Goal: Task Accomplishment & Management: Manage account settings

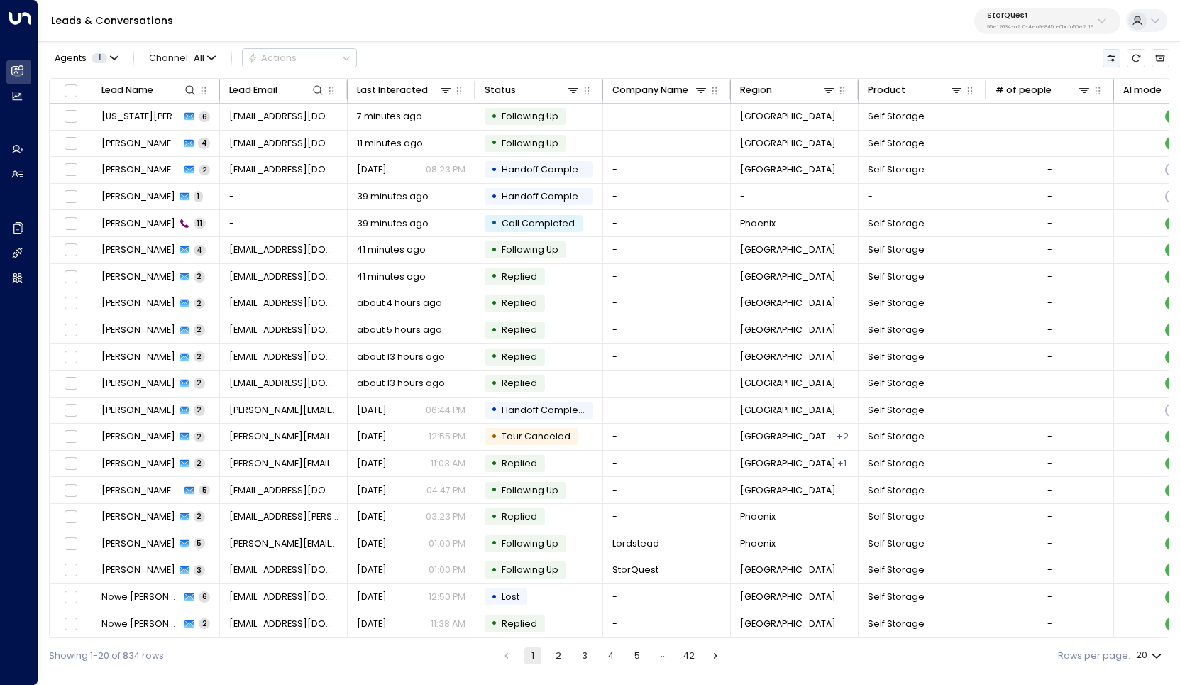
click at [1111, 60] on icon "Customize" at bounding box center [1111, 58] width 10 height 10
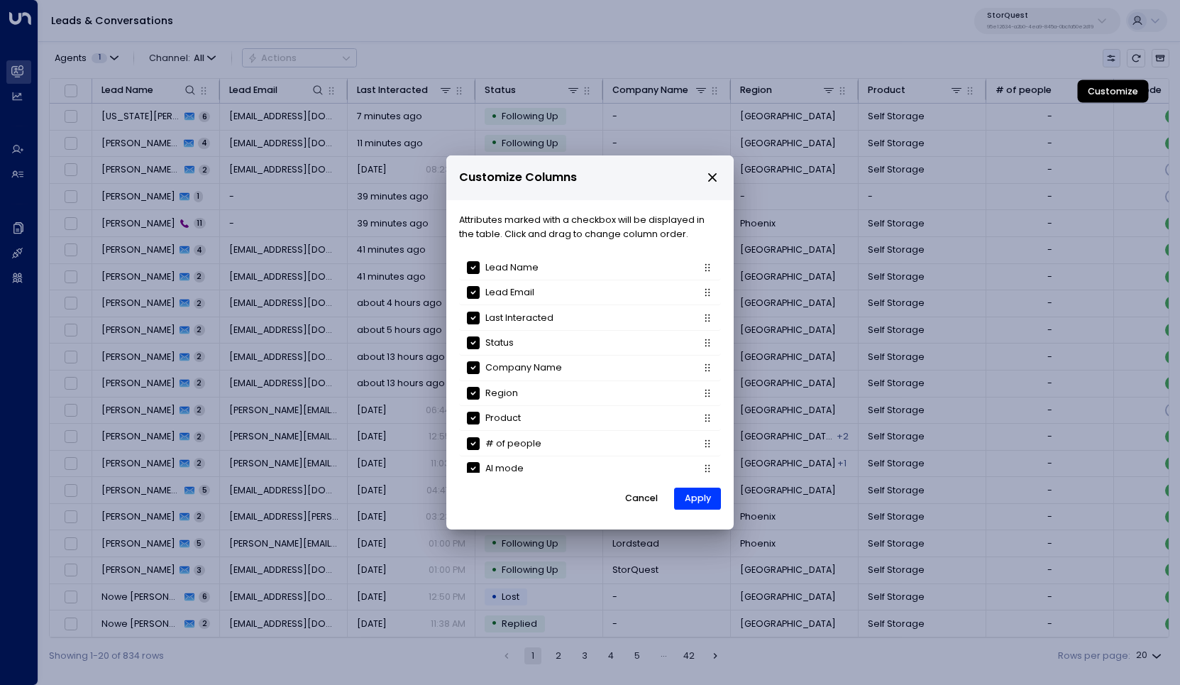
click at [1111, 60] on div "Customize Columns Attributes marked with a checkbox will be displayed in the ta…" at bounding box center [590, 342] width 1180 height 685
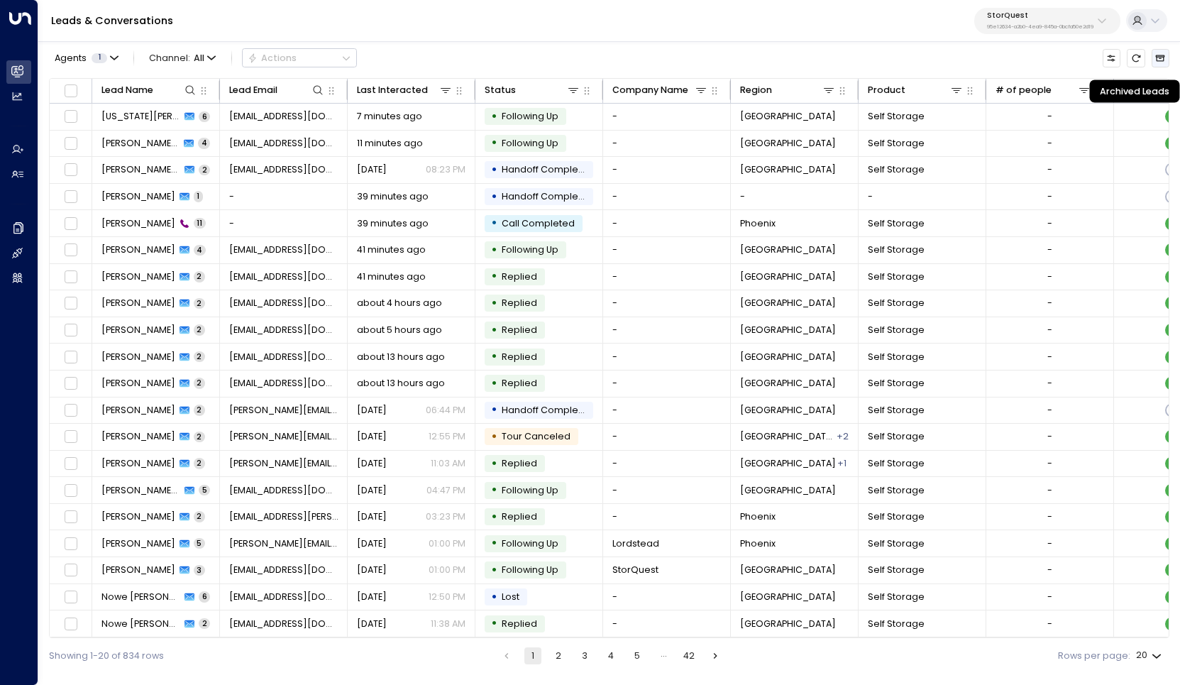
click at [1163, 62] on icon "Archived Leads" at bounding box center [1160, 58] width 10 height 10
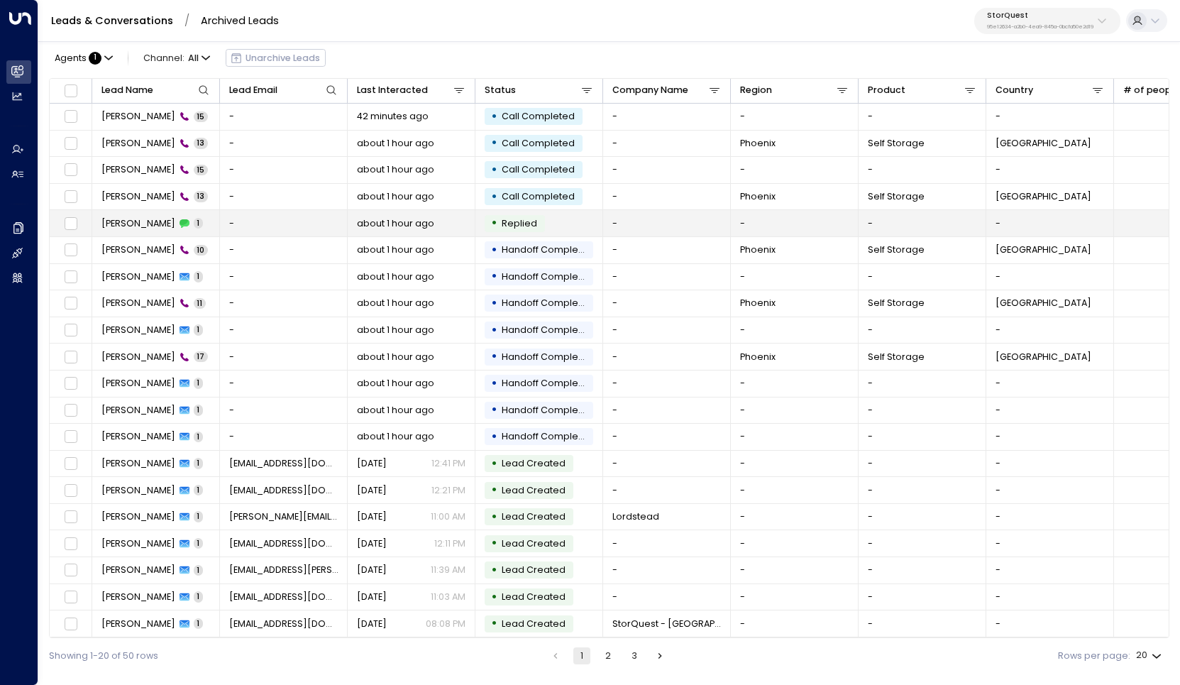
click at [131, 227] on span "[PERSON_NAME]" at bounding box center [138, 223] width 74 height 13
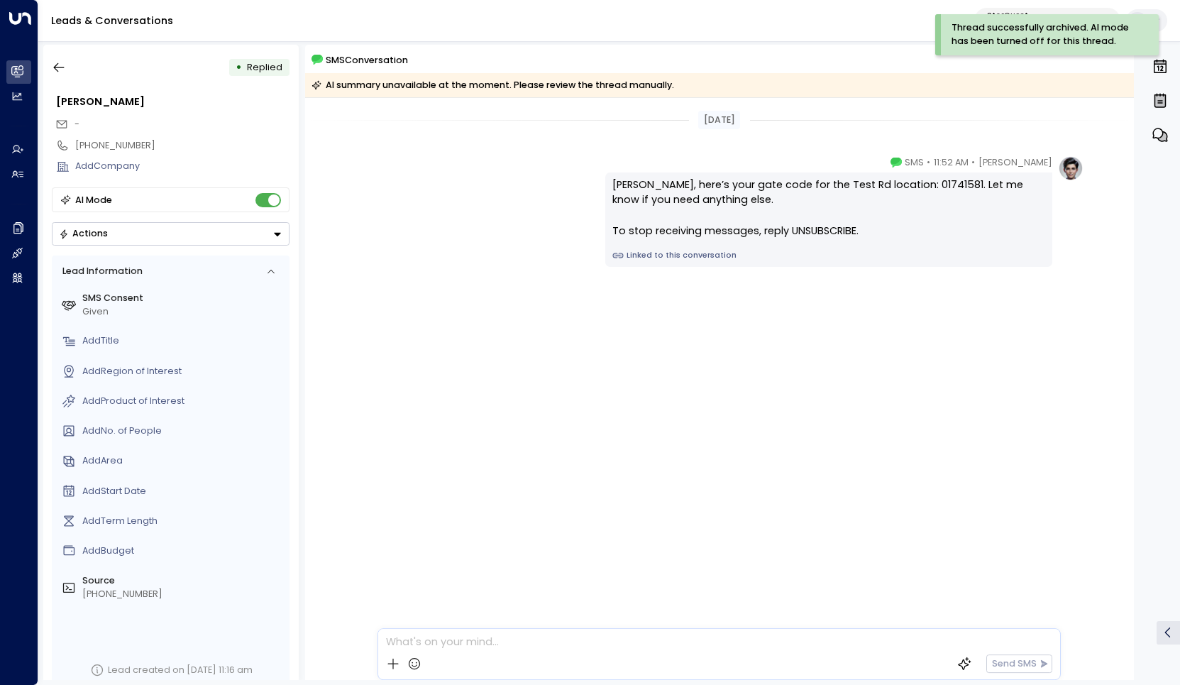
click at [886, 56] on div "SMS Conversation" at bounding box center [723, 60] width 822 height 15
click at [140, 229] on button "Actions" at bounding box center [171, 233] width 238 height 23
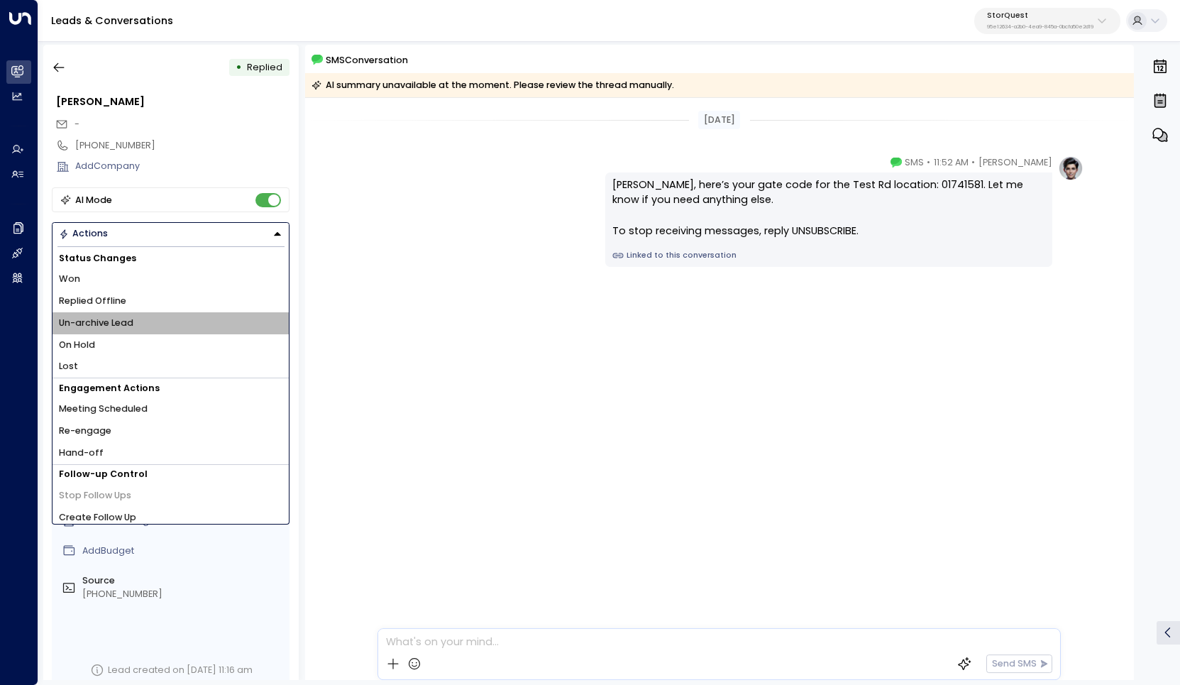
click at [178, 324] on li "Un-archive Lead" at bounding box center [171, 323] width 236 height 22
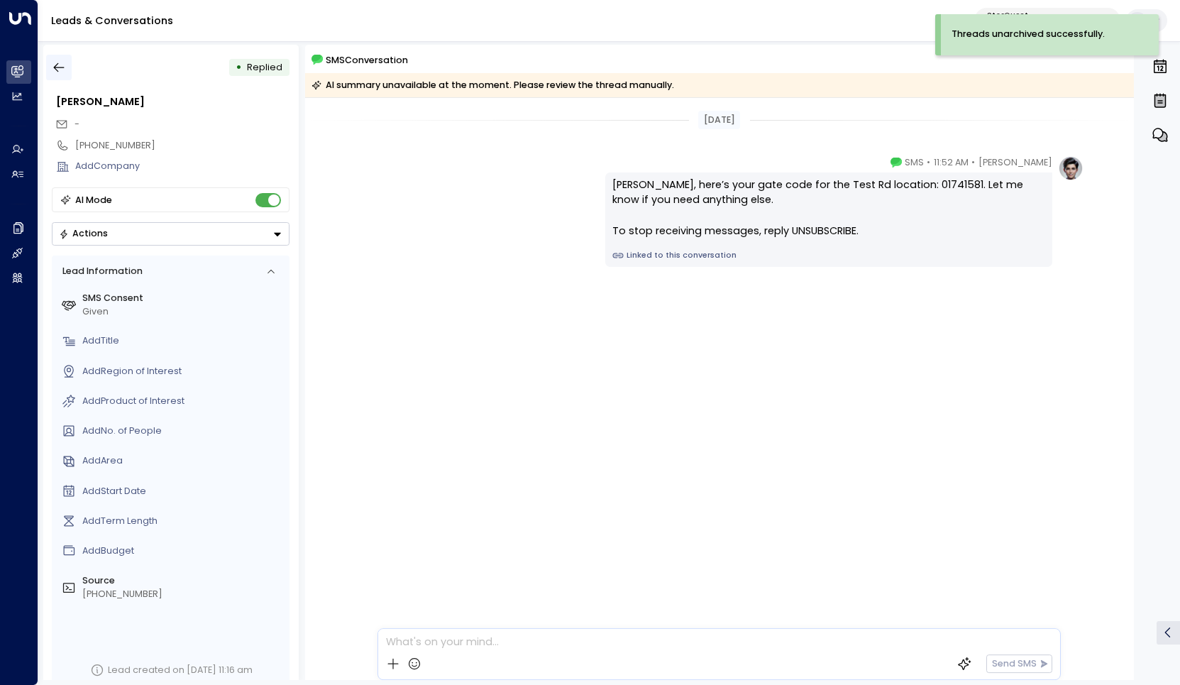
click at [60, 66] on icon "button" at bounding box center [59, 67] width 14 height 14
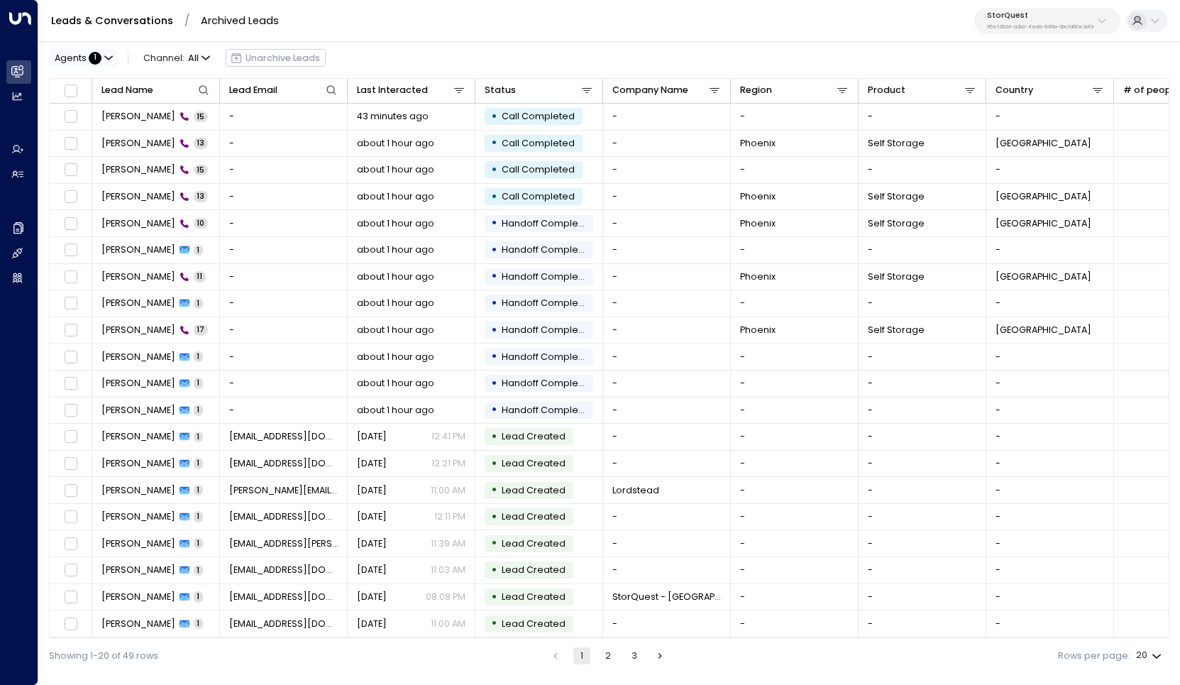
click at [103, 61] on button "Agents : 1" at bounding box center [83, 58] width 68 height 18
click at [103, 61] on div at bounding box center [590, 342] width 1180 height 685
click at [133, 27] on link "Leads & Conversations" at bounding box center [112, 20] width 122 height 14
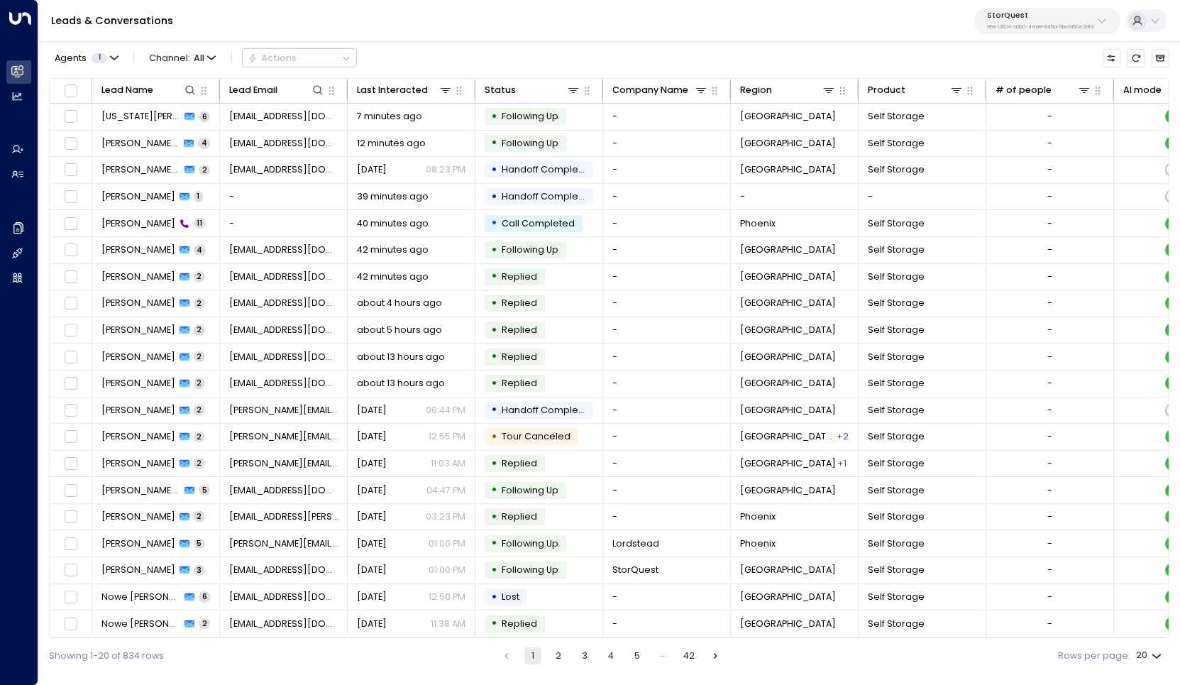
click at [564, 43] on div "Agents 1 Channel: All Actions Lead Name Lead Email Last Interacted Status Compa…" at bounding box center [609, 355] width 1121 height 635
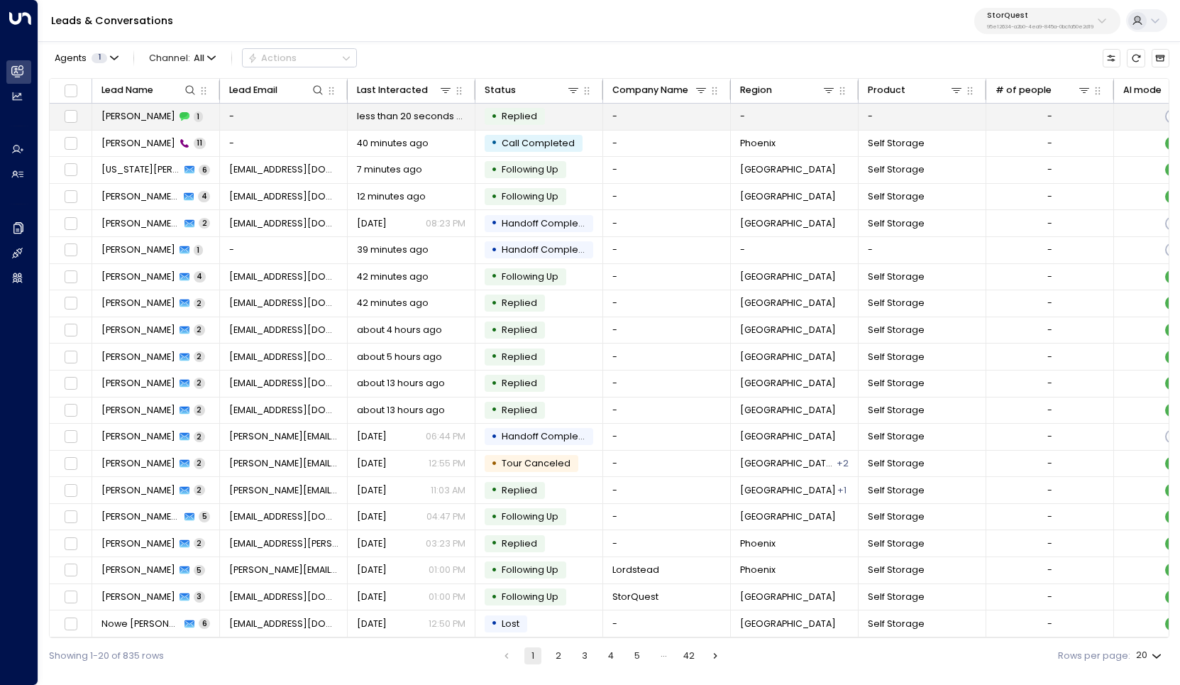
click at [139, 119] on span "[PERSON_NAME]" at bounding box center [138, 116] width 74 height 13
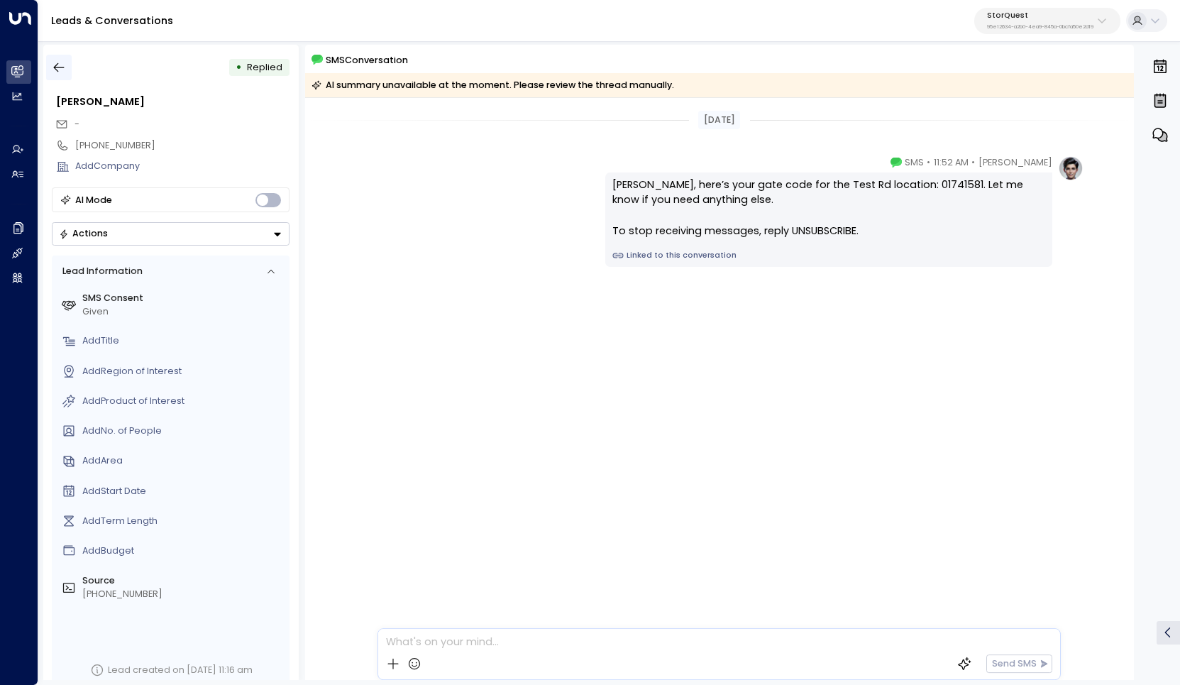
click at [70, 67] on button "button" at bounding box center [59, 68] width 26 height 26
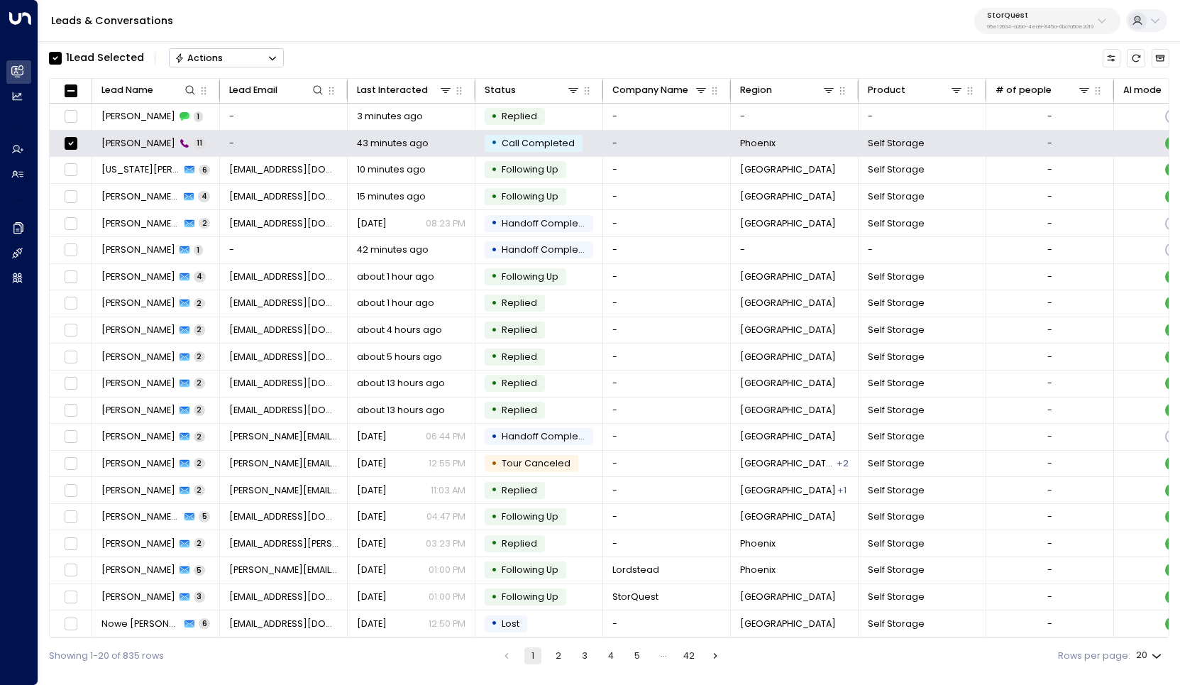
click at [239, 62] on button "Actions" at bounding box center [226, 57] width 115 height 19
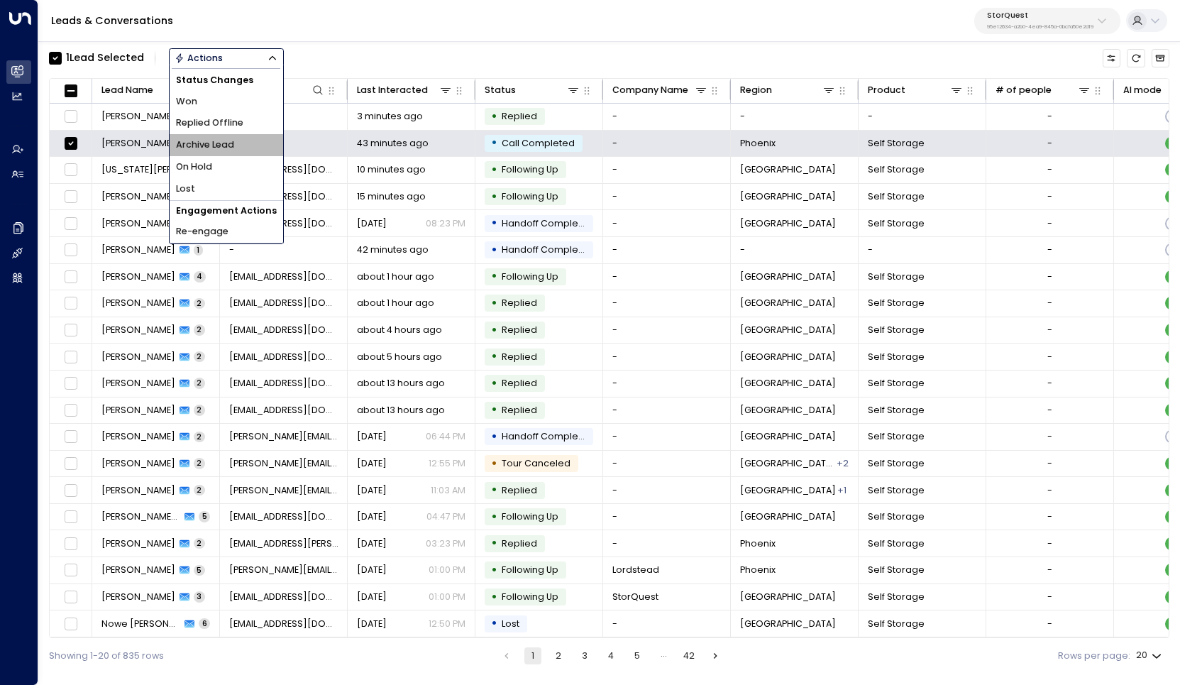
click at [233, 141] on span "Archive Lead" at bounding box center [205, 144] width 58 height 13
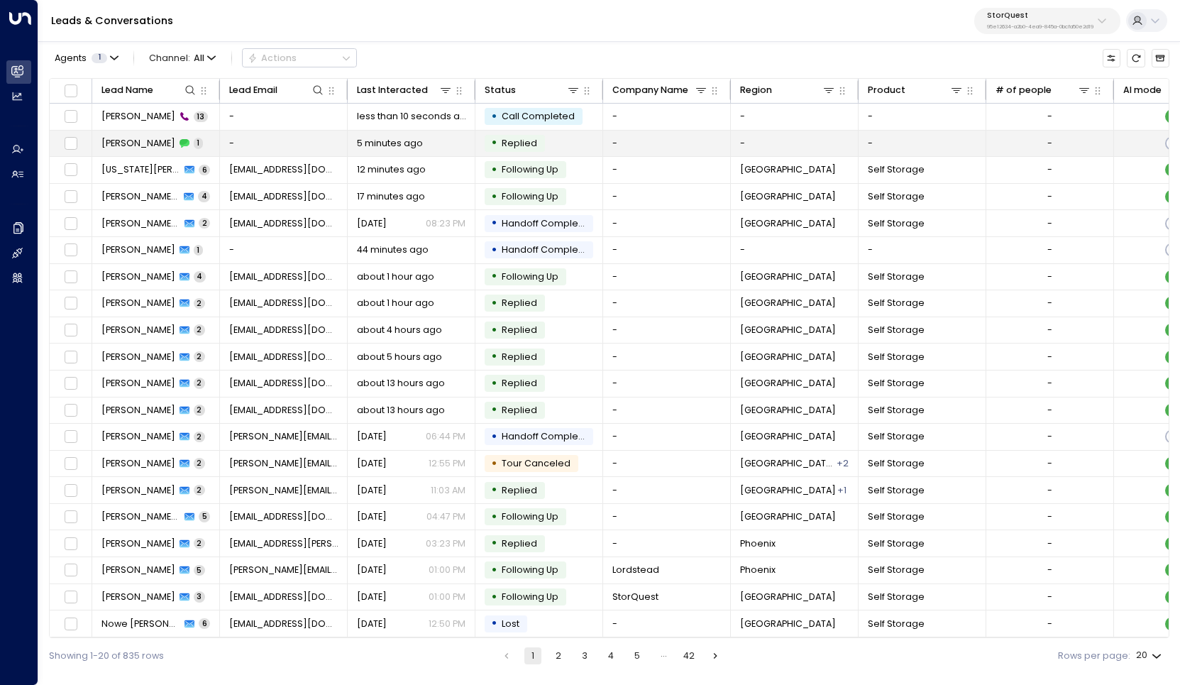
click at [143, 141] on span "[PERSON_NAME]" at bounding box center [138, 143] width 74 height 13
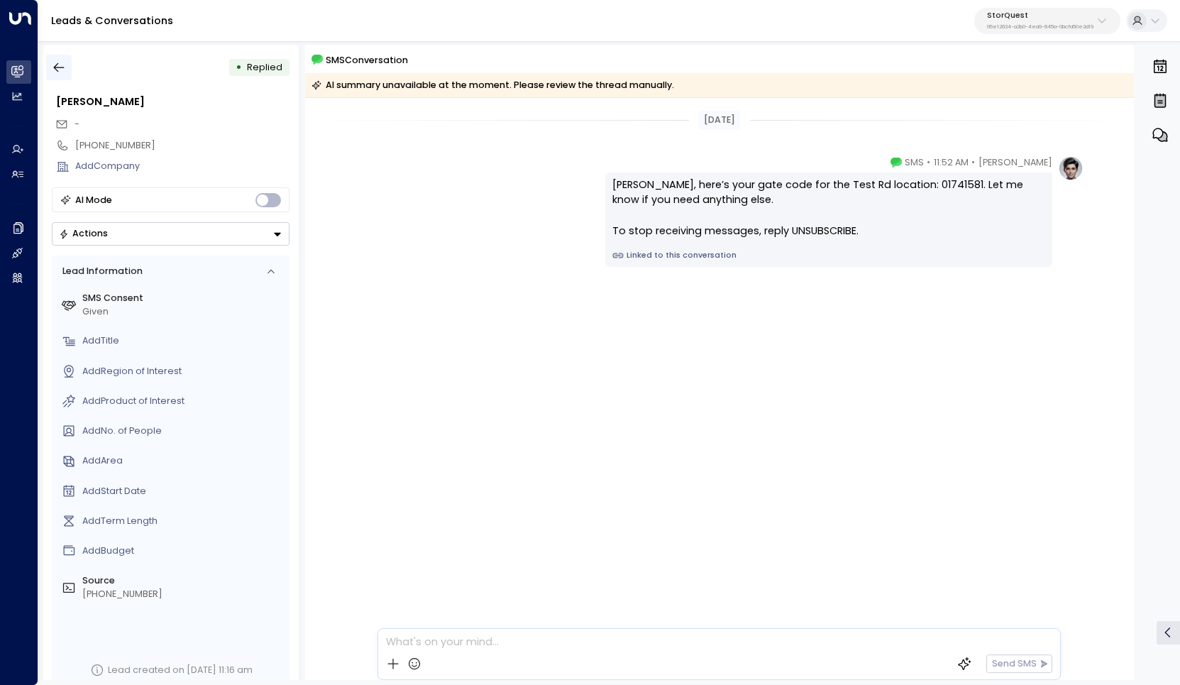
click at [62, 62] on icon "button" at bounding box center [59, 67] width 14 height 14
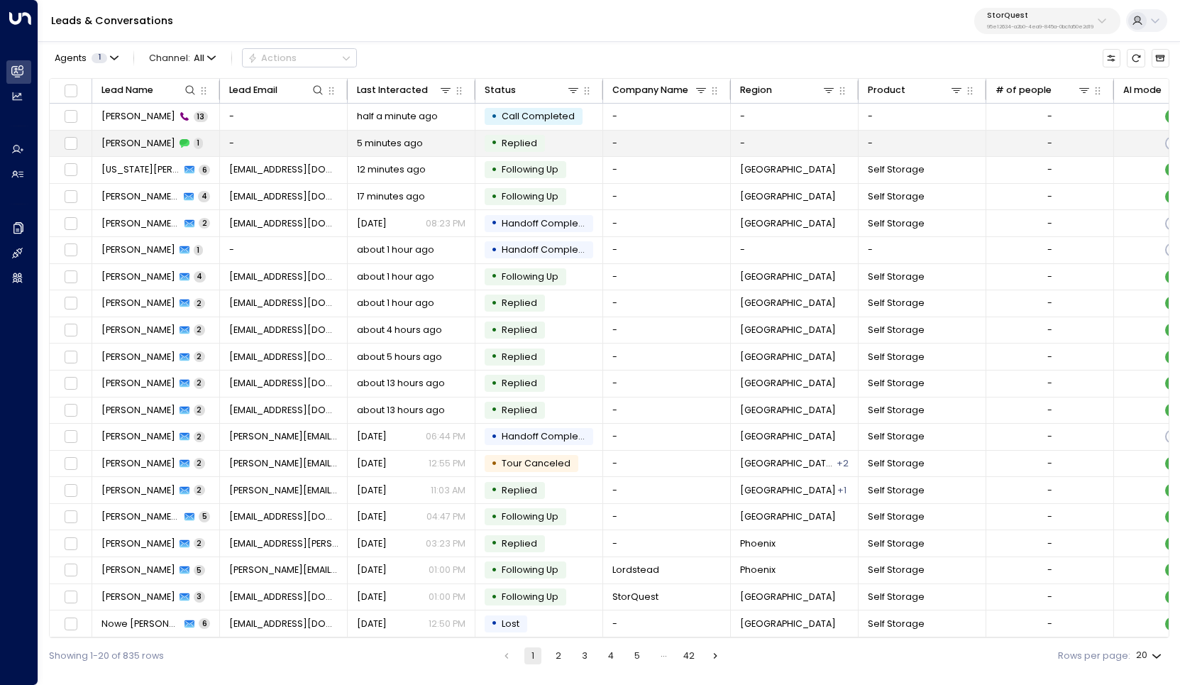
click at [143, 143] on span "[PERSON_NAME]" at bounding box center [138, 143] width 74 height 13
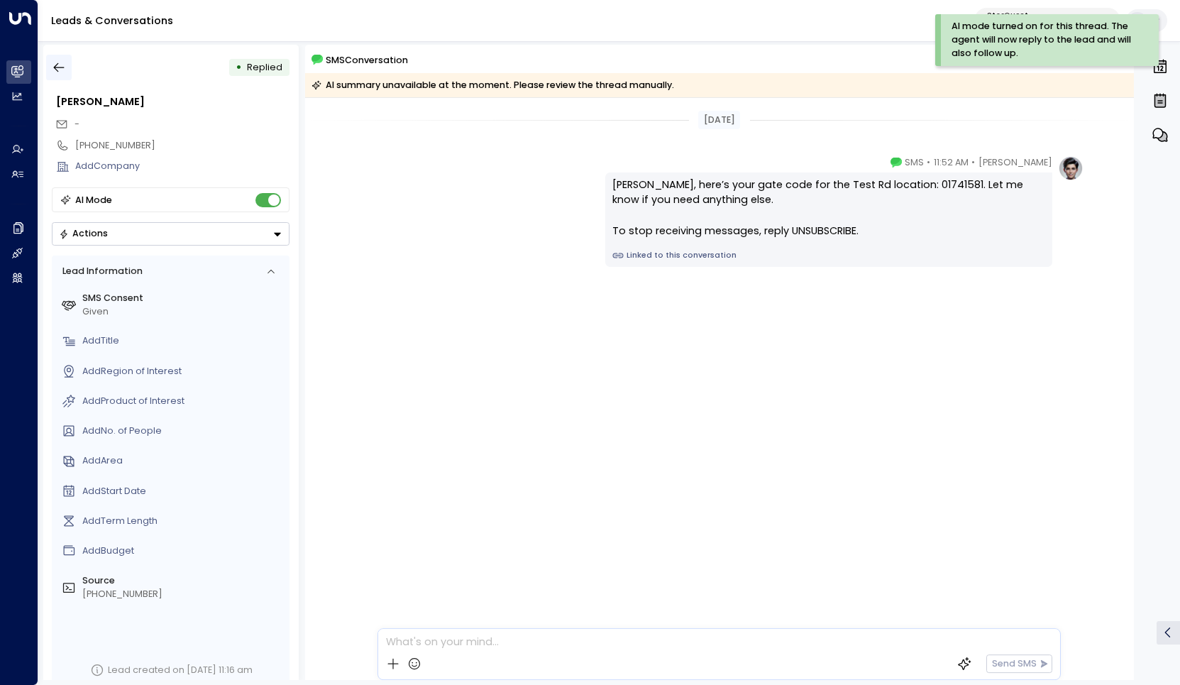
click at [68, 66] on button "button" at bounding box center [59, 68] width 26 height 26
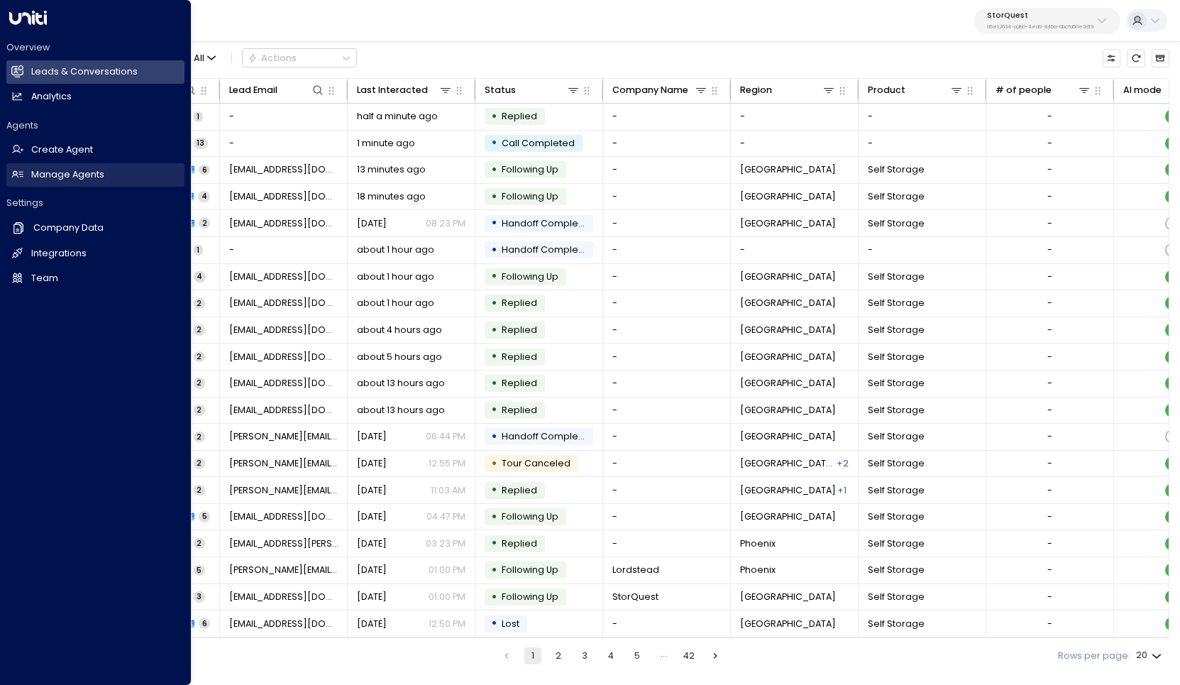
click at [57, 172] on h2 "Manage Agents" at bounding box center [67, 174] width 73 height 13
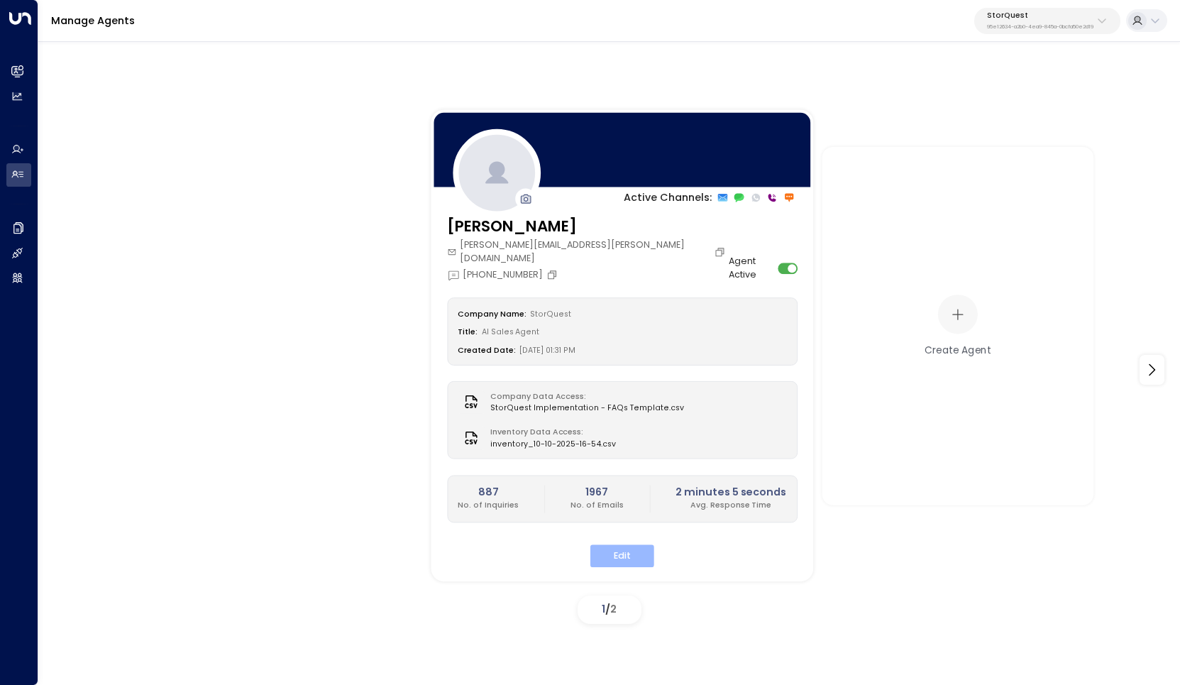
click at [600, 545] on button "Edit" at bounding box center [622, 556] width 64 height 22
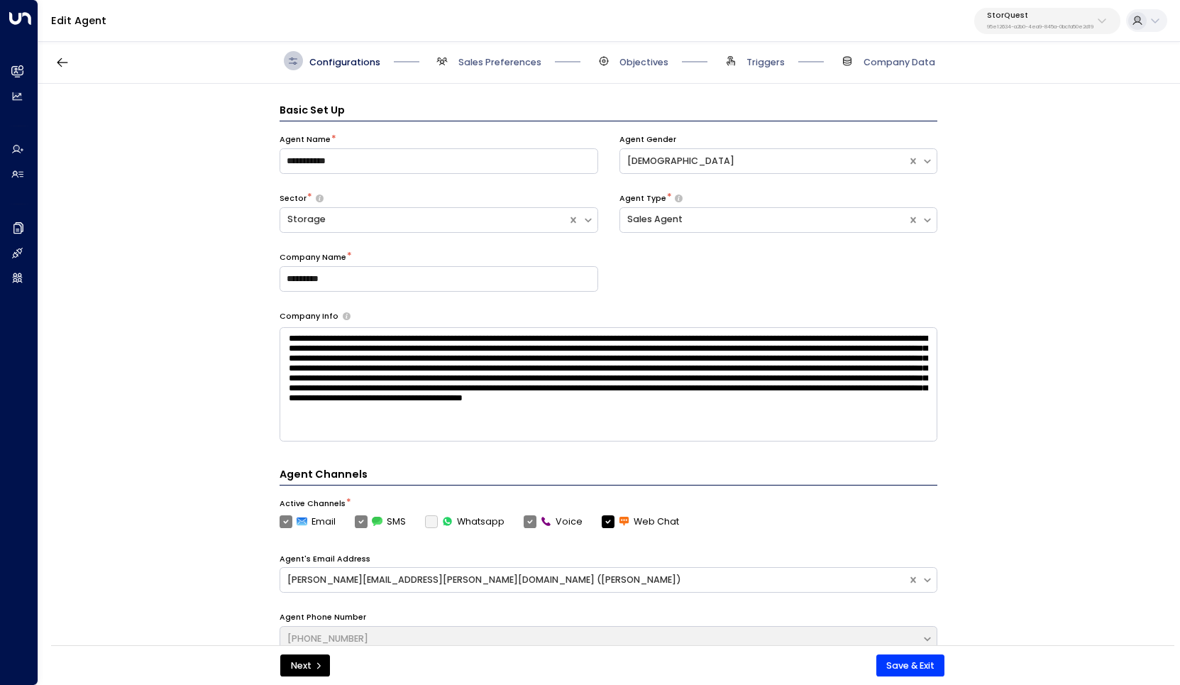
scroll to position [19, 0]
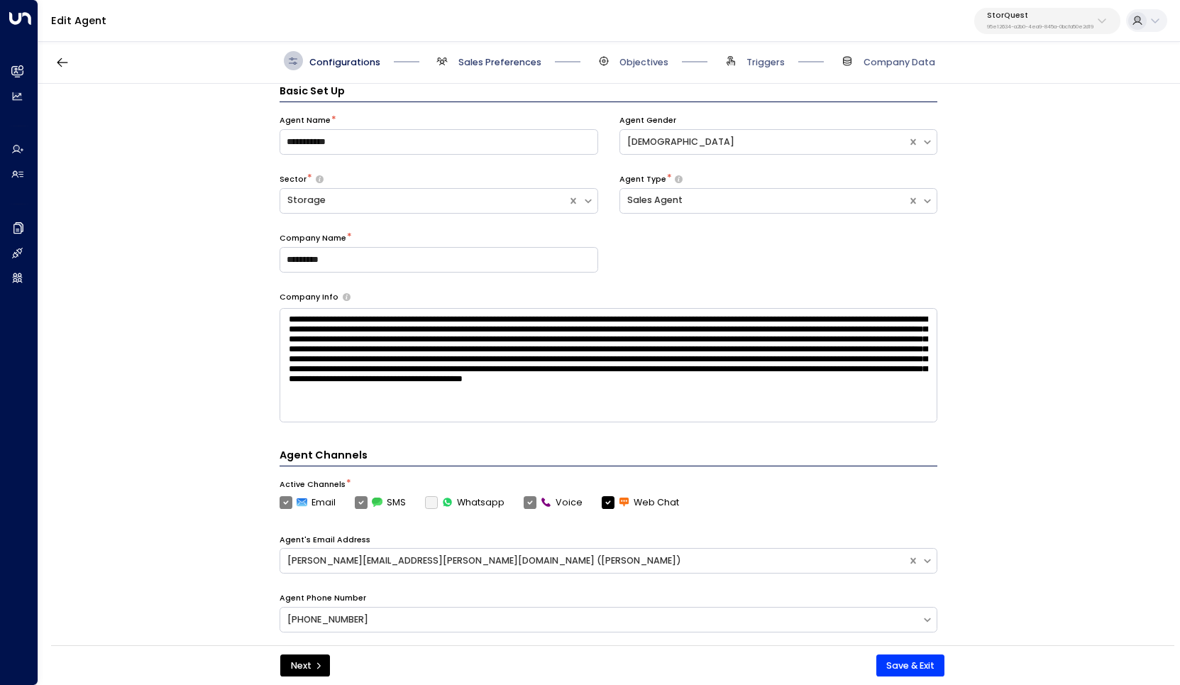
click at [519, 67] on span "Sales Preferences" at bounding box center [499, 62] width 83 height 13
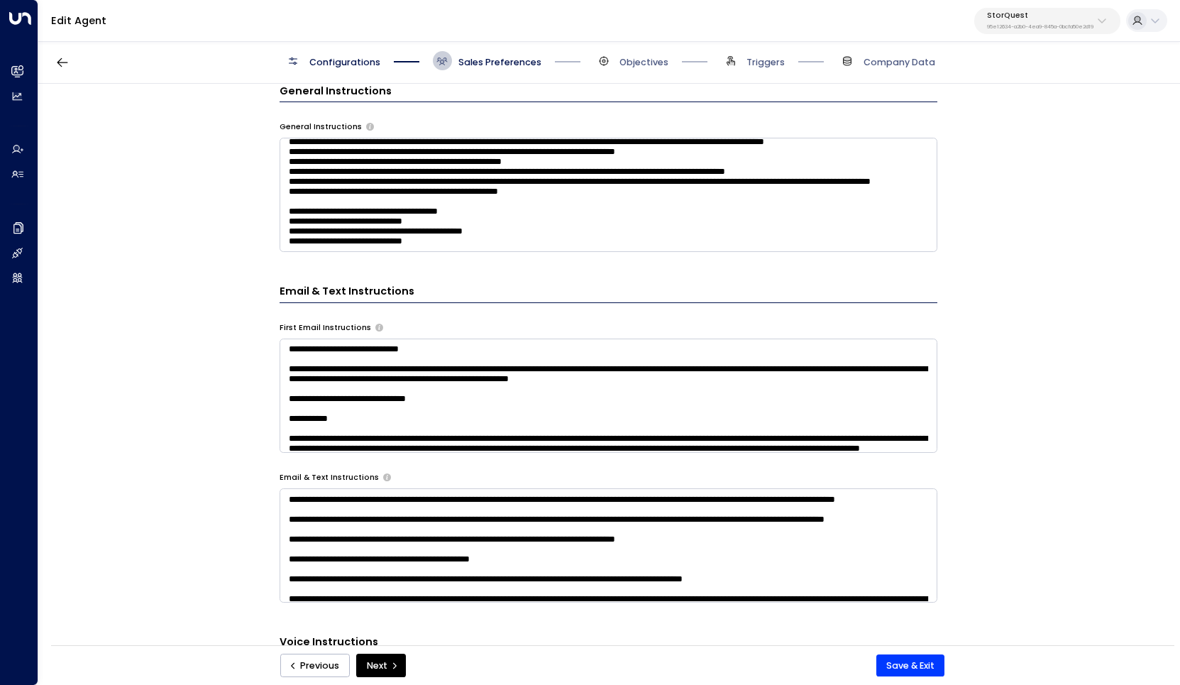
scroll to position [172, 0]
click at [319, 232] on textarea at bounding box center [609, 195] width 658 height 114
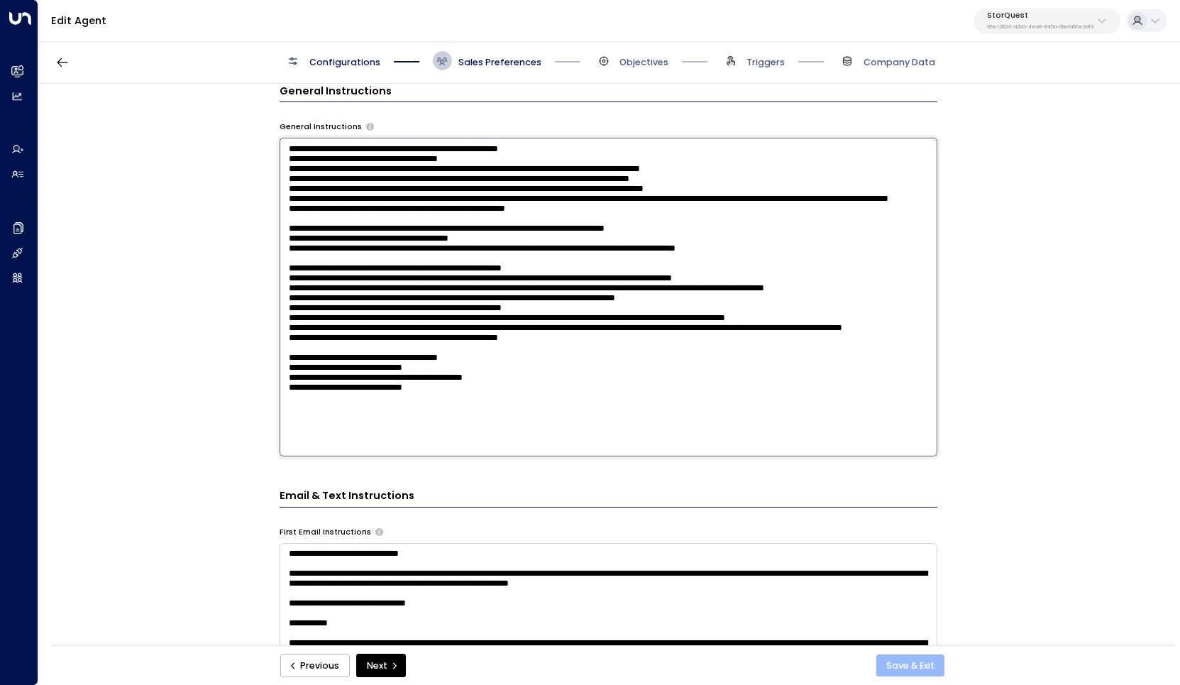
type textarea "**********"
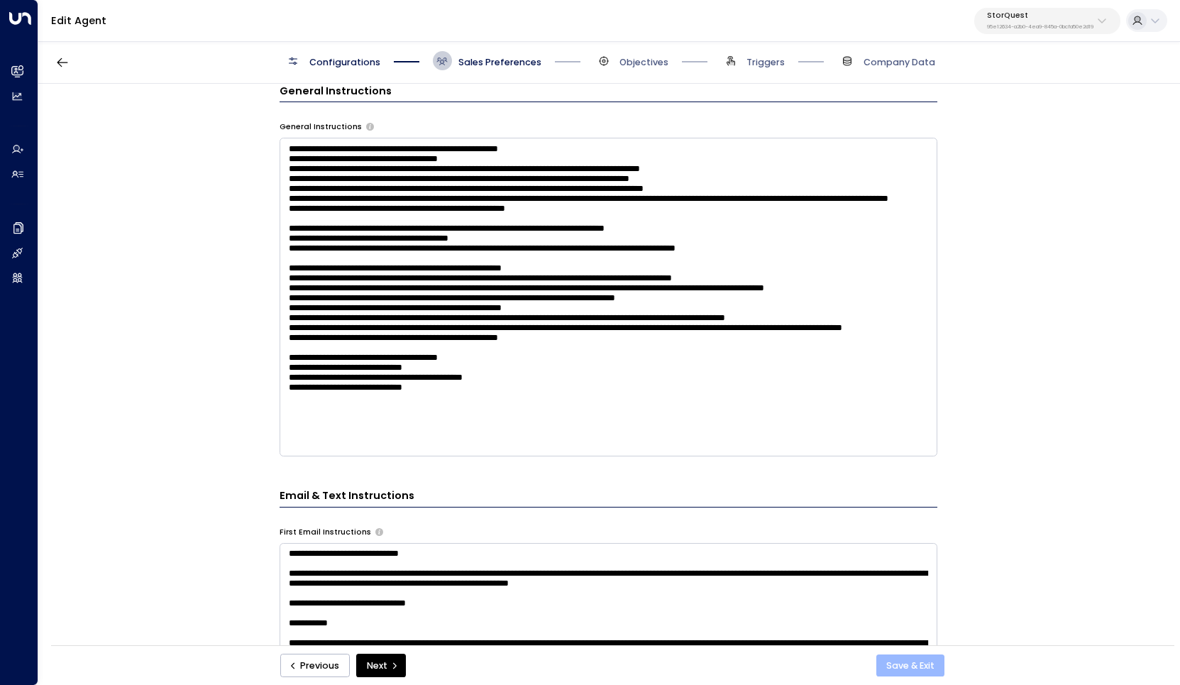
click at [890, 667] on button "Save & Exit" at bounding box center [910, 665] width 69 height 23
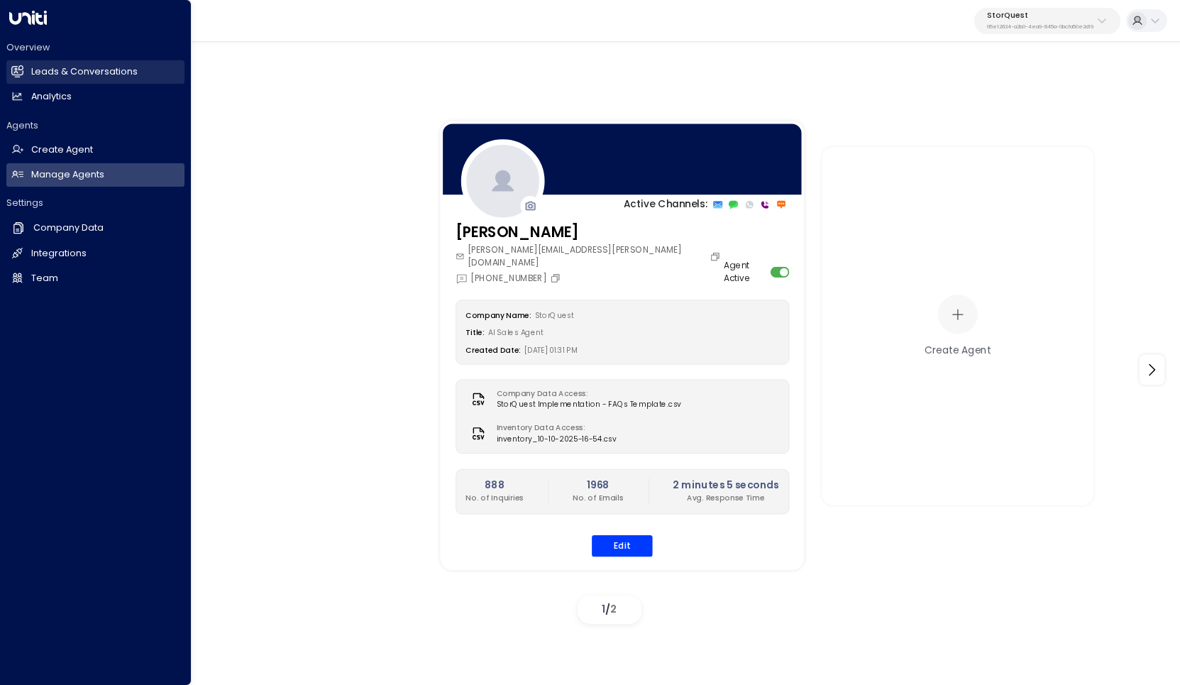
click at [66, 68] on h2 "Leads & Conversations" at bounding box center [84, 71] width 106 height 13
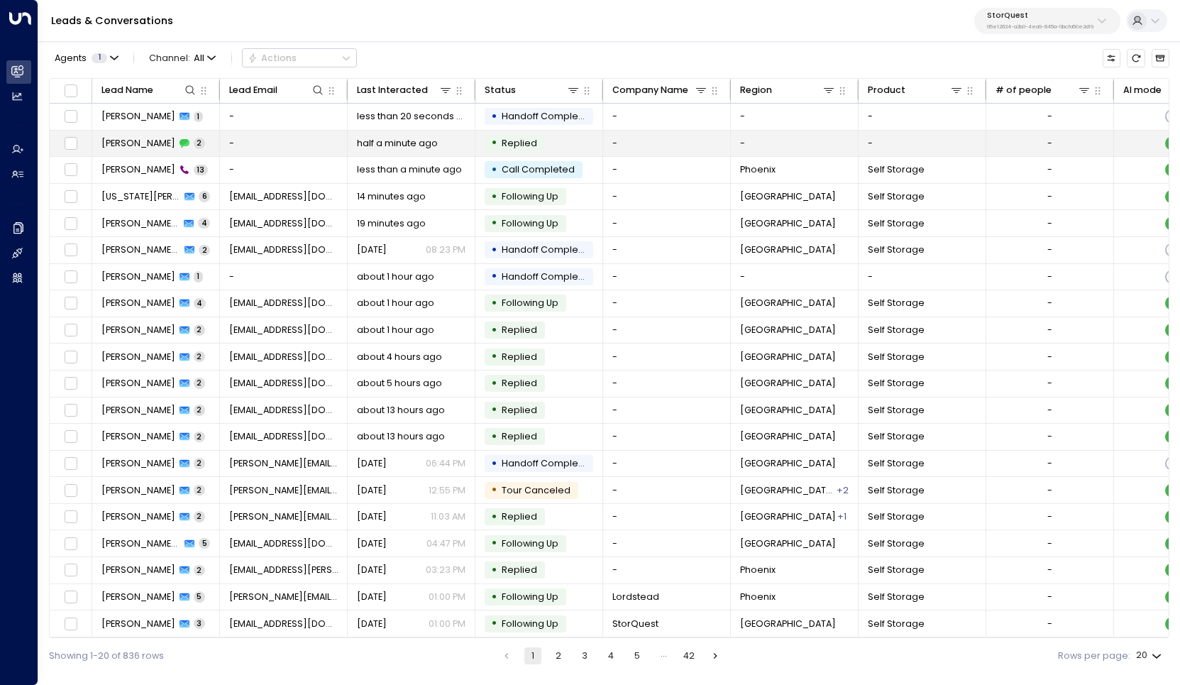
click at [124, 145] on span "[PERSON_NAME]" at bounding box center [138, 143] width 74 height 13
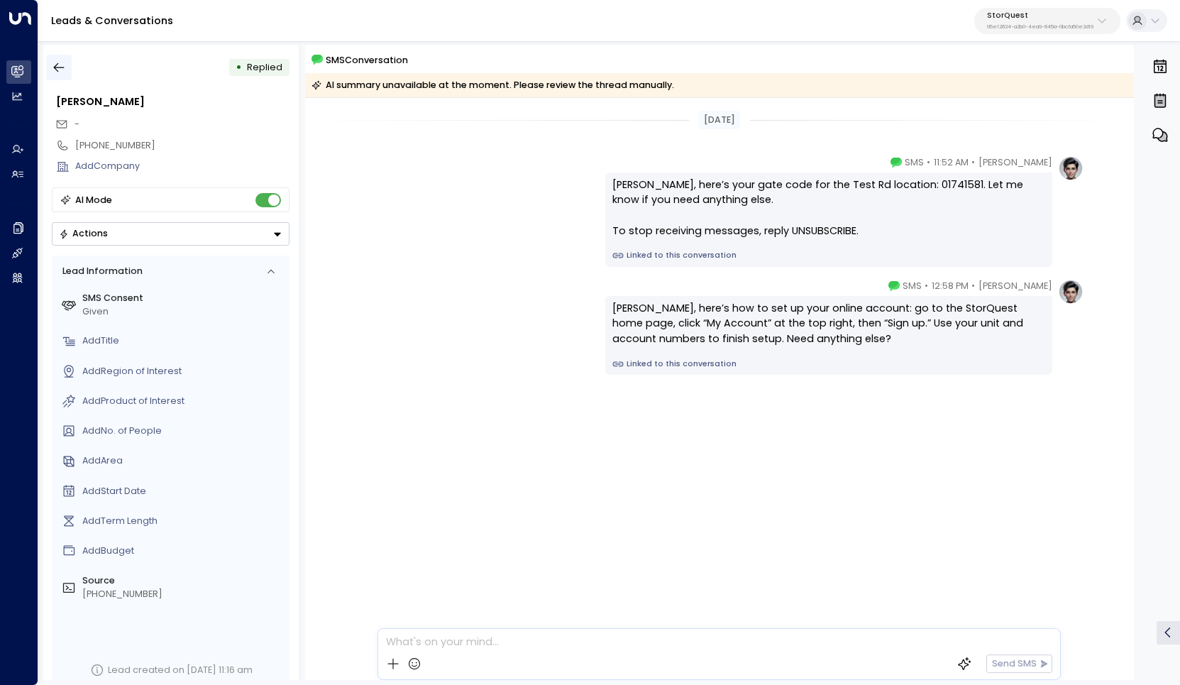
click at [63, 57] on button "button" at bounding box center [59, 68] width 26 height 26
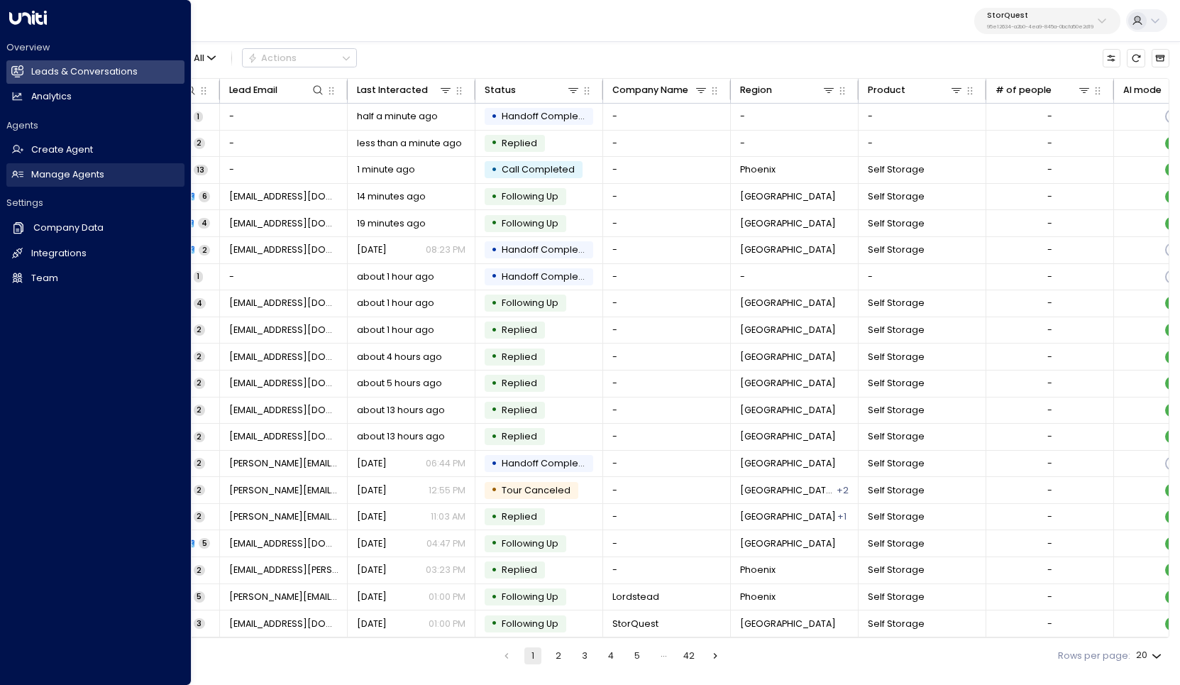
click at [72, 168] on h2 "Manage Agents" at bounding box center [67, 174] width 73 height 13
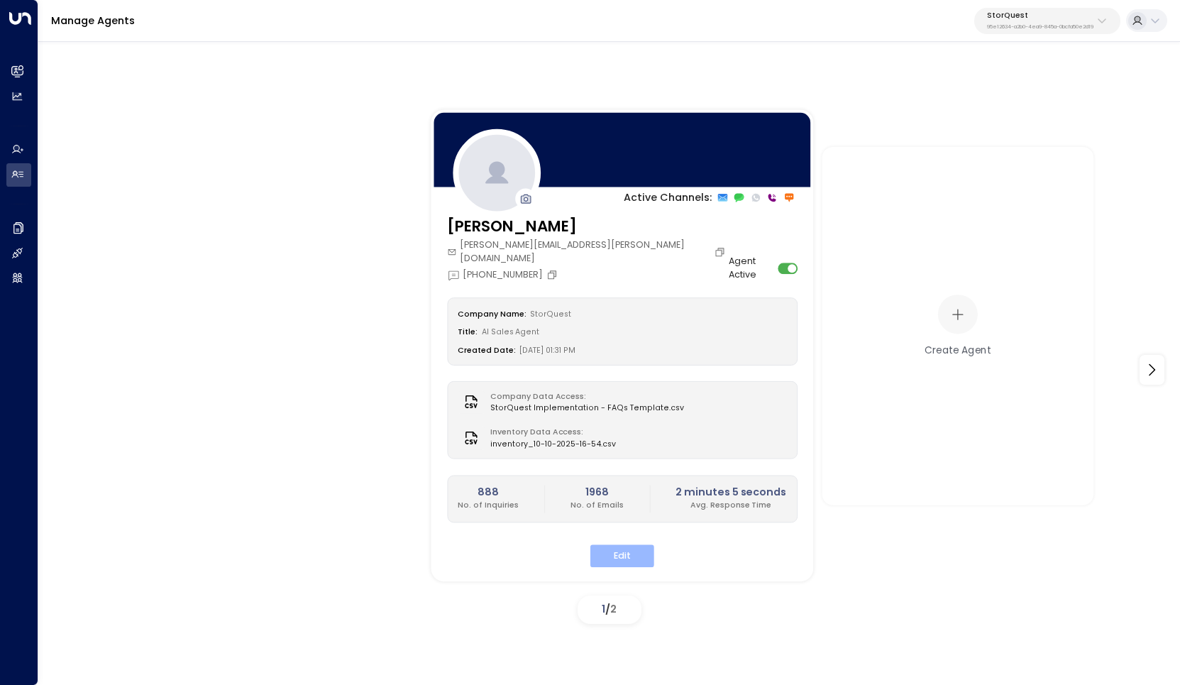
click at [622, 549] on button "Edit" at bounding box center [622, 556] width 64 height 22
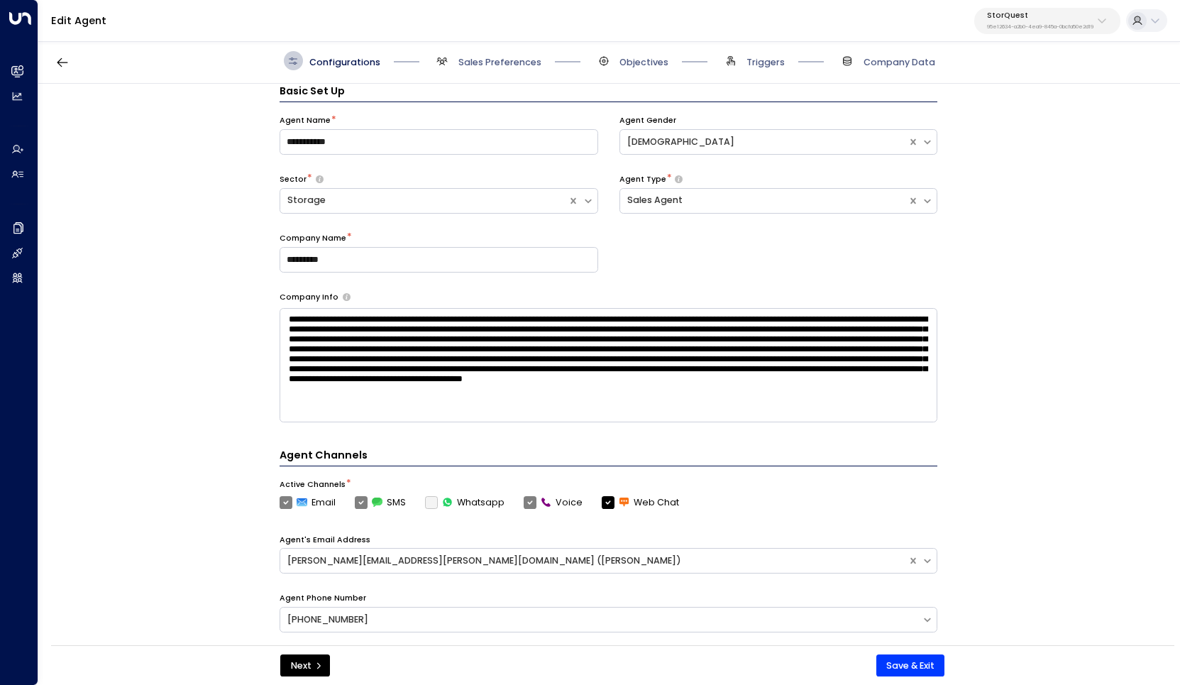
click at [521, 72] on div "Configurations Sales Preferences Objectives Triggers Company Data" at bounding box center [609, 60] width 1142 height 45
click at [516, 63] on span "Sales Preferences" at bounding box center [499, 62] width 83 height 13
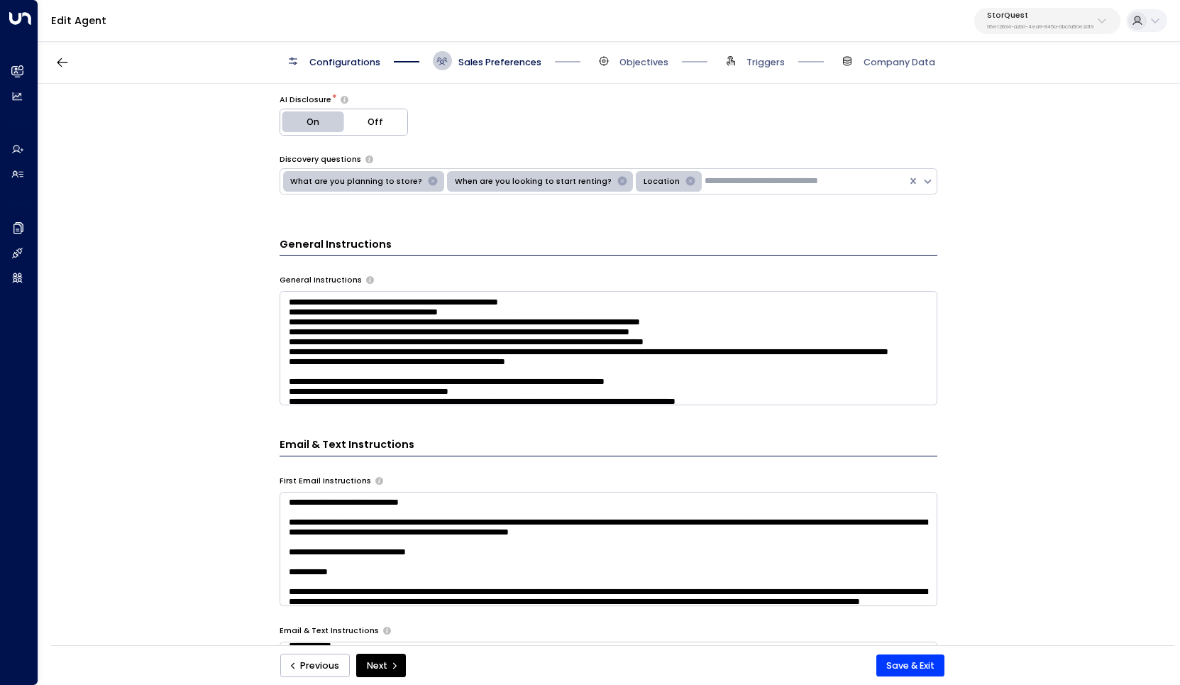
scroll to position [417, 0]
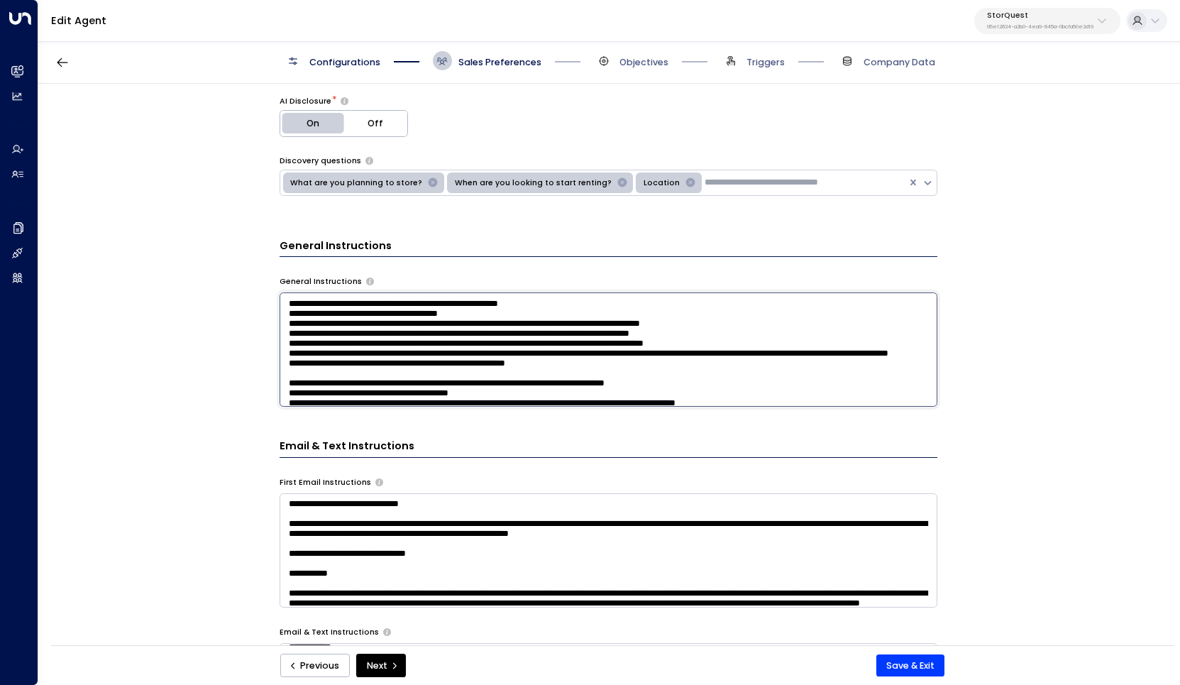
click at [576, 329] on textarea at bounding box center [609, 349] width 658 height 114
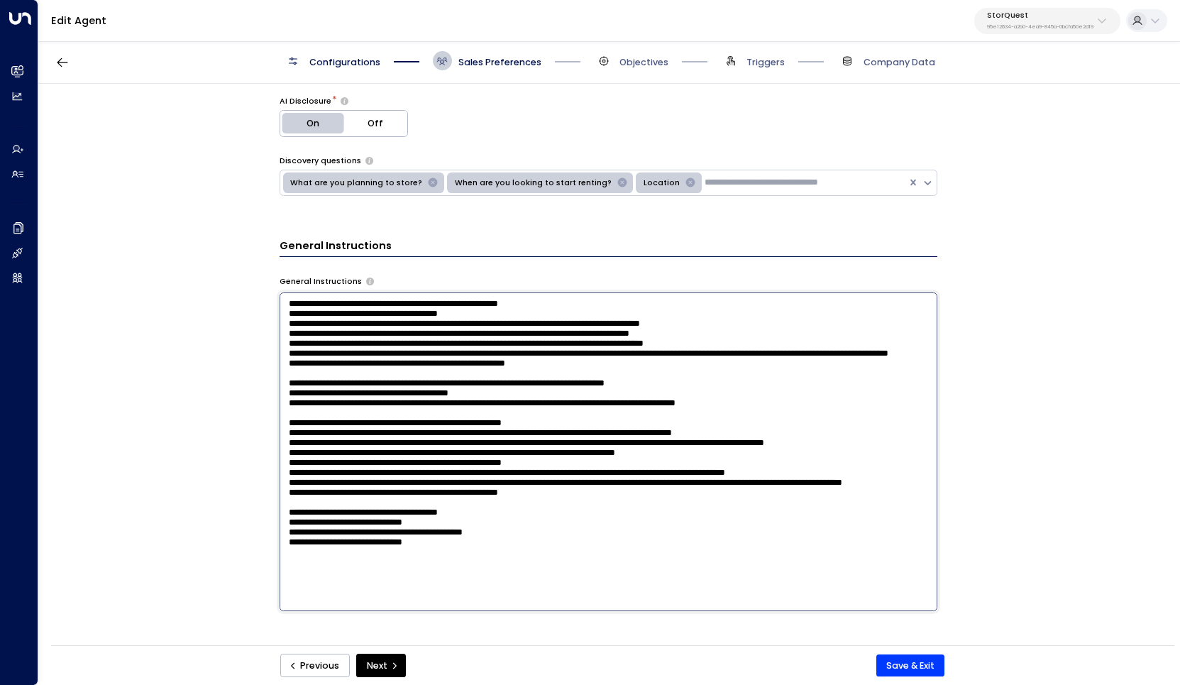
scroll to position [38, 0]
click at [386, 525] on textarea at bounding box center [609, 451] width 658 height 319
click at [399, 525] on textarea at bounding box center [609, 451] width 658 height 319
click at [556, 534] on textarea at bounding box center [609, 451] width 658 height 319
click at [512, 529] on textarea at bounding box center [609, 451] width 658 height 319
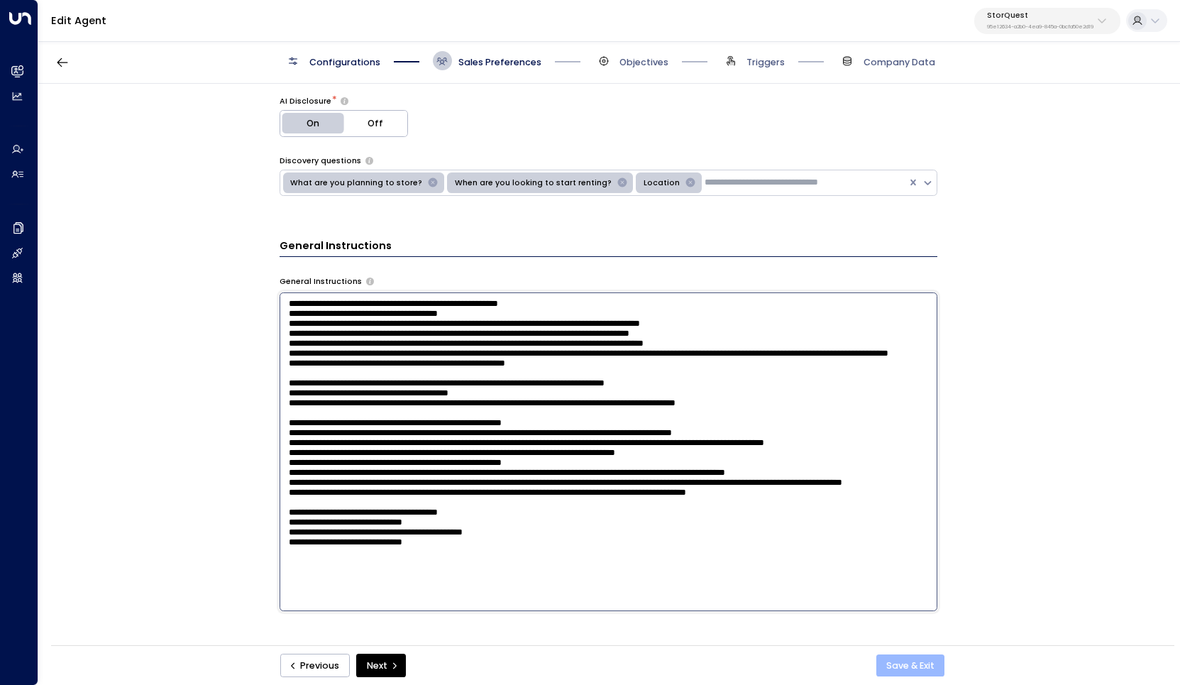
type textarea "**********"
click at [915, 665] on button "Save & Exit" at bounding box center [910, 665] width 69 height 23
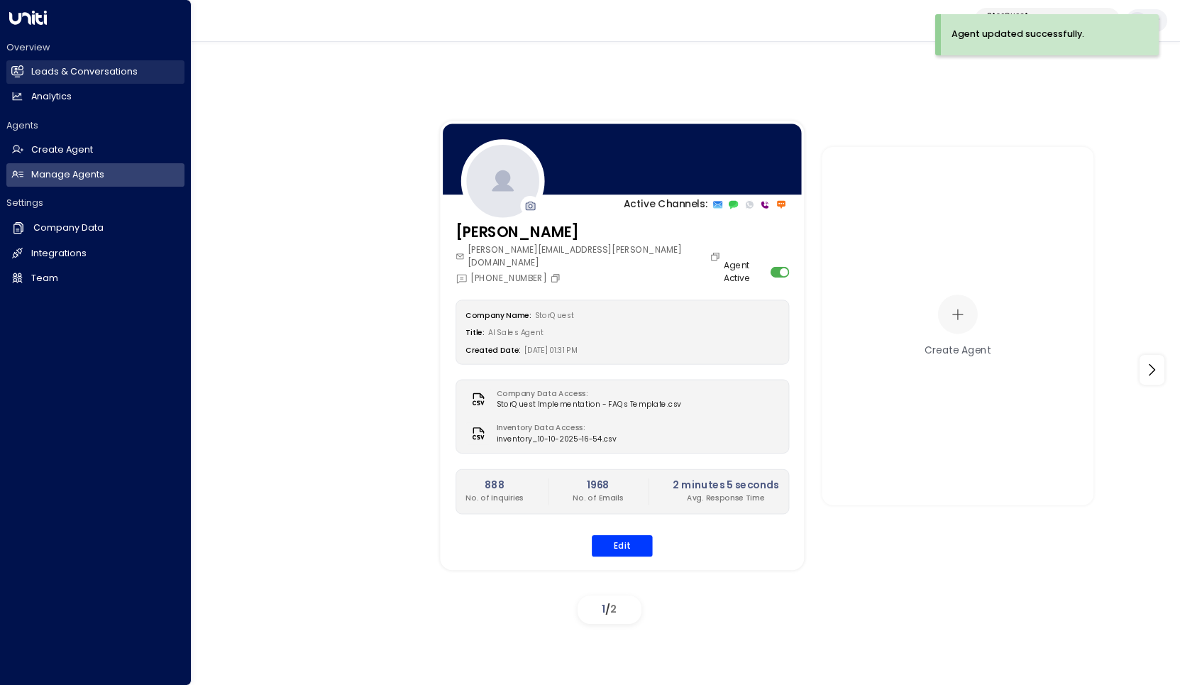
click at [63, 65] on link "Leads & Conversations Leads & Conversations" at bounding box center [95, 71] width 178 height 23
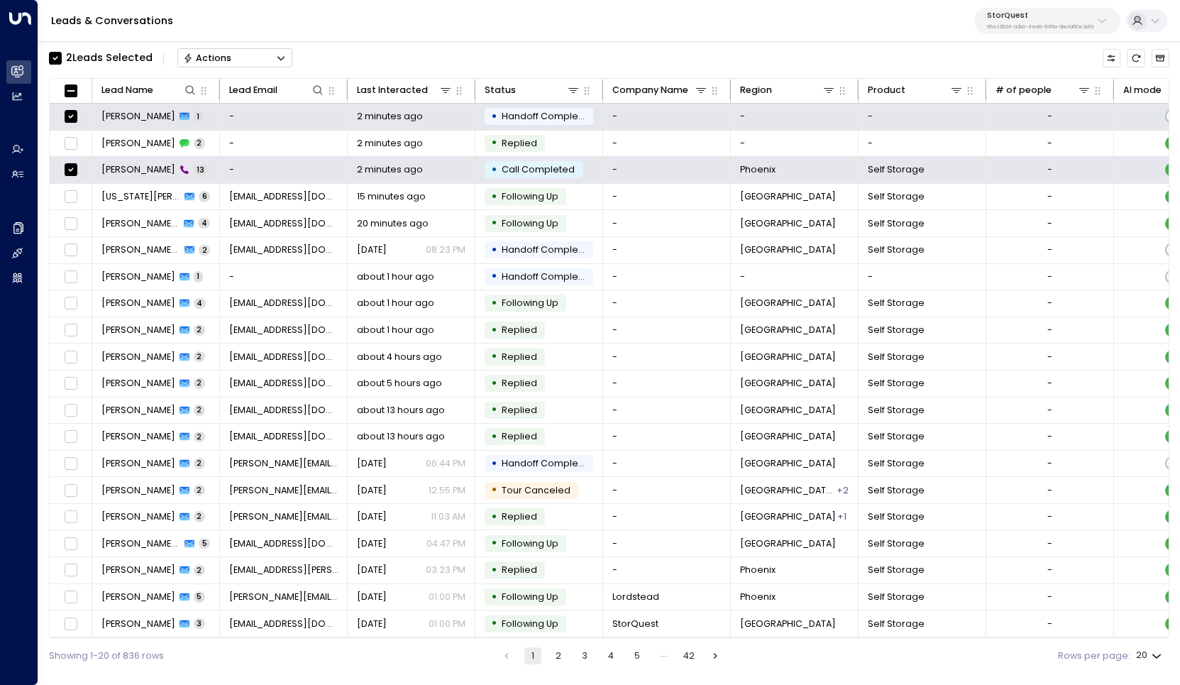
click at [216, 60] on div "Actions" at bounding box center [207, 58] width 49 height 11
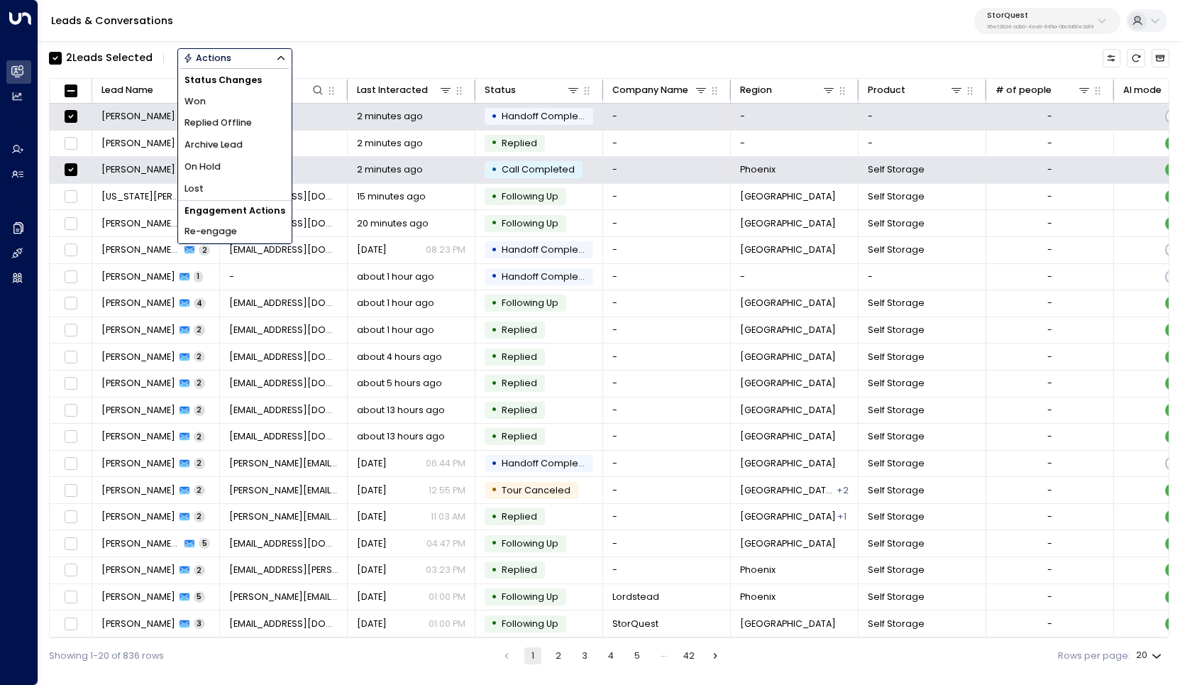
click at [241, 139] on span "Archive Lead" at bounding box center [214, 144] width 58 height 13
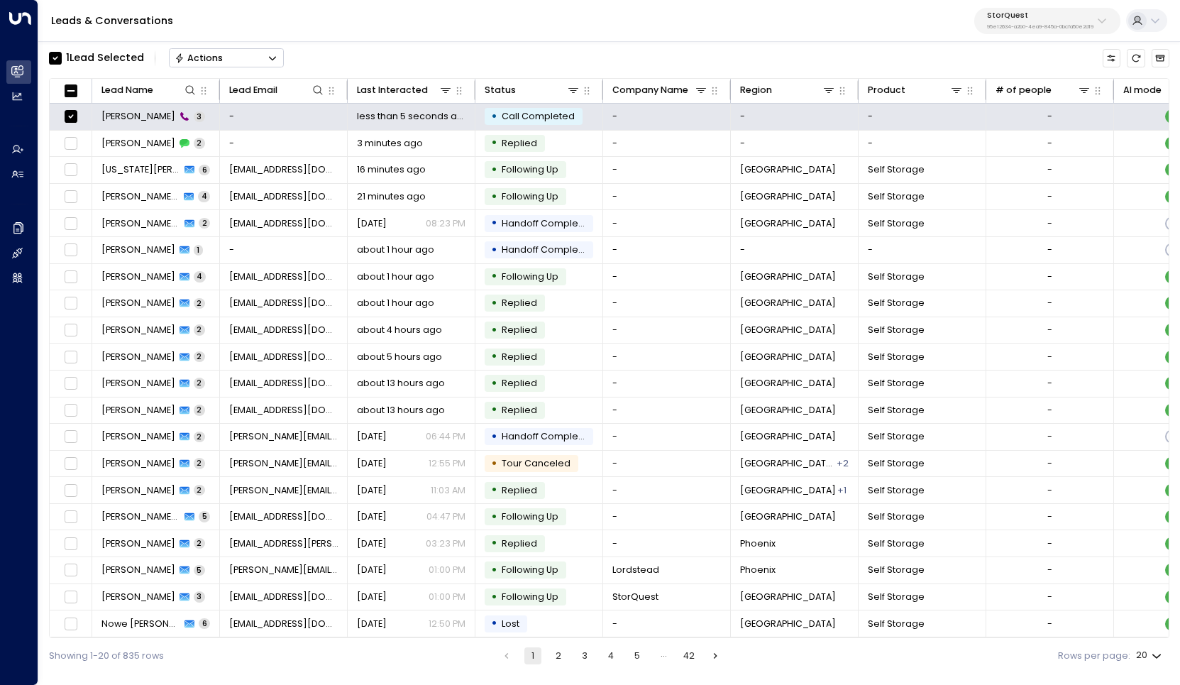
click at [265, 59] on button "Actions" at bounding box center [226, 57] width 115 height 19
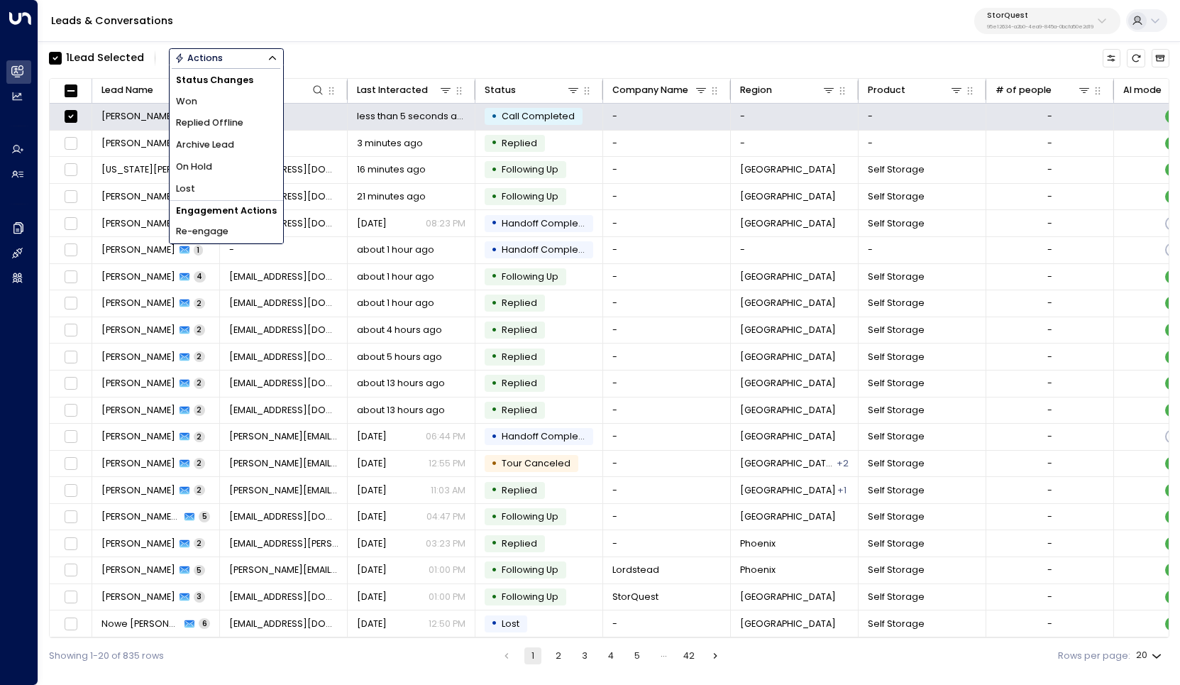
click at [260, 138] on li "Archive Lead" at bounding box center [227, 145] width 114 height 22
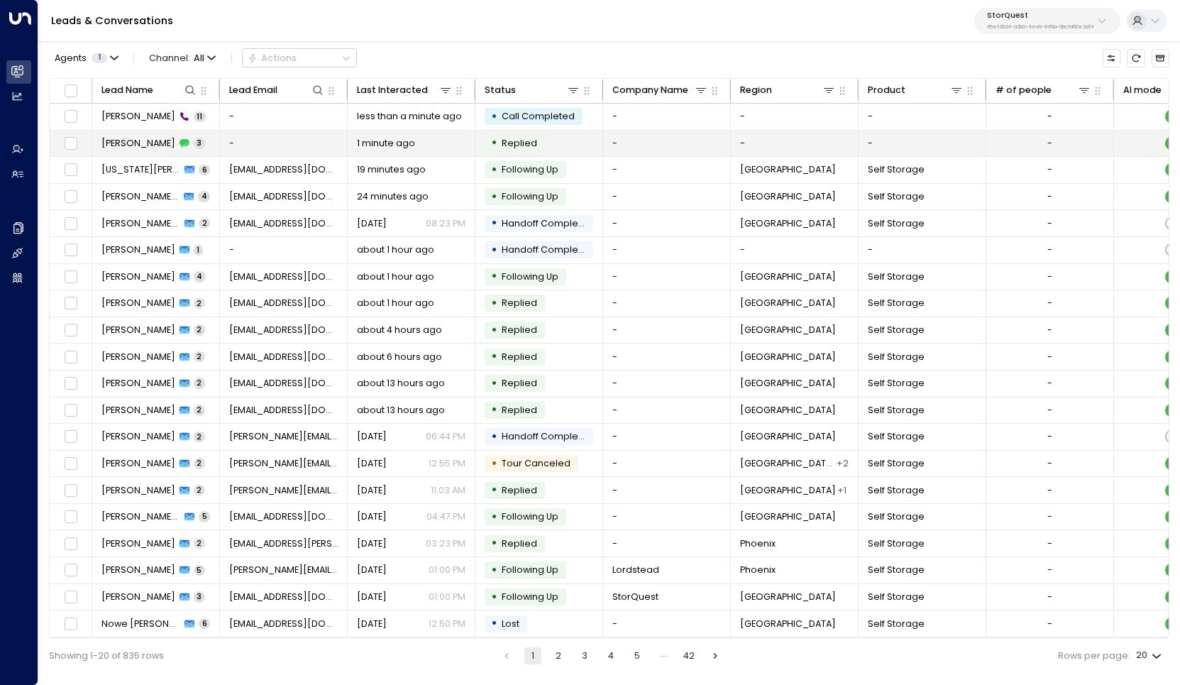
click at [143, 143] on span "[PERSON_NAME]" at bounding box center [138, 143] width 74 height 13
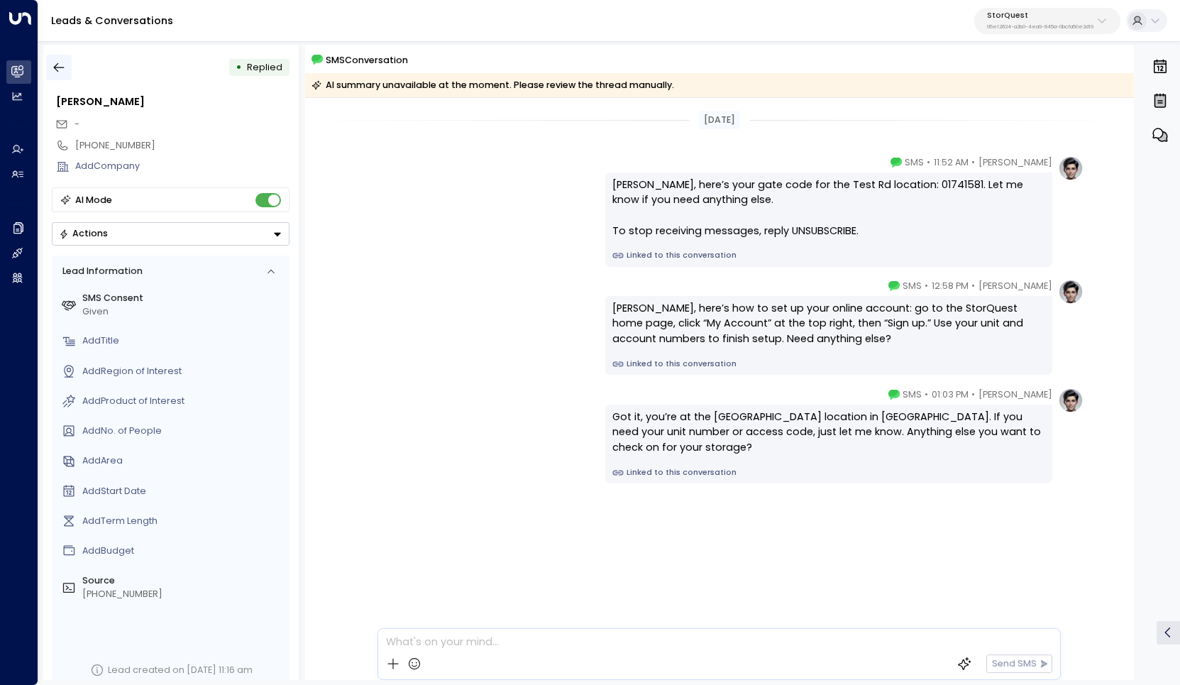
click at [65, 65] on icon "button" at bounding box center [59, 67] width 14 height 14
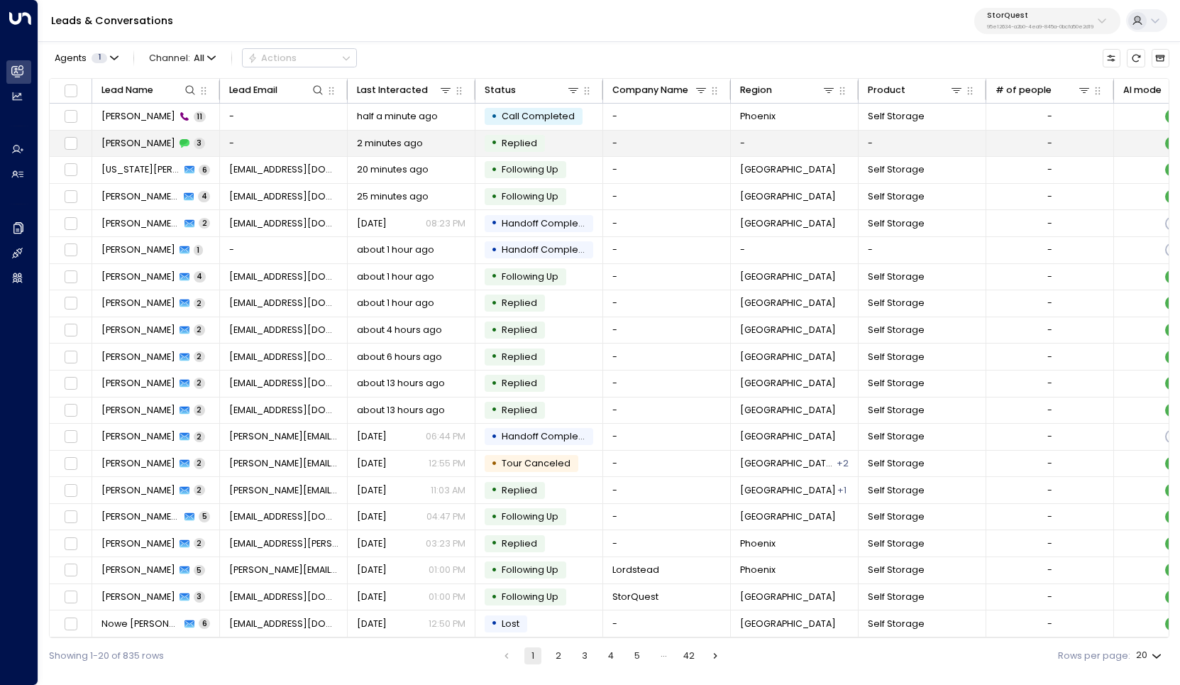
click at [146, 138] on span "[PERSON_NAME]" at bounding box center [138, 143] width 74 height 13
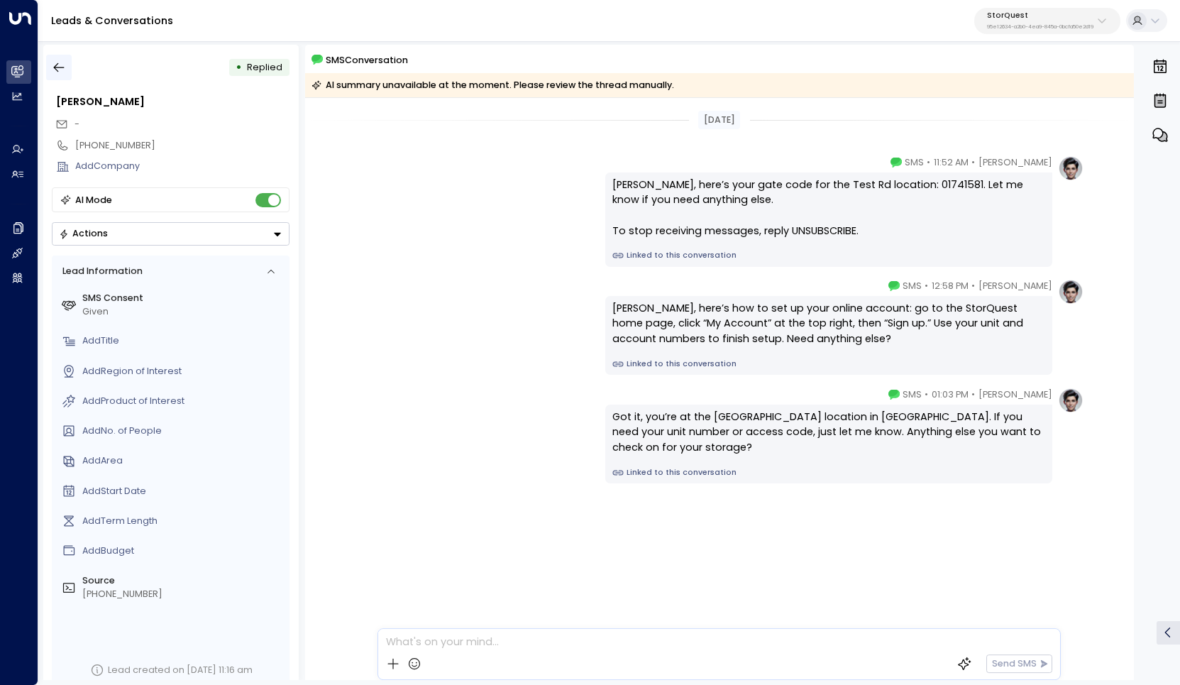
click at [62, 72] on icon "button" at bounding box center [59, 67] width 14 height 14
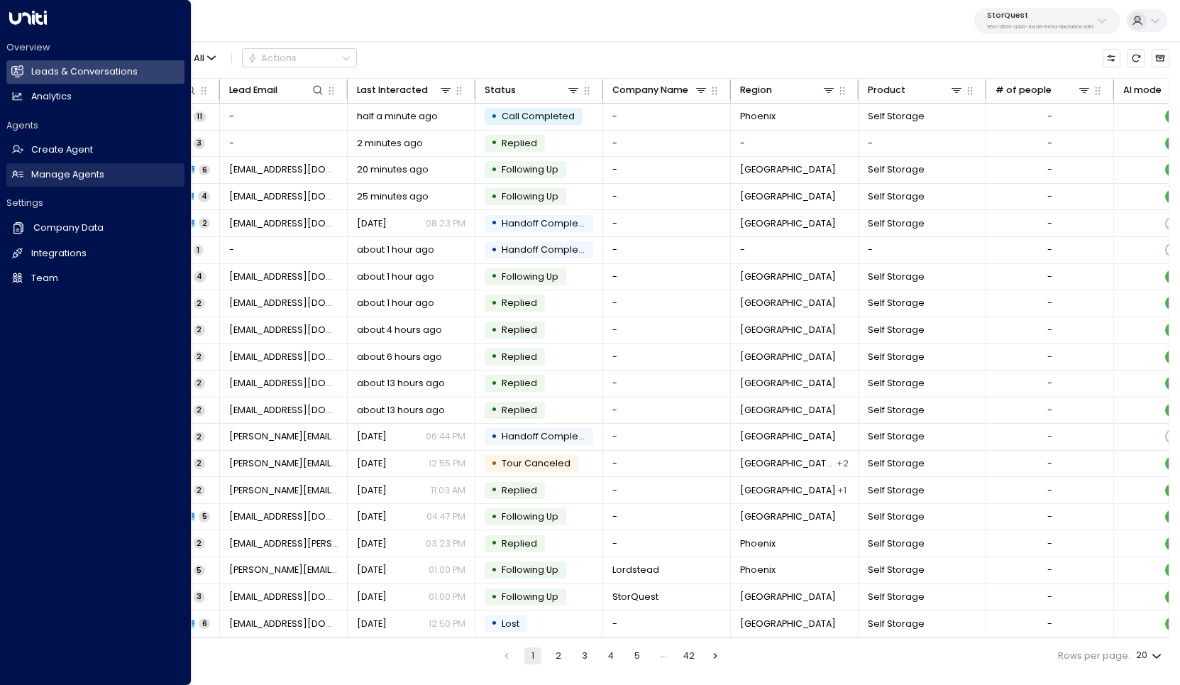
click at [58, 176] on h2 "Manage Agents" at bounding box center [67, 174] width 73 height 13
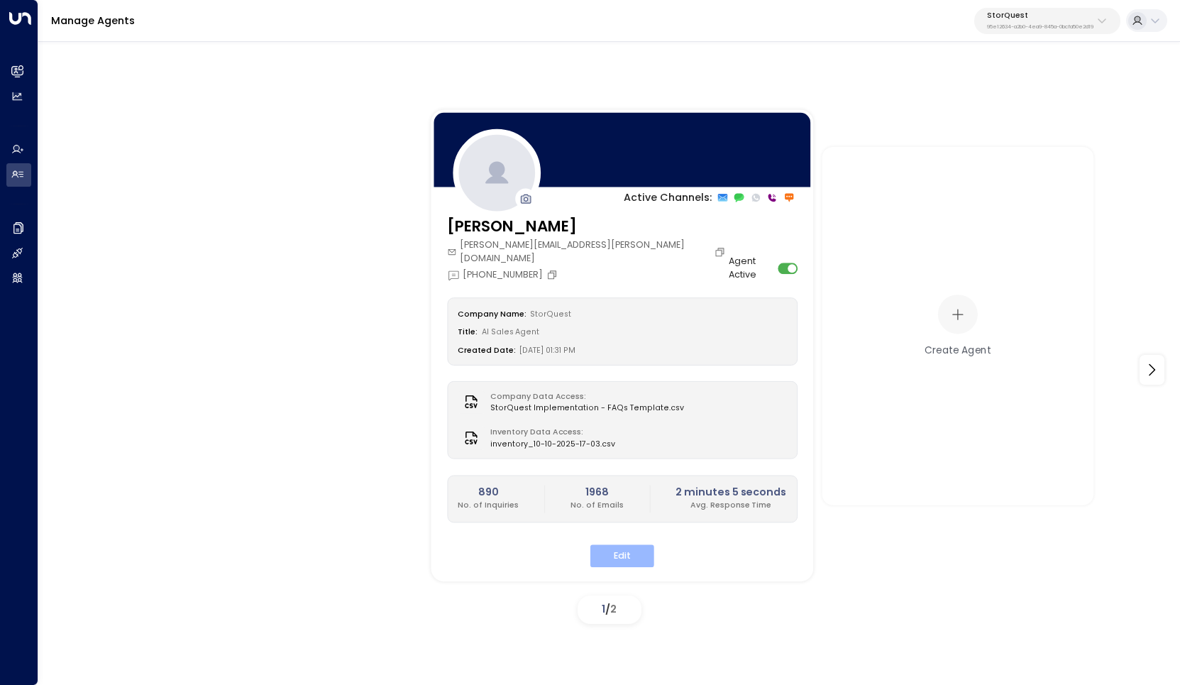
click at [615, 545] on button "Edit" at bounding box center [622, 556] width 64 height 22
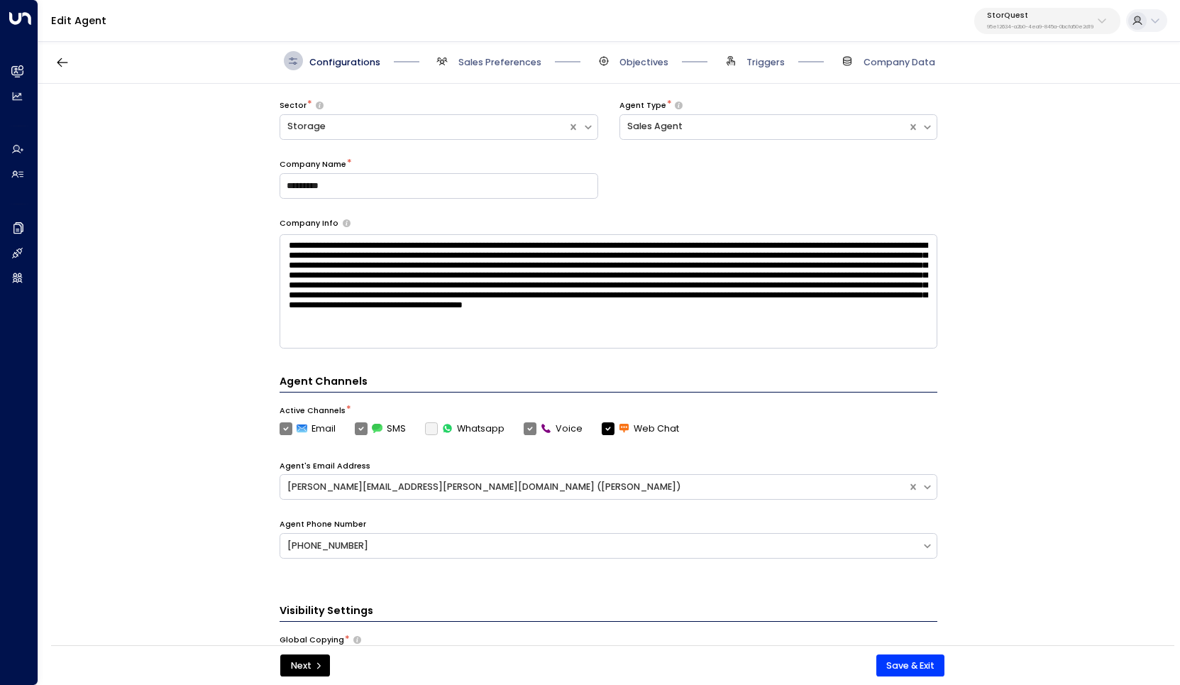
scroll to position [124, 0]
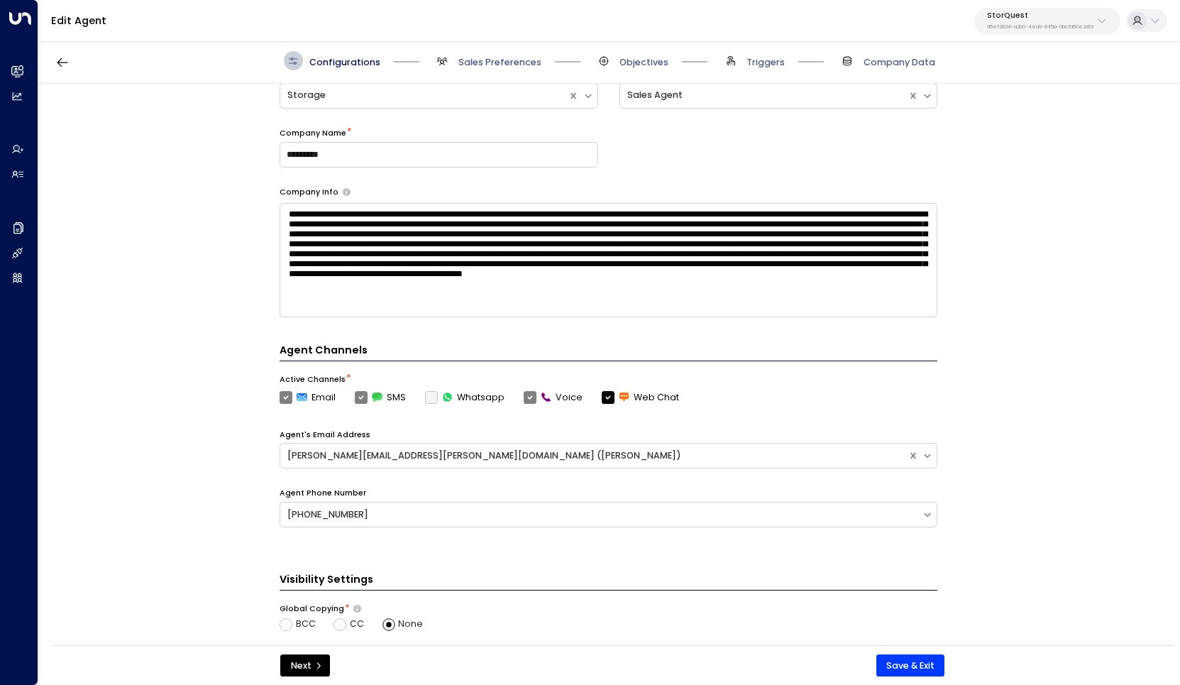
click at [495, 52] on span "Sales Preferences" at bounding box center [487, 60] width 109 height 19
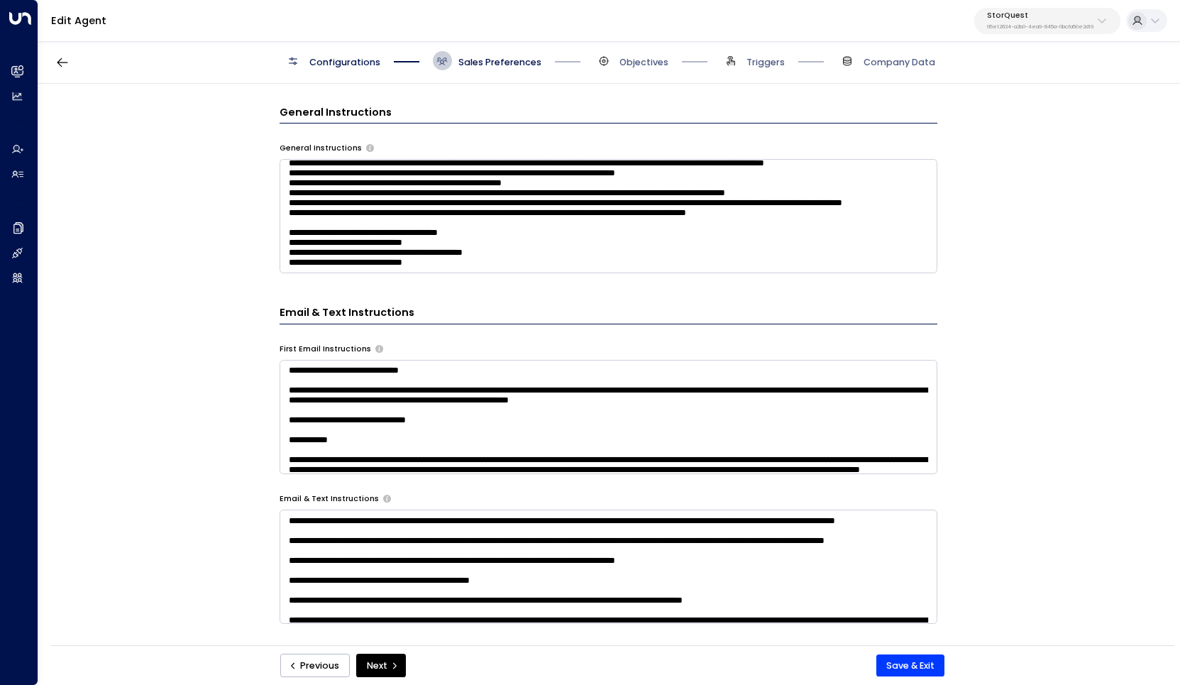
scroll to position [38, 0]
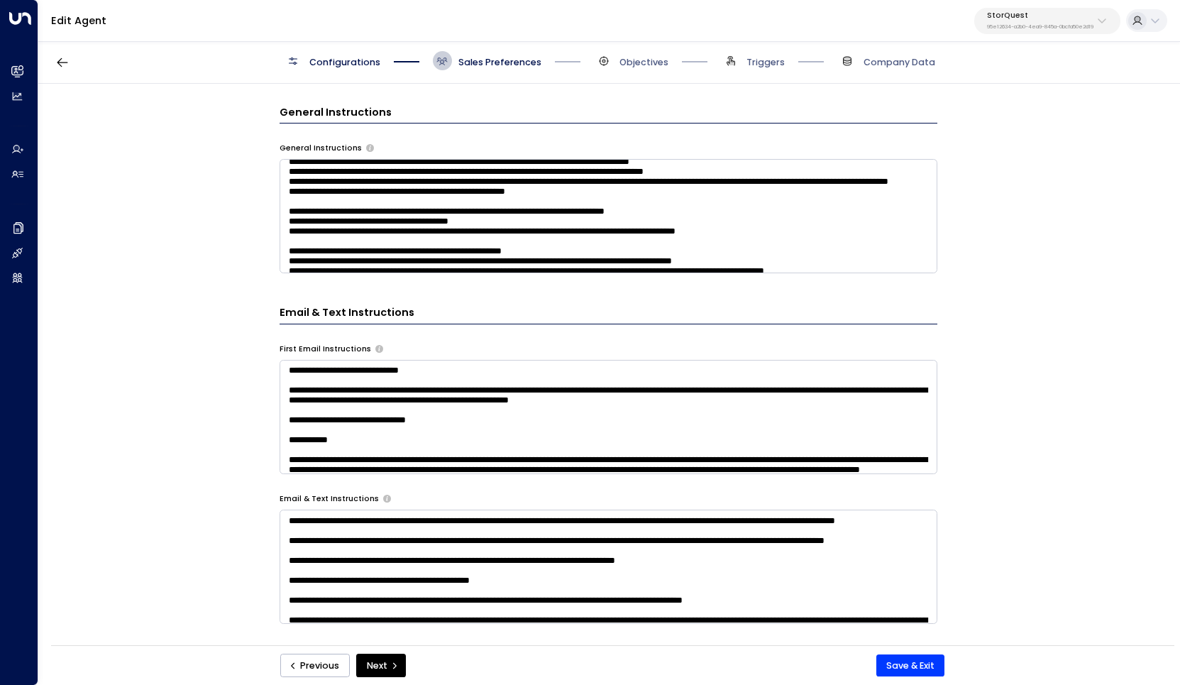
click at [558, 201] on textarea at bounding box center [609, 216] width 658 height 114
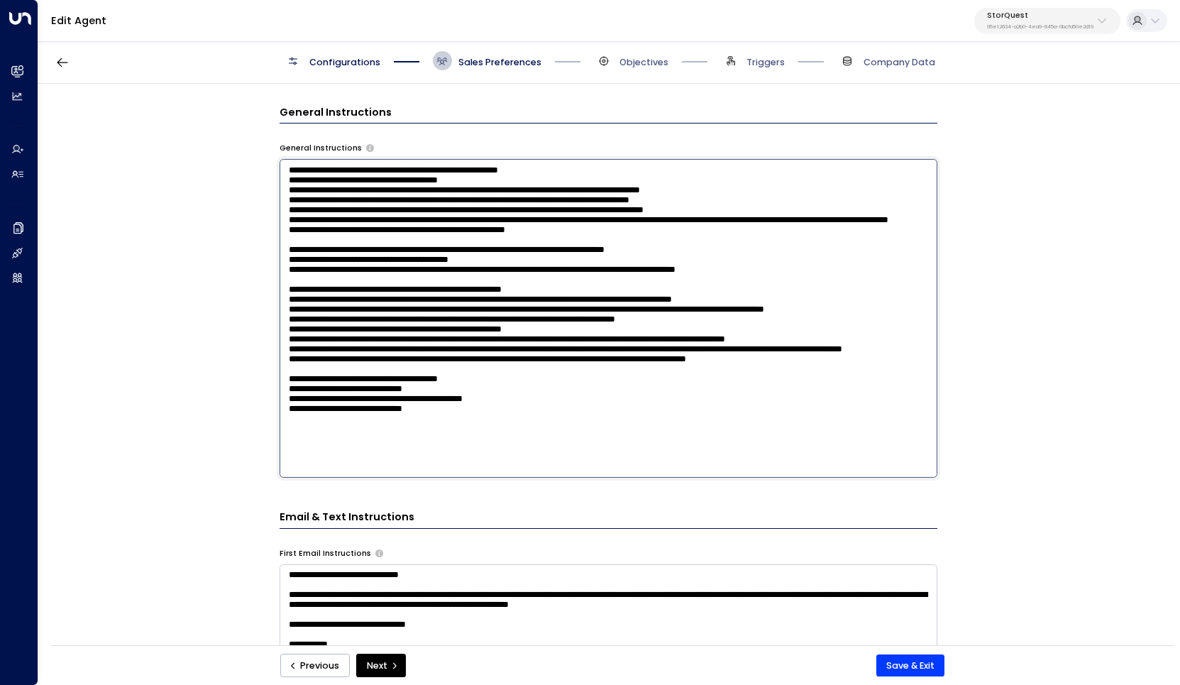
click at [534, 345] on textarea at bounding box center [609, 318] width 658 height 319
click at [1047, 0] on div "Edit Agent StorQuest 95e12634-a2b0-4ea9-845a-0bcfa50e2d19" at bounding box center [609, 21] width 1142 height 42
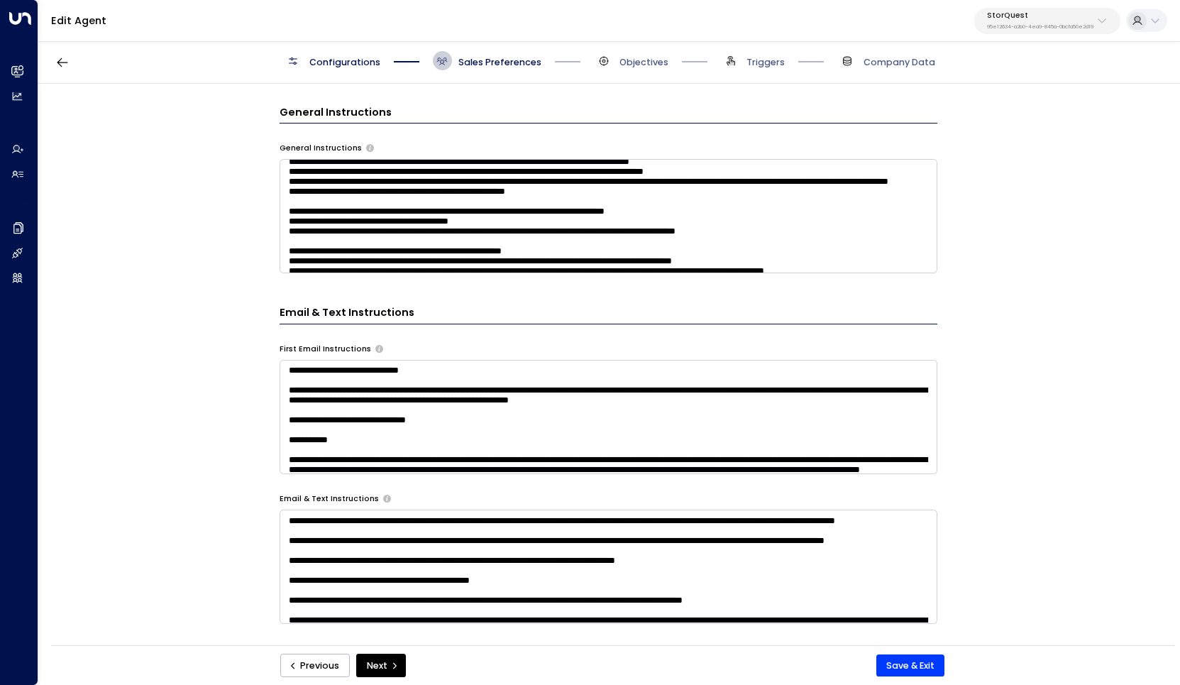
click at [557, 215] on textarea at bounding box center [609, 216] width 658 height 114
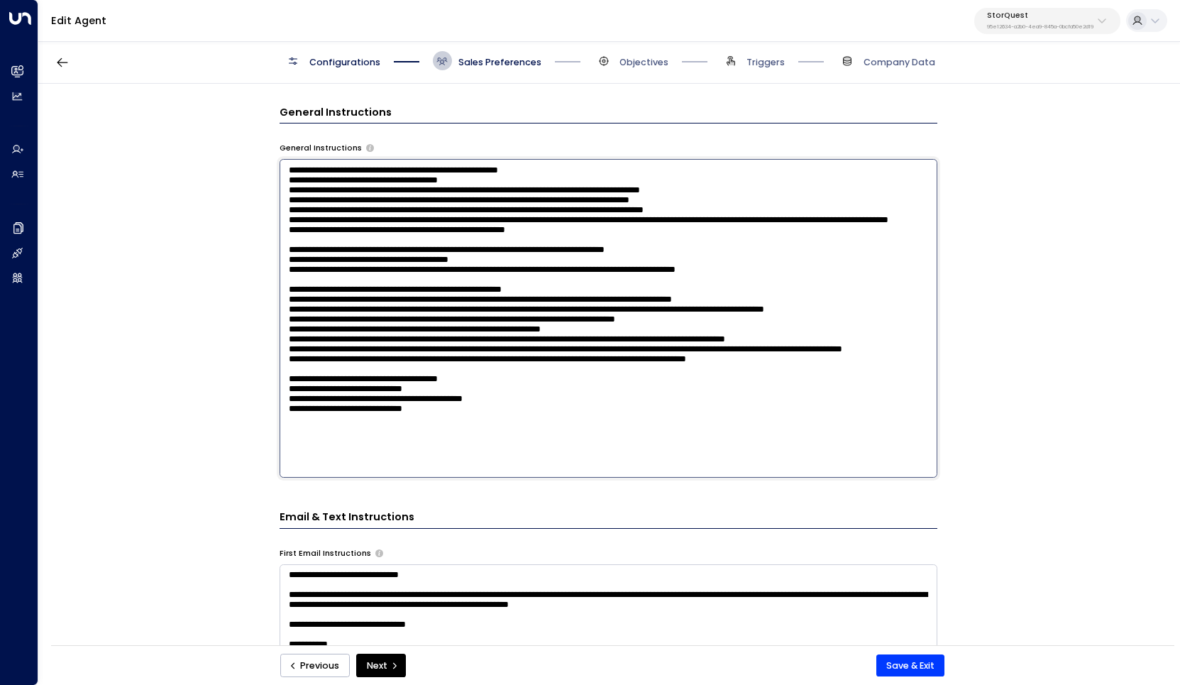
click at [561, 350] on textarea at bounding box center [609, 318] width 658 height 319
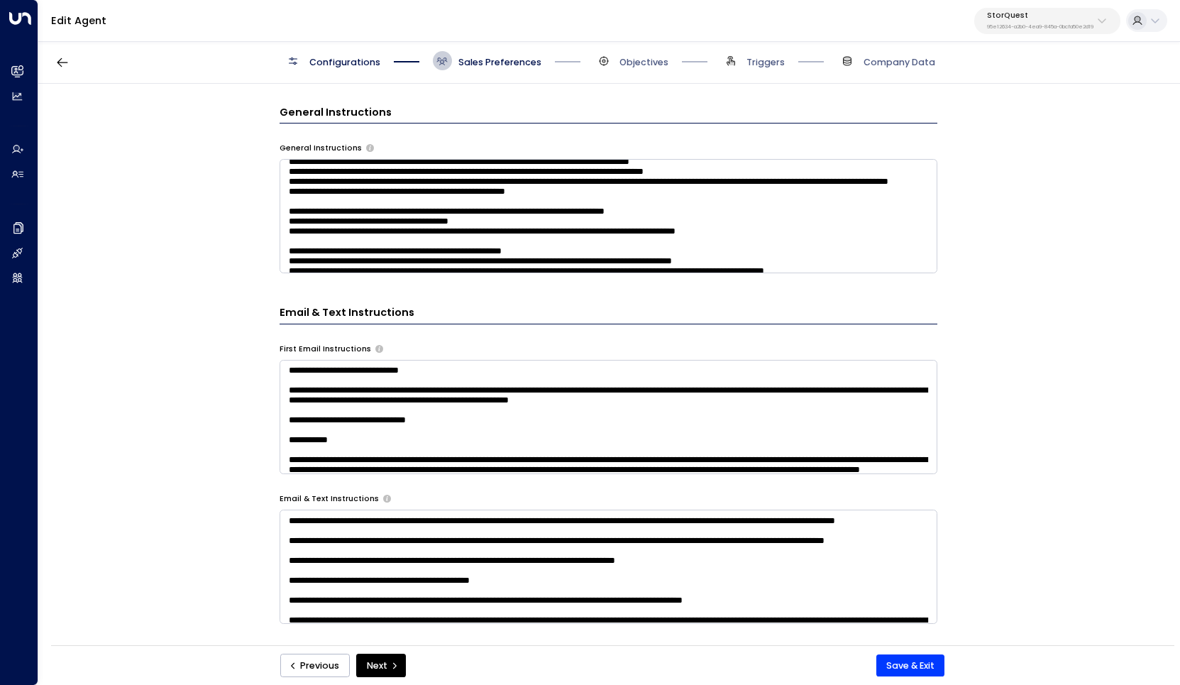
click at [1001, 351] on div "**********" at bounding box center [608, 369] width 1140 height 570
click at [800, 224] on textarea at bounding box center [609, 216] width 658 height 114
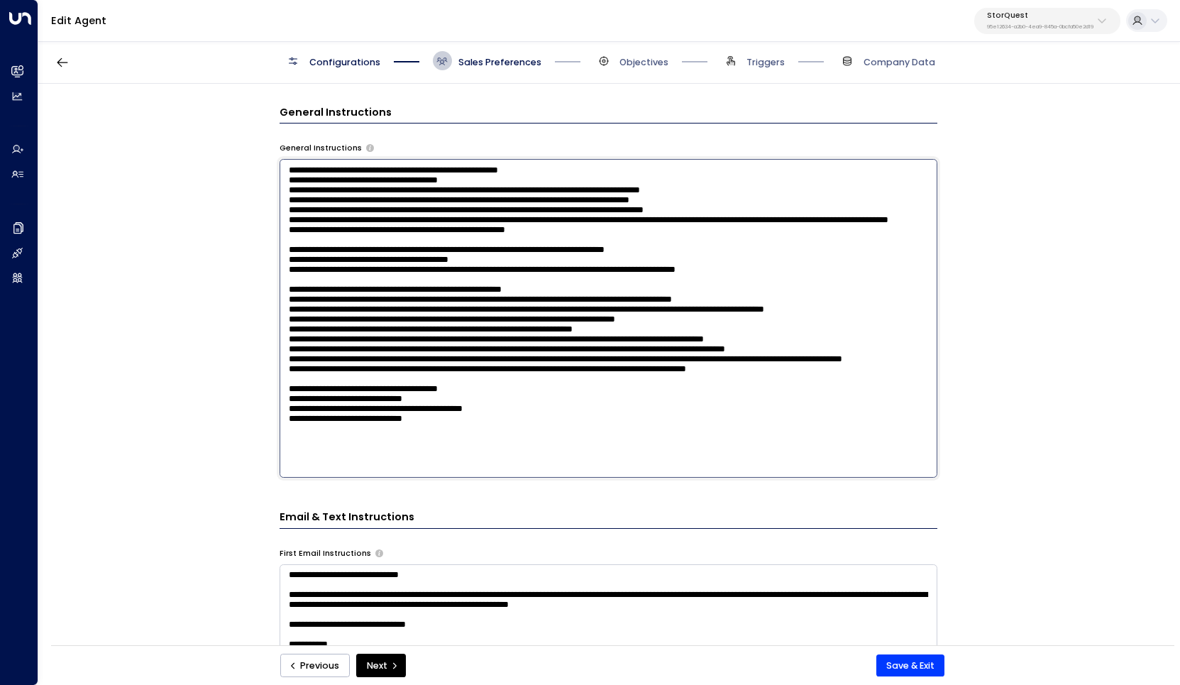
click at [749, 404] on textarea at bounding box center [609, 318] width 658 height 319
paste textarea "**********"
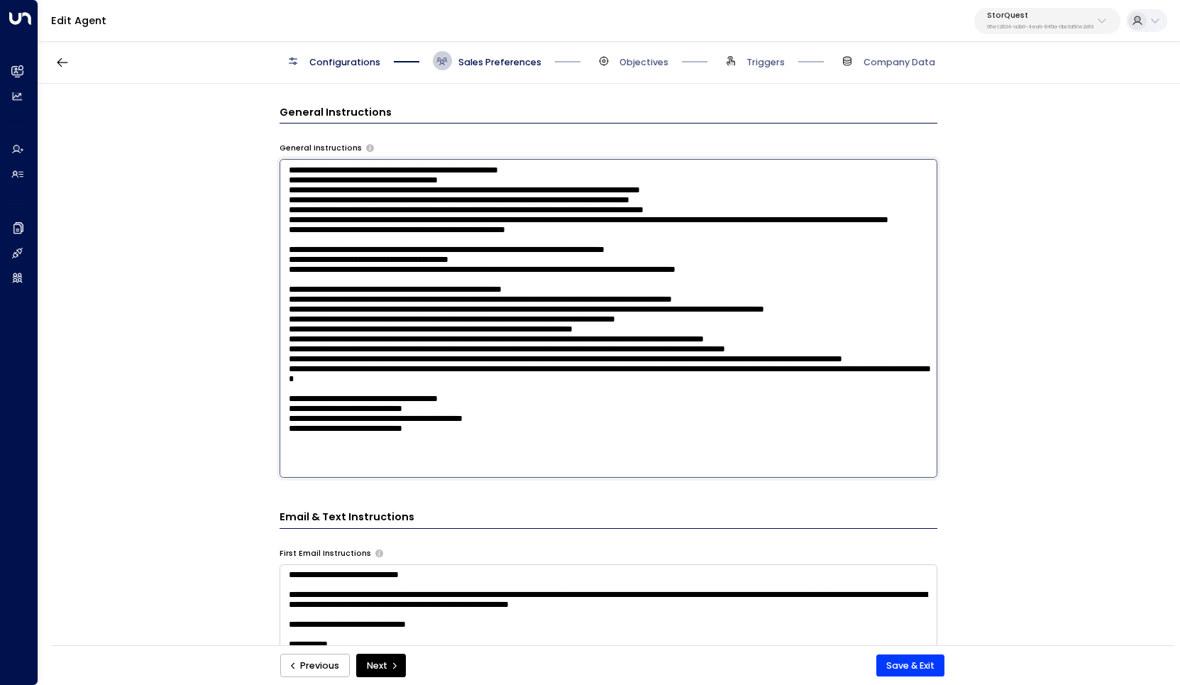
click at [805, 407] on textarea at bounding box center [609, 318] width 658 height 319
click at [855, 407] on textarea at bounding box center [609, 318] width 658 height 319
click at [676, 436] on textarea at bounding box center [609, 318] width 658 height 319
click at [389, 422] on textarea at bounding box center [609, 318] width 658 height 319
click at [387, 443] on textarea at bounding box center [609, 318] width 658 height 319
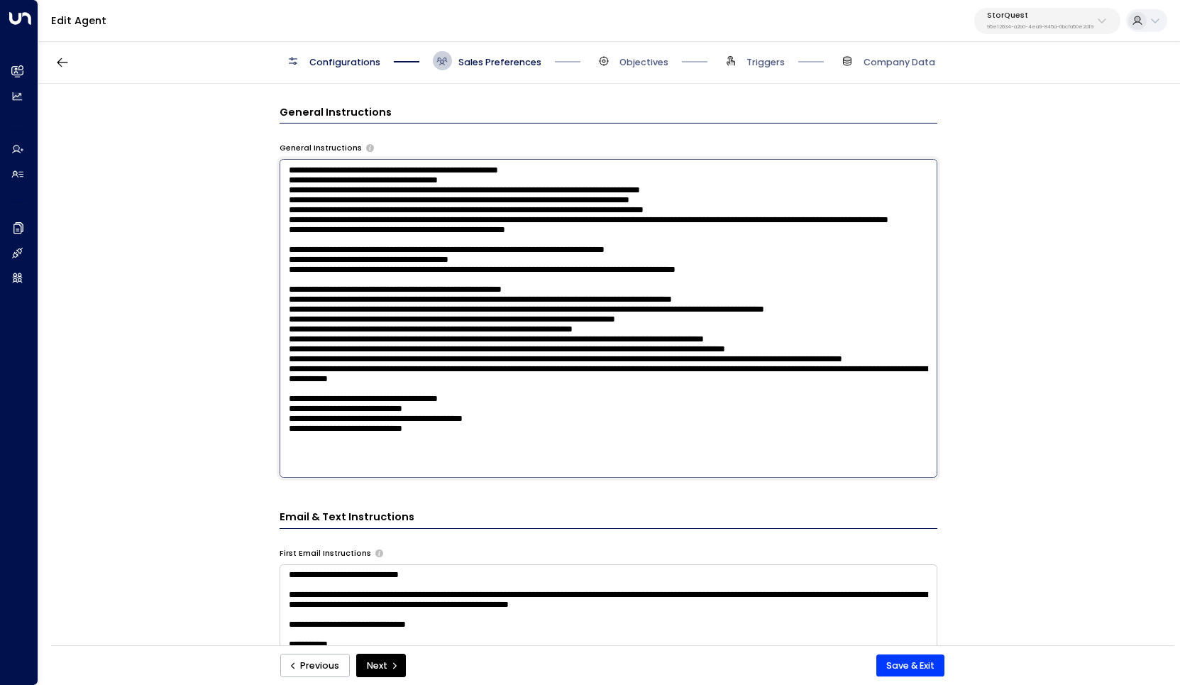
click at [532, 425] on textarea at bounding box center [609, 318] width 658 height 319
type textarea "**********"
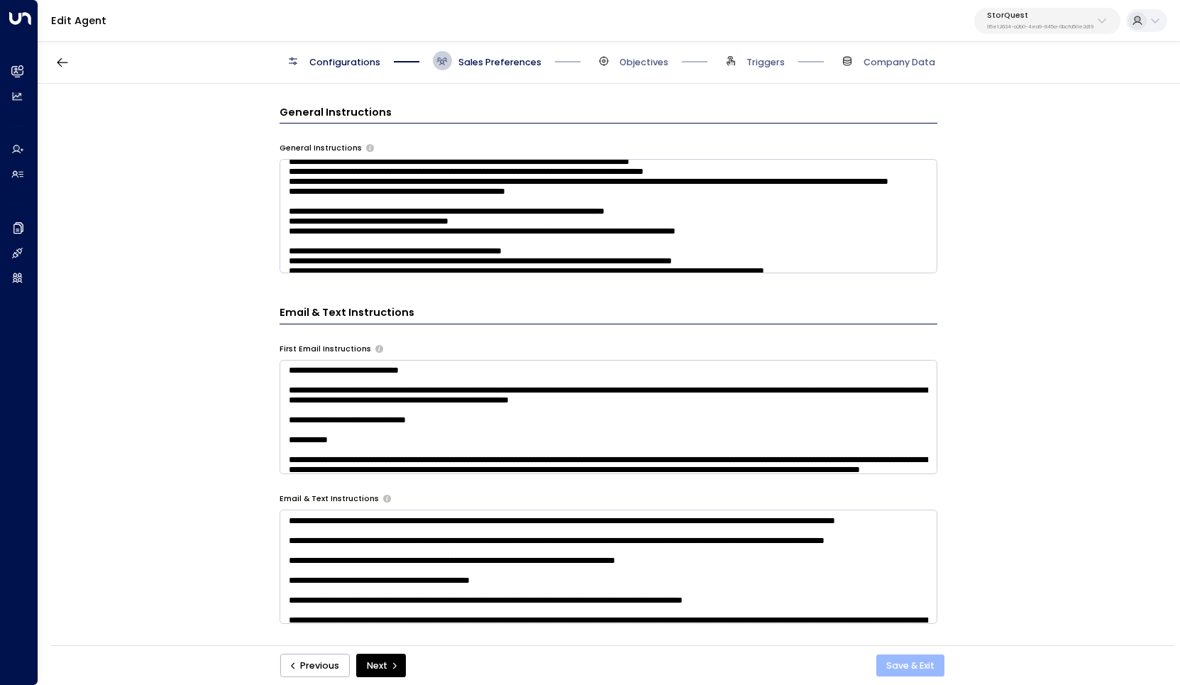
click at [891, 669] on button "Save & Exit" at bounding box center [910, 665] width 69 height 23
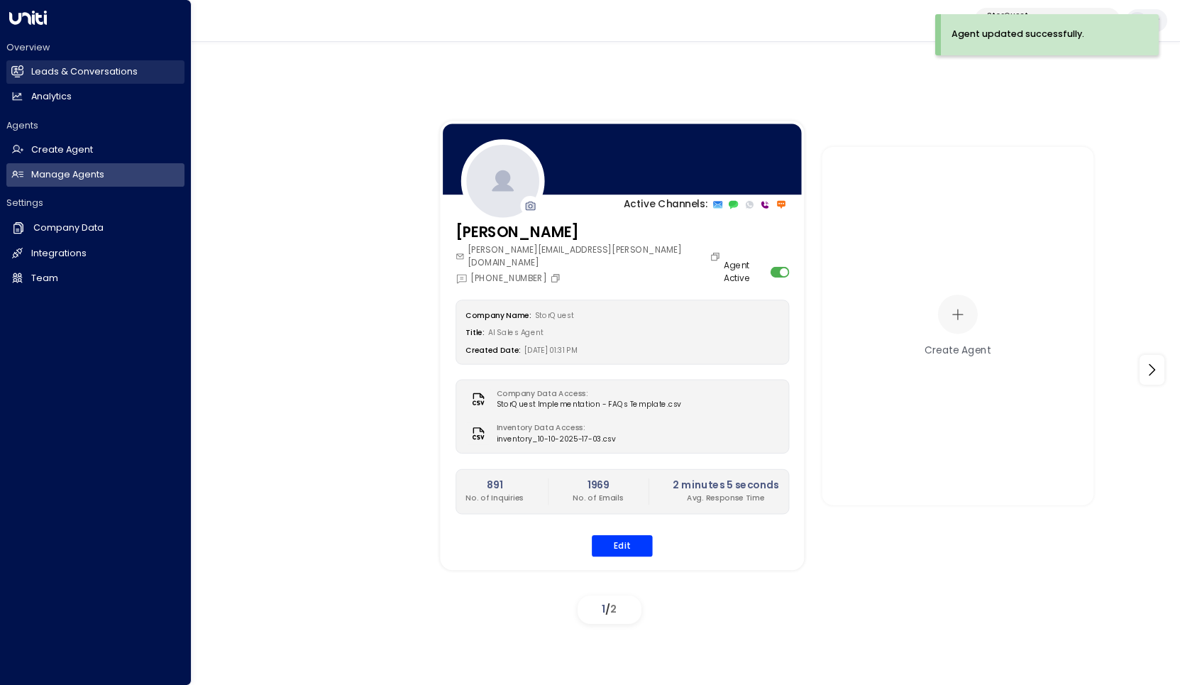
click at [48, 78] on h2 "Leads & Conversations" at bounding box center [84, 71] width 106 height 13
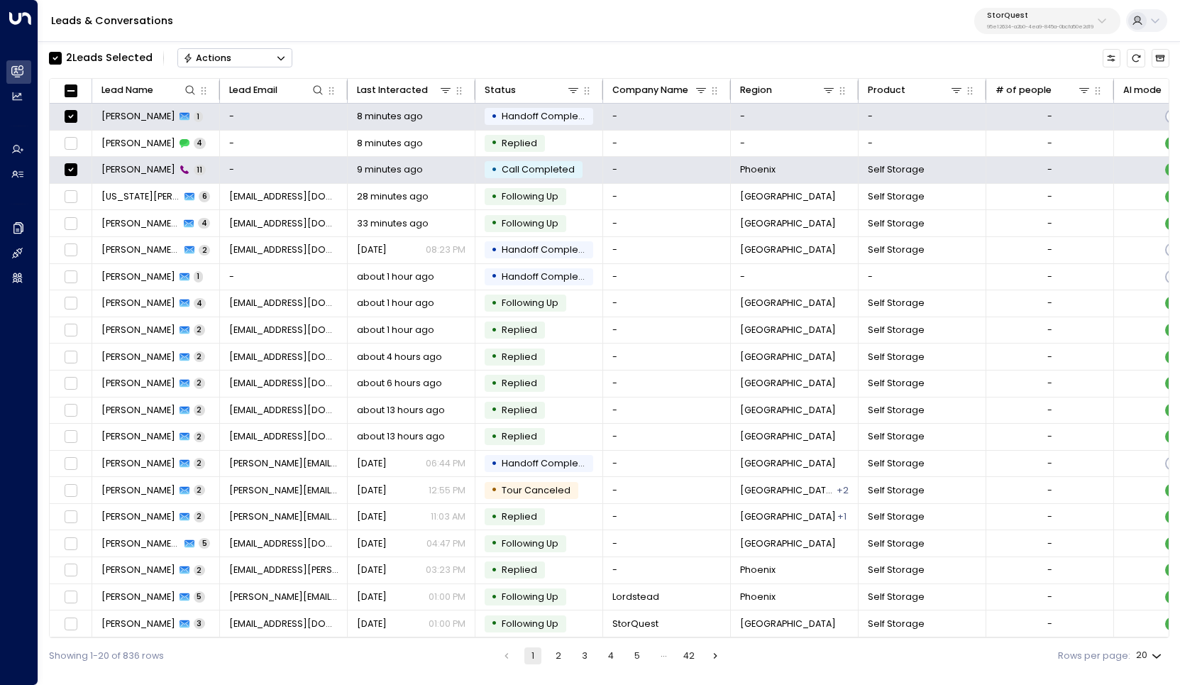
click at [281, 62] on icon "Button group with a nested menu" at bounding box center [281, 58] width 10 height 10
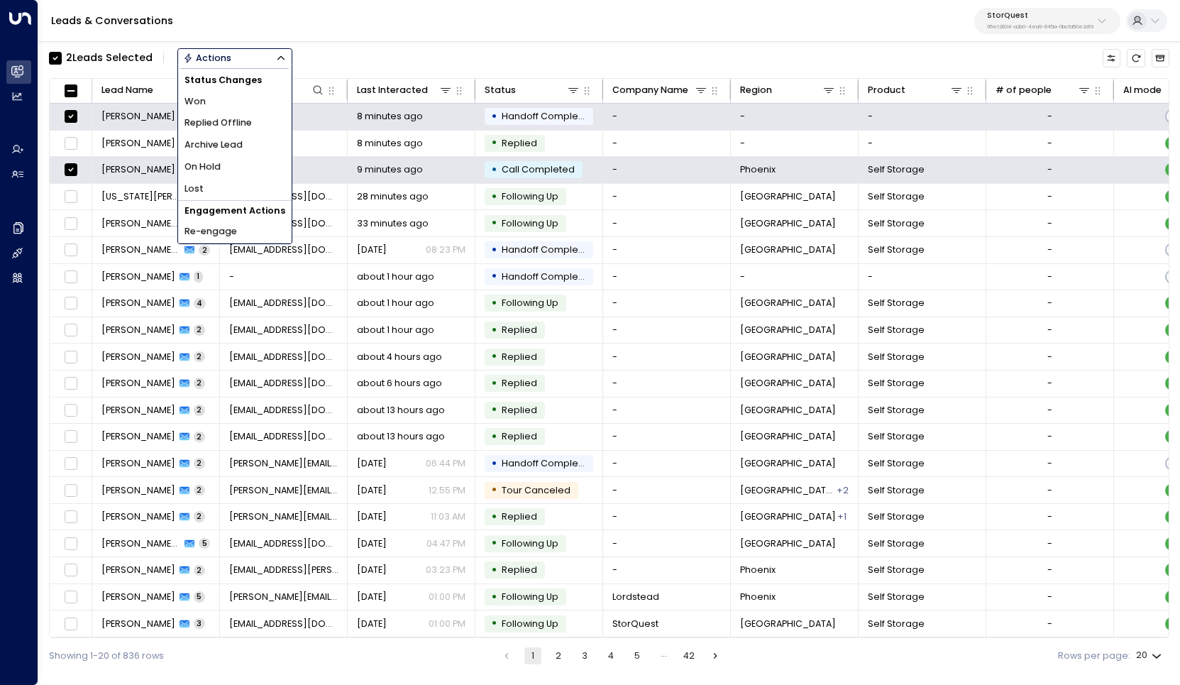
click at [233, 147] on span "Archive Lead" at bounding box center [214, 144] width 58 height 13
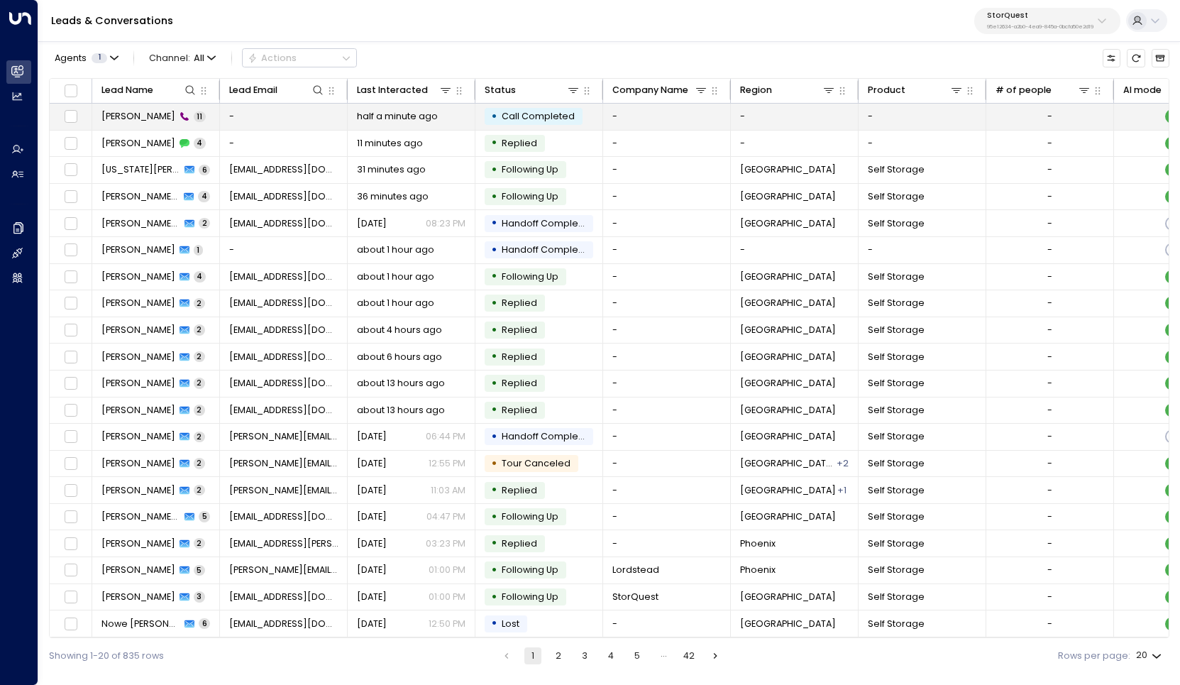
click at [137, 116] on span "[PERSON_NAME]" at bounding box center [138, 116] width 74 height 13
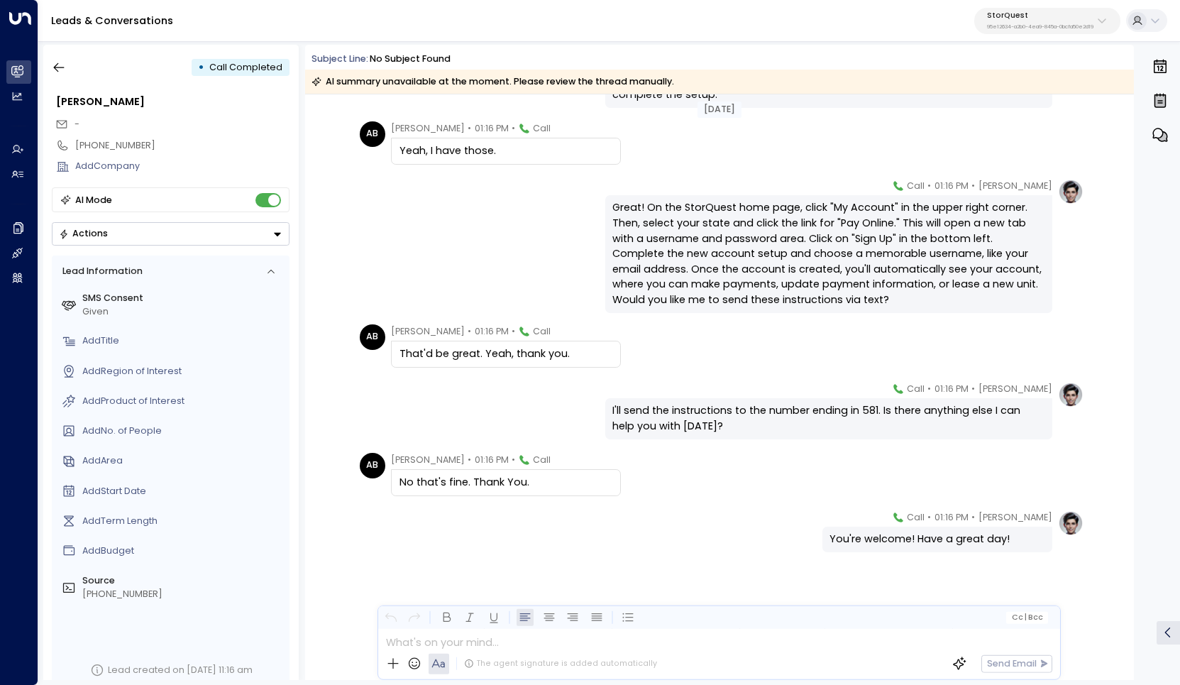
scroll to position [343, 0]
click at [55, 73] on icon "button" at bounding box center [59, 67] width 14 height 14
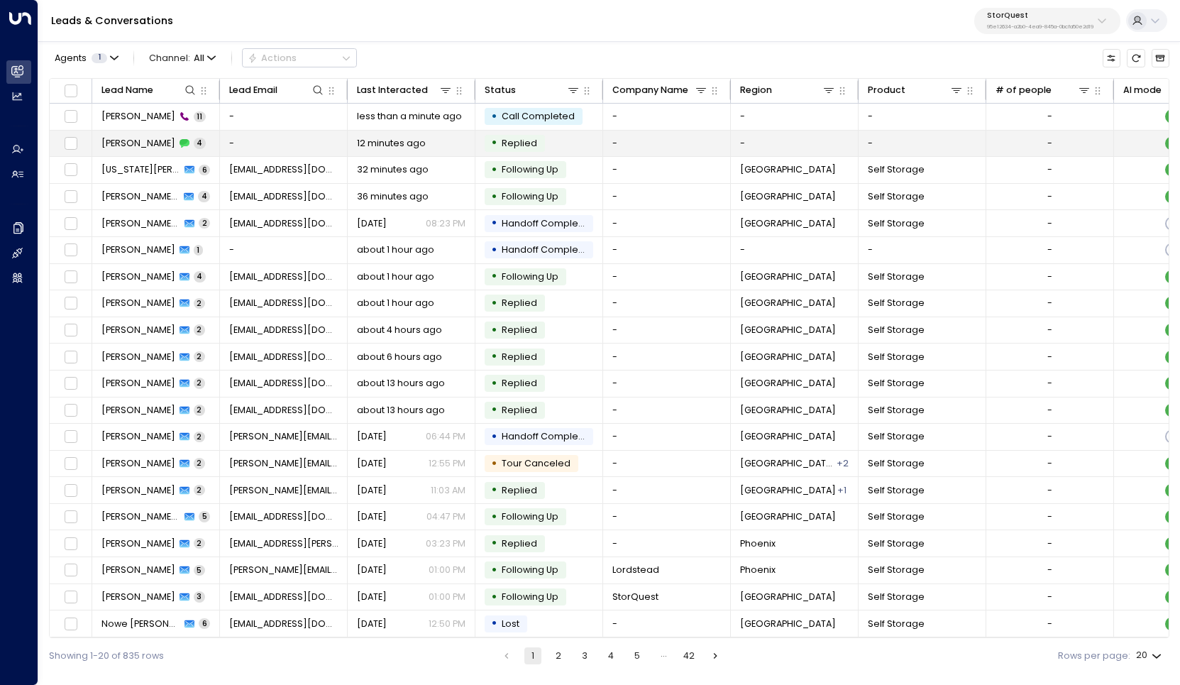
click at [148, 143] on span "[PERSON_NAME]" at bounding box center [138, 143] width 74 height 13
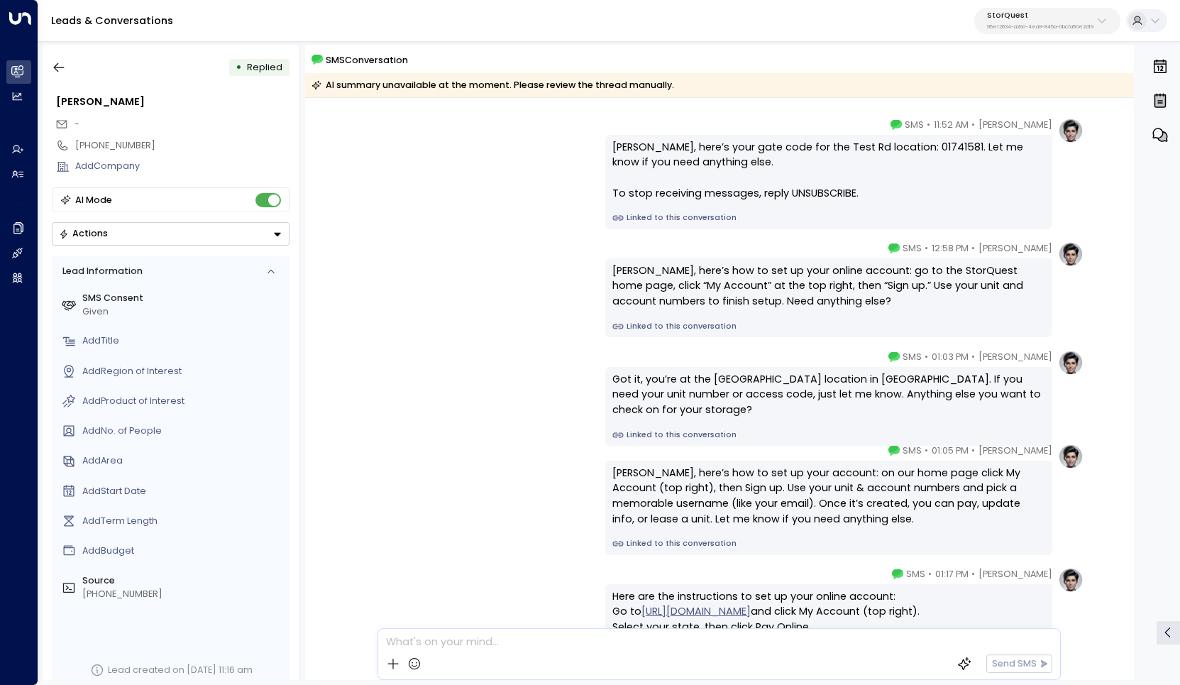
scroll to position [191, 0]
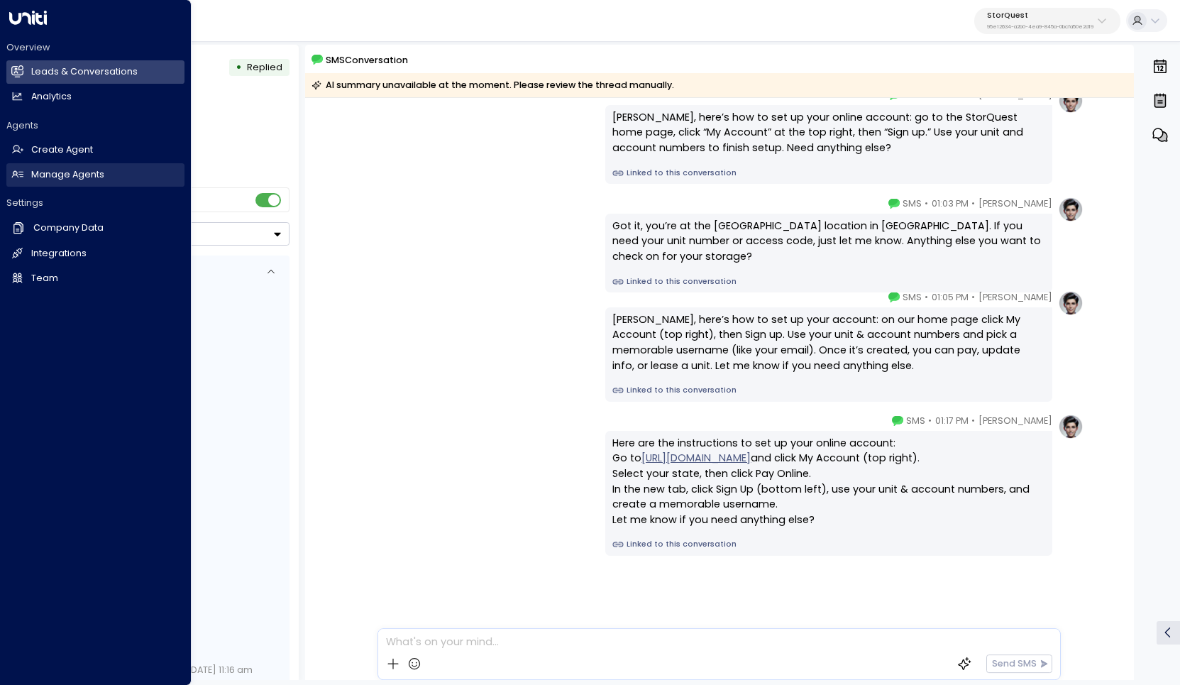
click at [62, 168] on h2 "Manage Agents" at bounding box center [67, 174] width 73 height 13
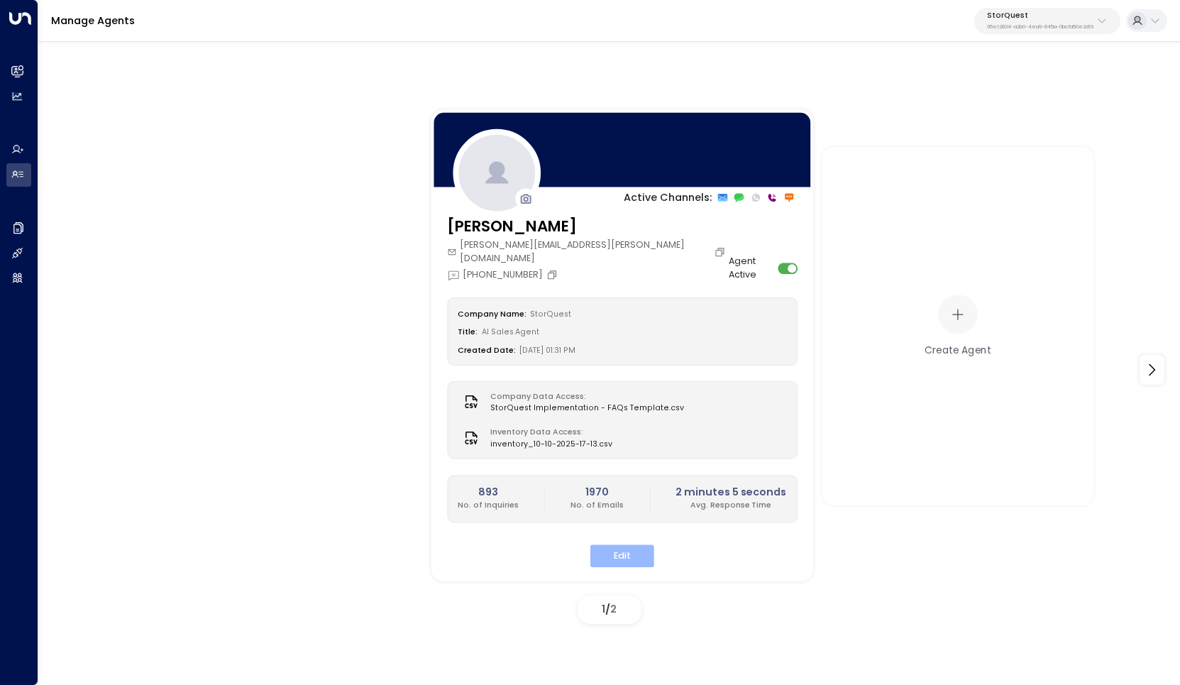
click at [625, 545] on button "Edit" at bounding box center [622, 556] width 64 height 22
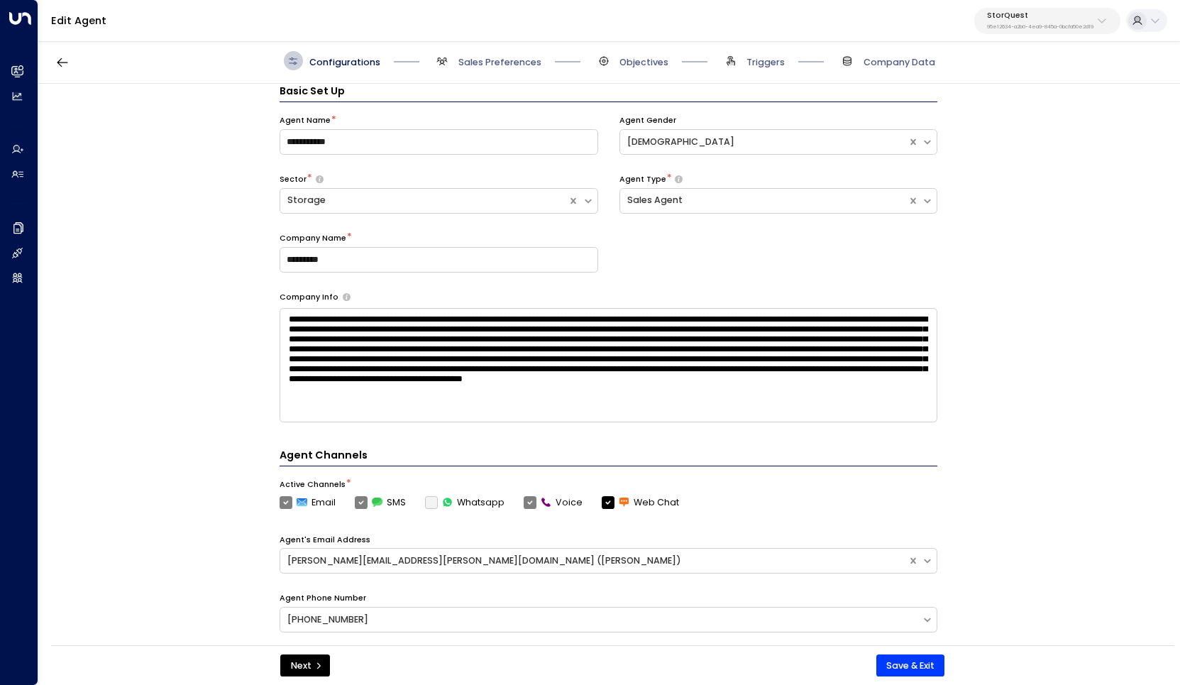
scroll to position [13, 0]
click at [502, 64] on span "Sales Preferences" at bounding box center [499, 62] width 83 height 13
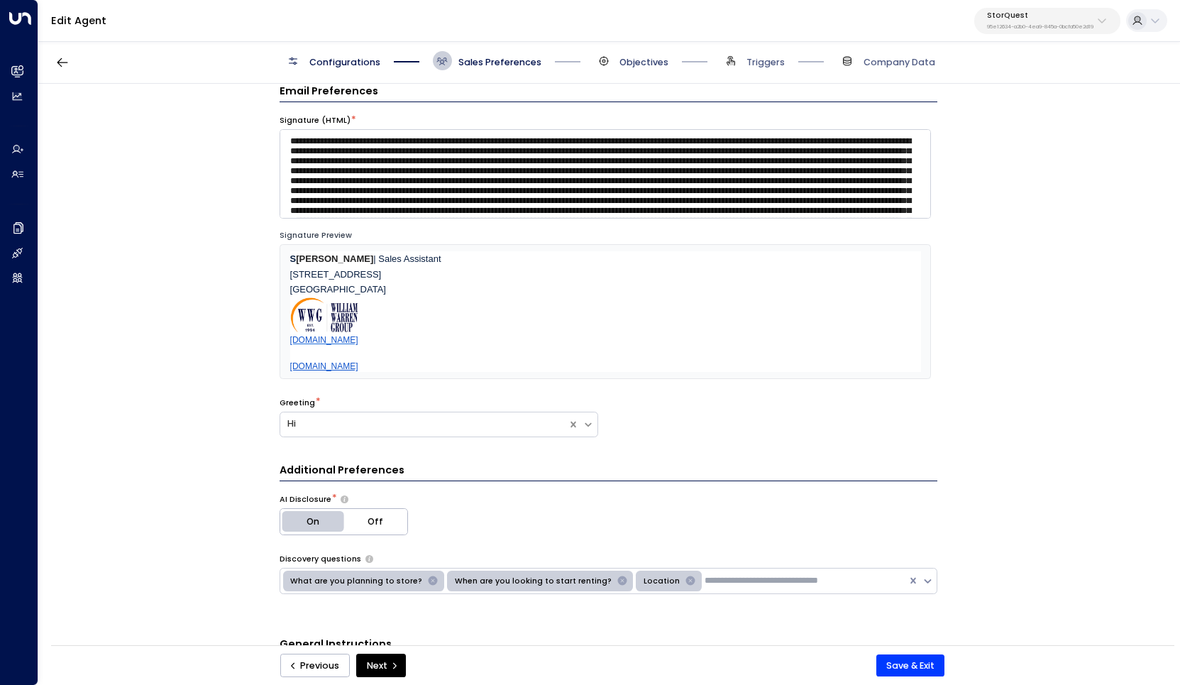
click at [622, 60] on span "Objectives" at bounding box center [644, 62] width 49 height 13
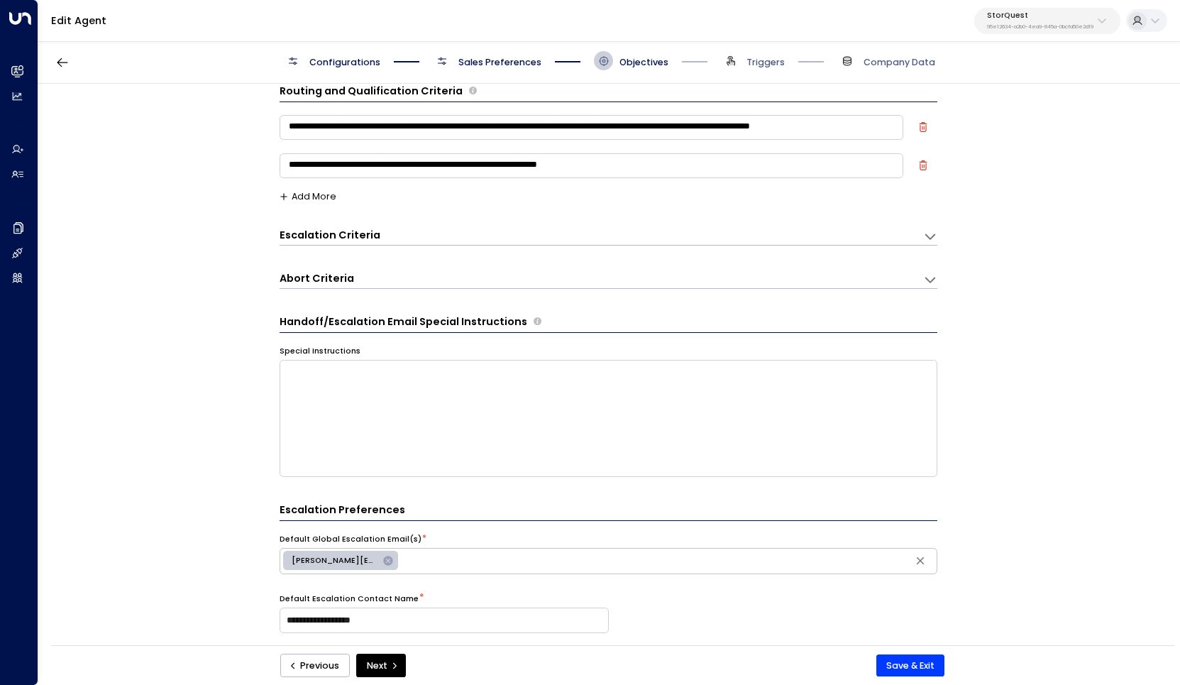
click at [513, 68] on span "Sales Preferences" at bounding box center [499, 62] width 83 height 13
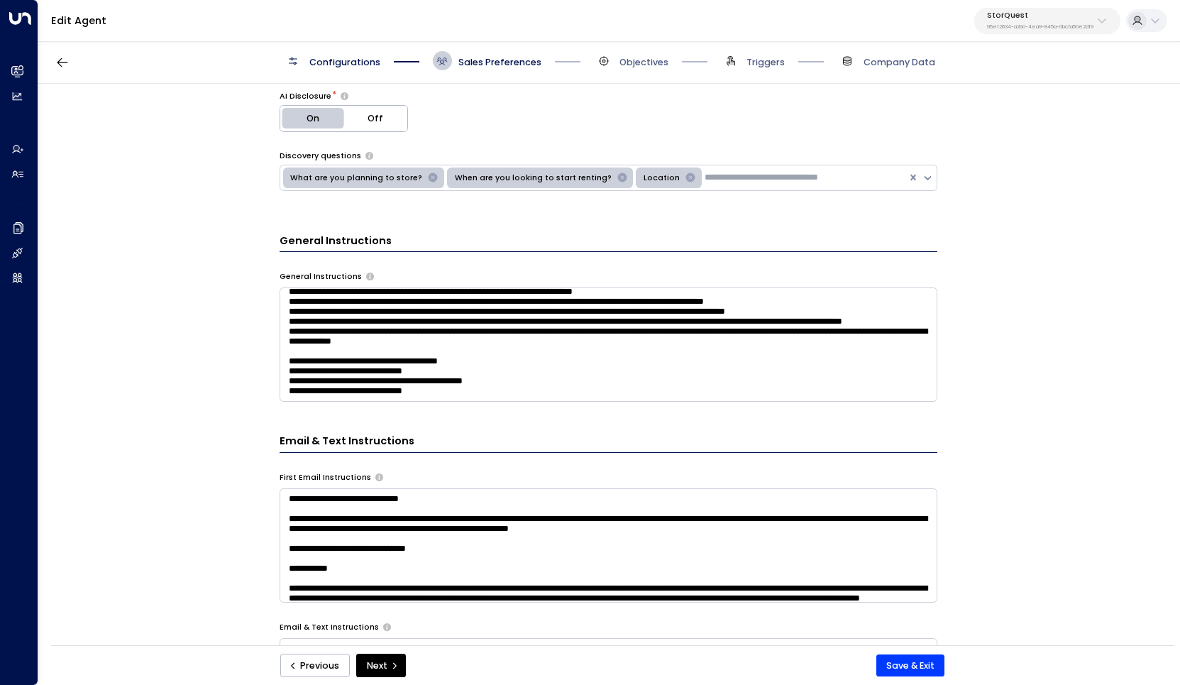
scroll to position [64, 0]
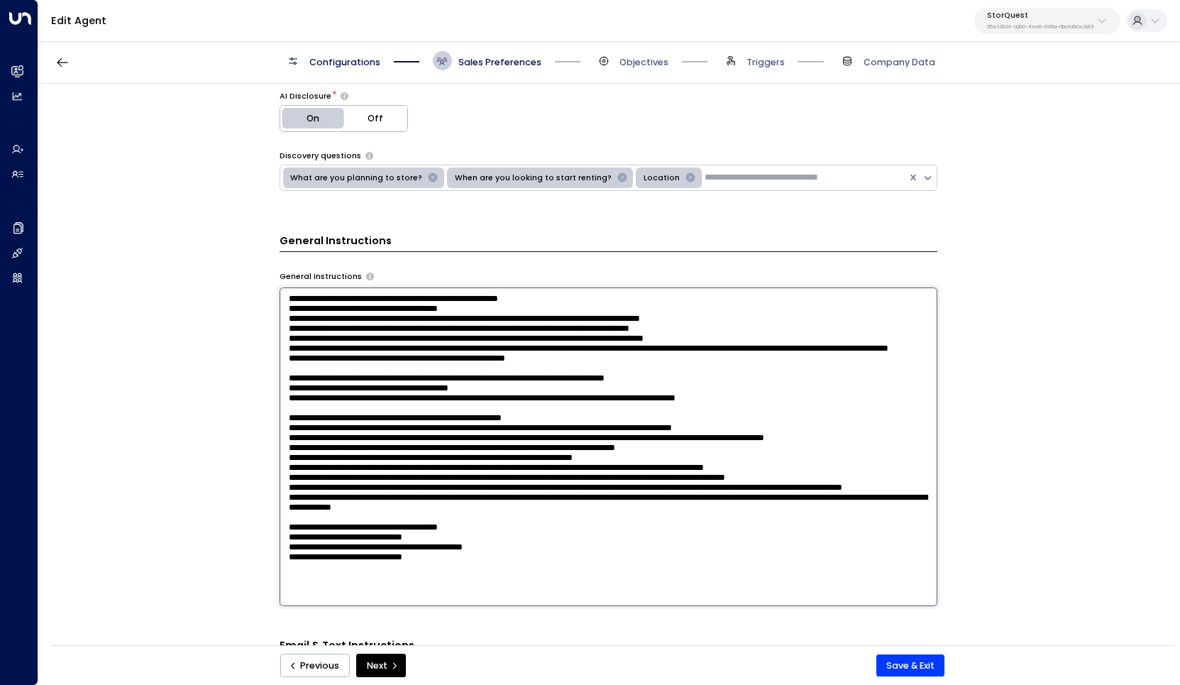
drag, startPoint x: 529, startPoint y: 364, endPoint x: 726, endPoint y: 517, distance: 249.3
click at [726, 517] on textarea at bounding box center [609, 446] width 658 height 319
click at [751, 525] on textarea at bounding box center [609, 446] width 658 height 319
drag, startPoint x: 748, startPoint y: 515, endPoint x: 749, endPoint y: 524, distance: 8.5
click at [749, 524] on textarea at bounding box center [609, 446] width 658 height 319
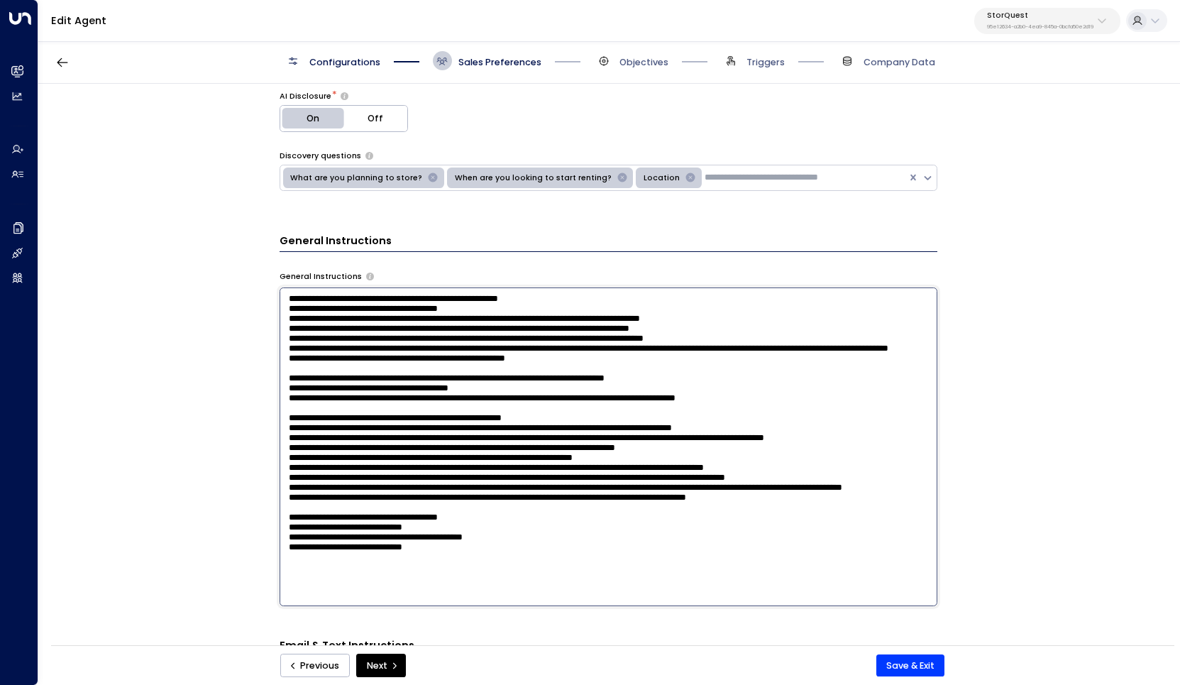
scroll to position [51, 0]
type textarea "**********"
click at [906, 671] on button "Save & Exit" at bounding box center [910, 665] width 69 height 23
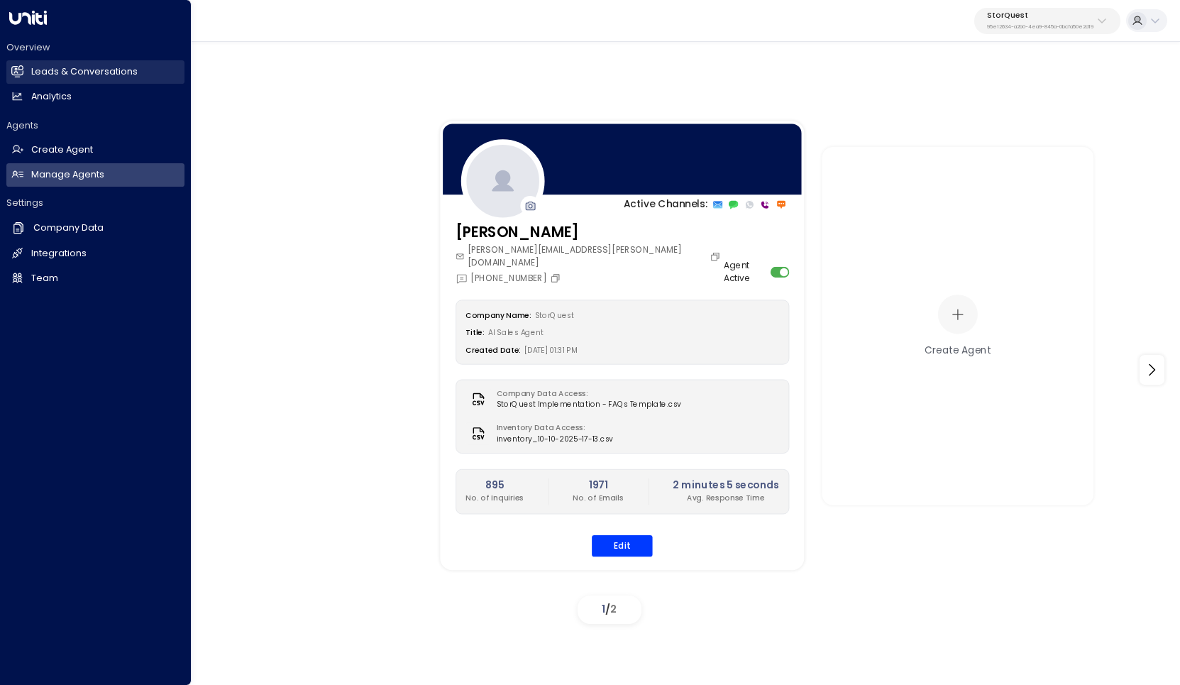
click at [87, 70] on h2 "Leads & Conversations" at bounding box center [84, 71] width 106 height 13
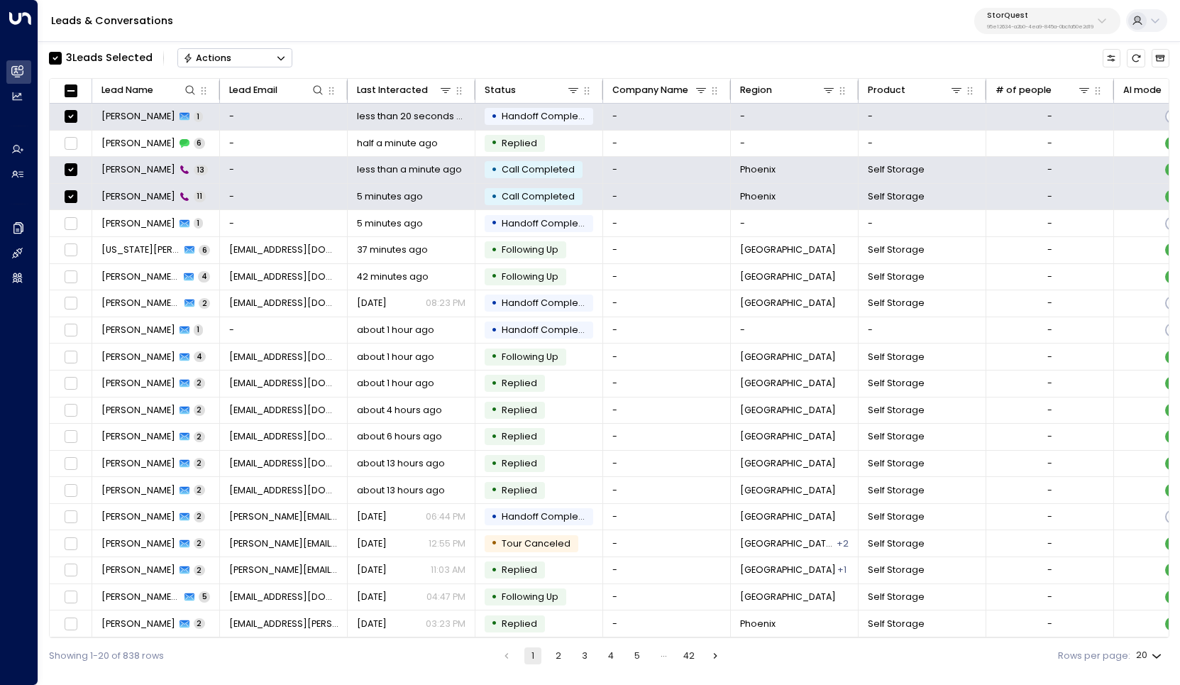
click at [227, 58] on div "Actions" at bounding box center [207, 58] width 49 height 11
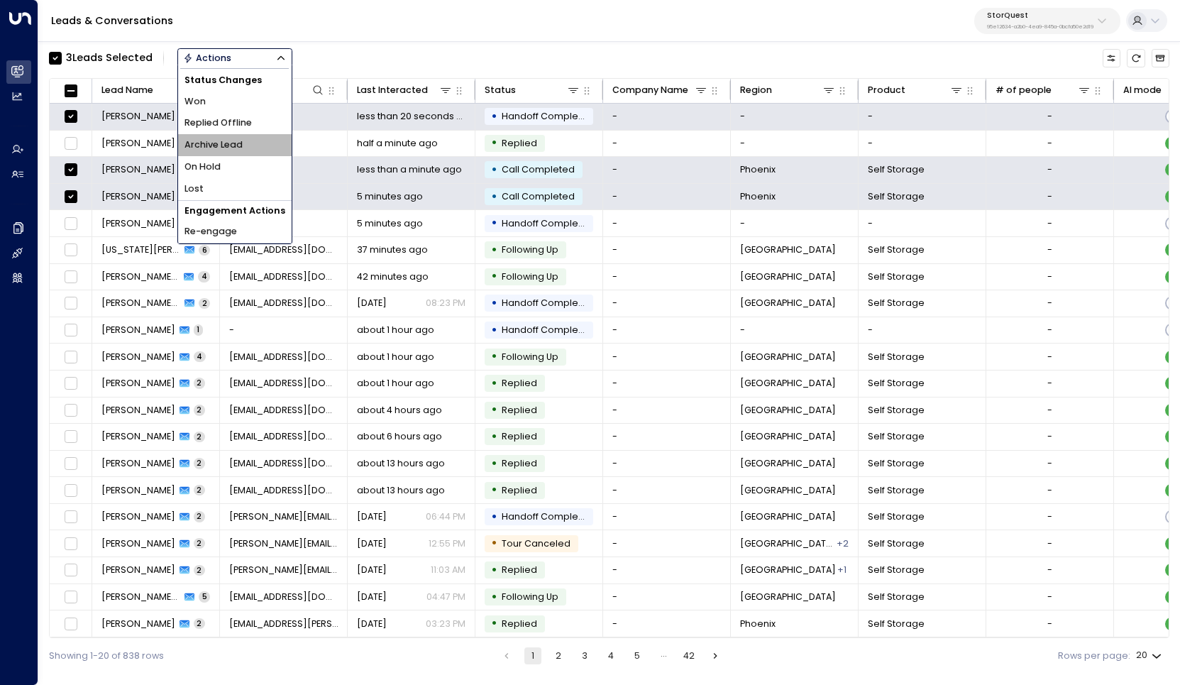
click at [240, 138] on span "Archive Lead" at bounding box center [214, 144] width 58 height 13
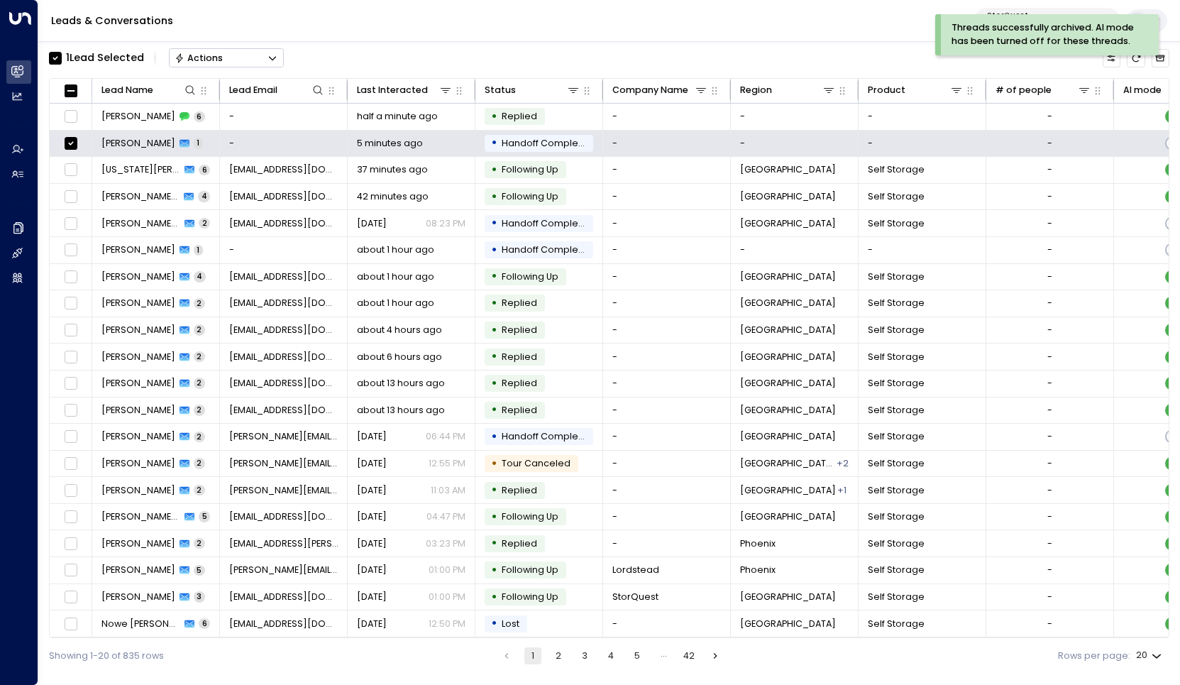
click at [276, 60] on icon "Button group with a nested menu" at bounding box center [273, 58] width 10 height 10
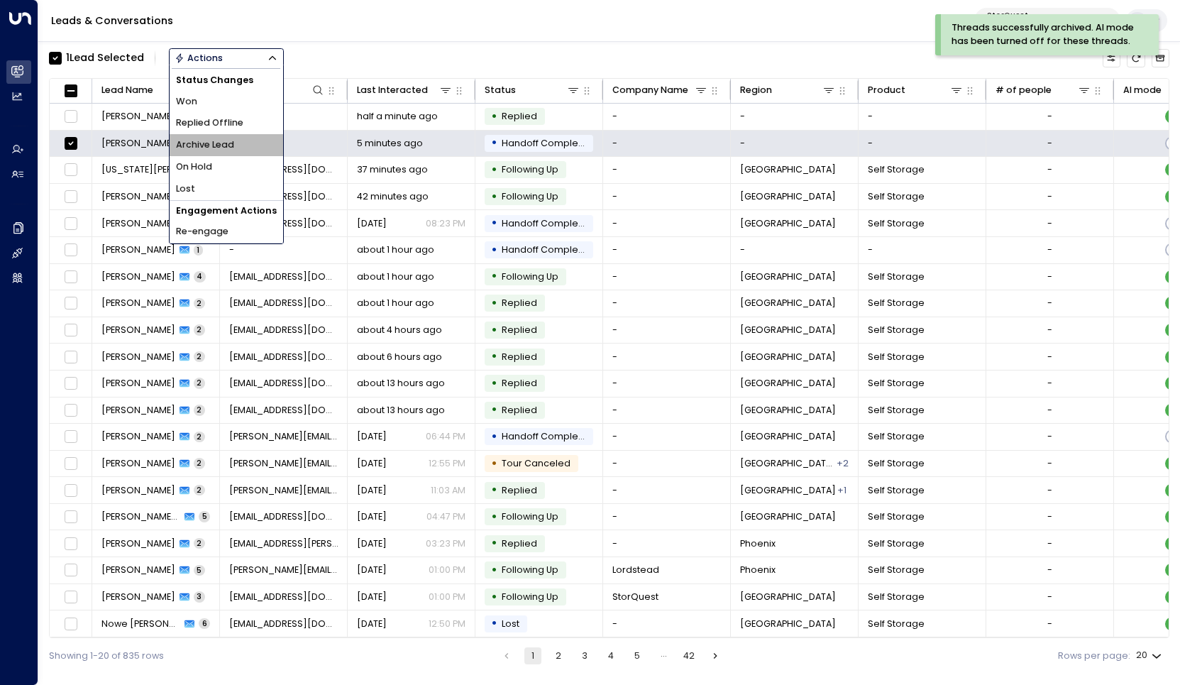
click at [254, 138] on li "Archive Lead" at bounding box center [227, 145] width 114 height 22
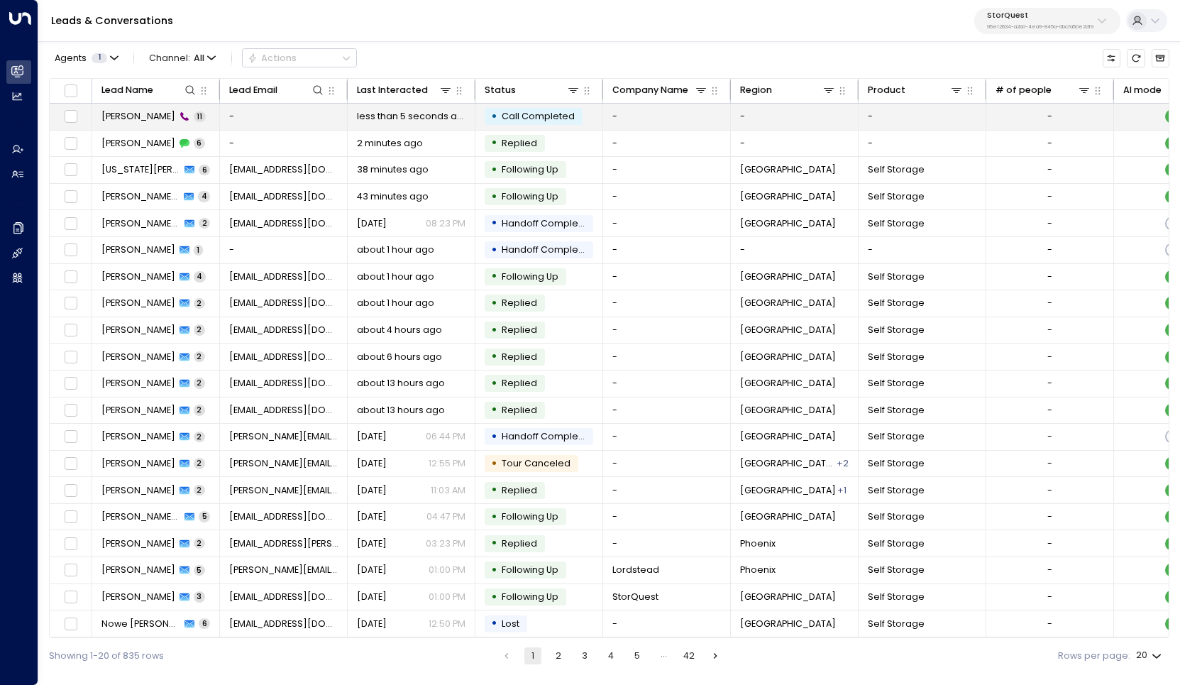
click at [297, 112] on td "-" at bounding box center [284, 117] width 128 height 26
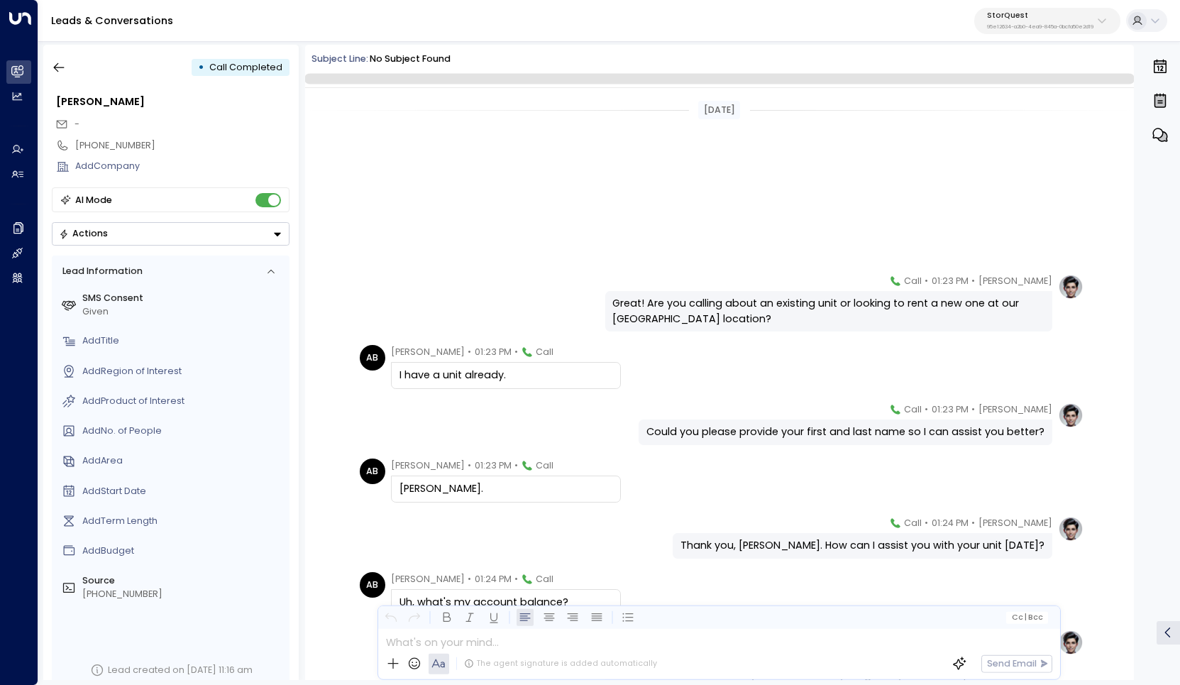
scroll to position [262, 0]
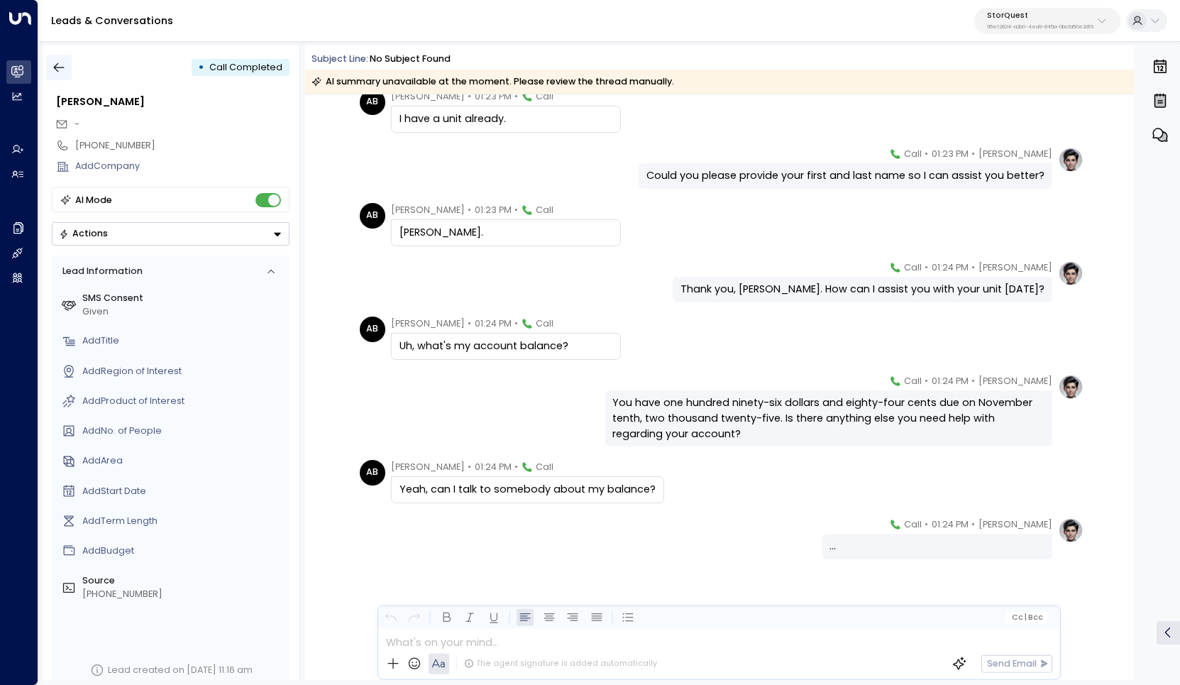
click at [60, 67] on icon "button" at bounding box center [59, 67] width 11 height 9
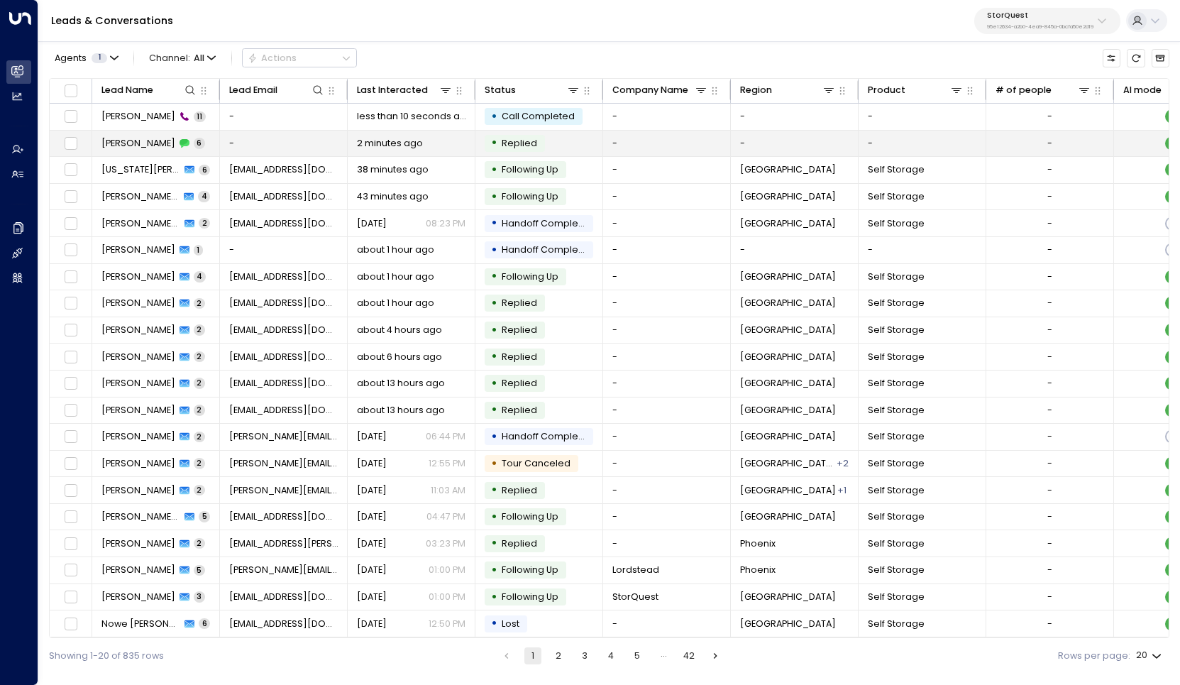
click at [376, 142] on span "2 minutes ago" at bounding box center [390, 143] width 66 height 13
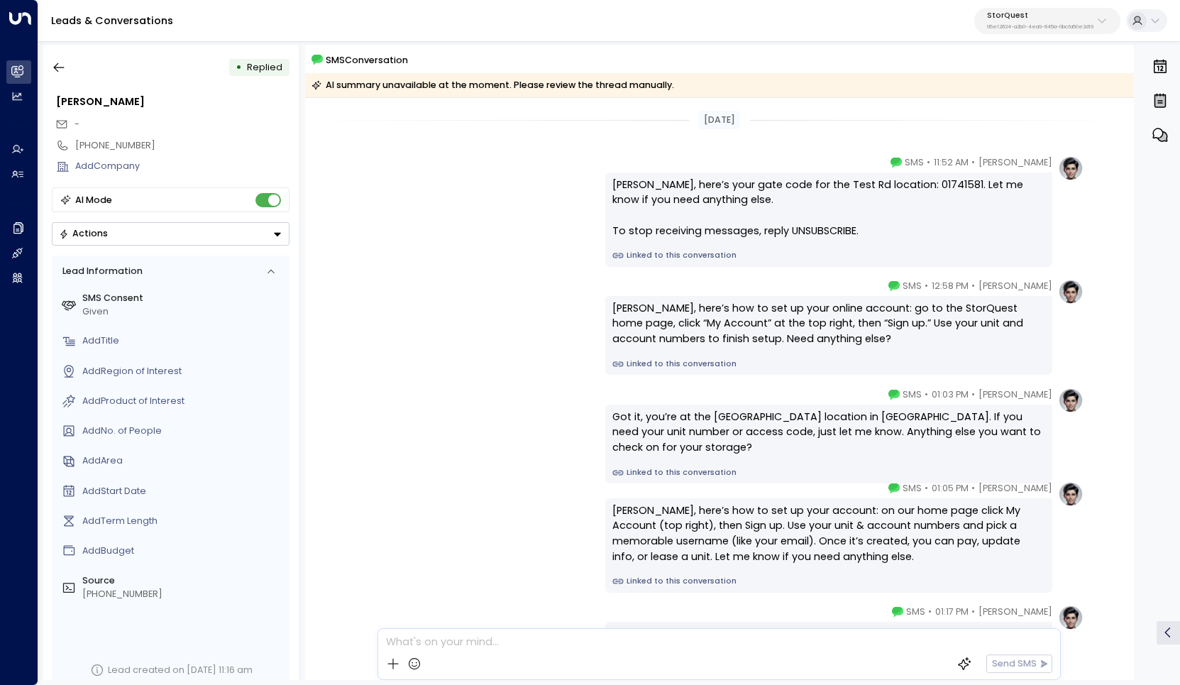
scroll to position [279, 0]
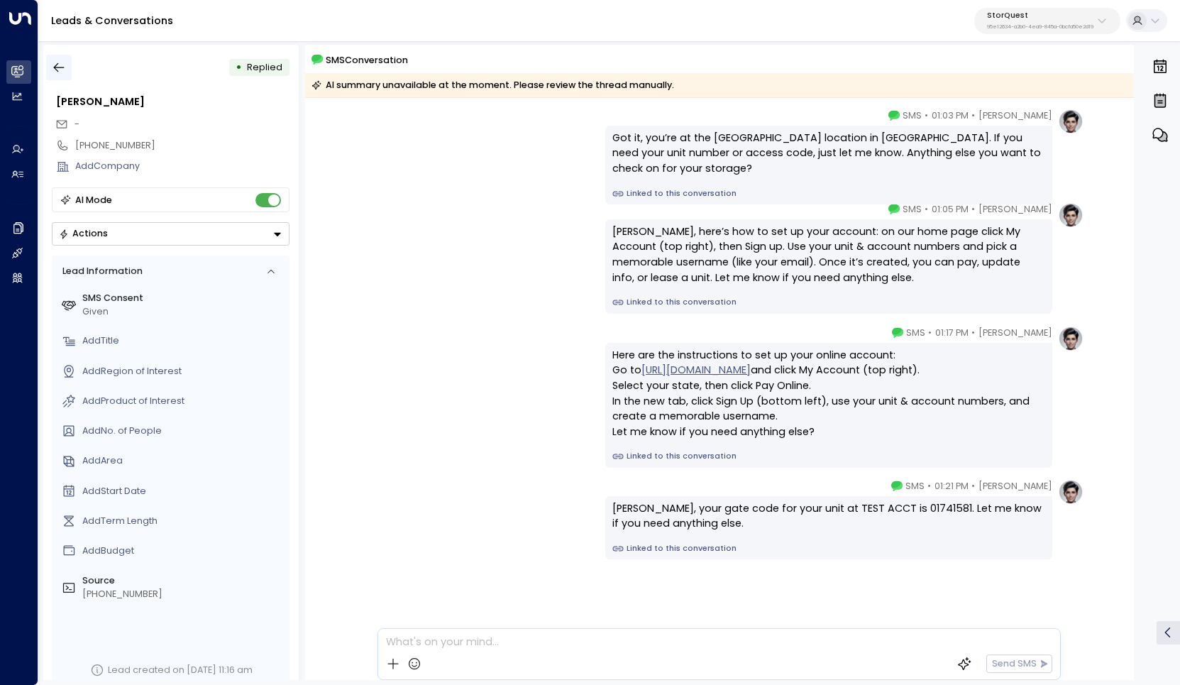
click at [59, 72] on icon "button" at bounding box center [59, 67] width 14 height 14
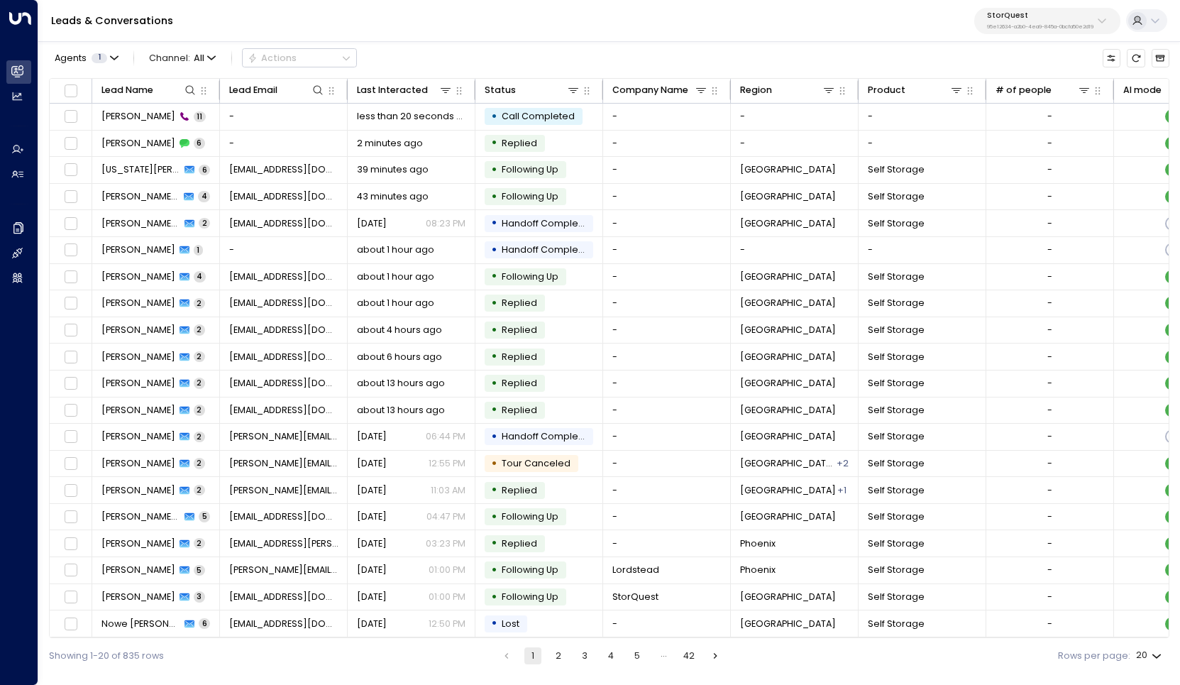
click at [544, 58] on div "Agents 1 Channel: All Actions" at bounding box center [609, 58] width 1121 height 27
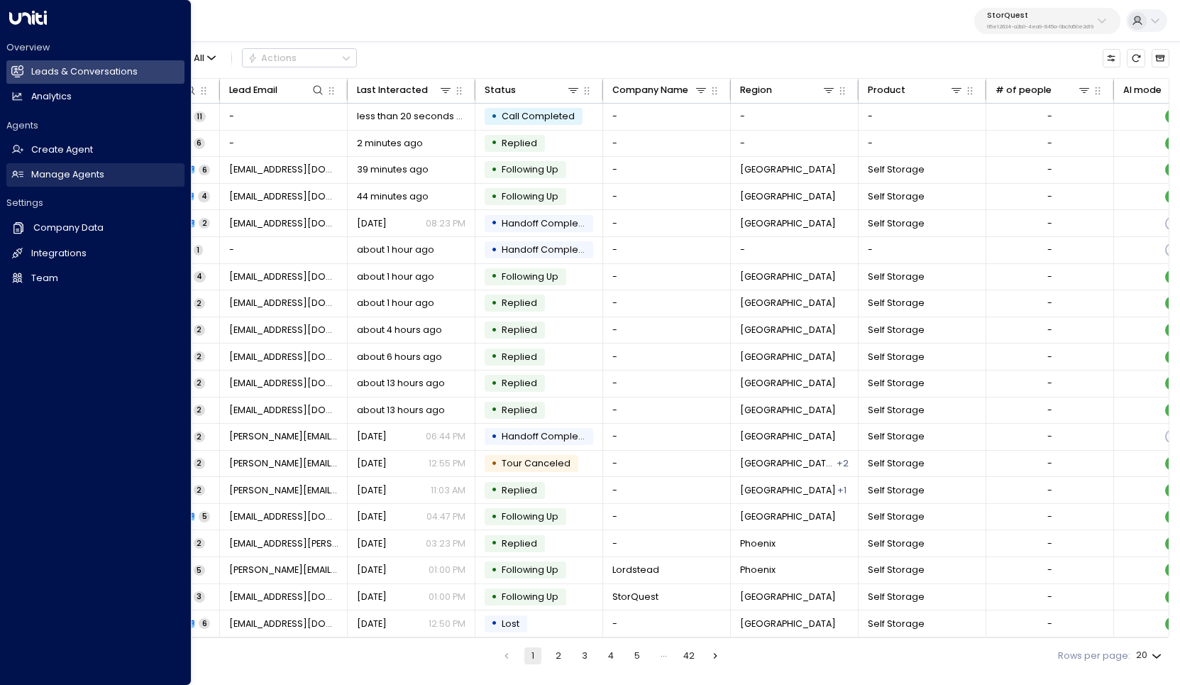
click at [63, 176] on h2 "Manage Agents" at bounding box center [67, 174] width 73 height 13
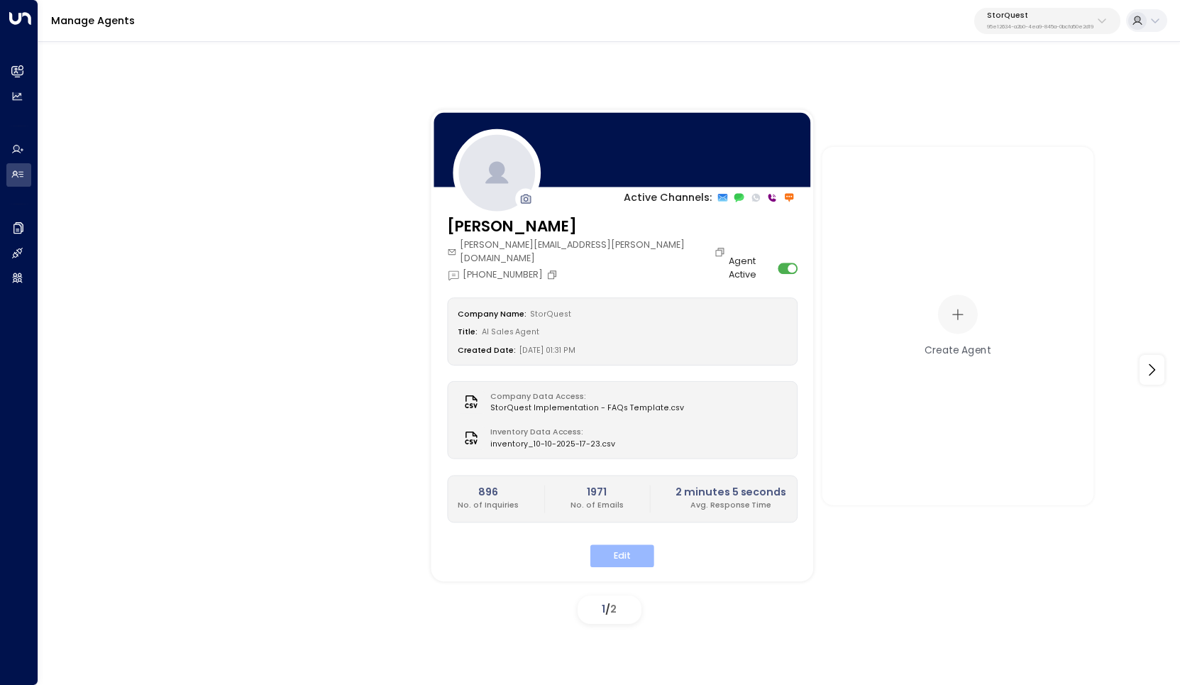
click at [623, 545] on button "Edit" at bounding box center [622, 556] width 64 height 22
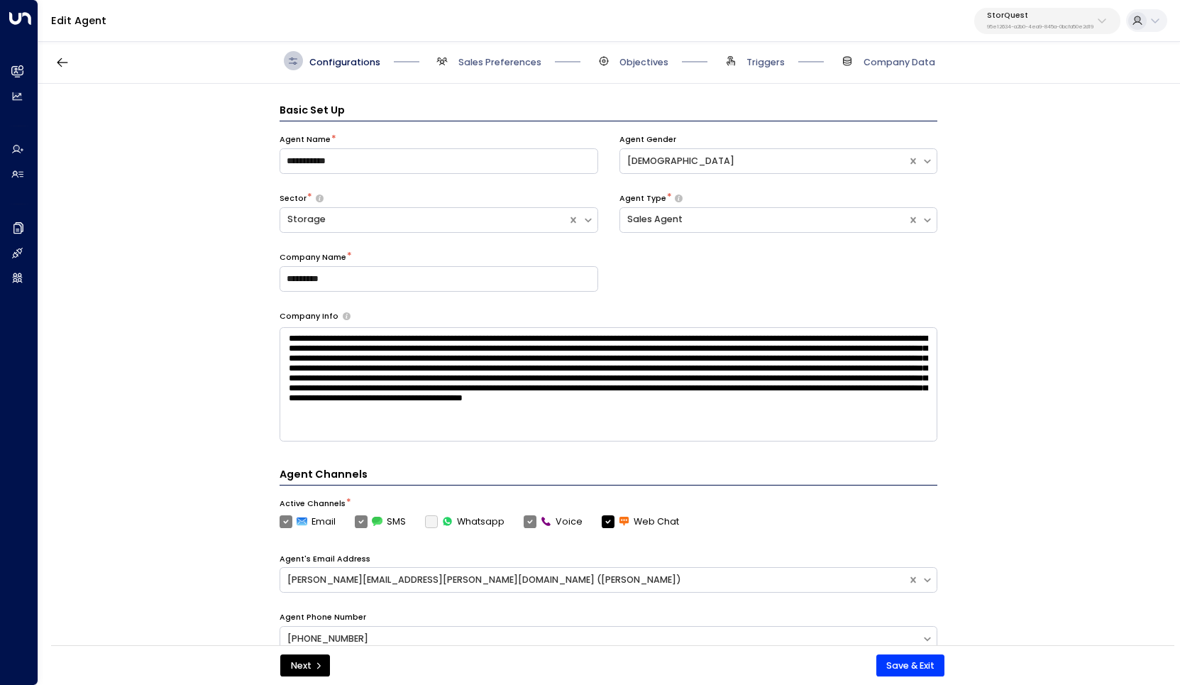
click at [460, 70] on span "Sales Preferences" at bounding box center [487, 60] width 109 height 19
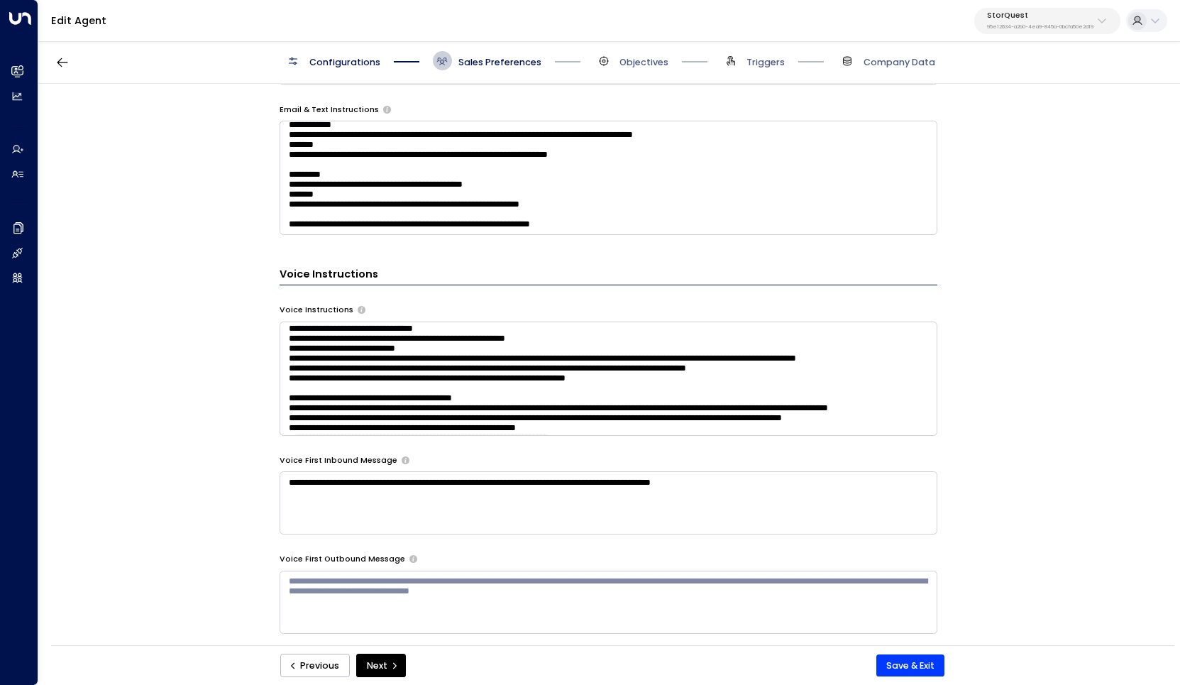
scroll to position [99, 0]
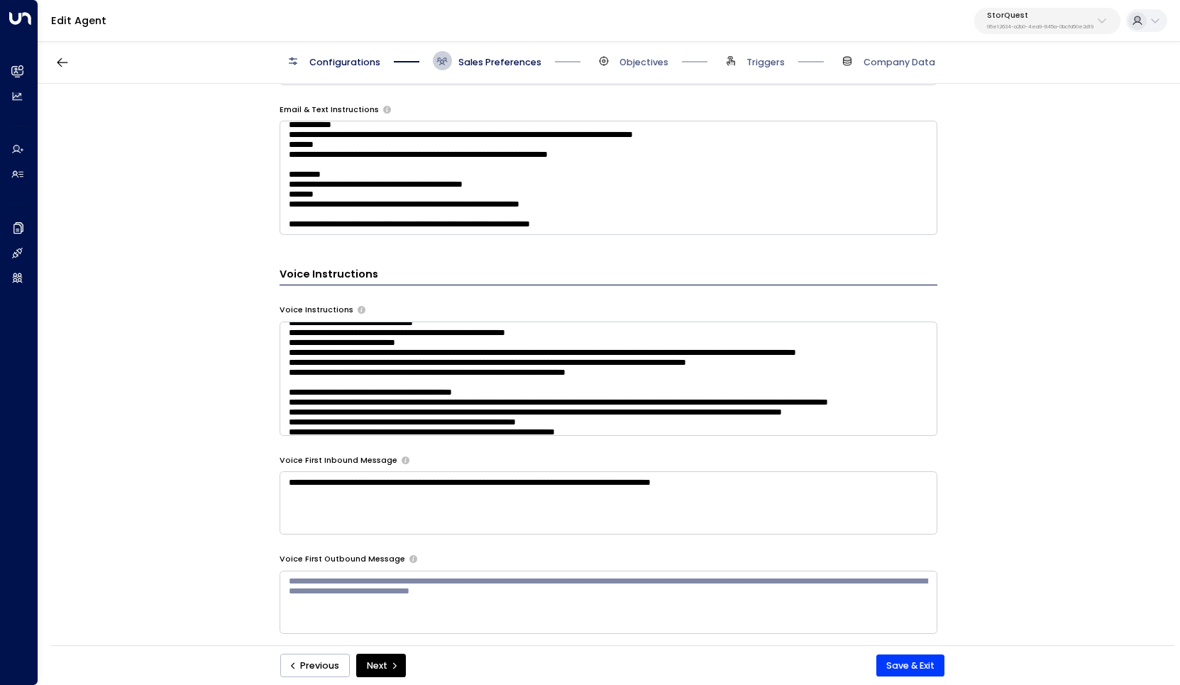
click at [335, 384] on textarea at bounding box center [609, 378] width 658 height 114
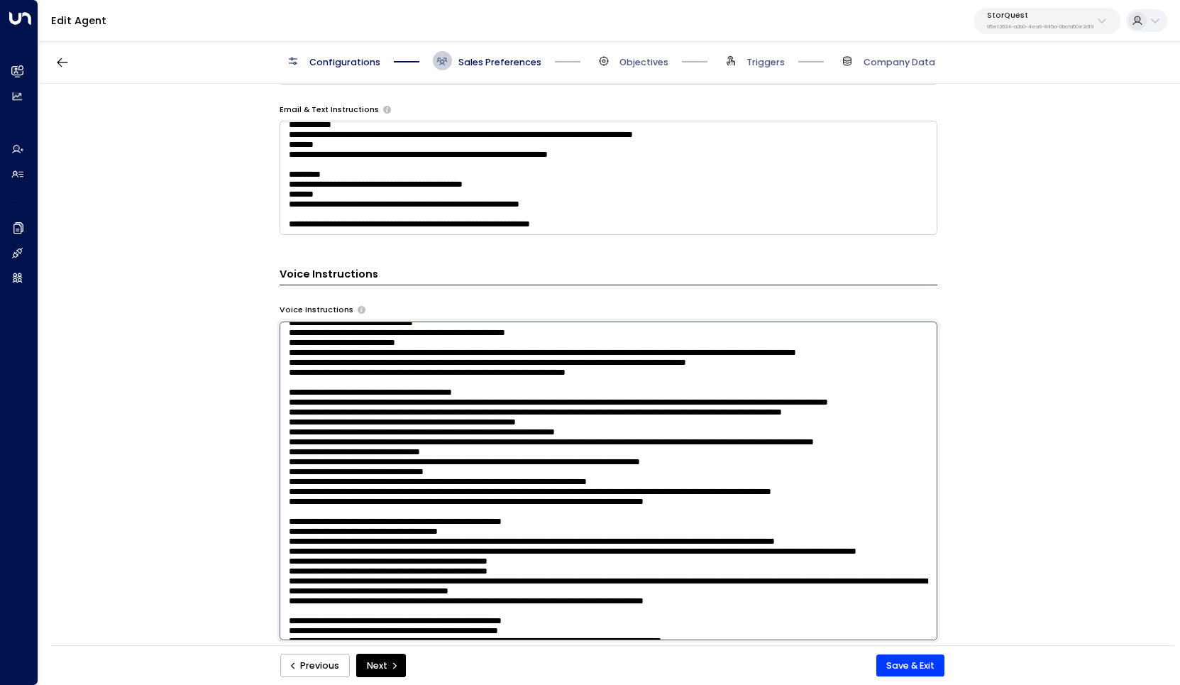
click at [446, 383] on textarea at bounding box center [609, 480] width 658 height 319
click at [489, 378] on textarea at bounding box center [609, 480] width 658 height 319
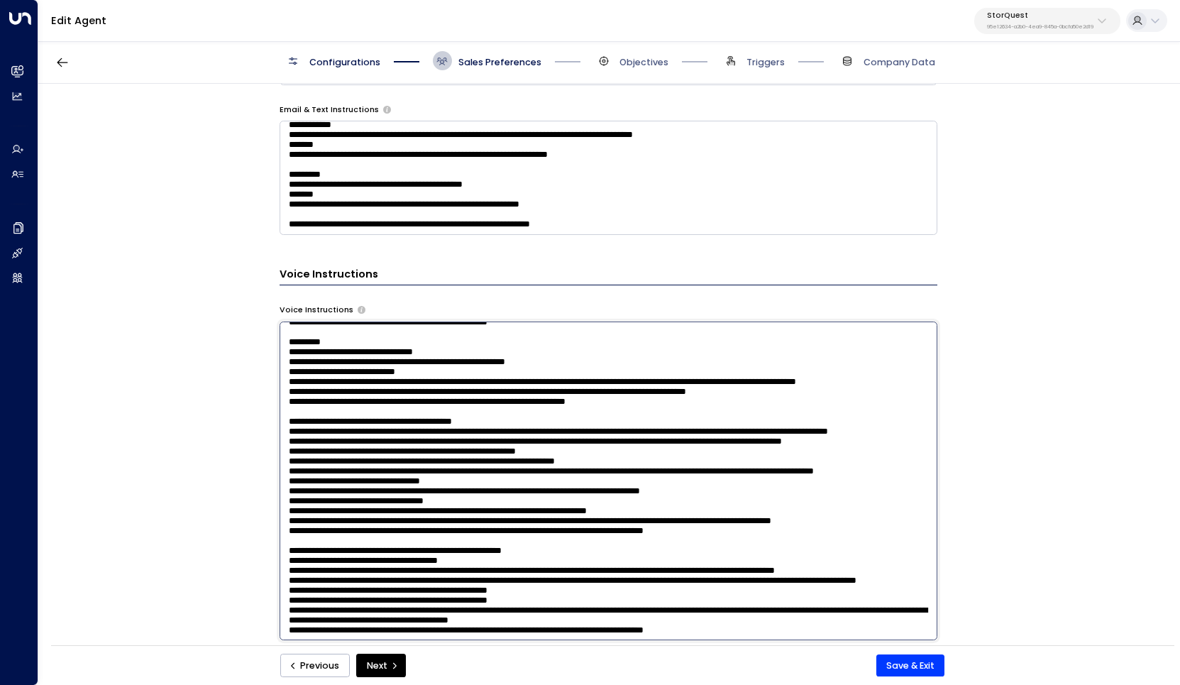
scroll to position [72, 0]
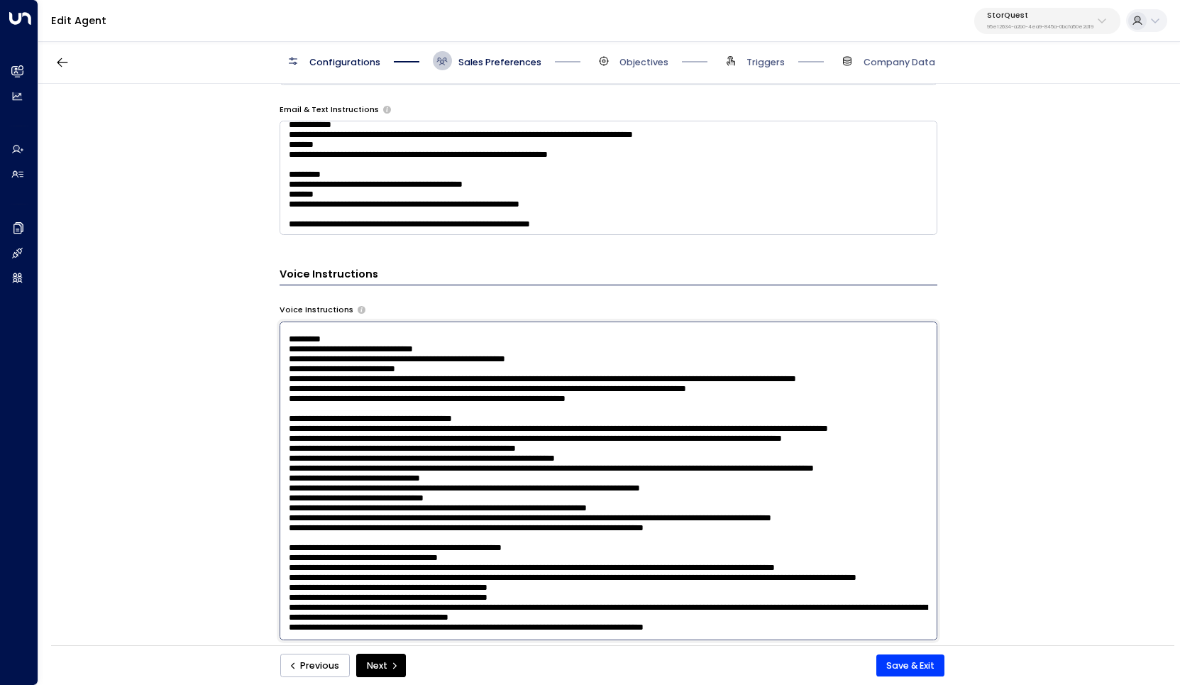
drag, startPoint x: 909, startPoint y: 408, endPoint x: 428, endPoint y: 403, distance: 481.2
click at [428, 403] on textarea at bounding box center [609, 480] width 658 height 319
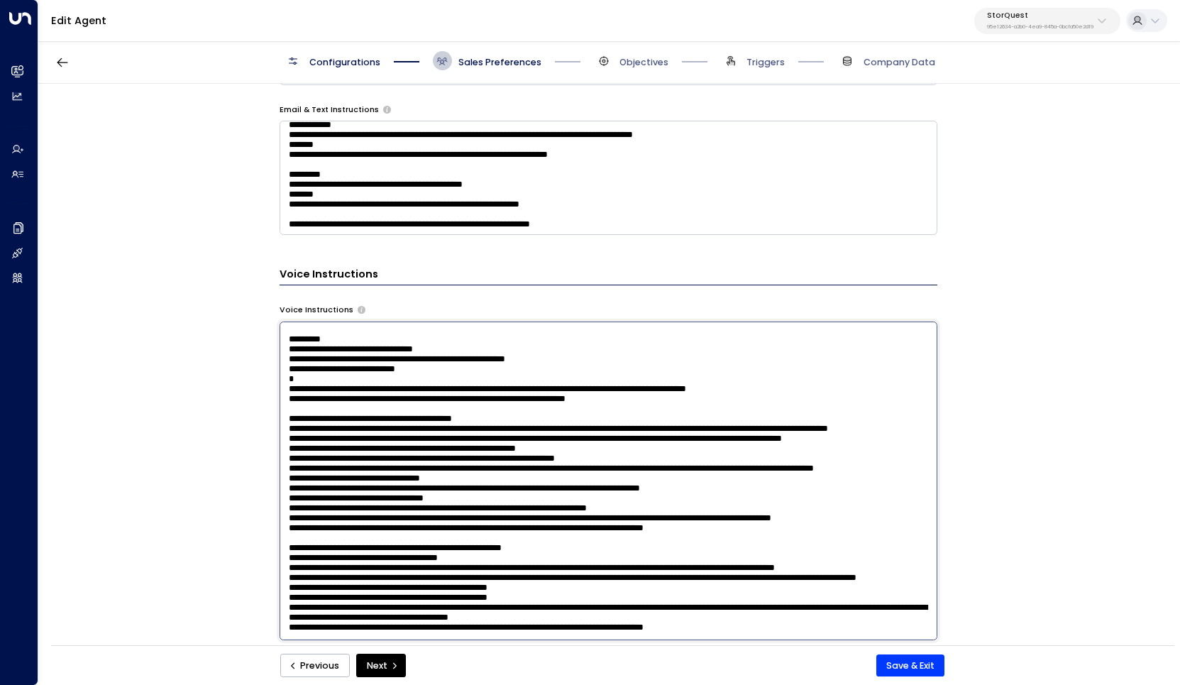
type textarea "**********"
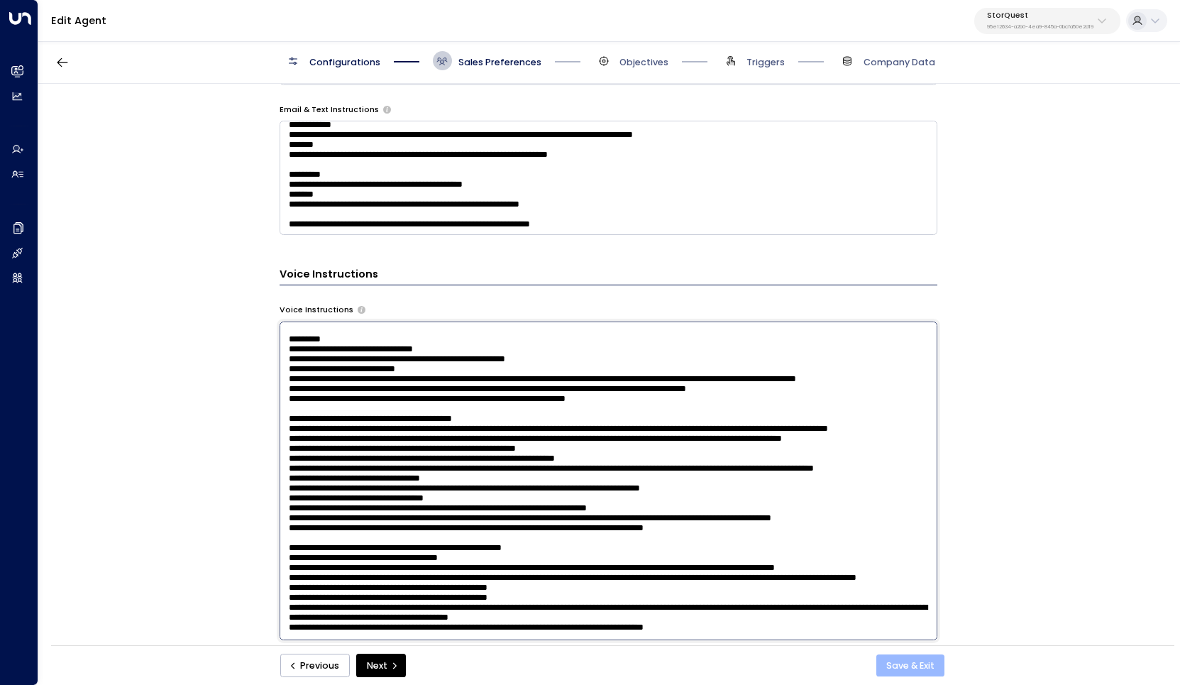
click at [901, 663] on button "Save & Exit" at bounding box center [910, 665] width 69 height 23
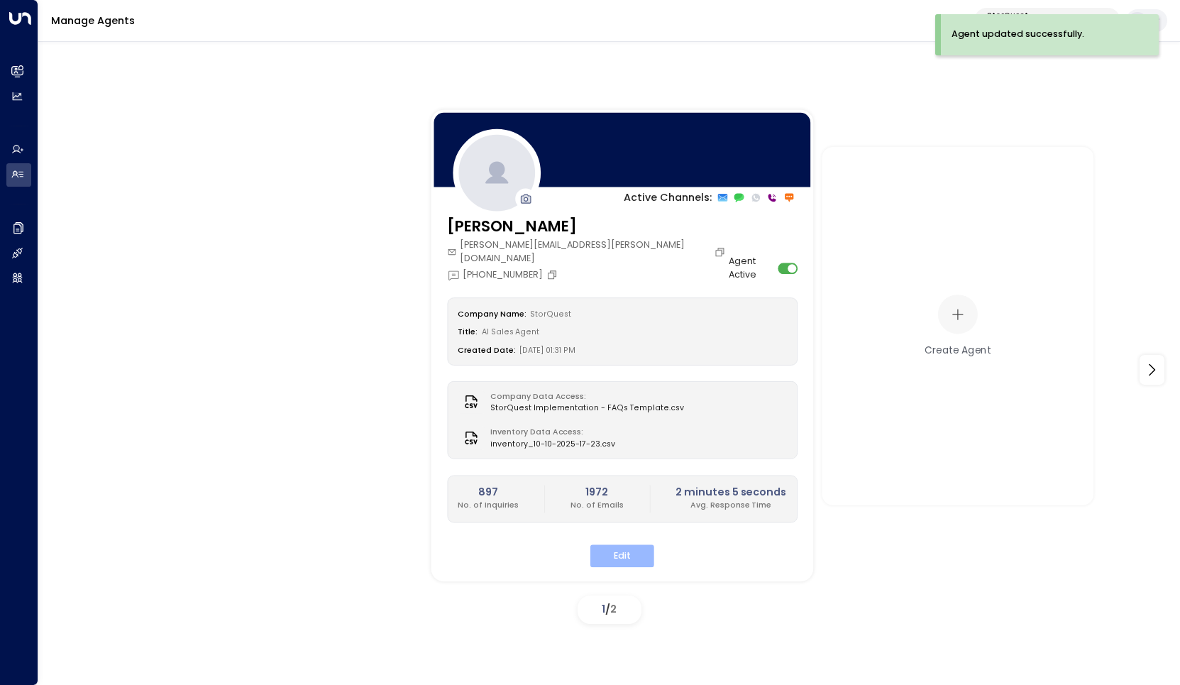
click at [612, 545] on button "Edit" at bounding box center [622, 556] width 64 height 22
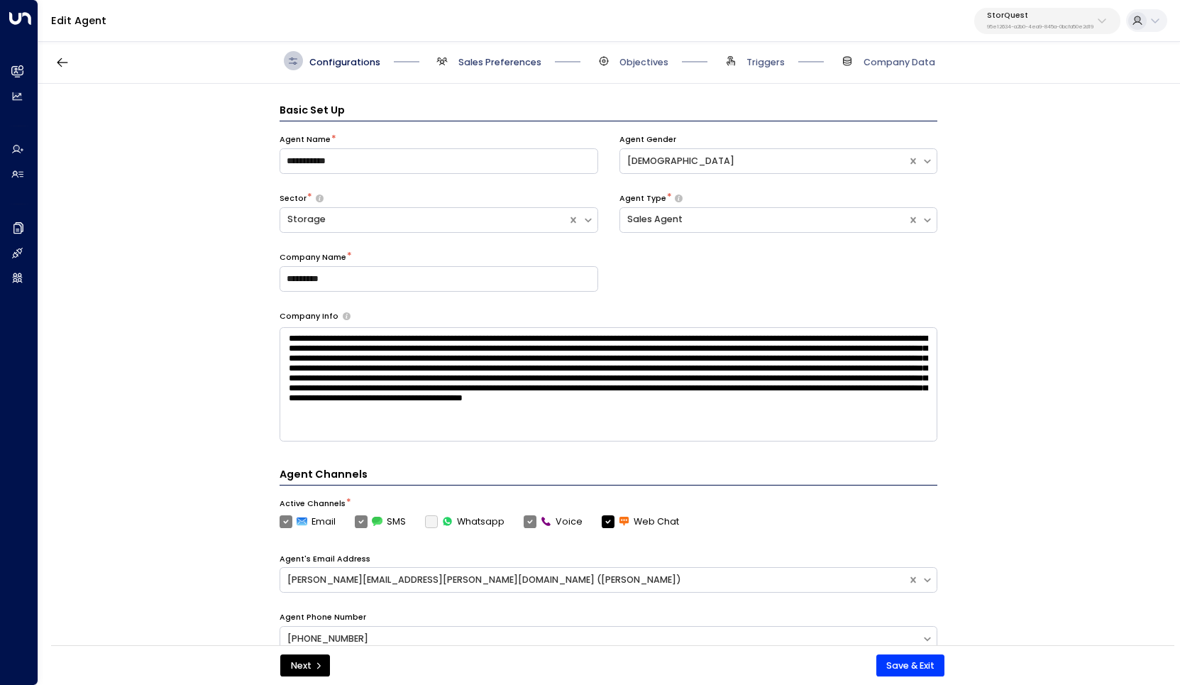
click at [505, 56] on span "Sales Preferences" at bounding box center [499, 62] width 83 height 13
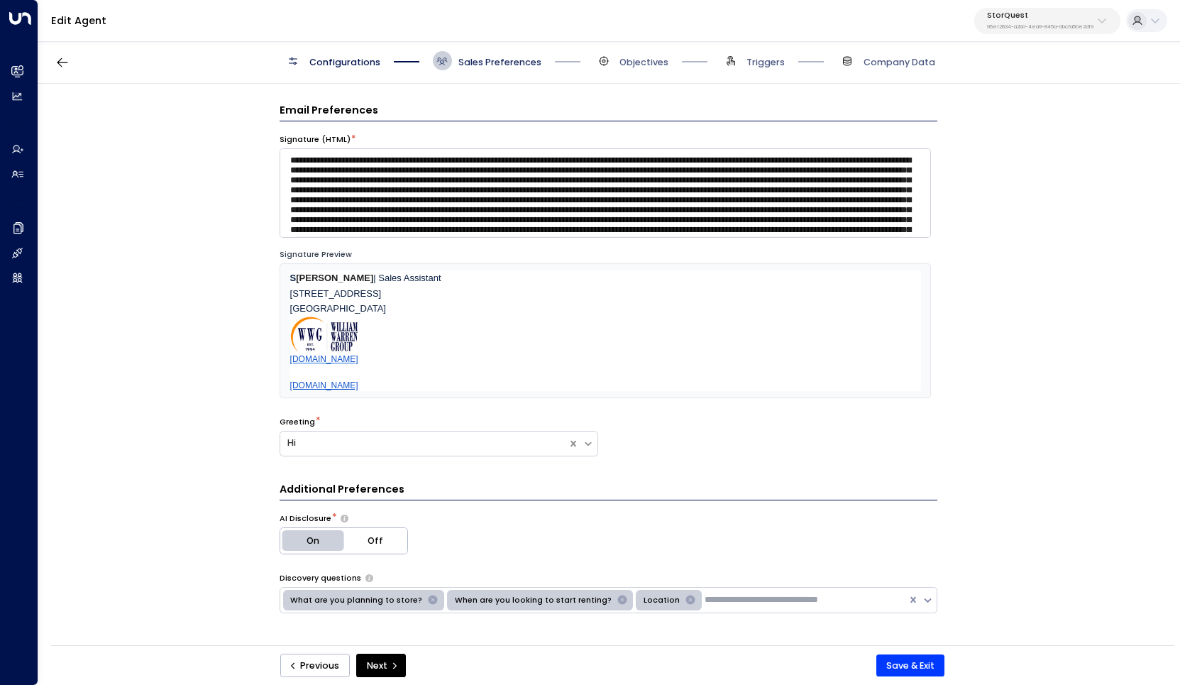
scroll to position [19, 0]
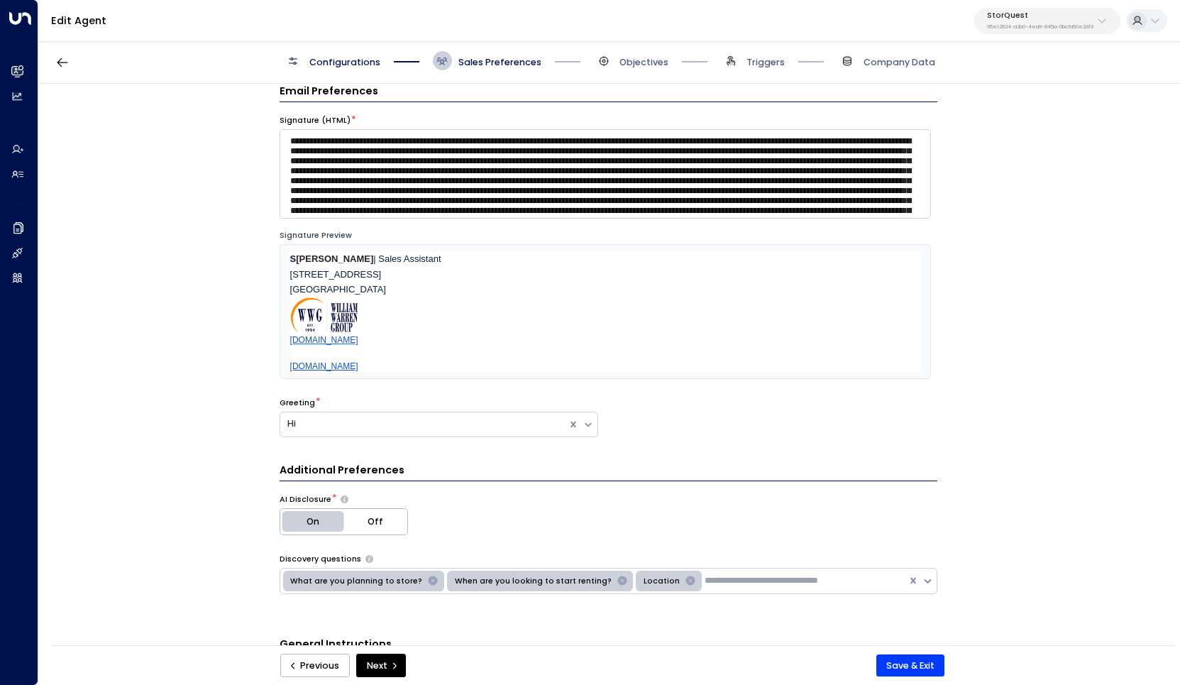
click at [615, 60] on span "Objectives" at bounding box center [631, 60] width 75 height 19
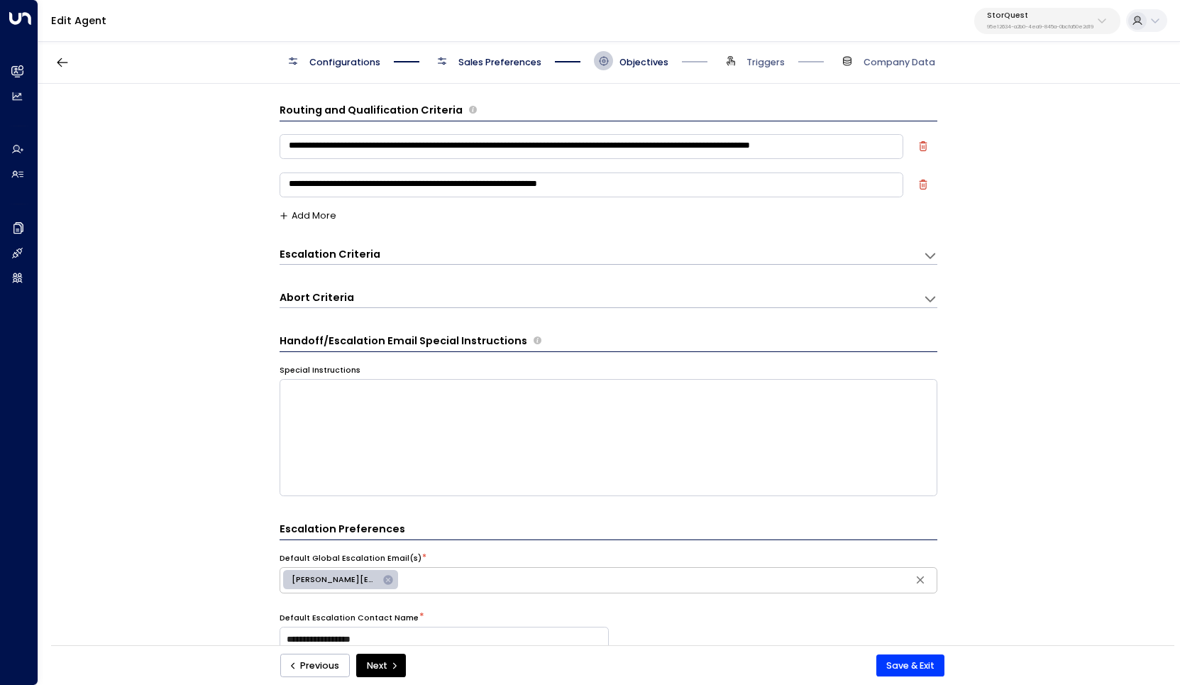
scroll to position [0, 0]
click at [314, 216] on button "Add More" at bounding box center [308, 216] width 57 height 10
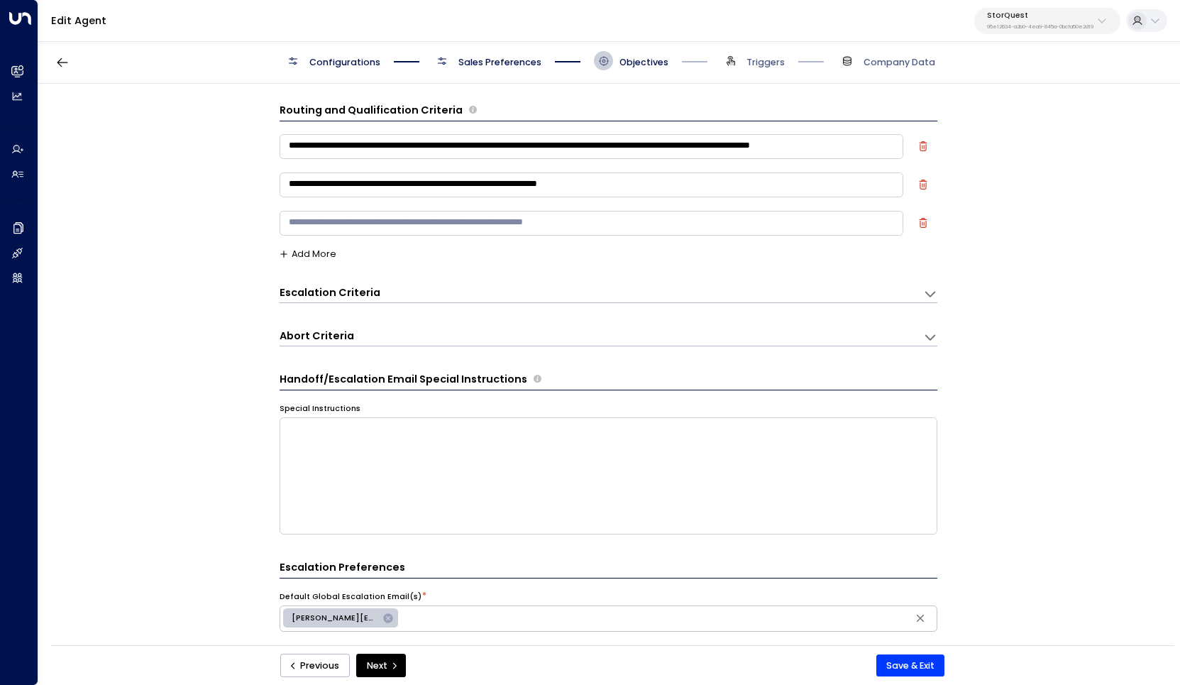
click at [485, 64] on span "Sales Preferences" at bounding box center [499, 62] width 83 height 13
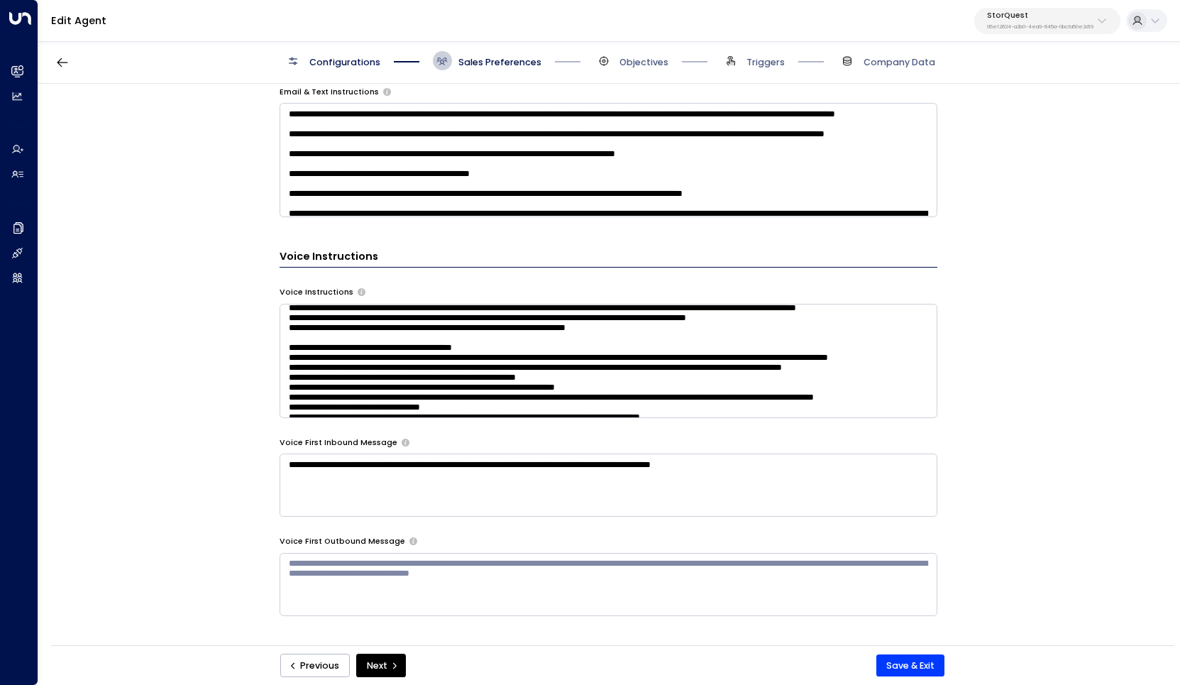
scroll to position [126, 0]
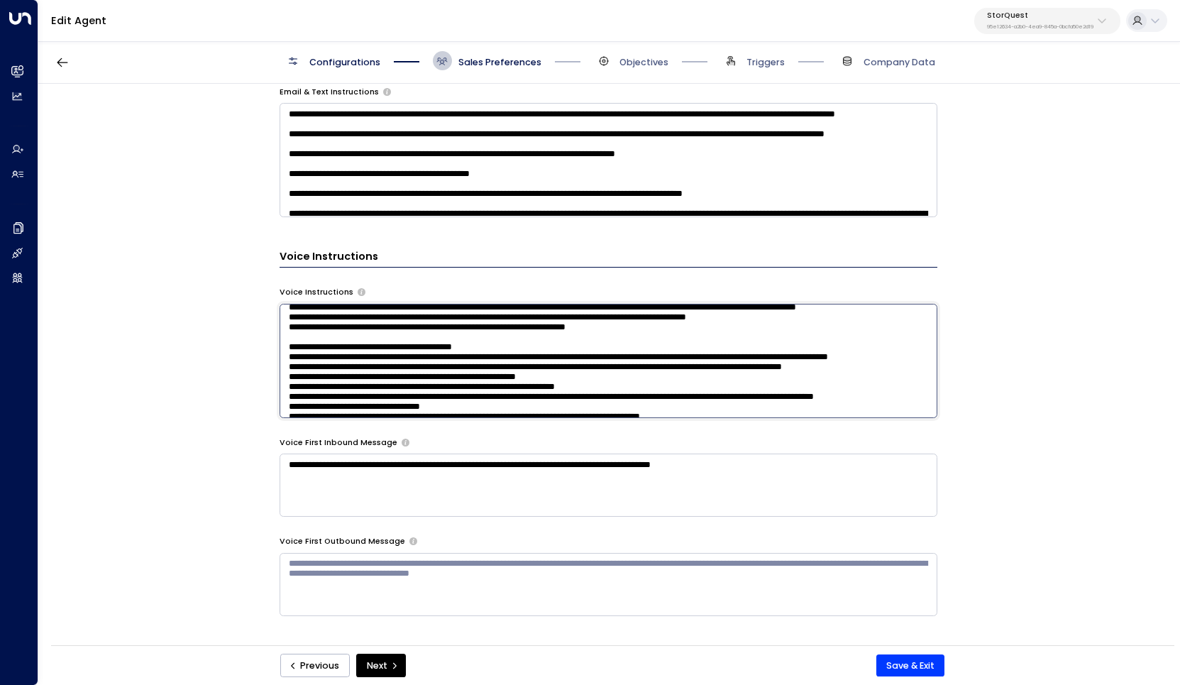
click at [659, 360] on textarea at bounding box center [609, 361] width 658 height 114
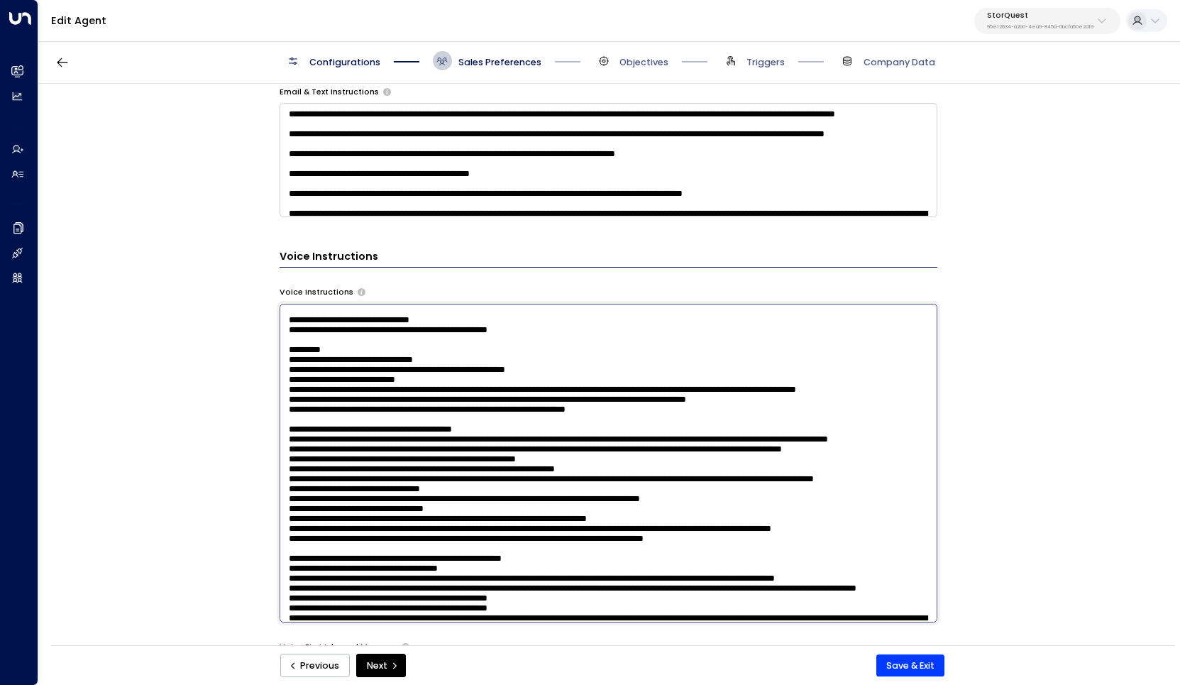
scroll to position [43, 0]
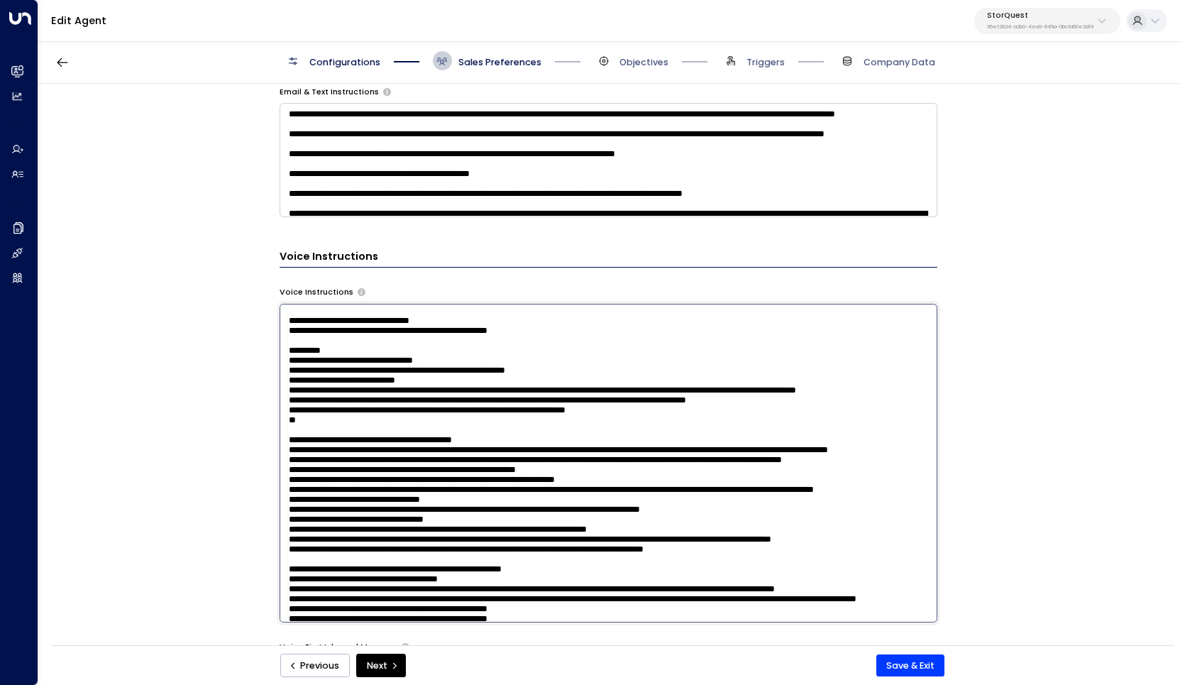
paste textarea "**********"
click at [565, 430] on textarea at bounding box center [609, 463] width 658 height 319
click at [564, 417] on textarea at bounding box center [609, 463] width 658 height 319
click at [430, 419] on textarea at bounding box center [609, 463] width 658 height 319
drag, startPoint x: 908, startPoint y: 417, endPoint x: 250, endPoint y: 419, distance: 658.5
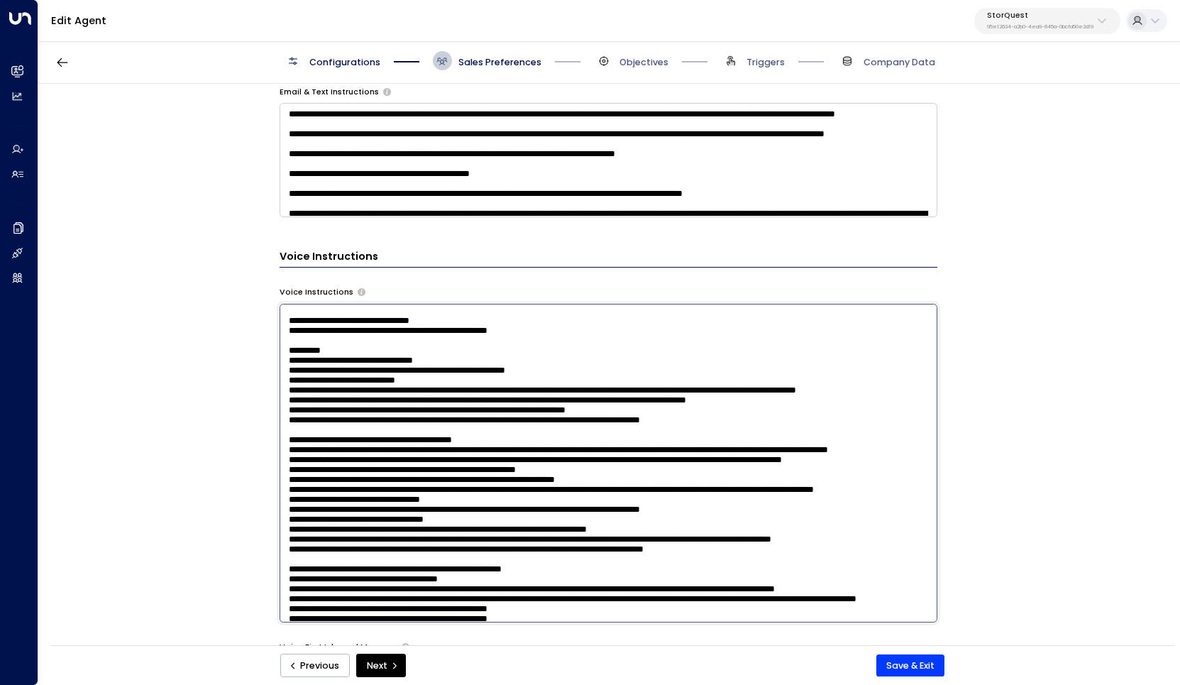
click at [250, 419] on div "**********" at bounding box center [608, 369] width 1140 height 570
click at [913, 418] on textarea at bounding box center [609, 463] width 658 height 319
click at [739, 456] on textarea at bounding box center [609, 463] width 658 height 319
click at [514, 456] on textarea at bounding box center [609, 463] width 658 height 319
click at [709, 456] on textarea at bounding box center [609, 463] width 658 height 319
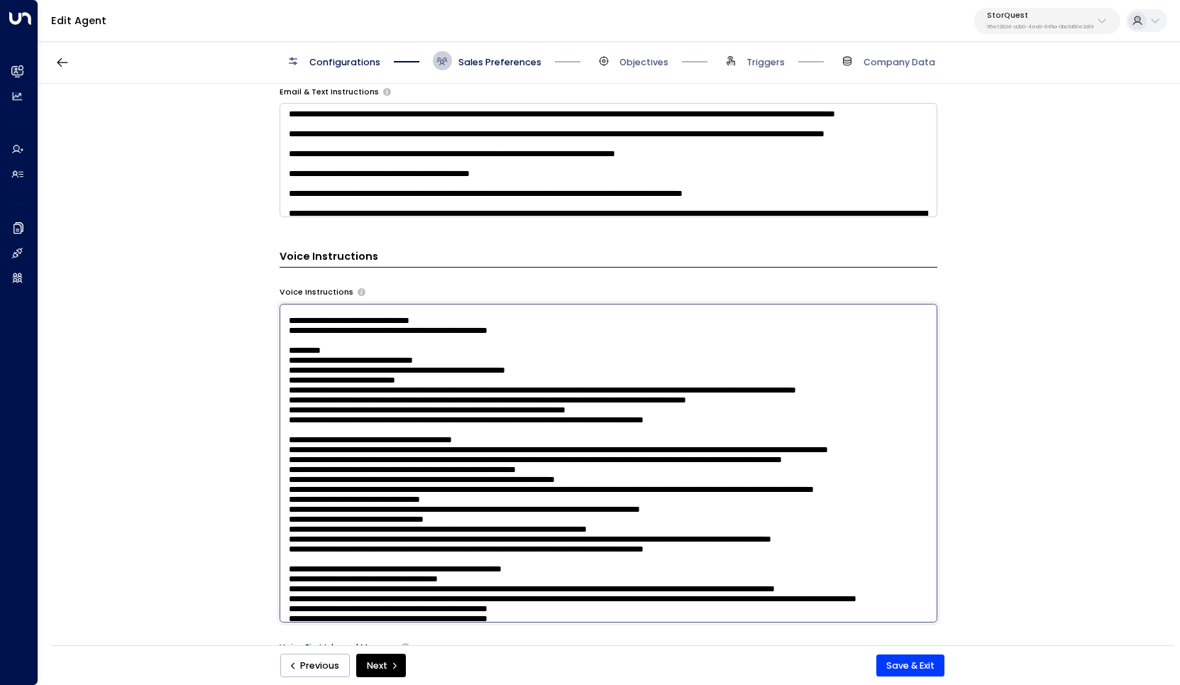
click at [737, 442] on textarea at bounding box center [609, 463] width 658 height 319
click at [815, 431] on textarea at bounding box center [609, 463] width 658 height 319
click at [820, 414] on textarea at bounding box center [609, 463] width 658 height 319
click at [791, 402] on textarea at bounding box center [609, 463] width 658 height 319
click at [804, 433] on textarea at bounding box center [609, 463] width 658 height 319
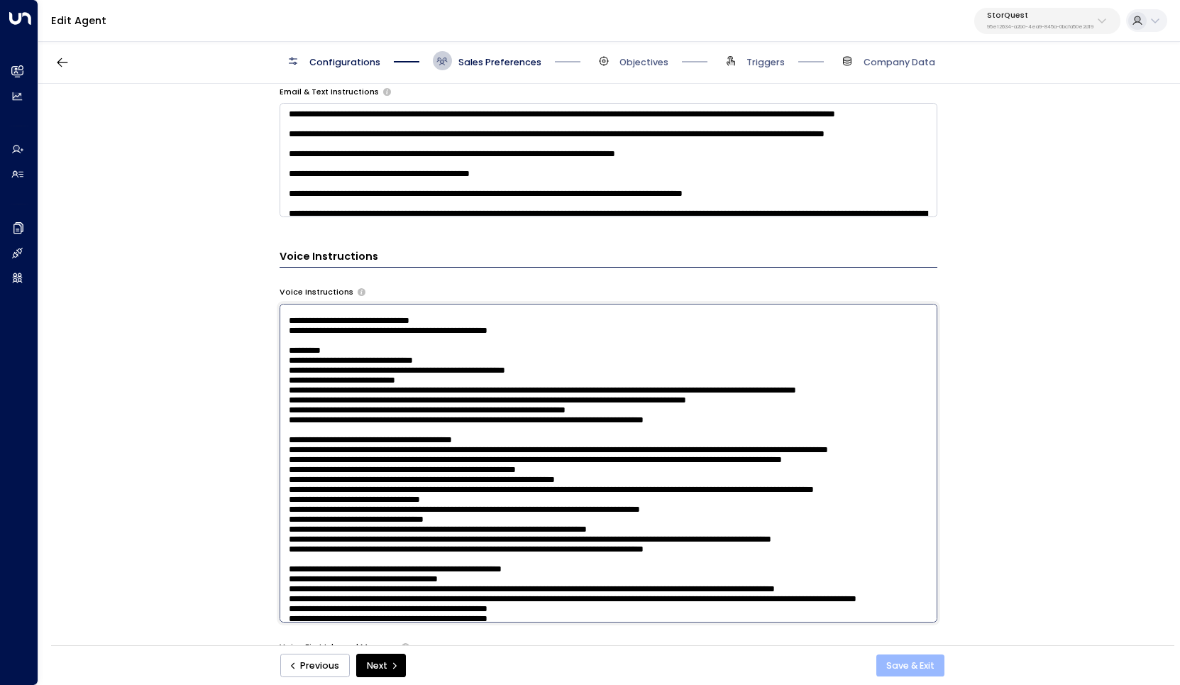
type textarea "**********"
click at [898, 660] on button "Save & Exit" at bounding box center [910, 665] width 69 height 23
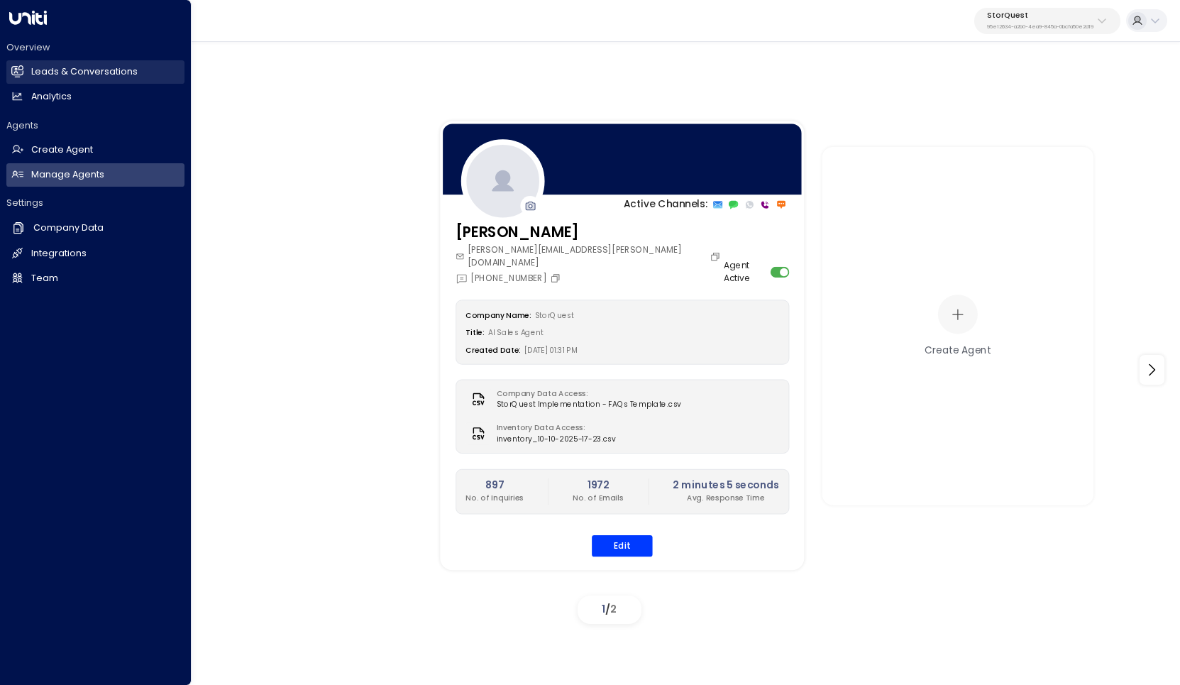
click at [52, 71] on h2 "Leads & Conversations" at bounding box center [84, 71] width 106 height 13
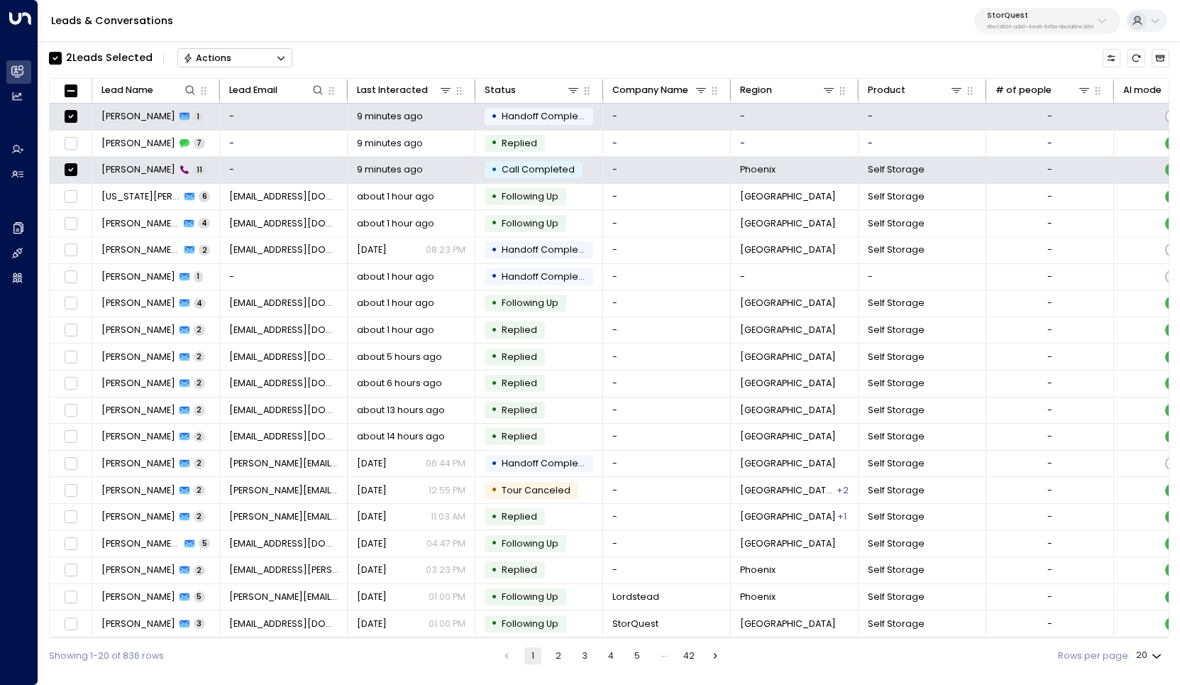
click at [262, 60] on button "Actions" at bounding box center [234, 57] width 115 height 19
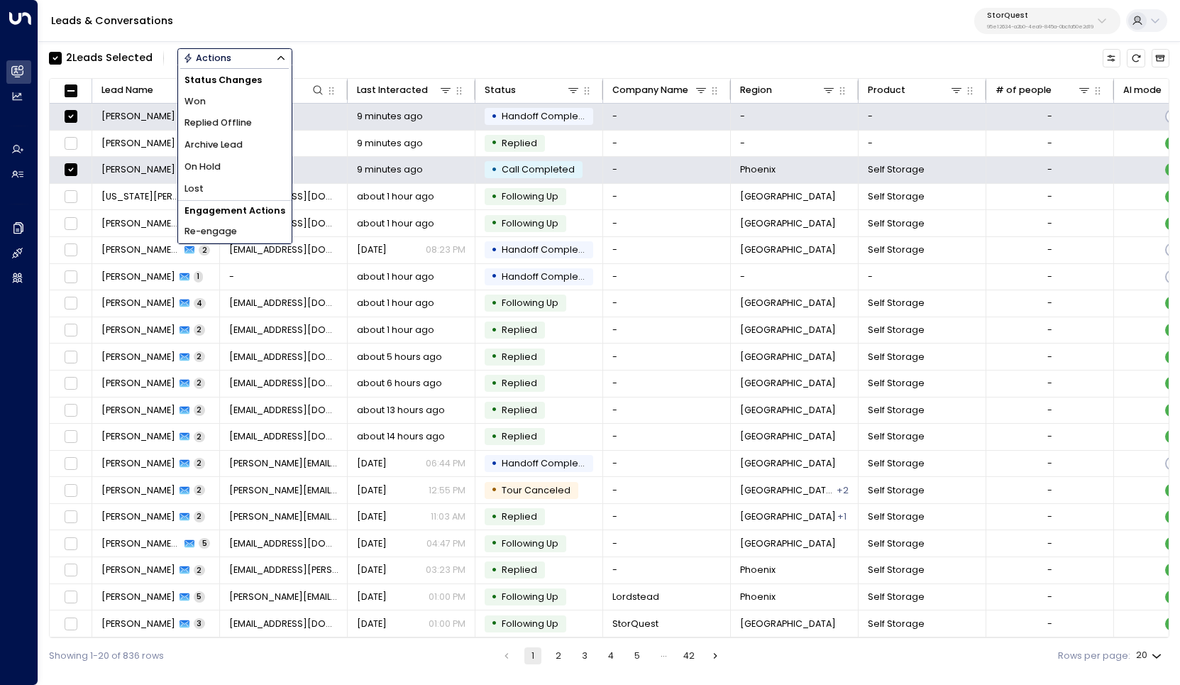
click at [240, 141] on span "Archive Lead" at bounding box center [214, 144] width 58 height 13
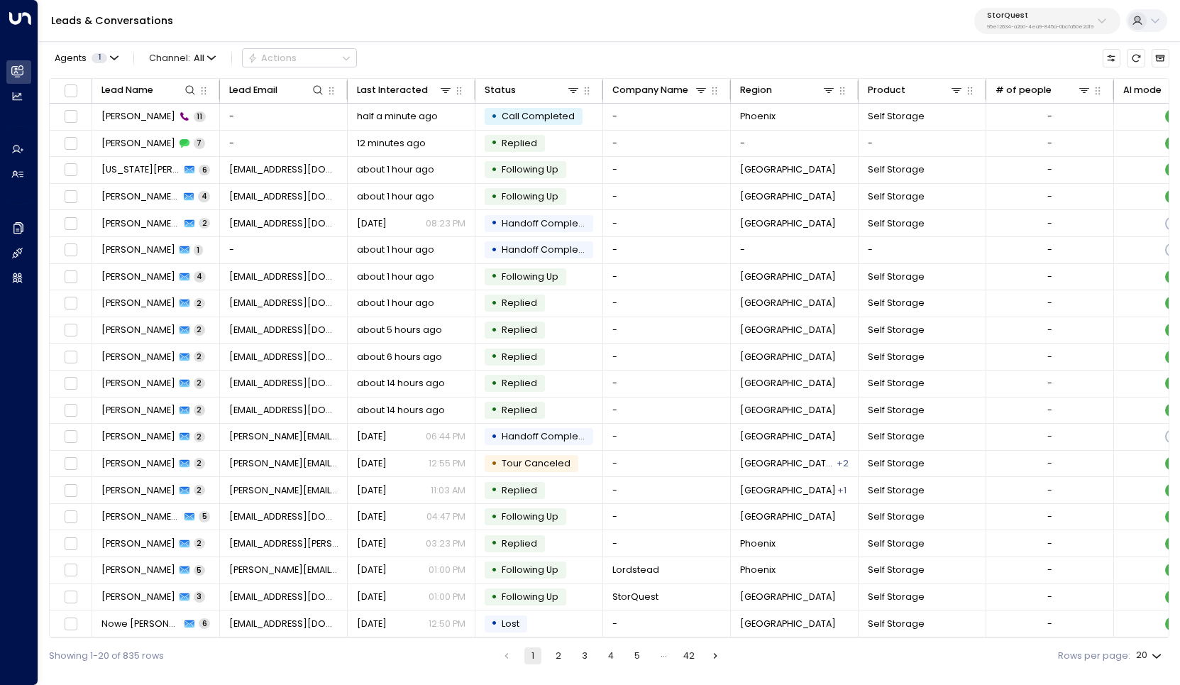
click at [400, 40] on div "Leads & Conversations StorQuest 95e12634-a2b0-4ea9-845a-0bcfa50e2d19" at bounding box center [609, 21] width 1142 height 42
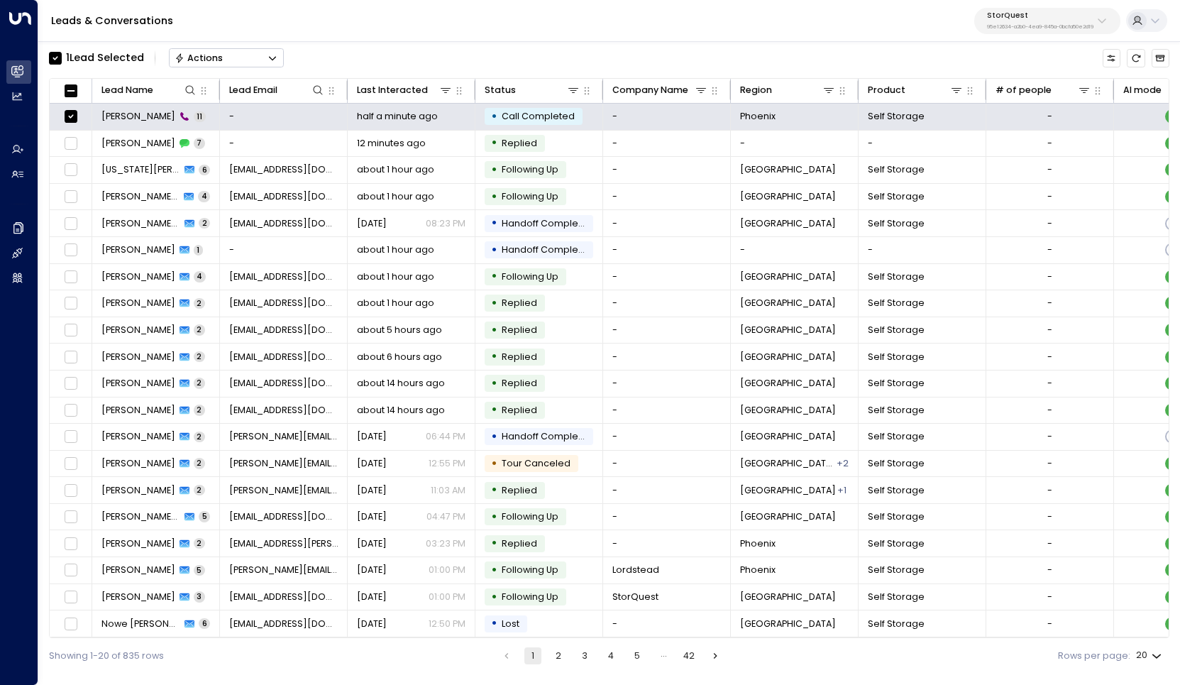
click at [257, 62] on button "Actions" at bounding box center [226, 57] width 115 height 19
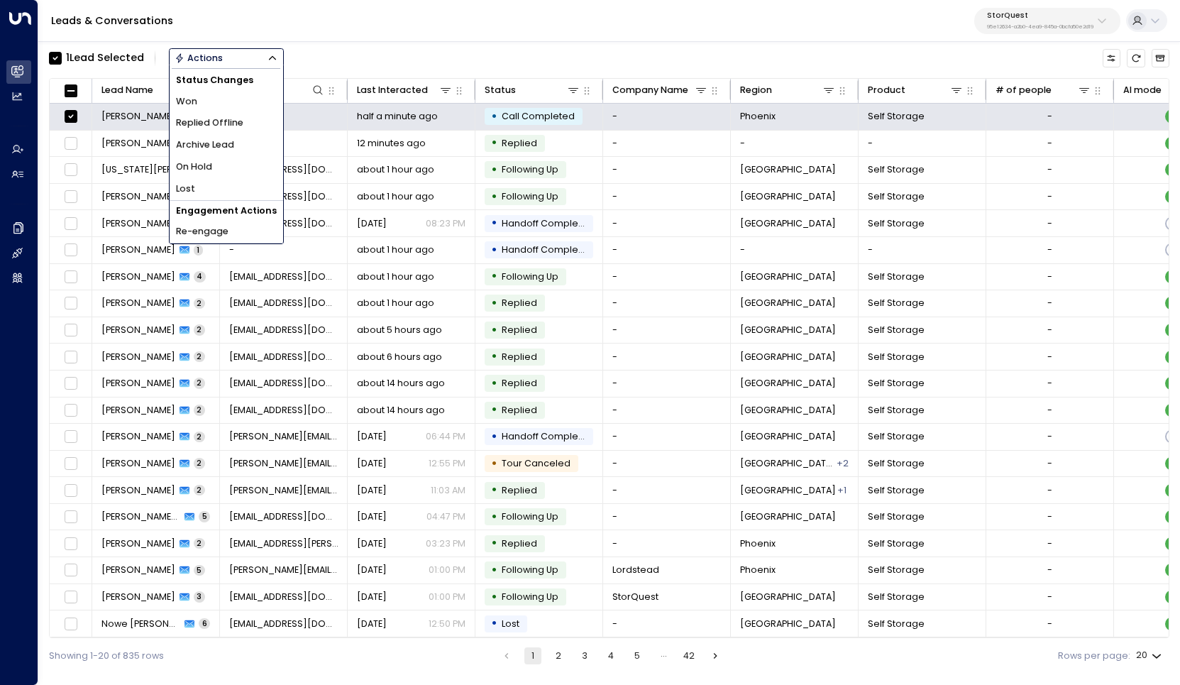
click at [245, 140] on li "Archive Lead" at bounding box center [227, 145] width 114 height 22
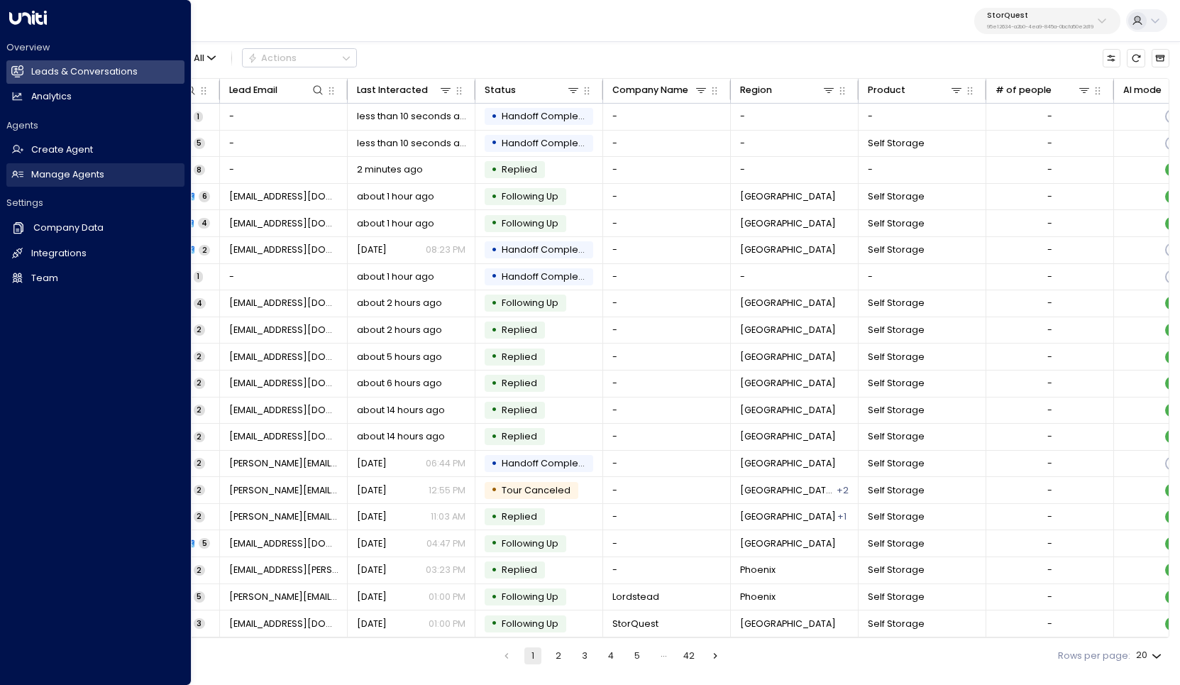
click at [77, 174] on h2 "Manage Agents" at bounding box center [67, 174] width 73 height 13
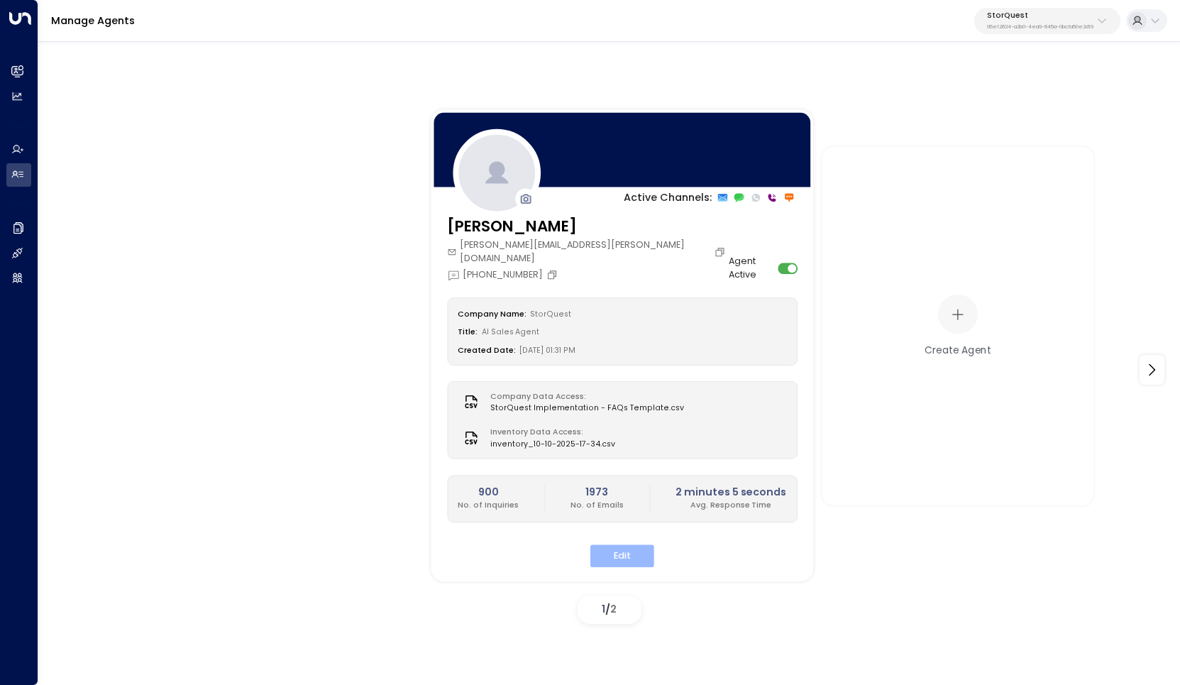
click at [635, 545] on button "Edit" at bounding box center [622, 556] width 64 height 22
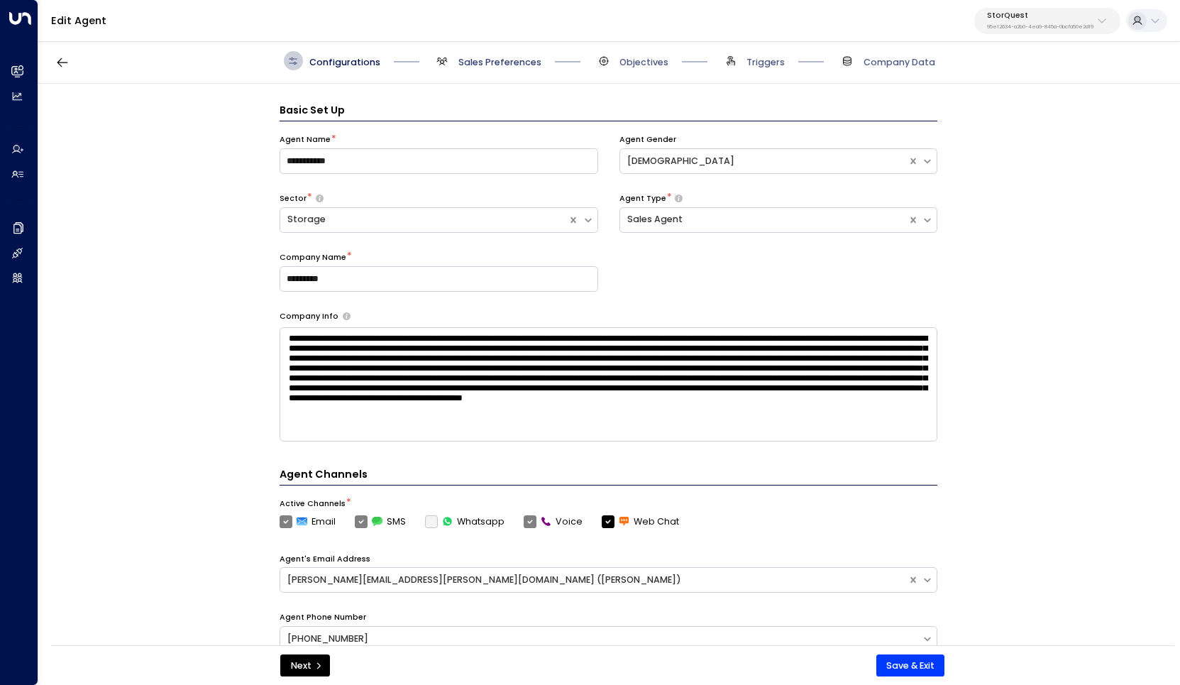
click at [483, 63] on span "Sales Preferences" at bounding box center [499, 62] width 83 height 13
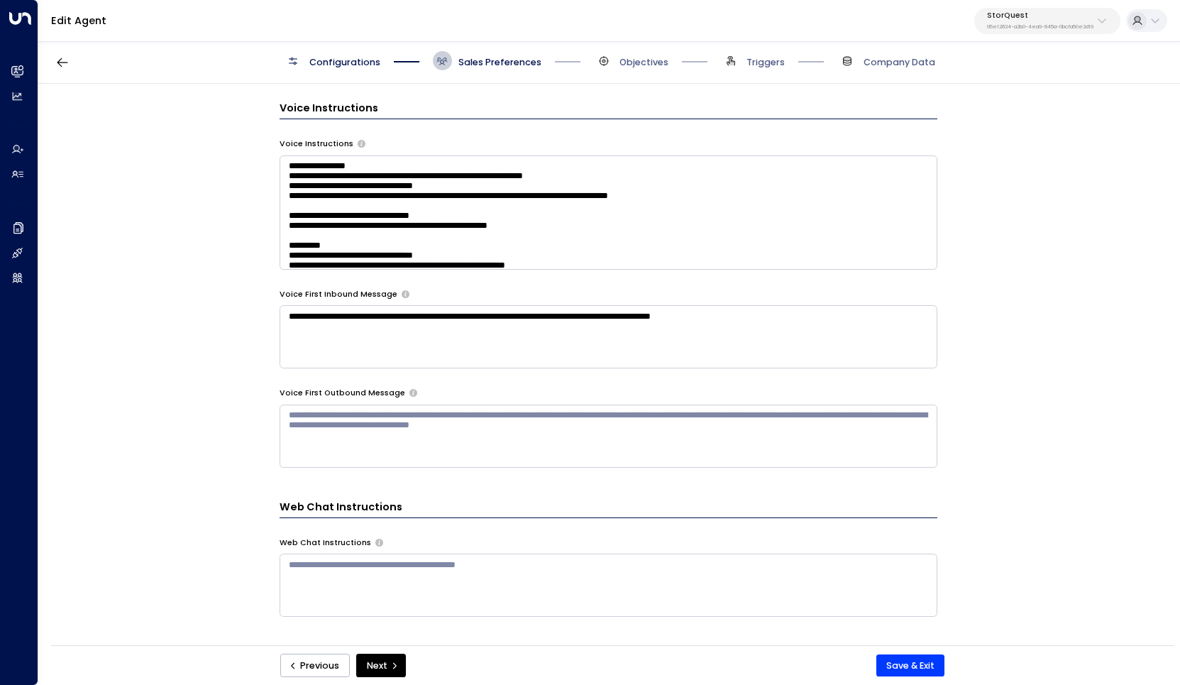
scroll to position [1099, 0]
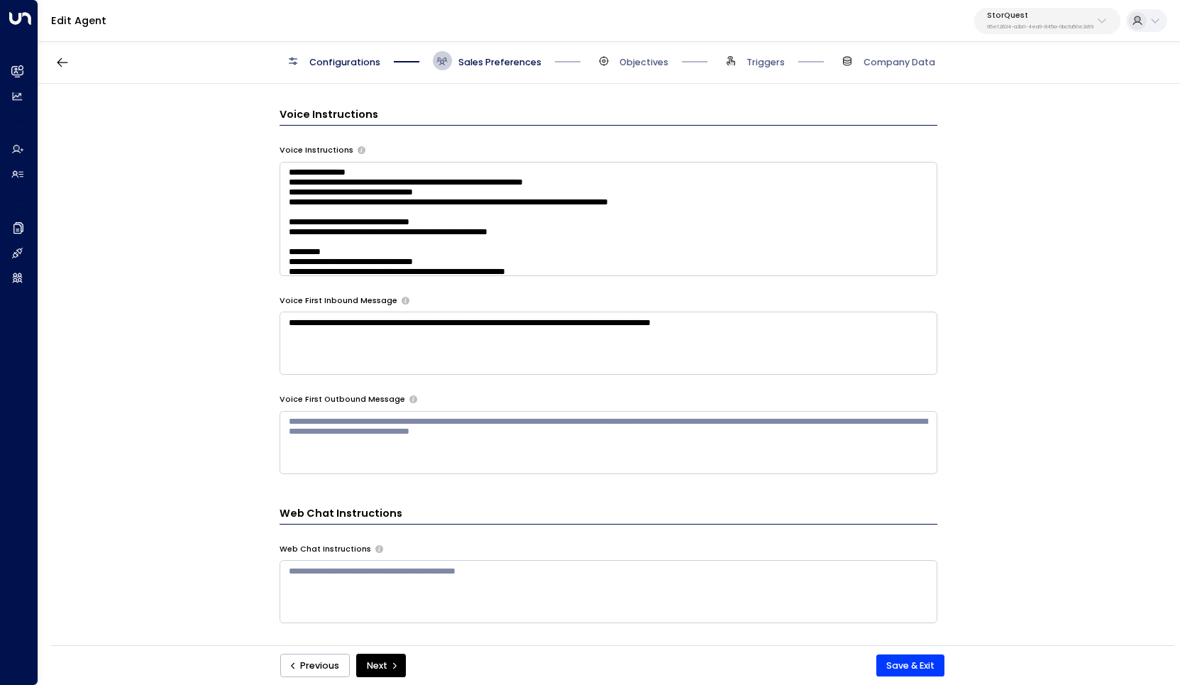
click at [546, 229] on textarea at bounding box center [609, 219] width 658 height 114
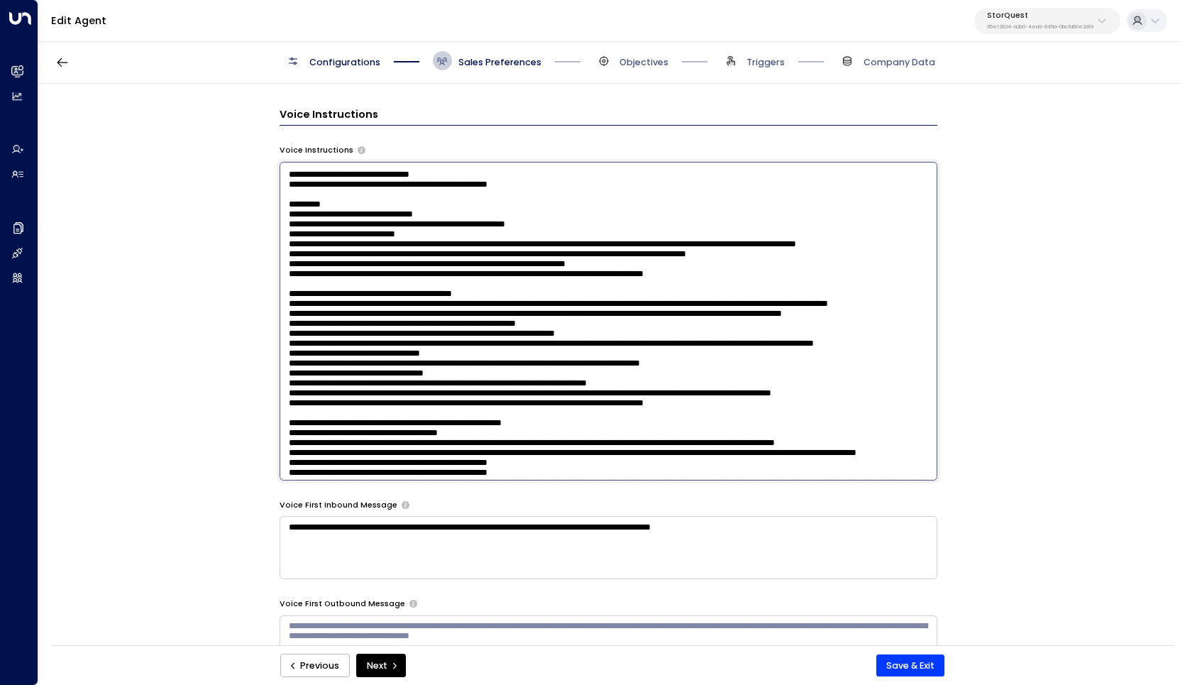
scroll to position [52, 0]
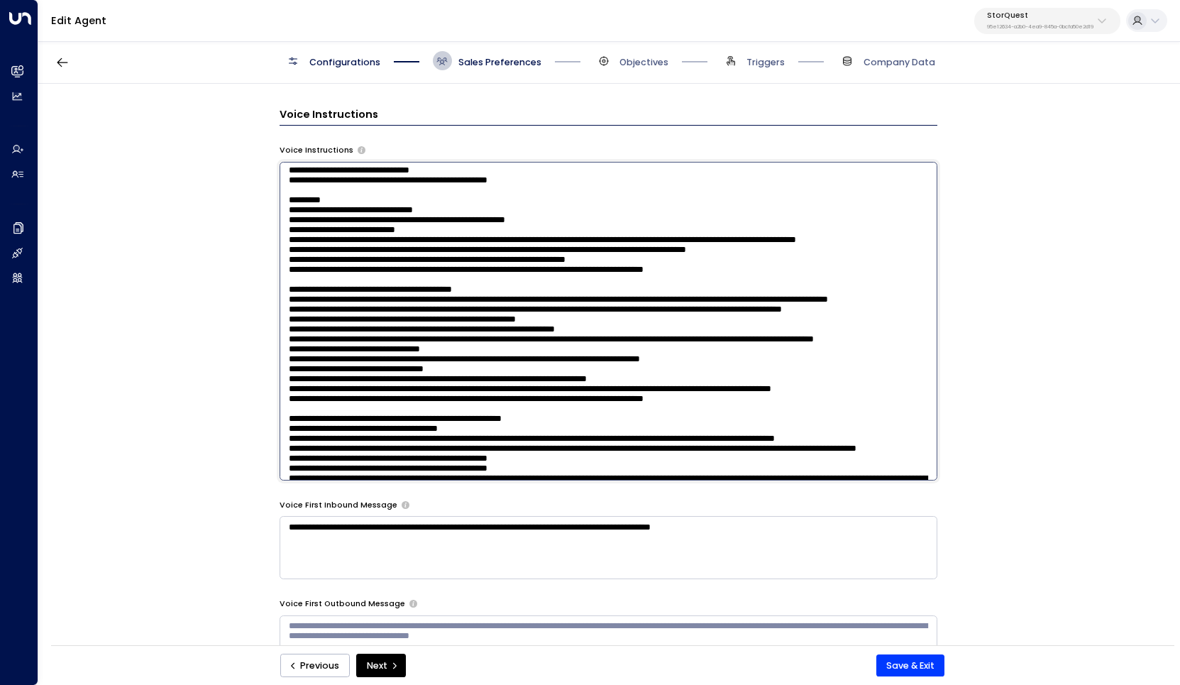
click at [515, 280] on textarea at bounding box center [609, 321] width 658 height 319
click at [796, 277] on textarea at bounding box center [609, 321] width 658 height 319
click at [524, 282] on textarea at bounding box center [609, 321] width 658 height 319
type textarea "**********"
click at [908, 668] on button "Save & Exit" at bounding box center [910, 665] width 69 height 23
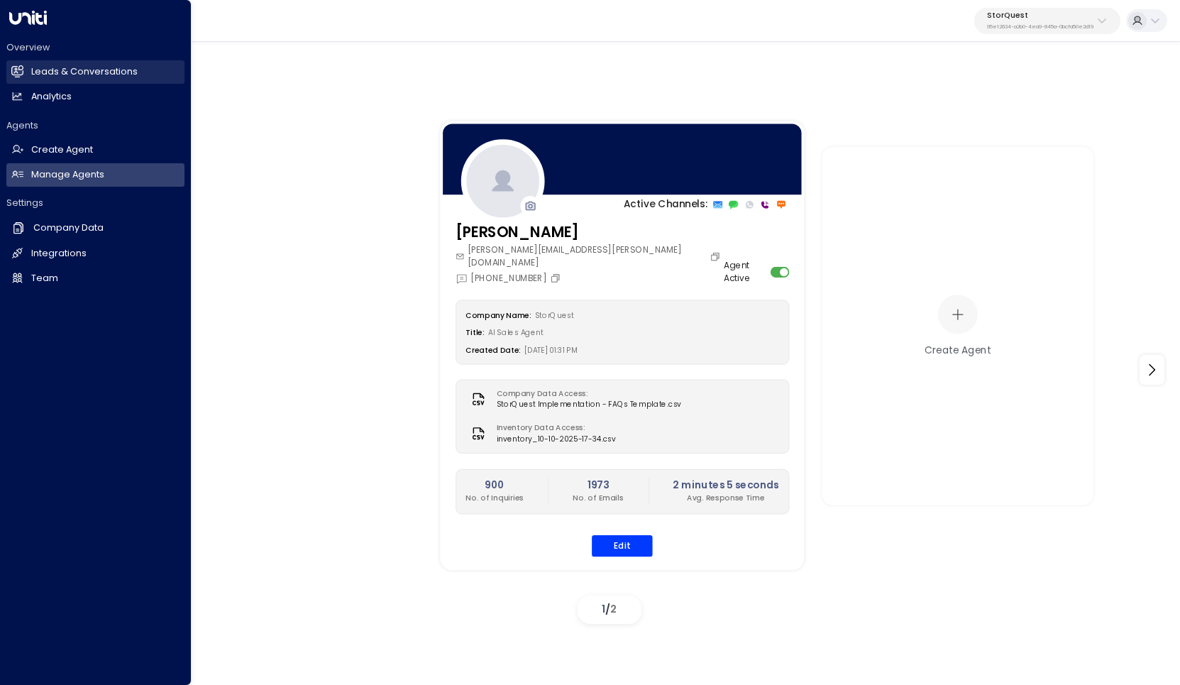
click at [73, 77] on h2 "Leads & Conversations" at bounding box center [84, 71] width 106 height 13
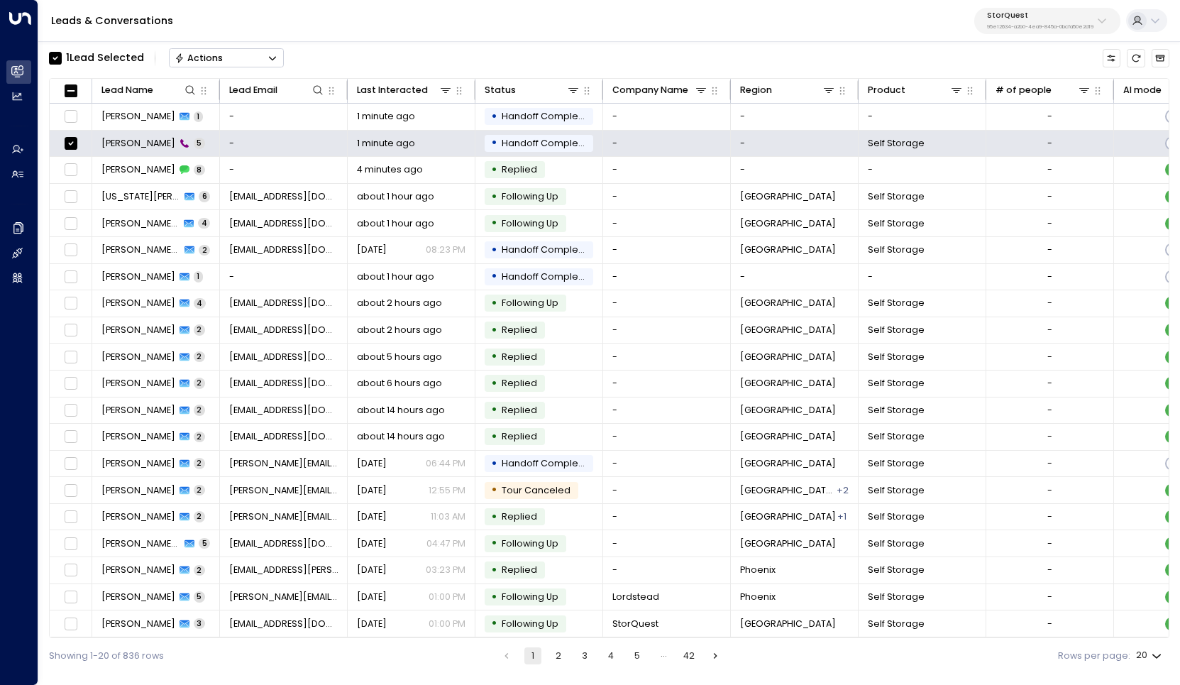
click at [221, 55] on div "Actions" at bounding box center [199, 58] width 49 height 11
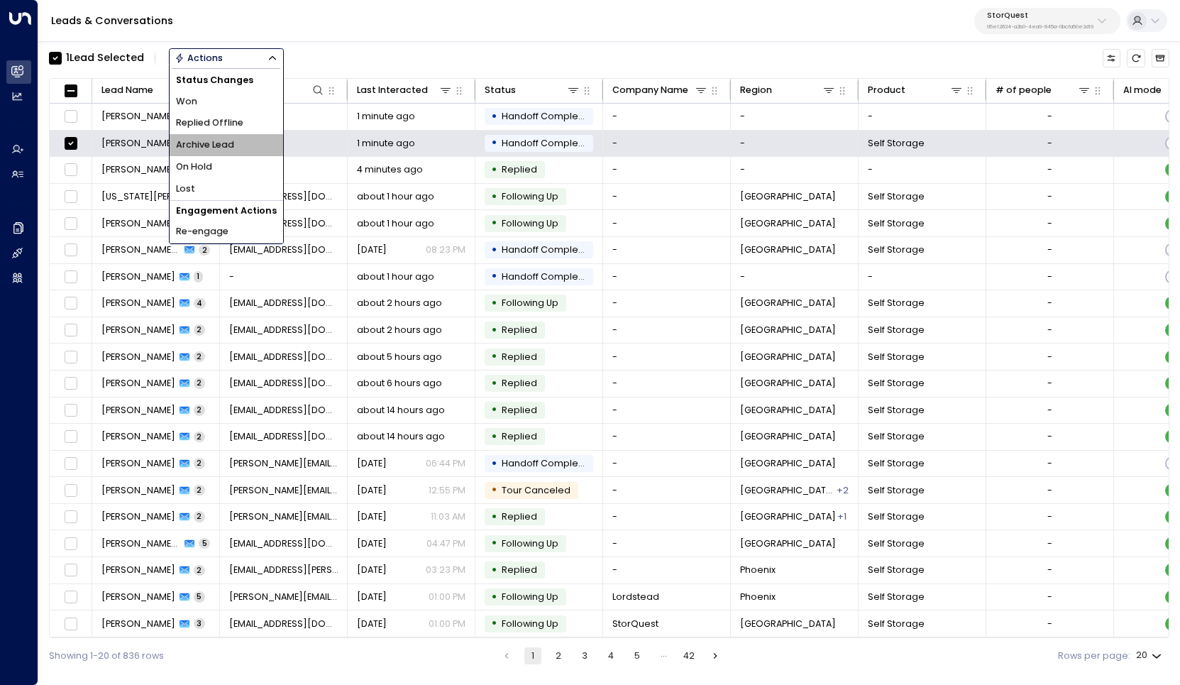
click at [233, 140] on span "Archive Lead" at bounding box center [205, 144] width 58 height 13
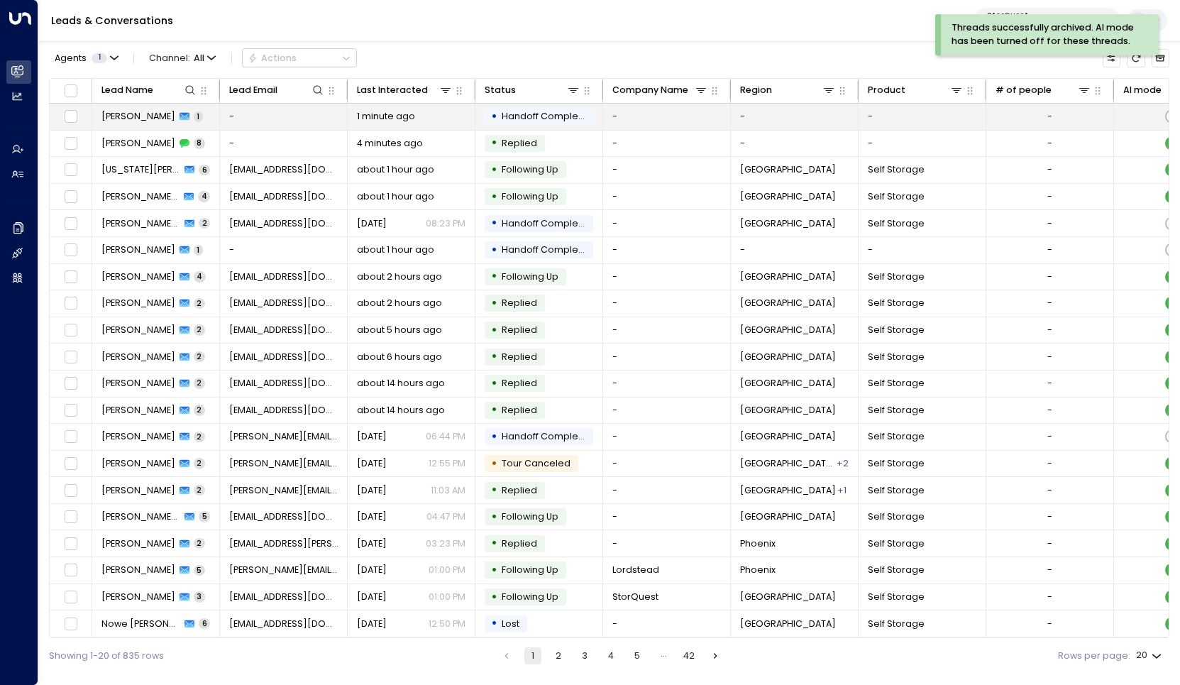
click at [140, 114] on span "[PERSON_NAME]" at bounding box center [138, 116] width 74 height 13
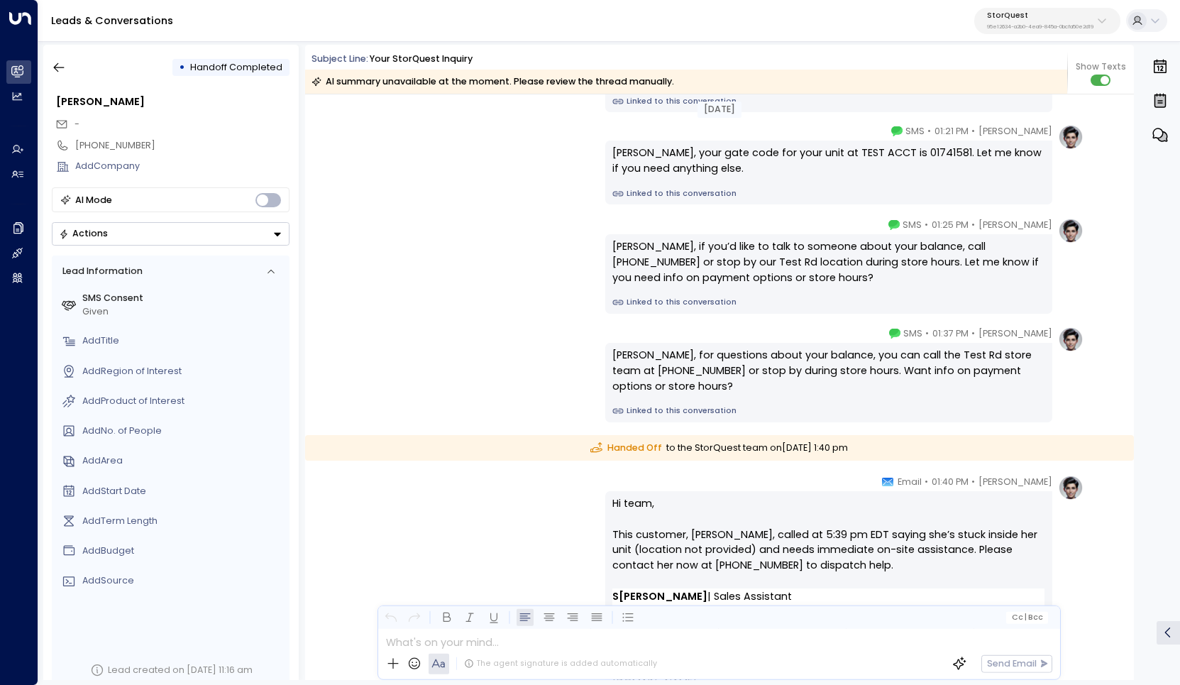
scroll to position [627, 0]
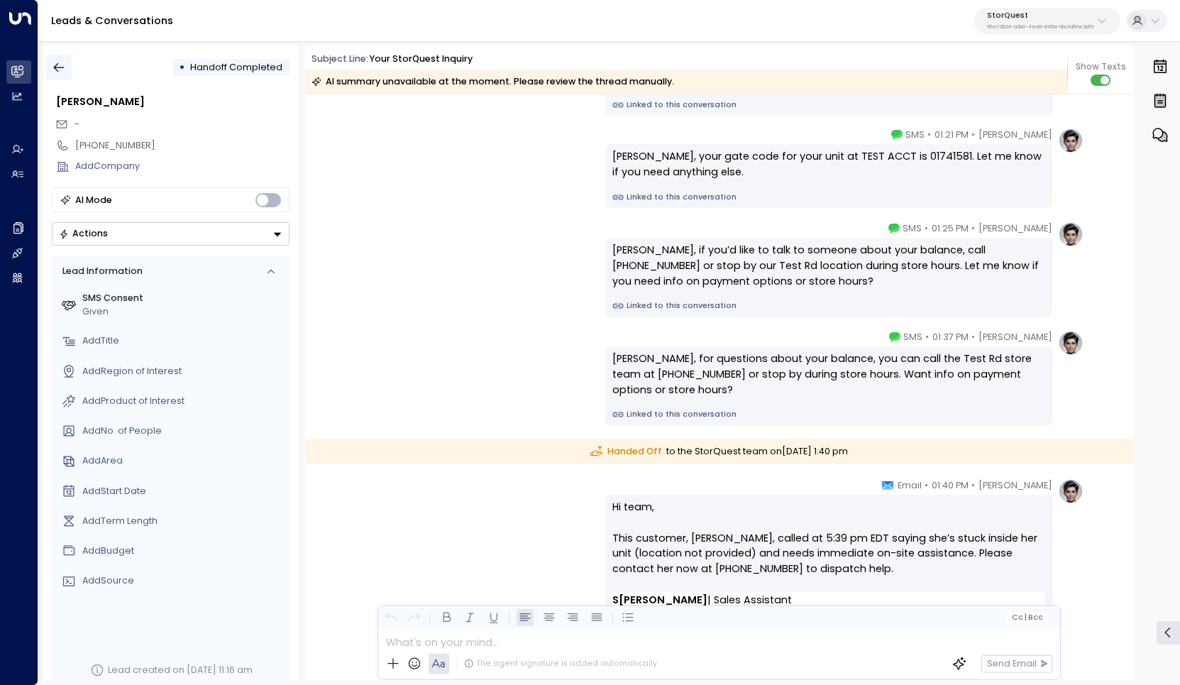
click at [62, 68] on icon "button" at bounding box center [59, 67] width 11 height 9
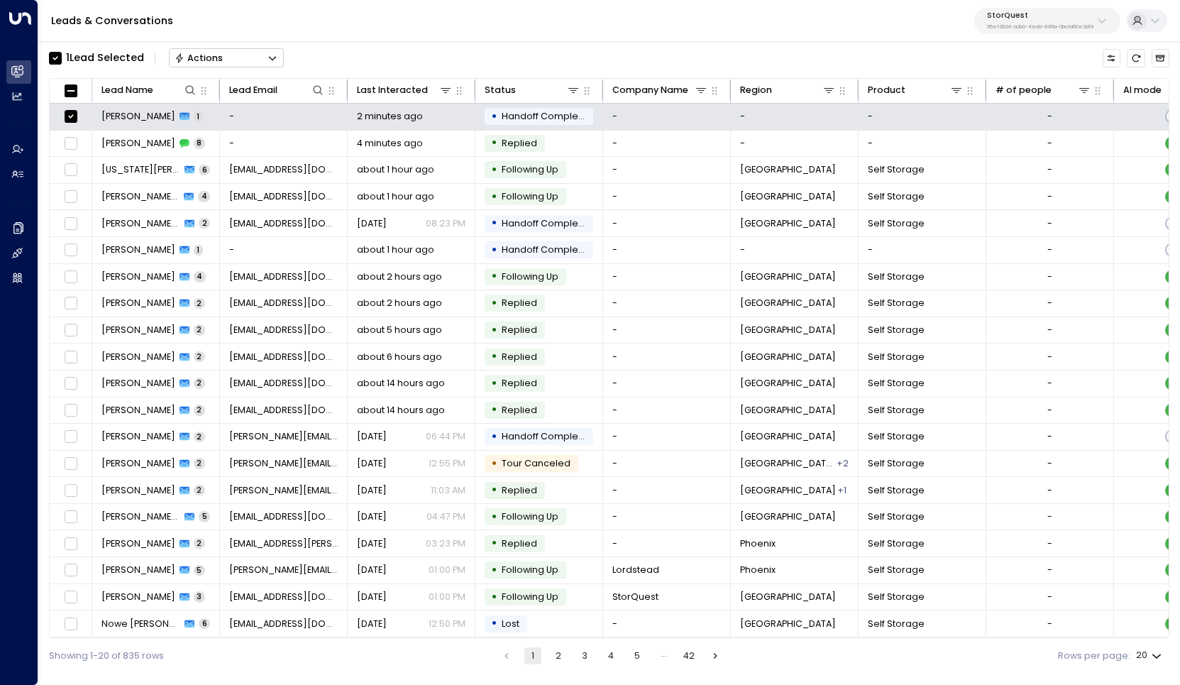
click at [201, 70] on div "1 Lead Selected Actions" at bounding box center [166, 58] width 235 height 27
click at [203, 67] on button "Actions" at bounding box center [226, 57] width 115 height 19
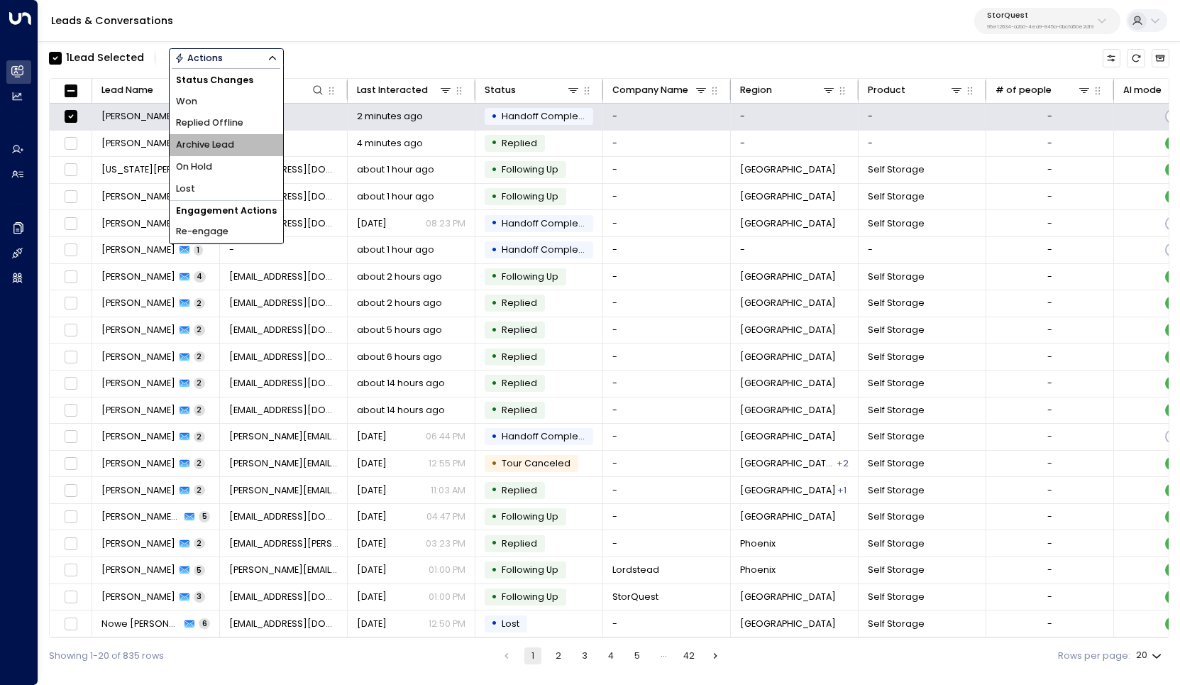
click at [218, 139] on span "Archive Lead" at bounding box center [205, 144] width 58 height 13
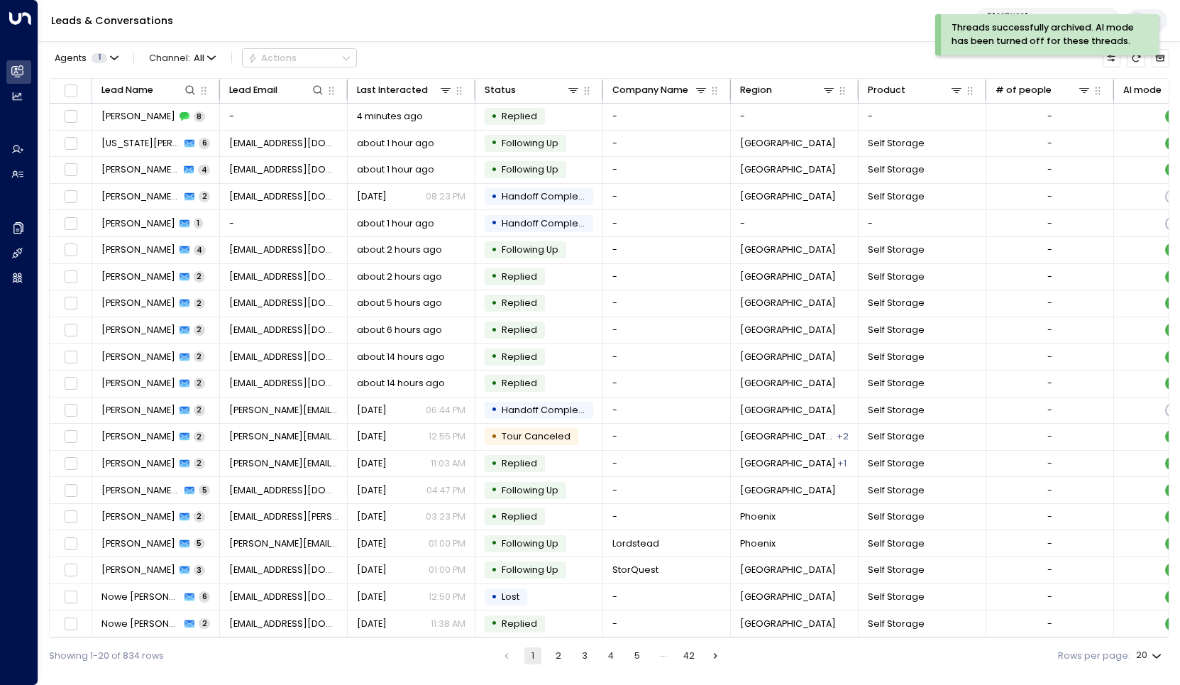
click at [470, 48] on div "Agents 1 Channel: All Actions" at bounding box center [609, 58] width 1121 height 27
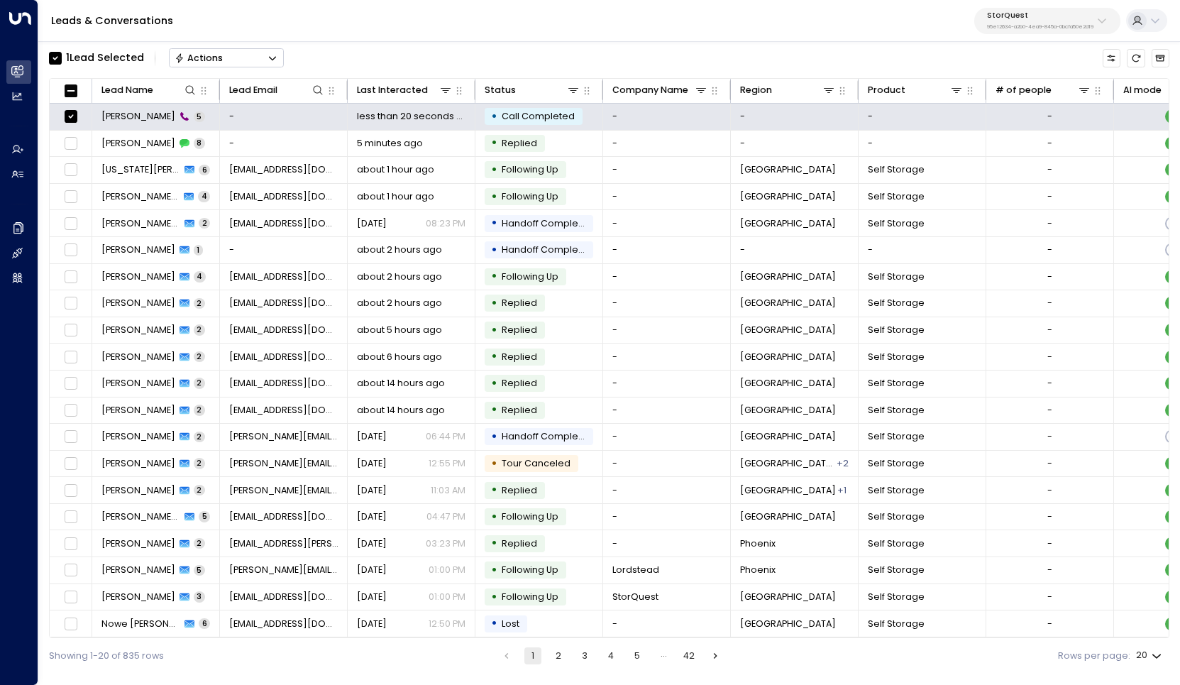
click at [251, 60] on button "Actions" at bounding box center [226, 57] width 115 height 19
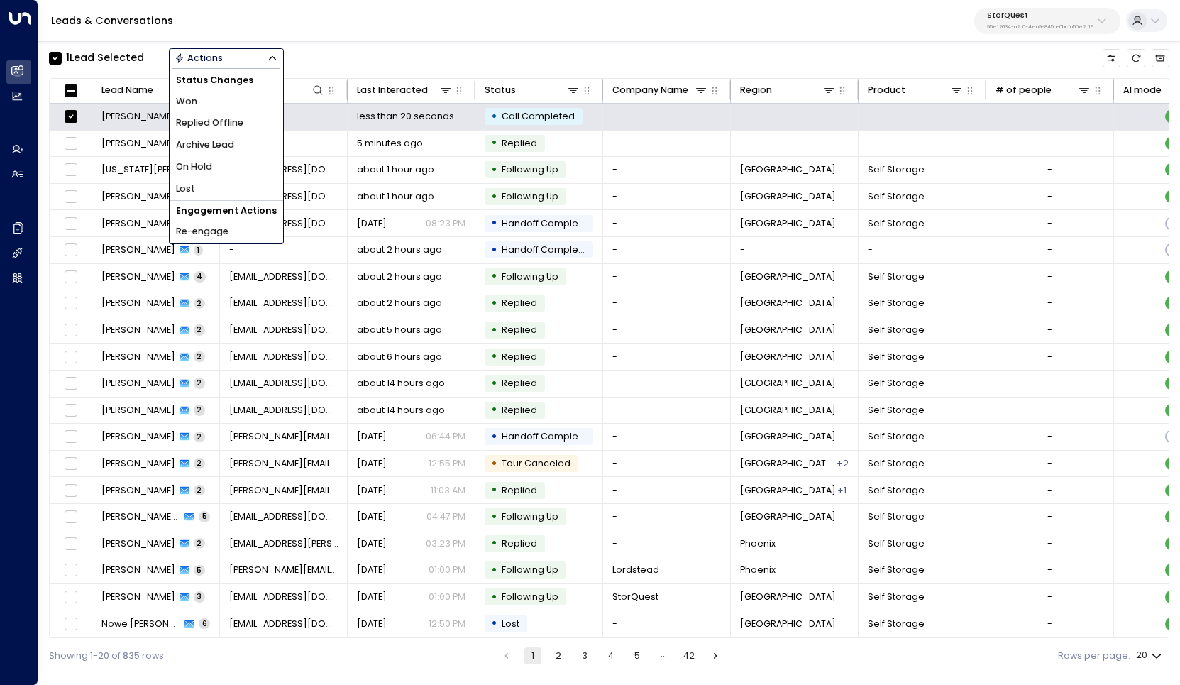
click at [233, 141] on span "Archive Lead" at bounding box center [205, 144] width 58 height 13
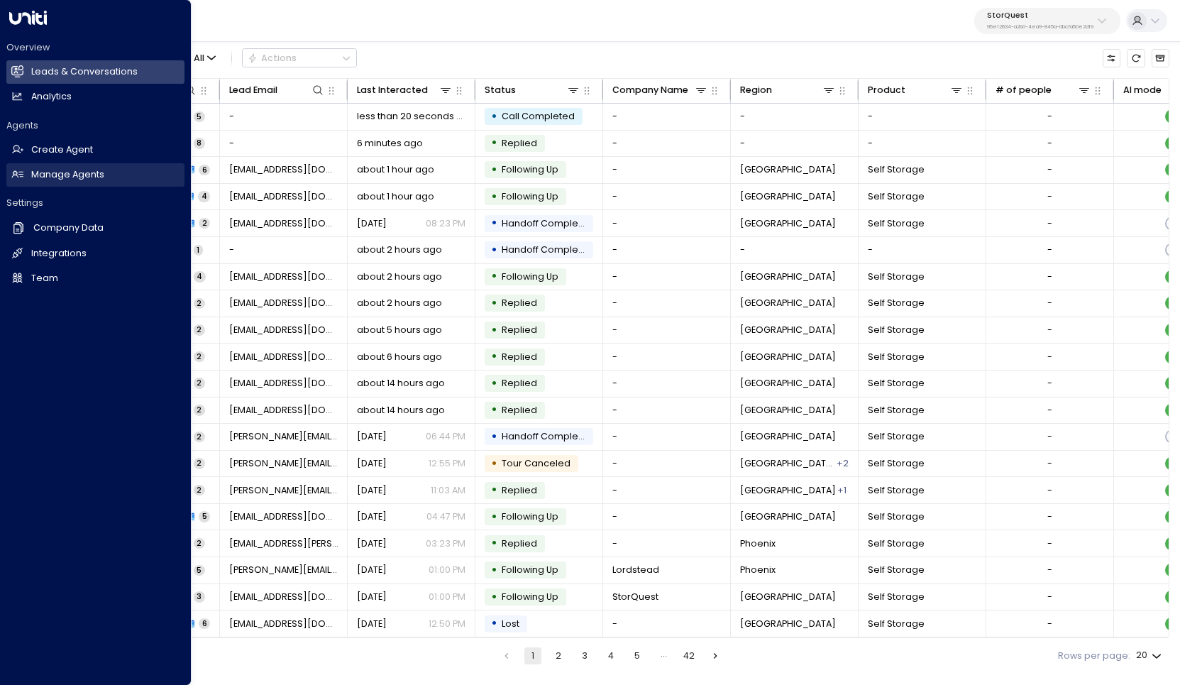
click at [96, 175] on h2 "Manage Agents" at bounding box center [67, 174] width 73 height 13
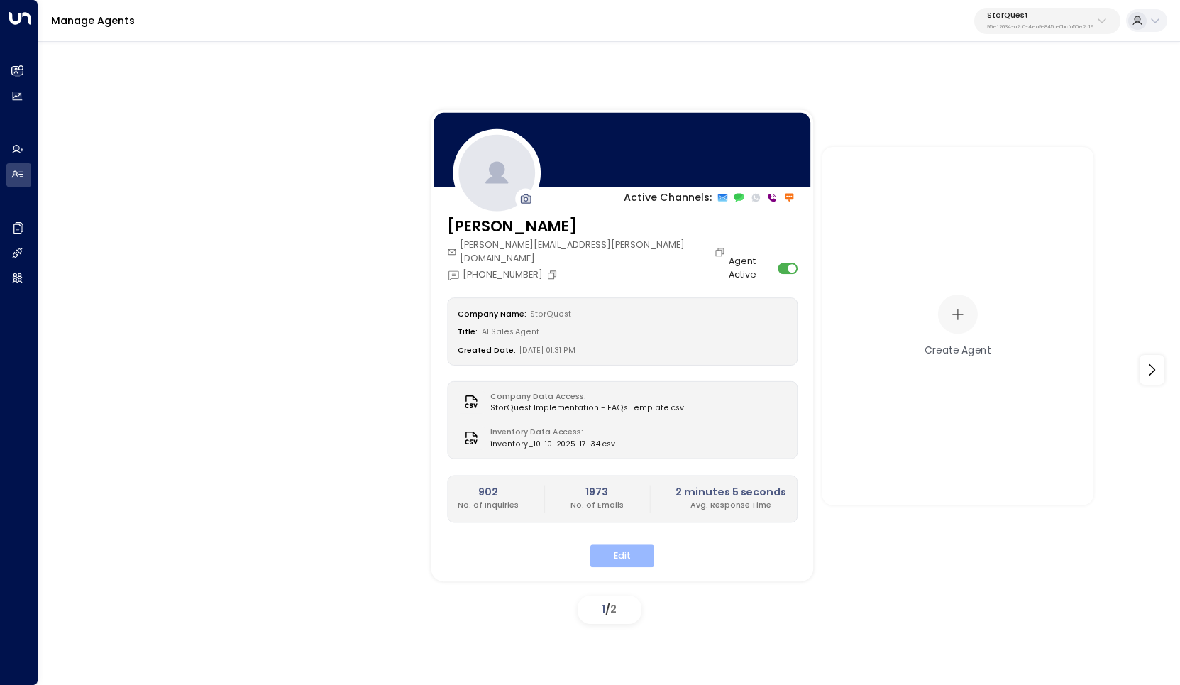
click at [619, 545] on button "Edit" at bounding box center [622, 556] width 64 height 22
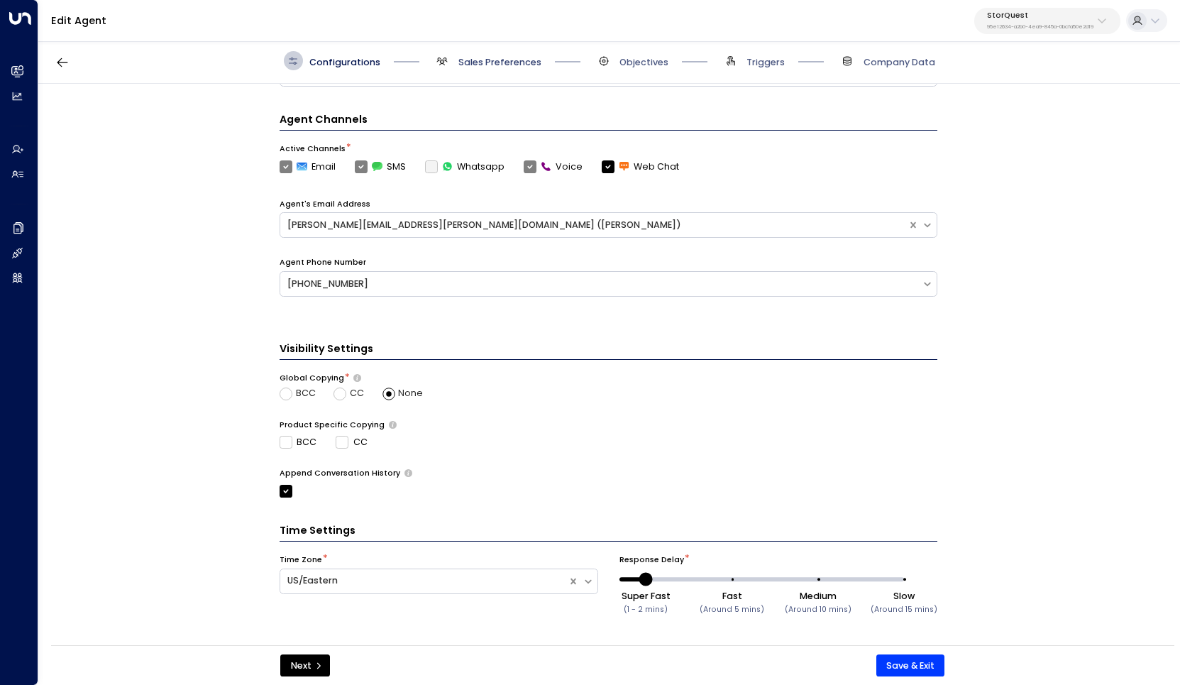
click at [506, 60] on span "Sales Preferences" at bounding box center [499, 62] width 83 height 13
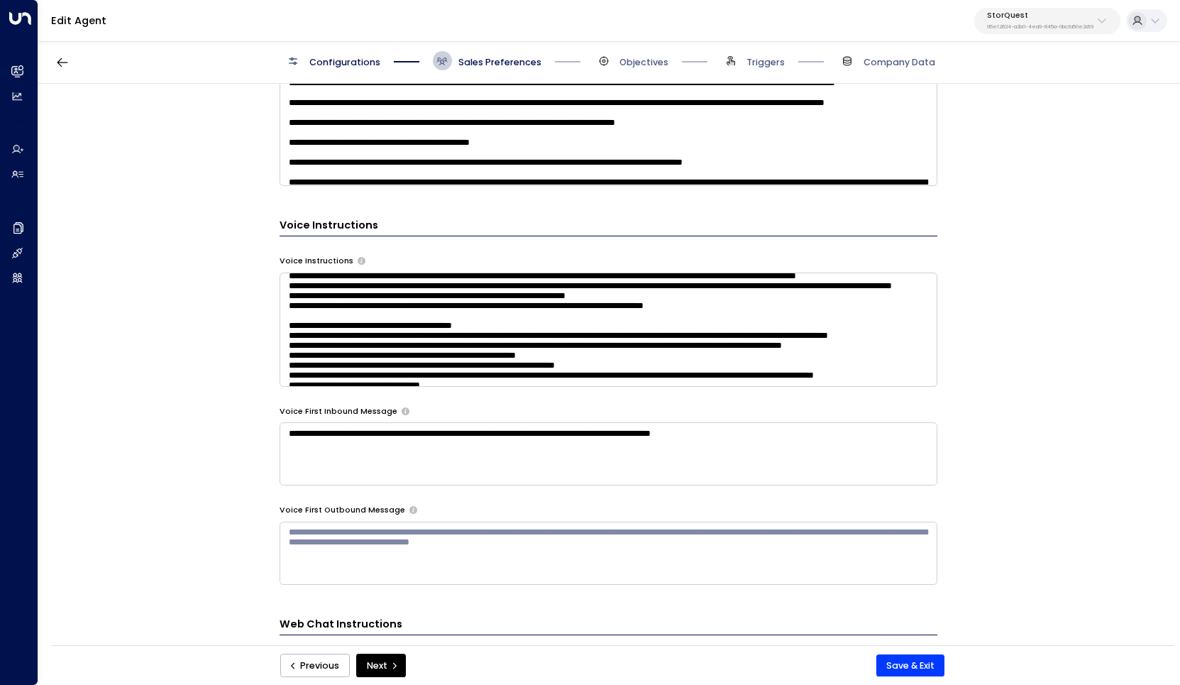
scroll to position [131, 0]
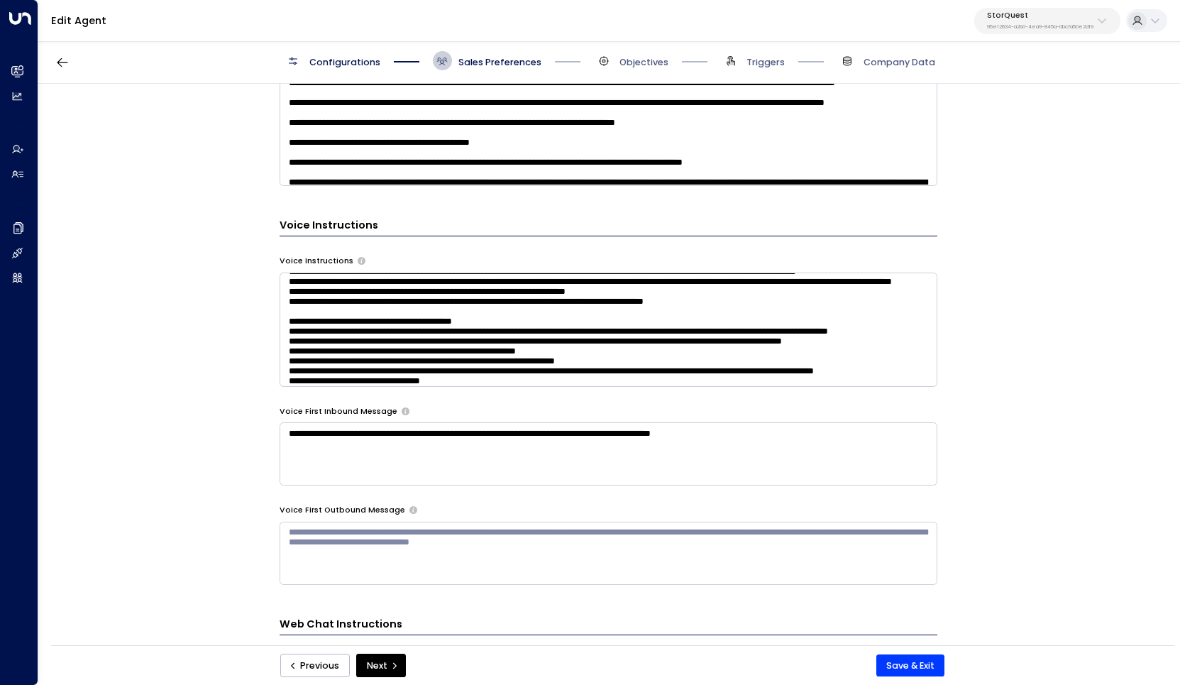
click at [337, 313] on textarea at bounding box center [609, 330] width 658 height 114
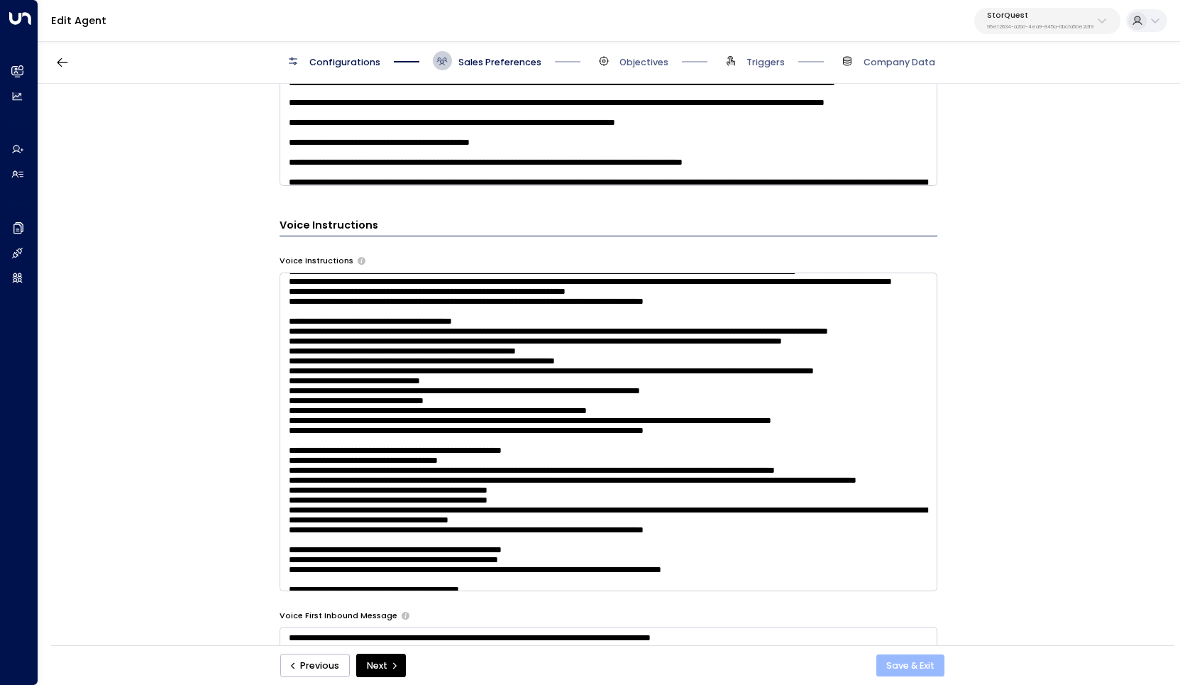
click at [915, 665] on button "Save & Exit" at bounding box center [910, 665] width 69 height 23
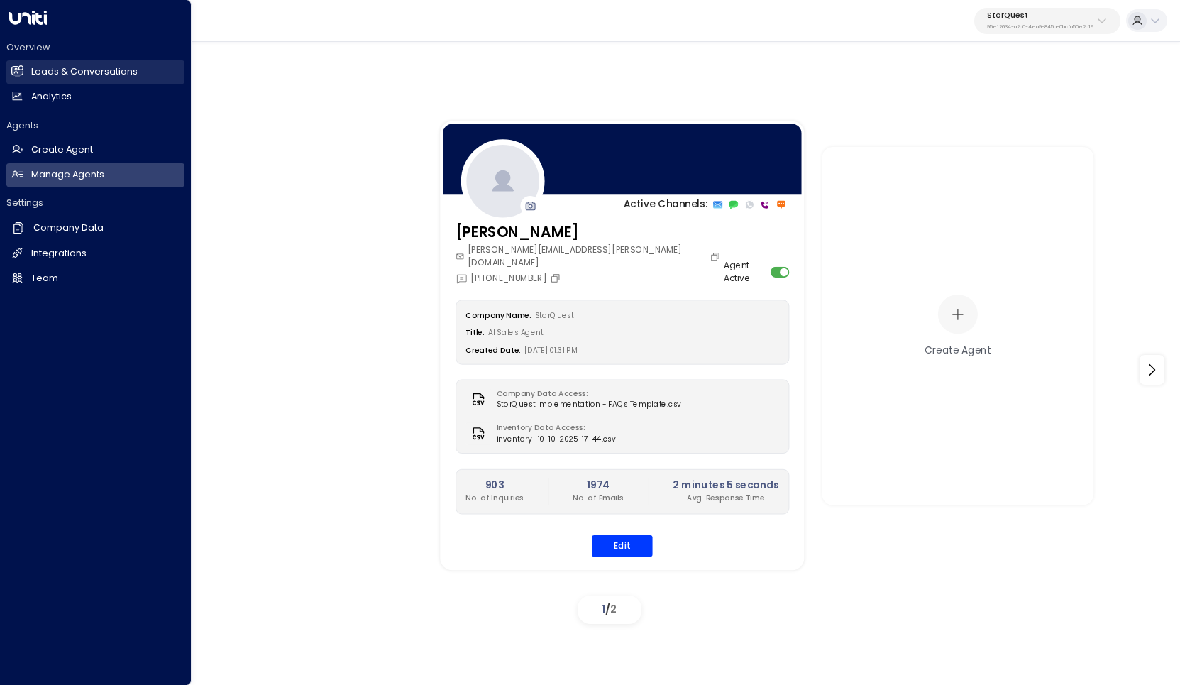
click at [90, 65] on link "Leads & Conversations Leads & Conversations" at bounding box center [95, 71] width 178 height 23
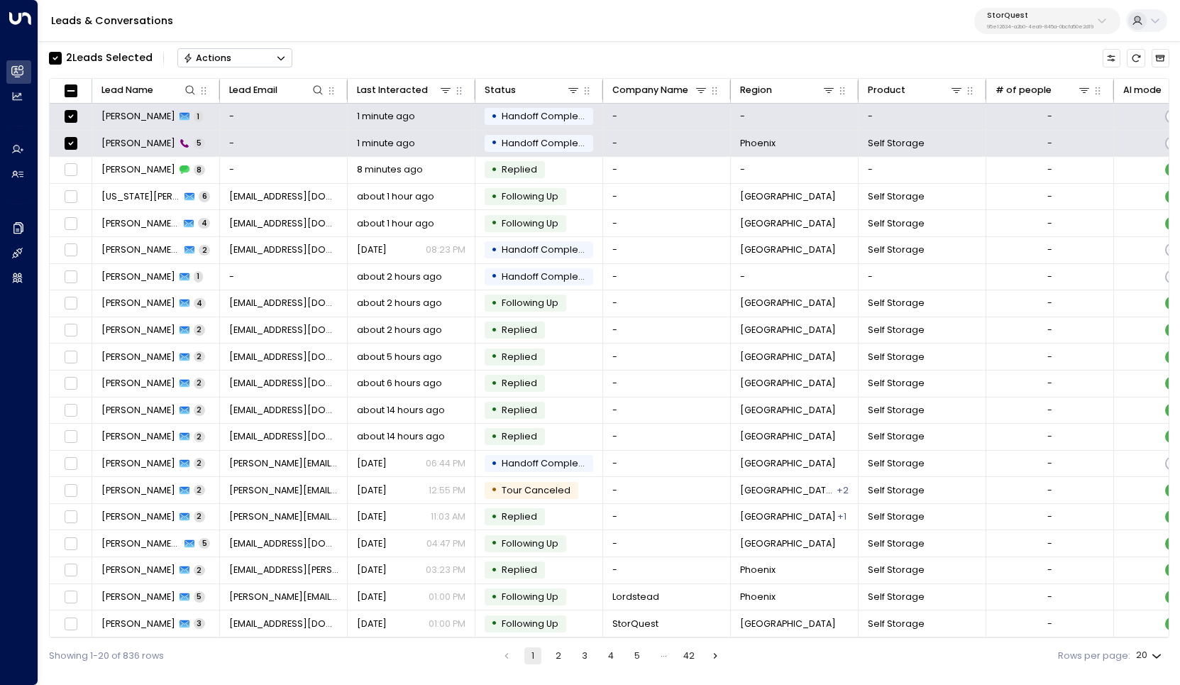
click at [216, 54] on div "Actions" at bounding box center [207, 58] width 49 height 11
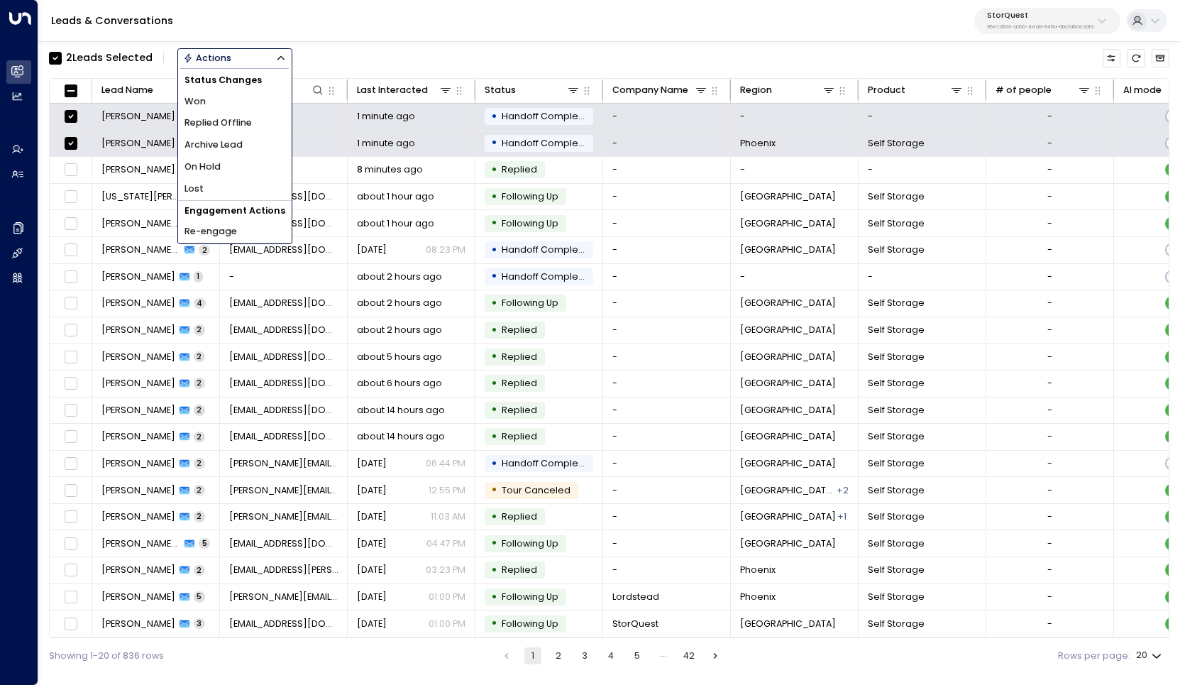
click at [224, 141] on span "Archive Lead" at bounding box center [214, 144] width 58 height 13
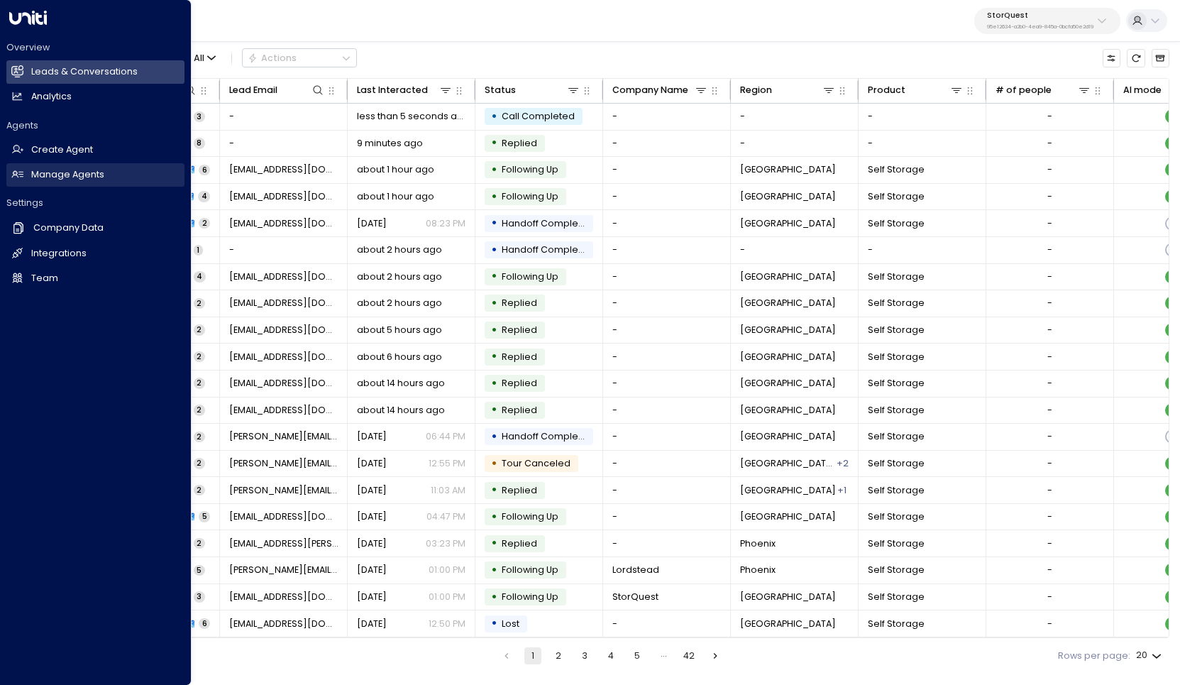
click at [73, 172] on h2 "Manage Agents" at bounding box center [67, 174] width 73 height 13
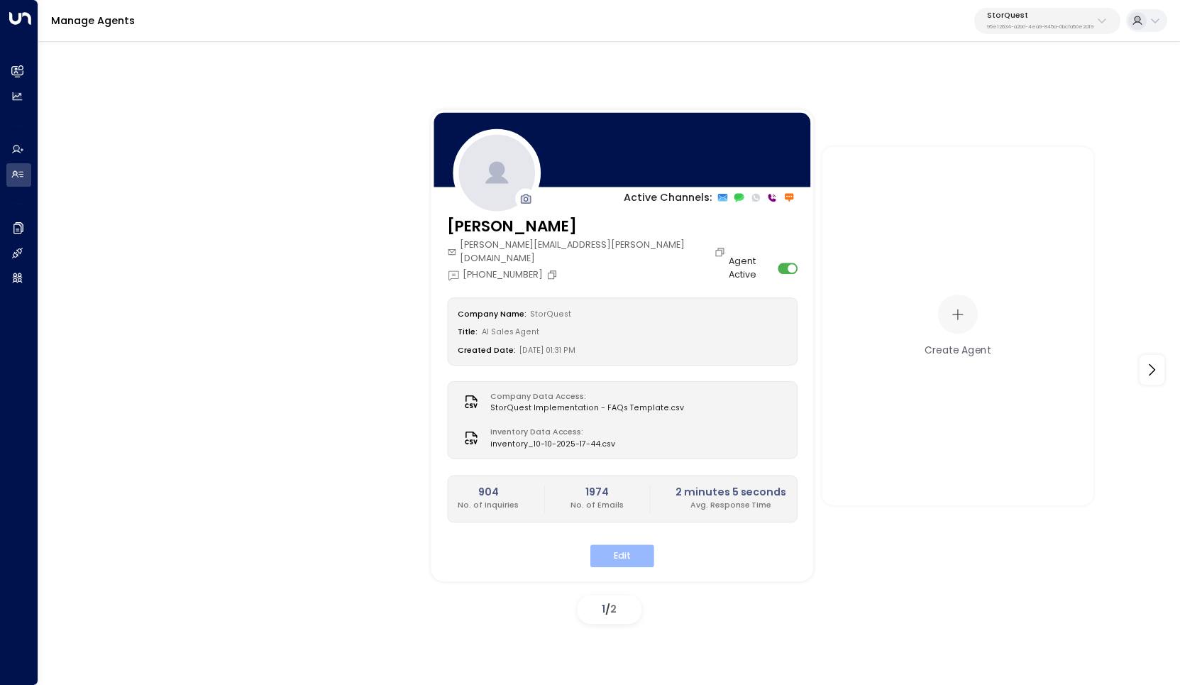
click at [615, 545] on button "Edit" at bounding box center [622, 556] width 64 height 22
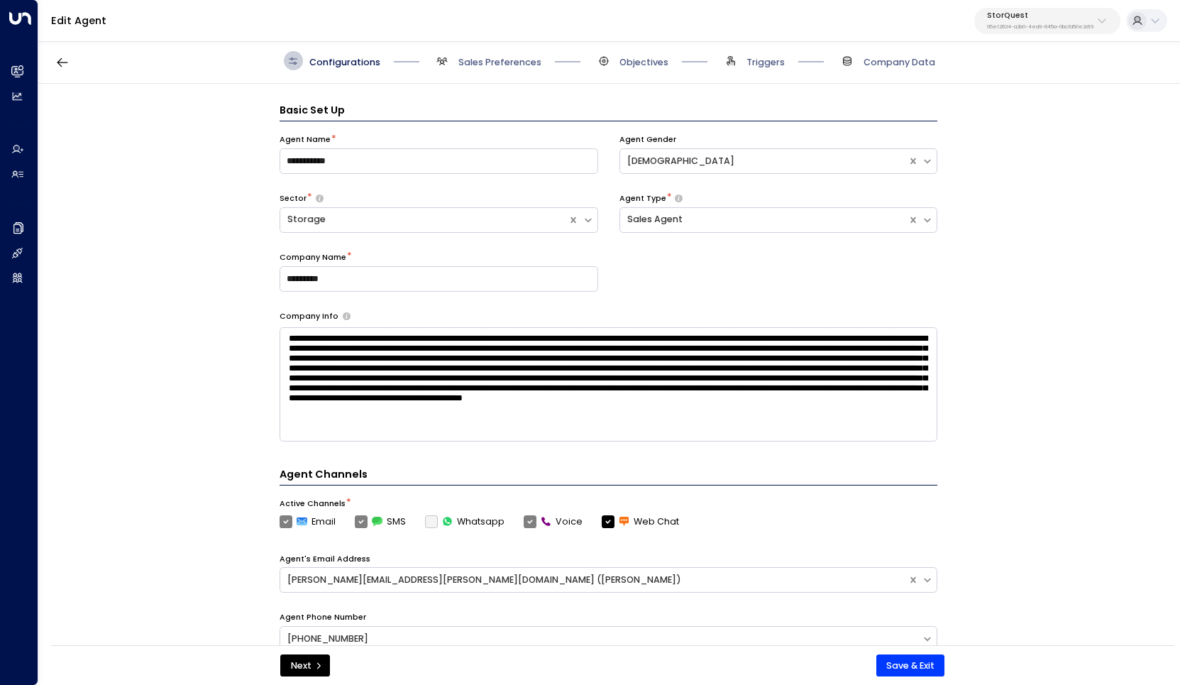
scroll to position [19, 0]
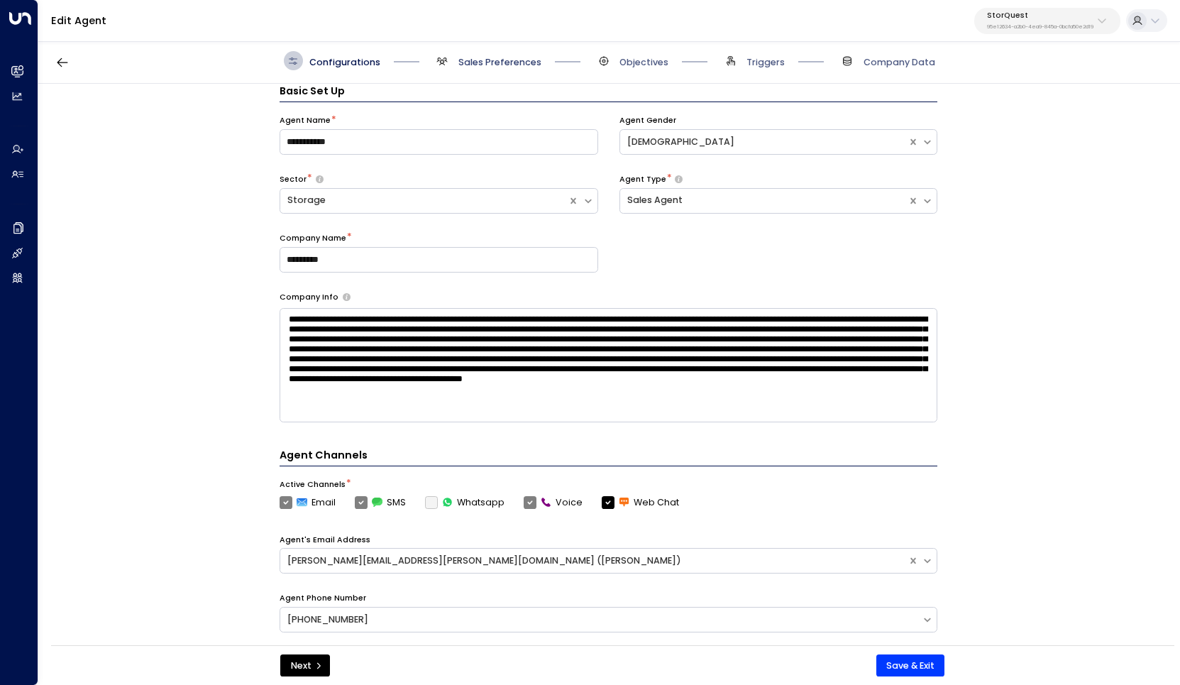
click at [498, 67] on span "Sales Preferences" at bounding box center [499, 62] width 83 height 13
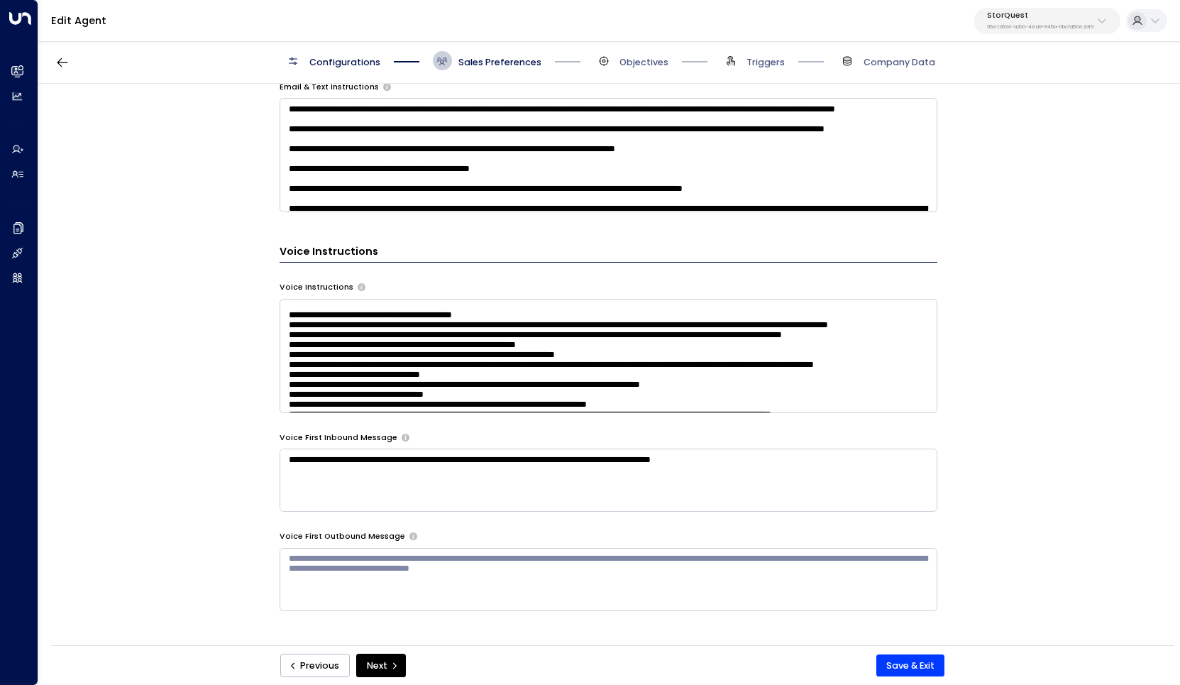
scroll to position [160, 0]
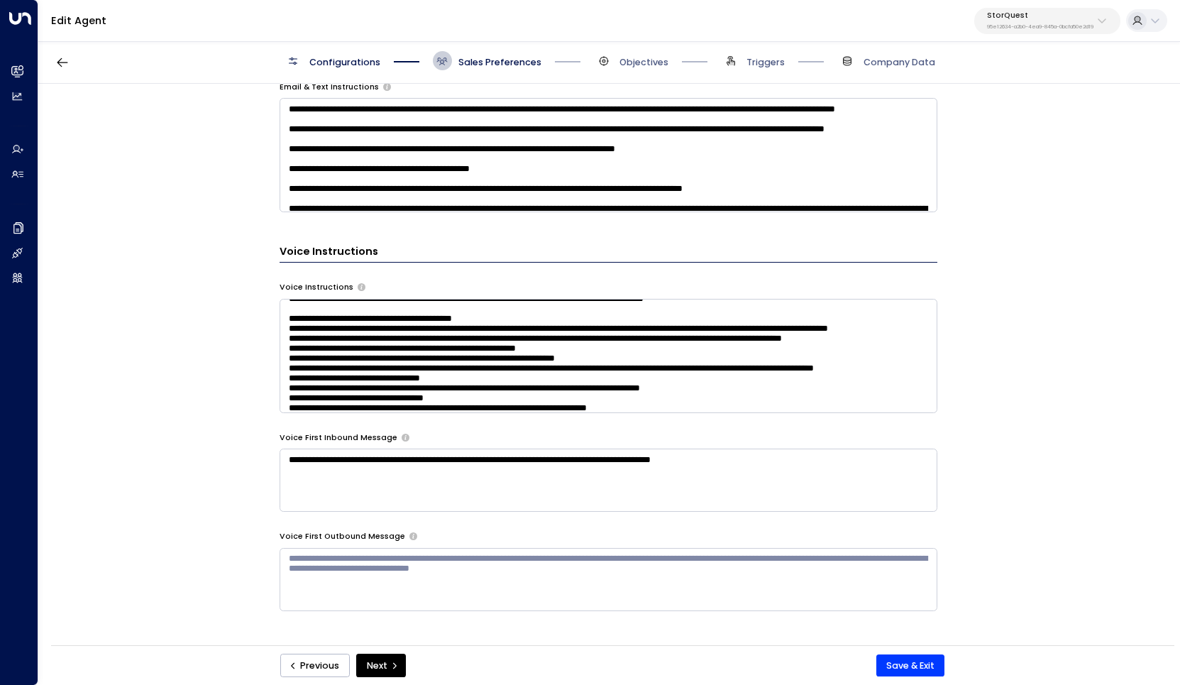
click at [620, 324] on textarea at bounding box center [609, 356] width 658 height 114
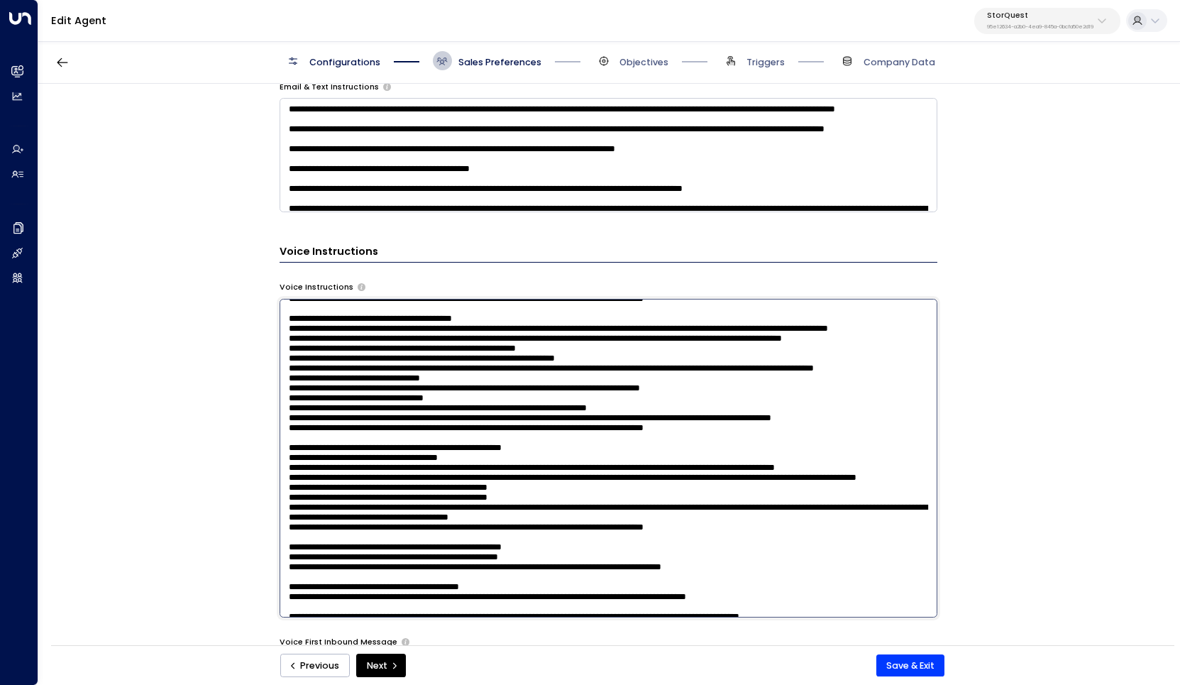
click at [535, 302] on textarea at bounding box center [609, 458] width 658 height 319
click at [510, 311] on textarea at bounding box center [609, 458] width 658 height 319
click at [500, 323] on textarea at bounding box center [609, 458] width 658 height 319
type textarea "**********"
click at [903, 668] on button "Save & Exit" at bounding box center [910, 665] width 69 height 23
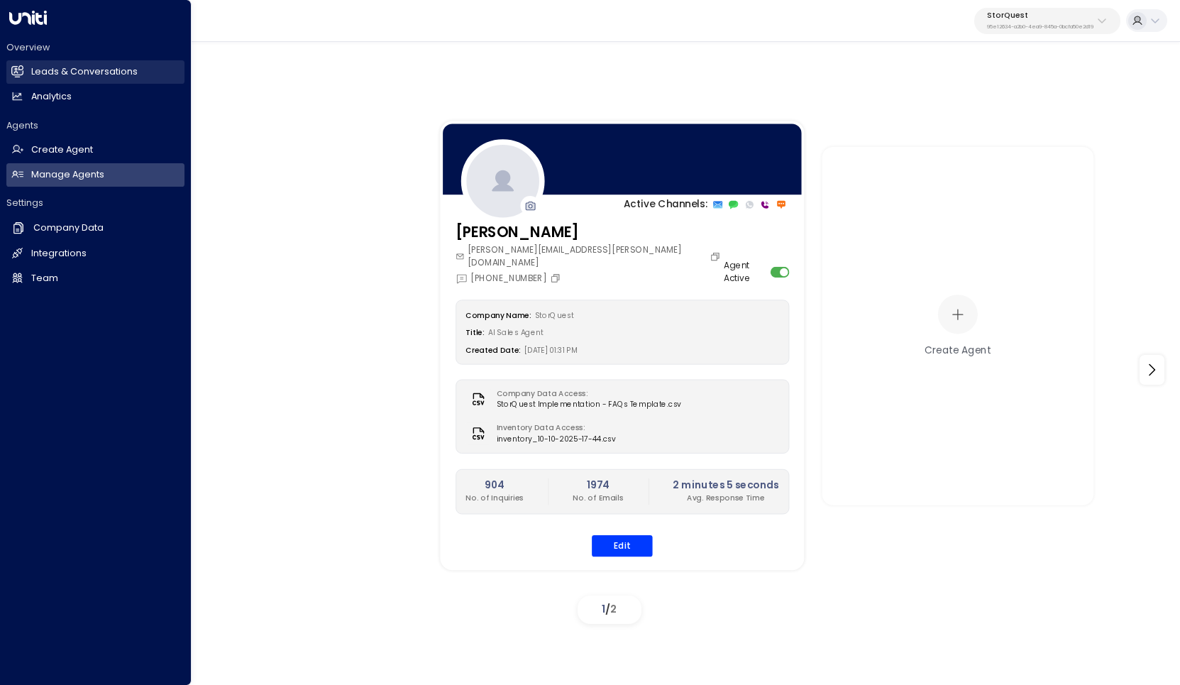
click at [54, 73] on h2 "Leads & Conversations" at bounding box center [84, 71] width 106 height 13
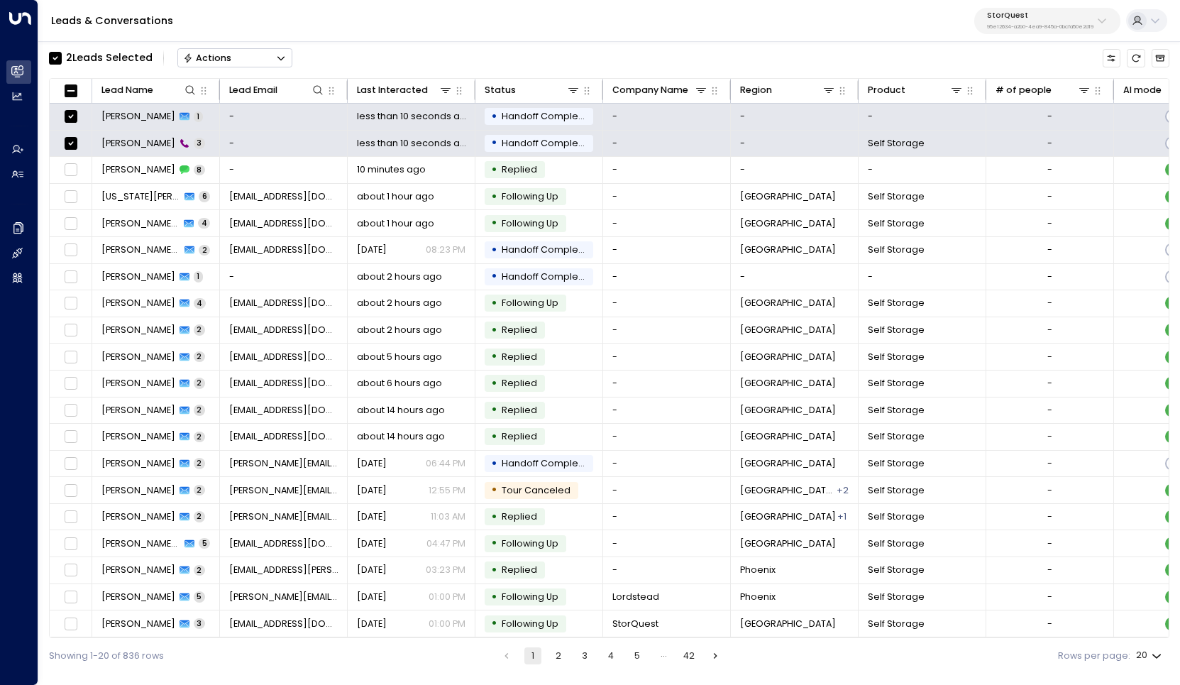
click at [255, 55] on button "Actions" at bounding box center [234, 57] width 115 height 19
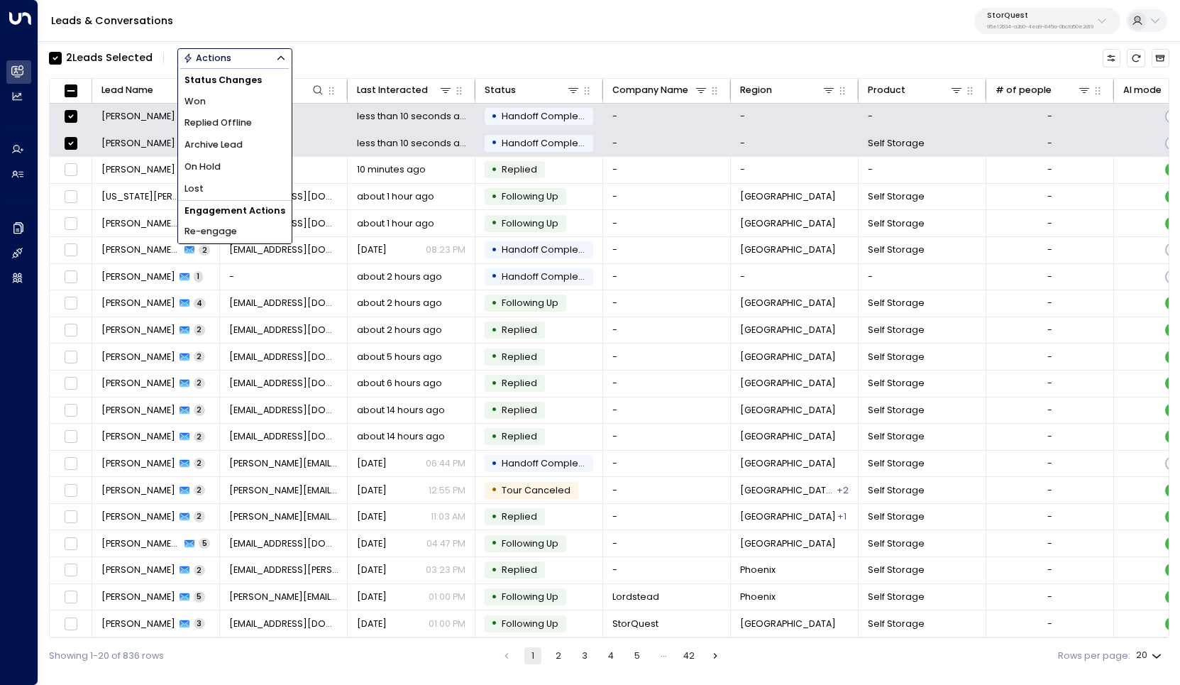
click at [241, 141] on span "Archive Lead" at bounding box center [214, 144] width 58 height 13
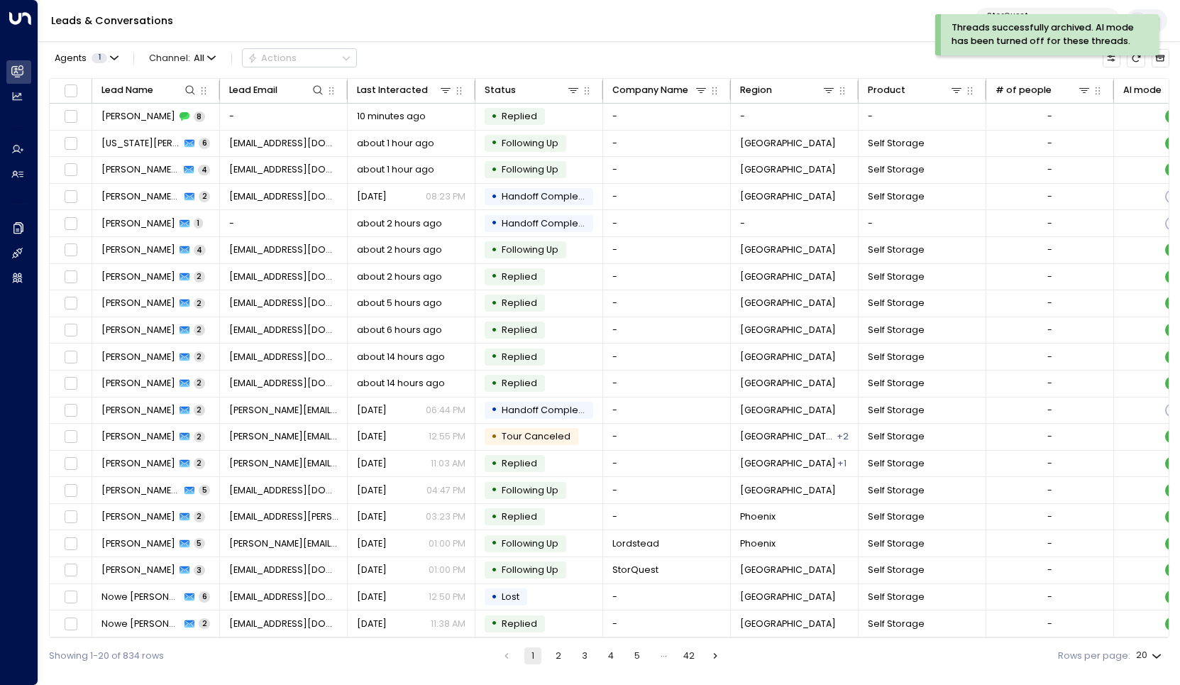
click at [580, 32] on div "Leads & Conversations StorQuest 95e12634-a2b0-4ea9-845a-0bcfa50e2d19" at bounding box center [609, 21] width 1142 height 42
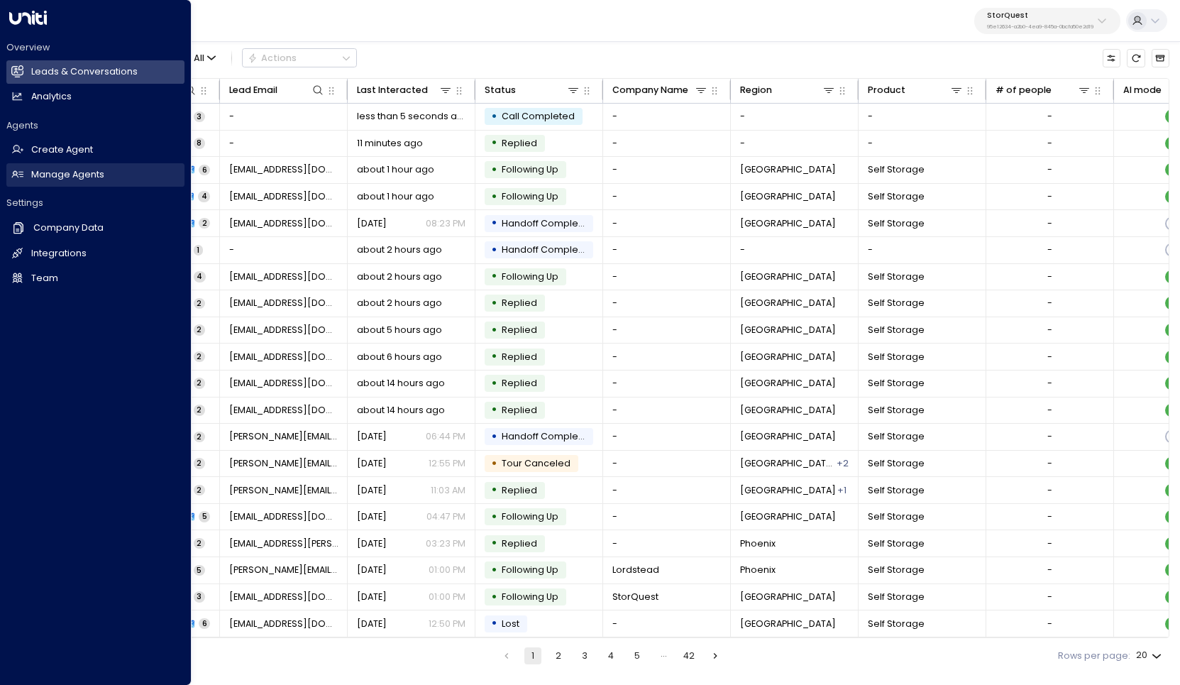
click at [87, 178] on h2 "Manage Agents" at bounding box center [67, 174] width 73 height 13
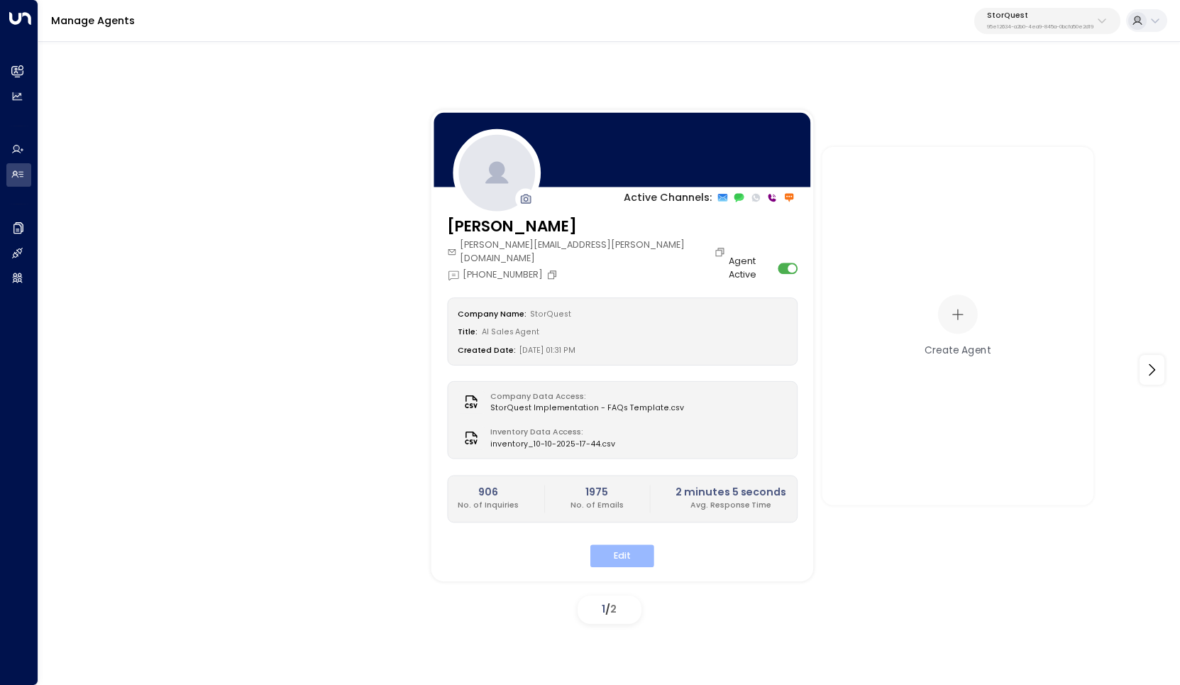
click at [617, 545] on button "Edit" at bounding box center [622, 556] width 64 height 22
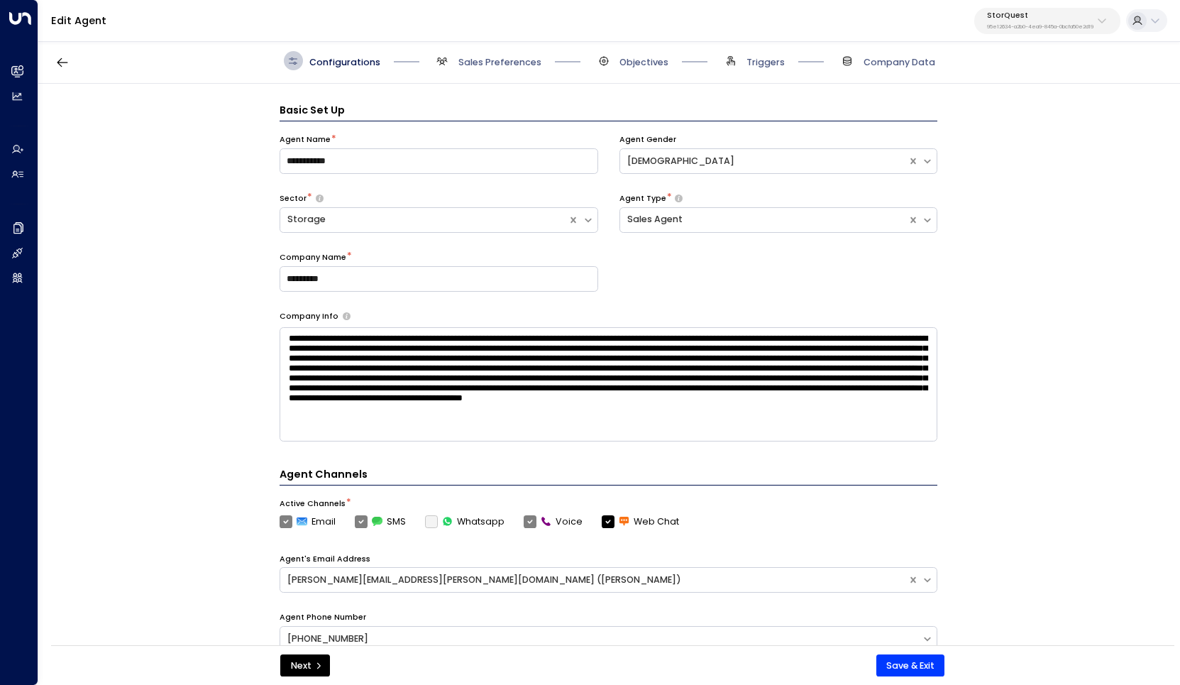
scroll to position [19, 0]
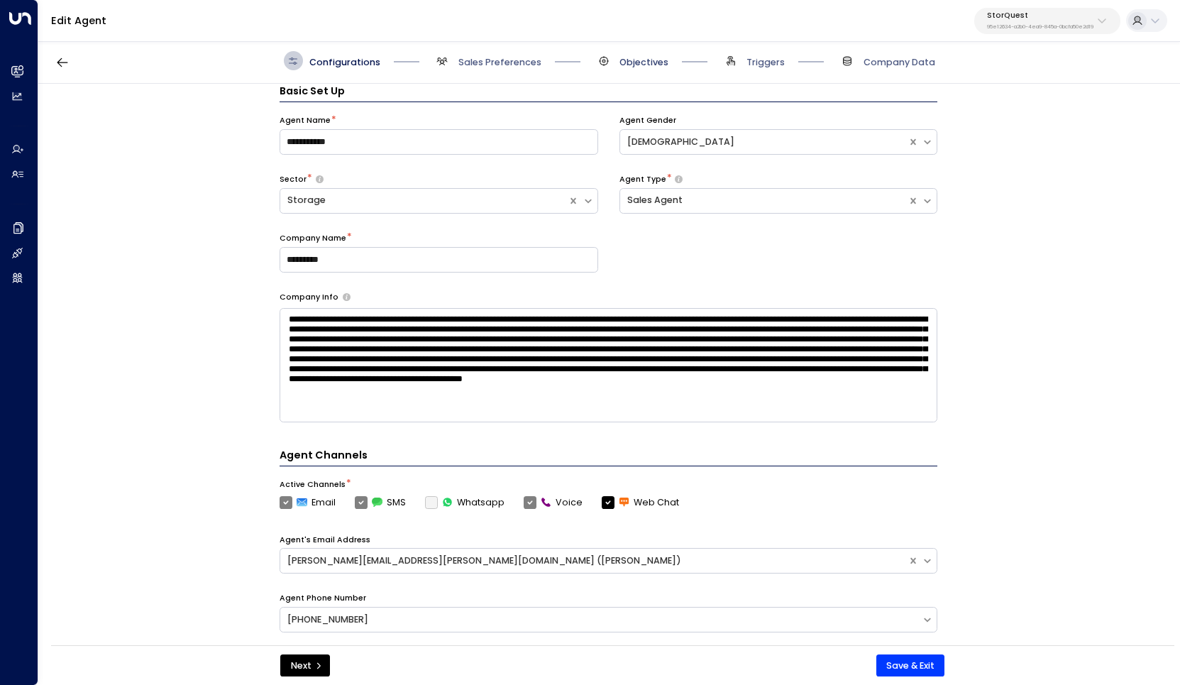
click at [644, 65] on span "Objectives" at bounding box center [644, 62] width 49 height 13
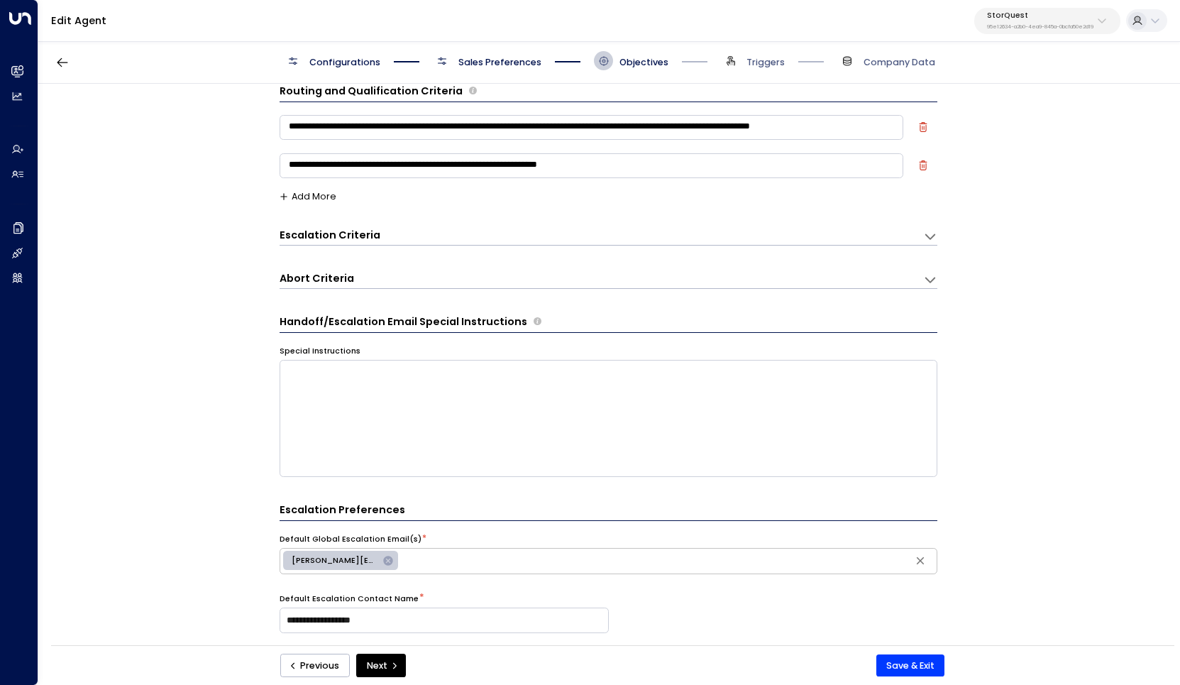
click at [509, 66] on span "Sales Preferences" at bounding box center [499, 62] width 83 height 13
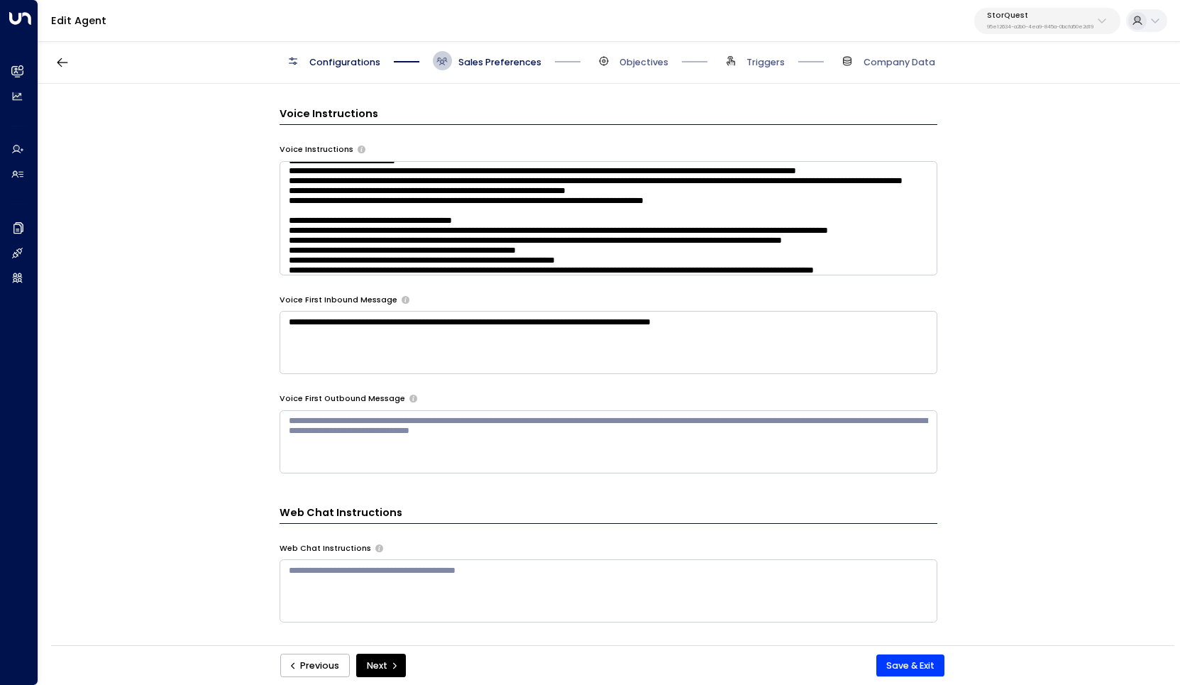
scroll to position [131, 0]
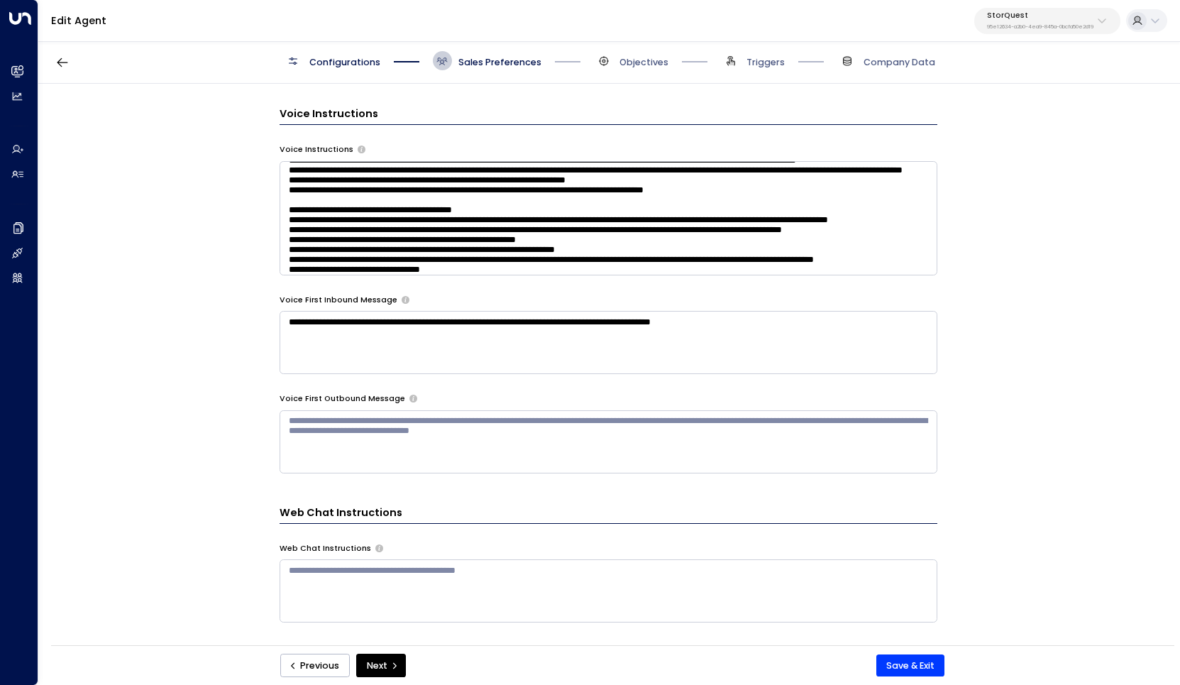
click at [446, 210] on textarea at bounding box center [609, 218] width 658 height 114
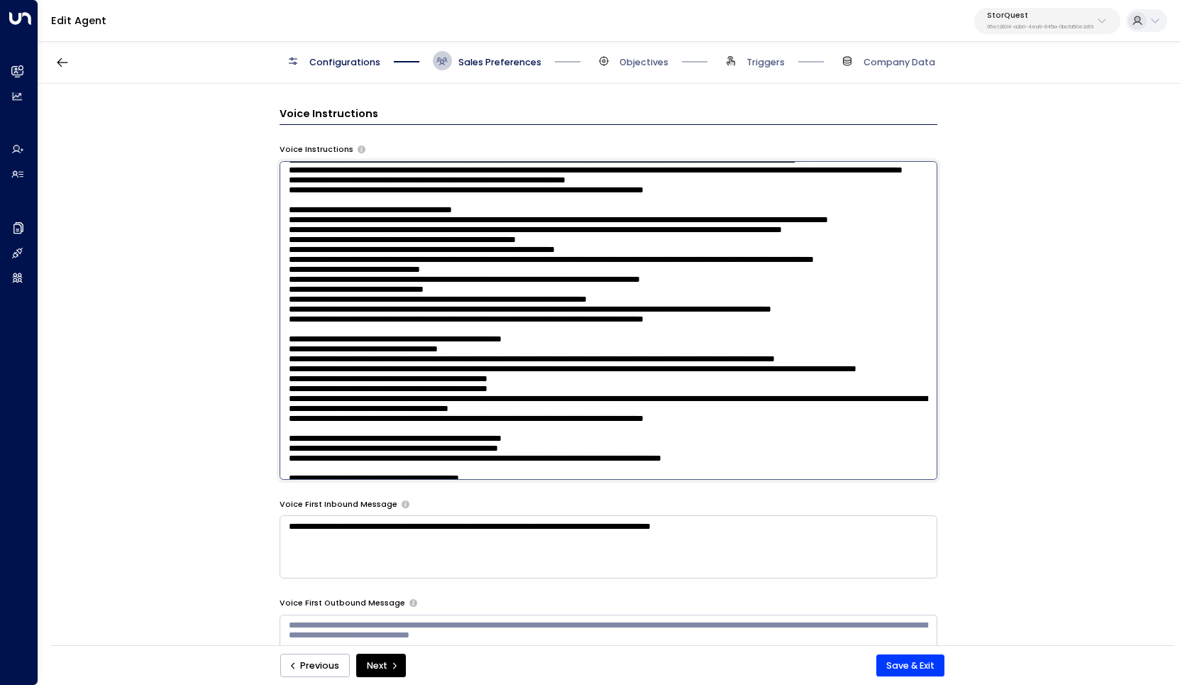
click at [486, 216] on textarea at bounding box center [609, 320] width 658 height 319
click at [632, 215] on textarea at bounding box center [609, 320] width 658 height 319
click at [543, 204] on textarea at bounding box center [609, 320] width 658 height 319
click at [532, 211] on textarea at bounding box center [609, 320] width 658 height 319
click at [507, 204] on textarea at bounding box center [609, 320] width 658 height 319
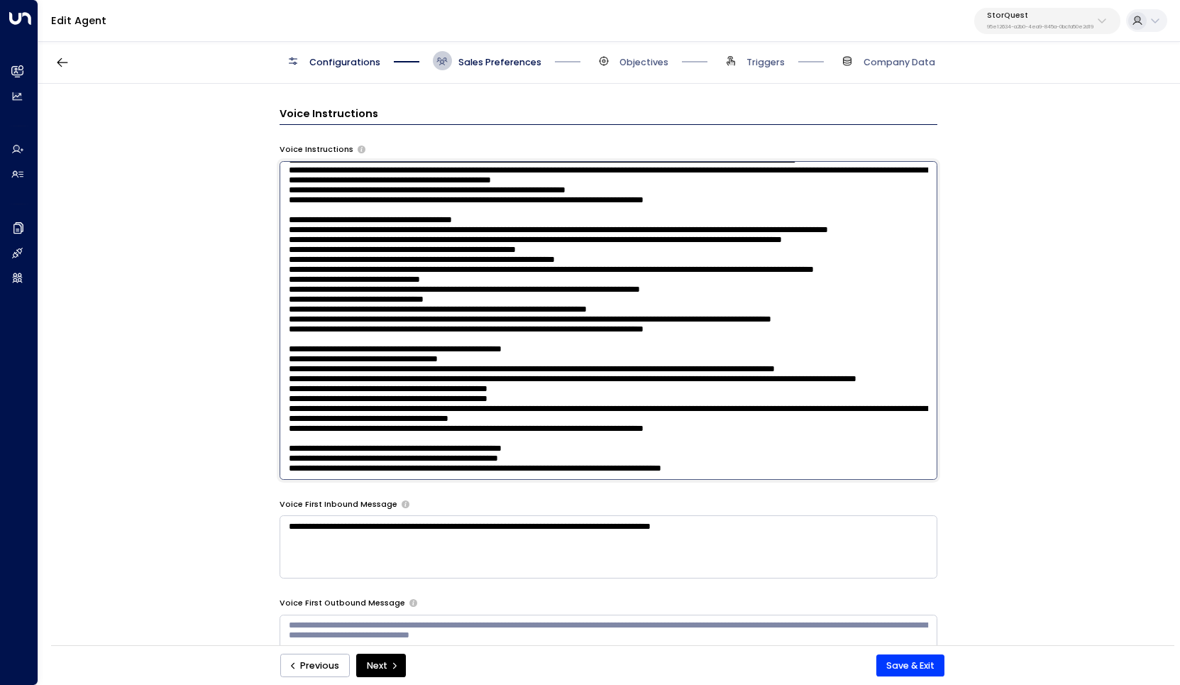
click at [690, 211] on textarea at bounding box center [609, 320] width 658 height 319
type textarea "**********"
click at [920, 668] on button "Save & Exit" at bounding box center [910, 665] width 69 height 23
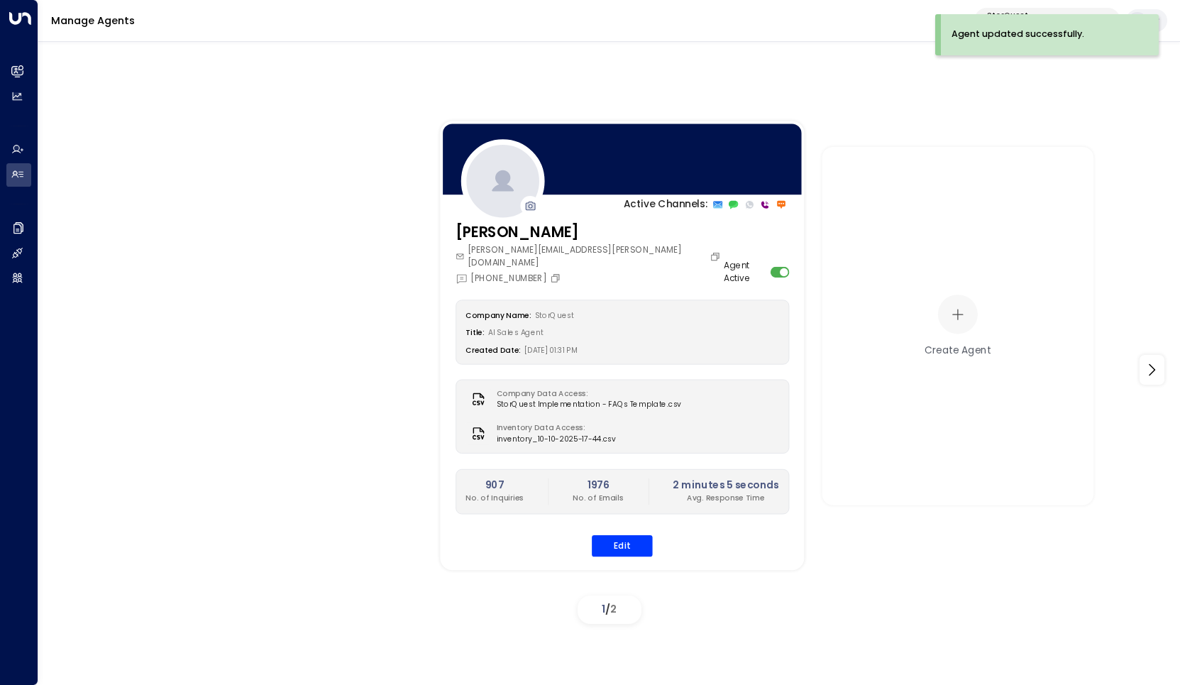
click at [445, 80] on div "Active Channels: Sarah Quinn sarah.quinn@storquest.com +1 (424) 484-3315 Agent …" at bounding box center [609, 360] width 1142 height 644
click at [295, 175] on div "Active Channels: Sarah Quinn sarah.quinn@storquest.com +1 (424) 484-3315 Agent …" at bounding box center [609, 369] width 1078 height 520
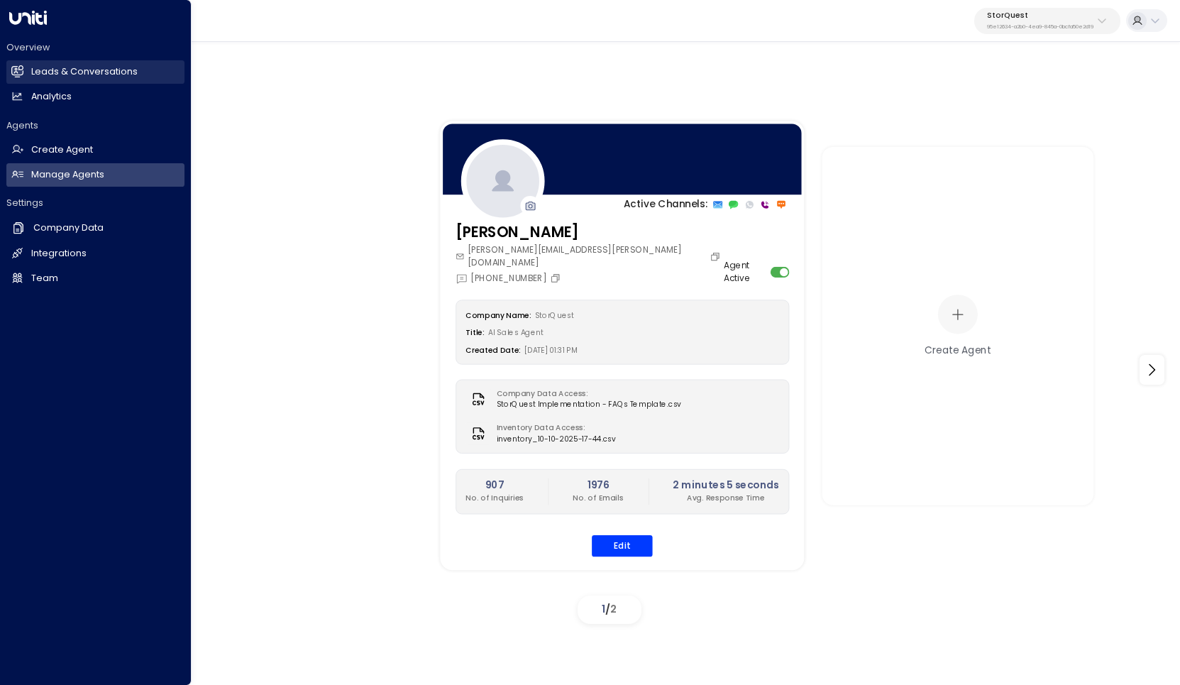
click at [80, 79] on link "Leads & Conversations Leads & Conversations" at bounding box center [95, 71] width 178 height 23
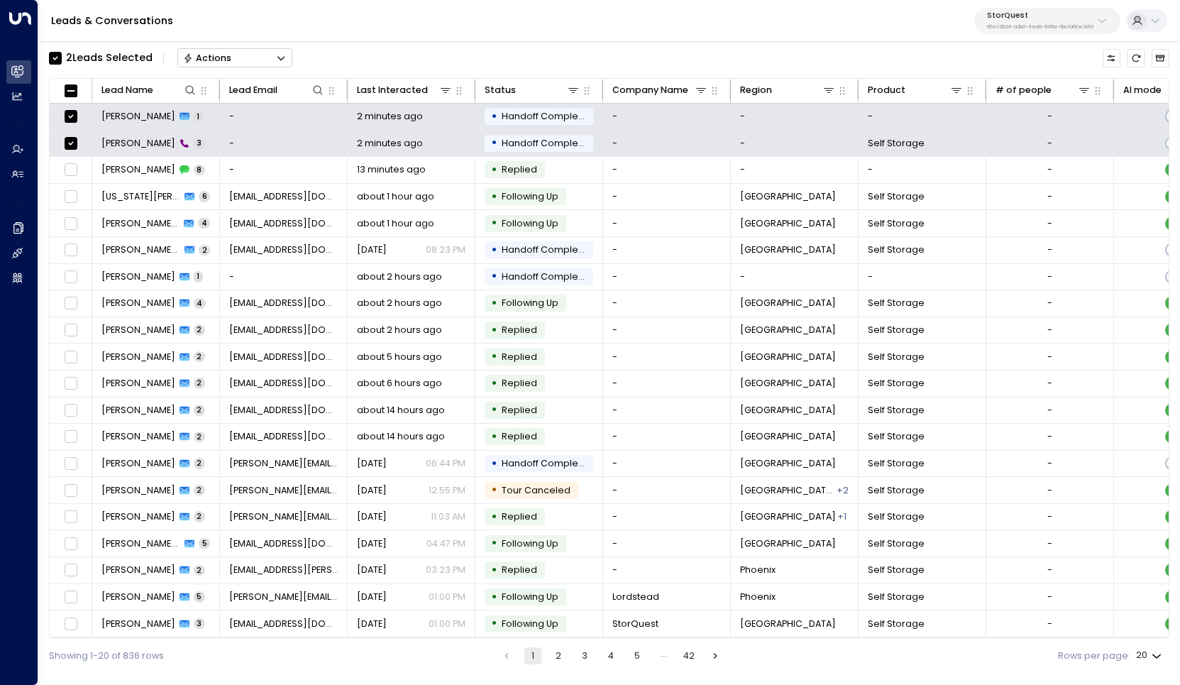
click at [271, 57] on button "Actions" at bounding box center [234, 57] width 115 height 19
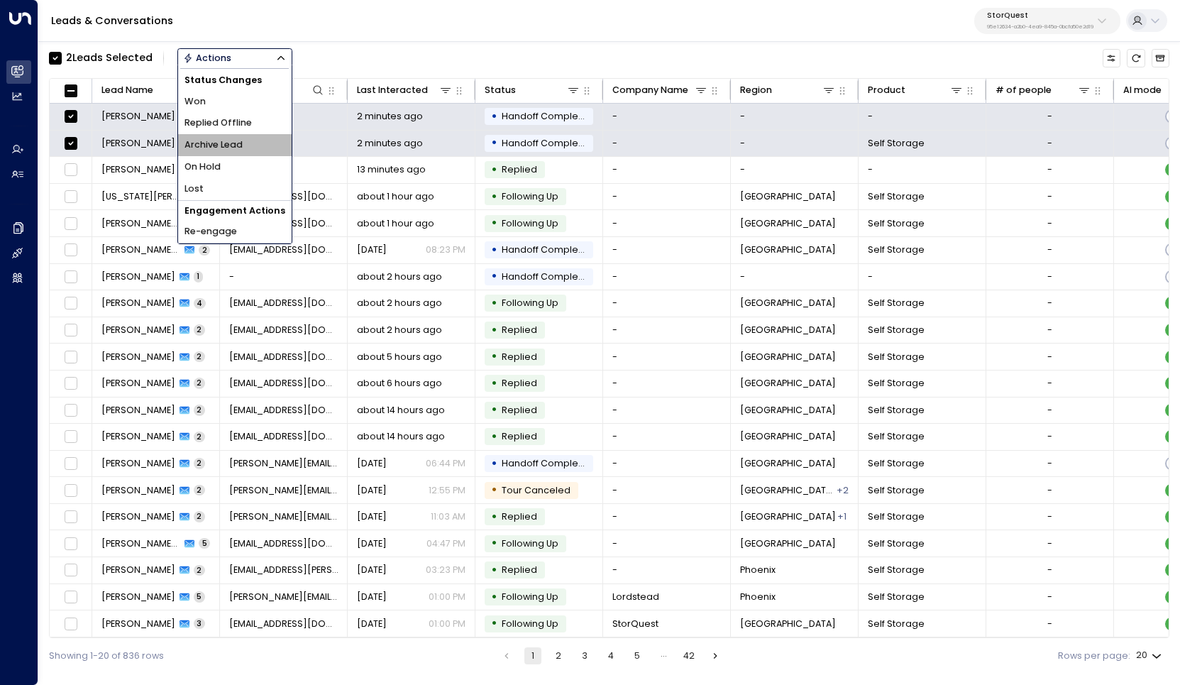
click at [260, 139] on li "Archive Lead" at bounding box center [235, 145] width 114 height 22
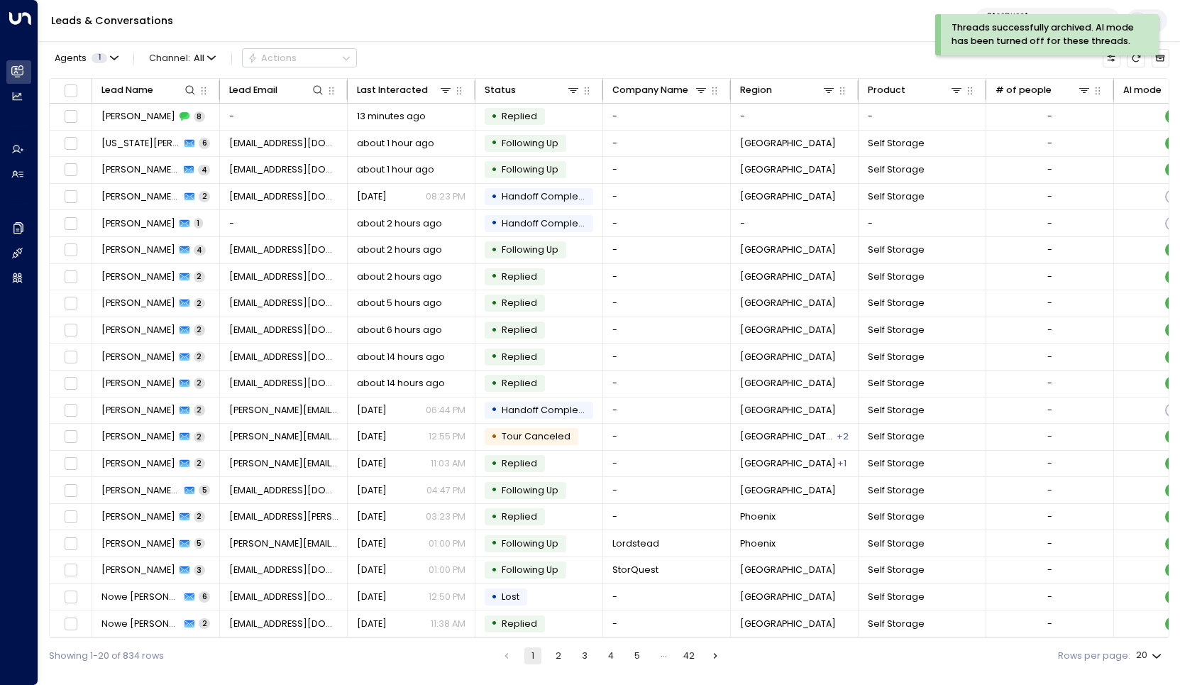
click at [423, 37] on div "Leads & Conversations StorQuest 95e12634-a2b0-4ea9-845a-0bcfa50e2d19" at bounding box center [609, 21] width 1142 height 42
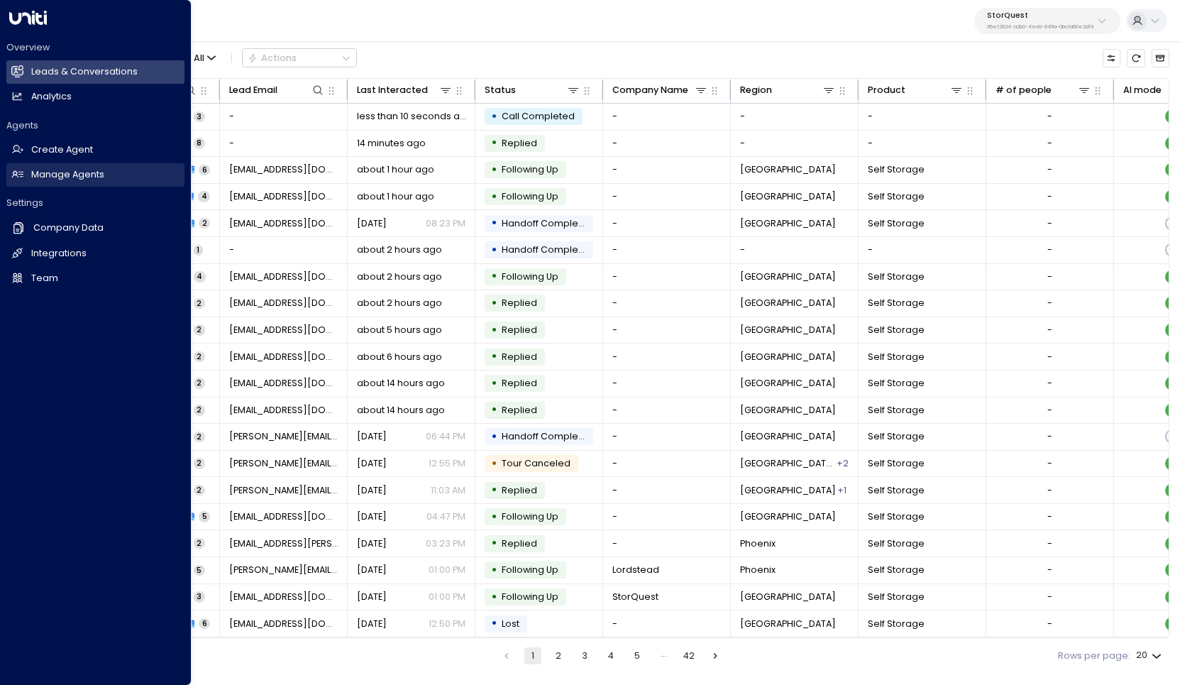
click at [101, 170] on h2 "Manage Agents" at bounding box center [67, 174] width 73 height 13
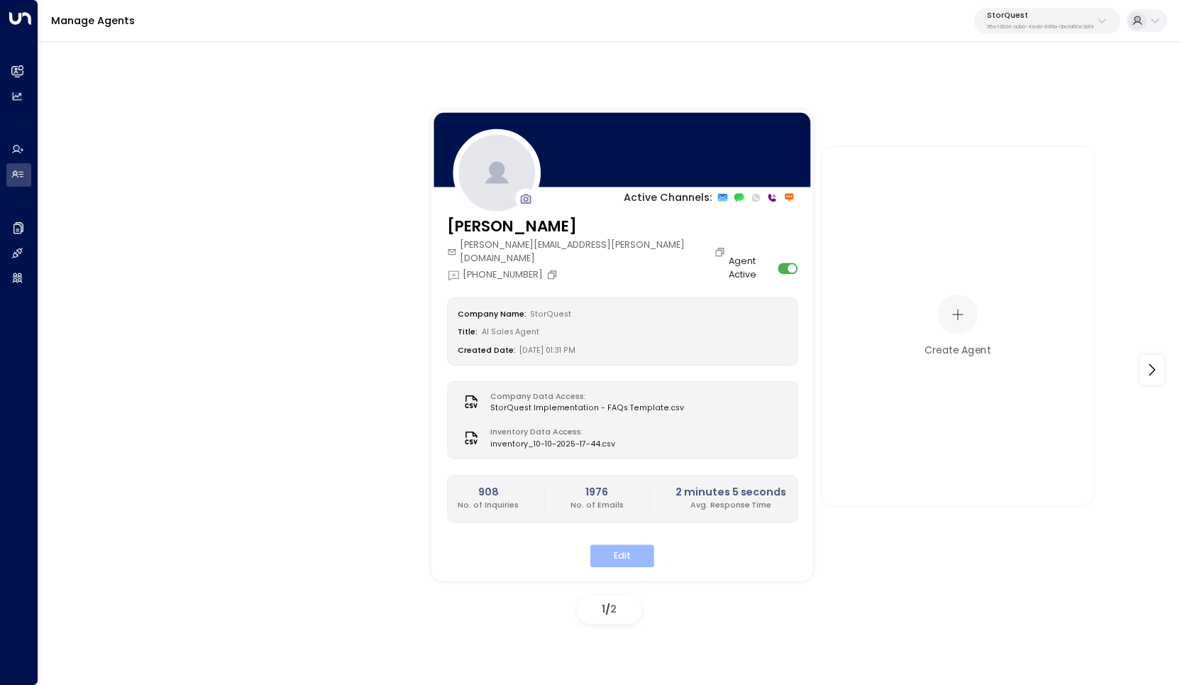
click at [622, 545] on button "Edit" at bounding box center [622, 556] width 64 height 22
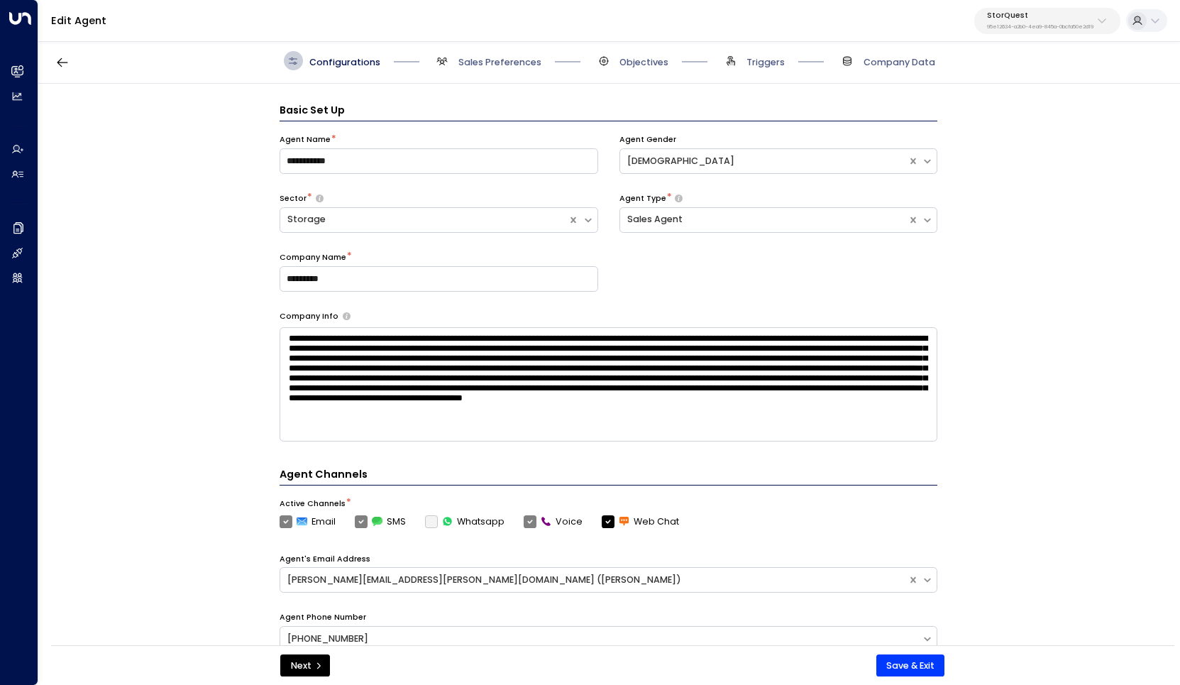
scroll to position [19, 0]
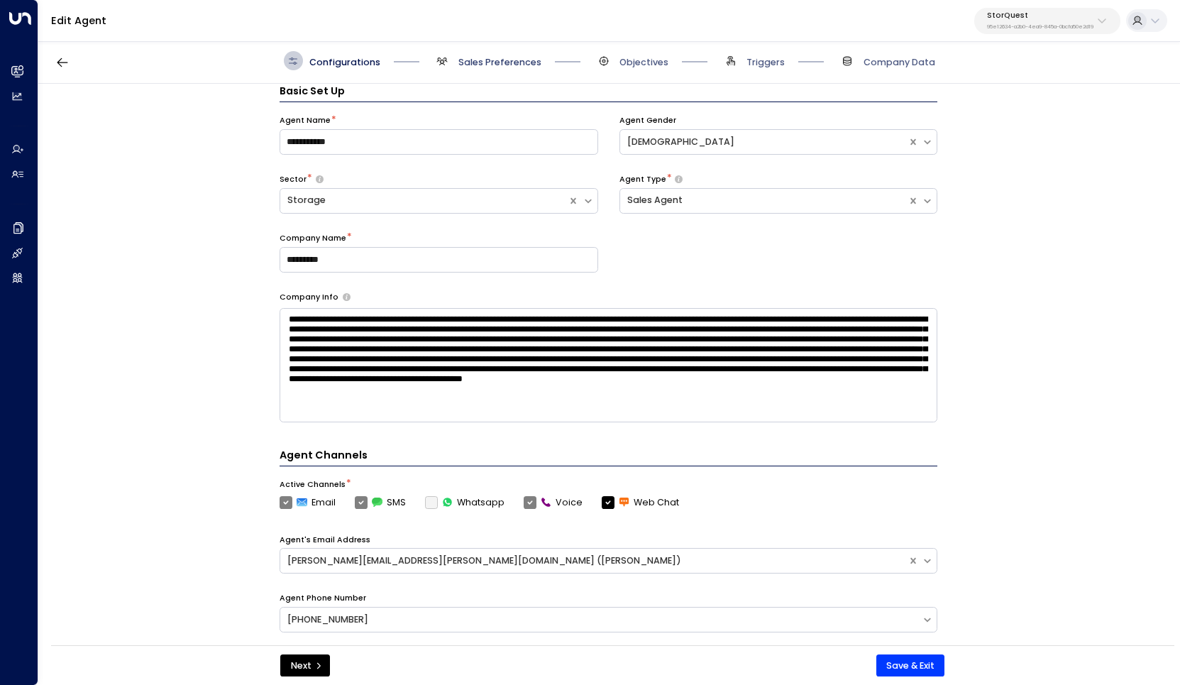
click at [505, 61] on span "Sales Preferences" at bounding box center [499, 62] width 83 height 13
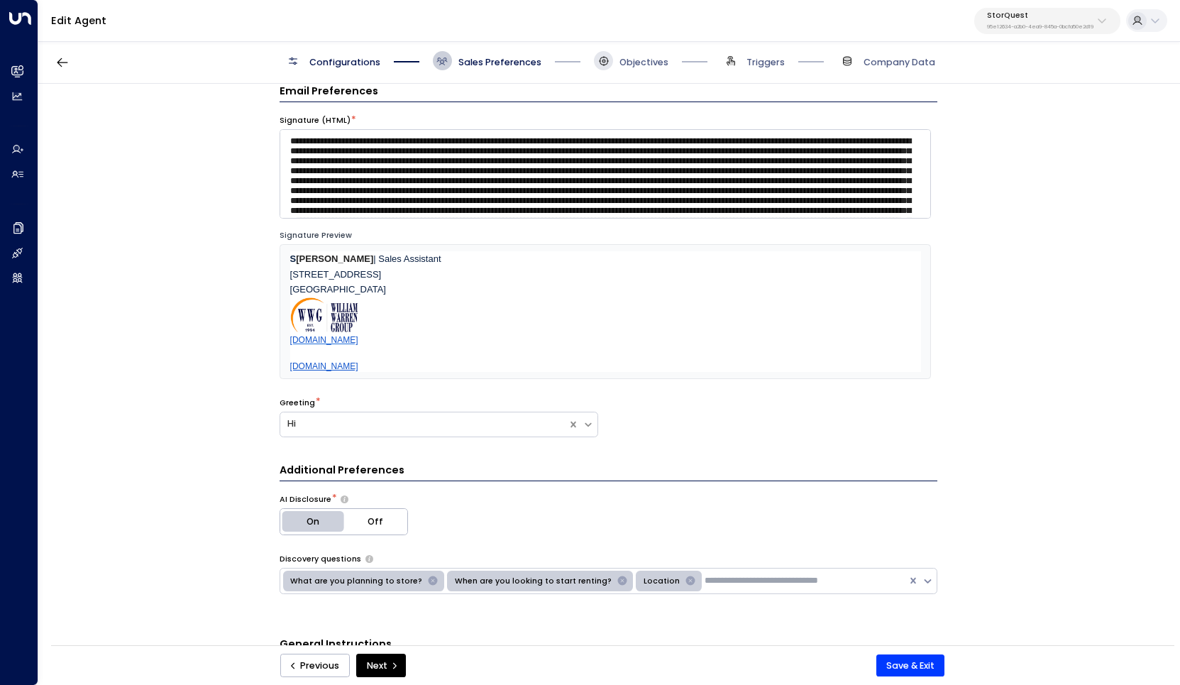
click at [605, 57] on icon at bounding box center [603, 60] width 11 height 11
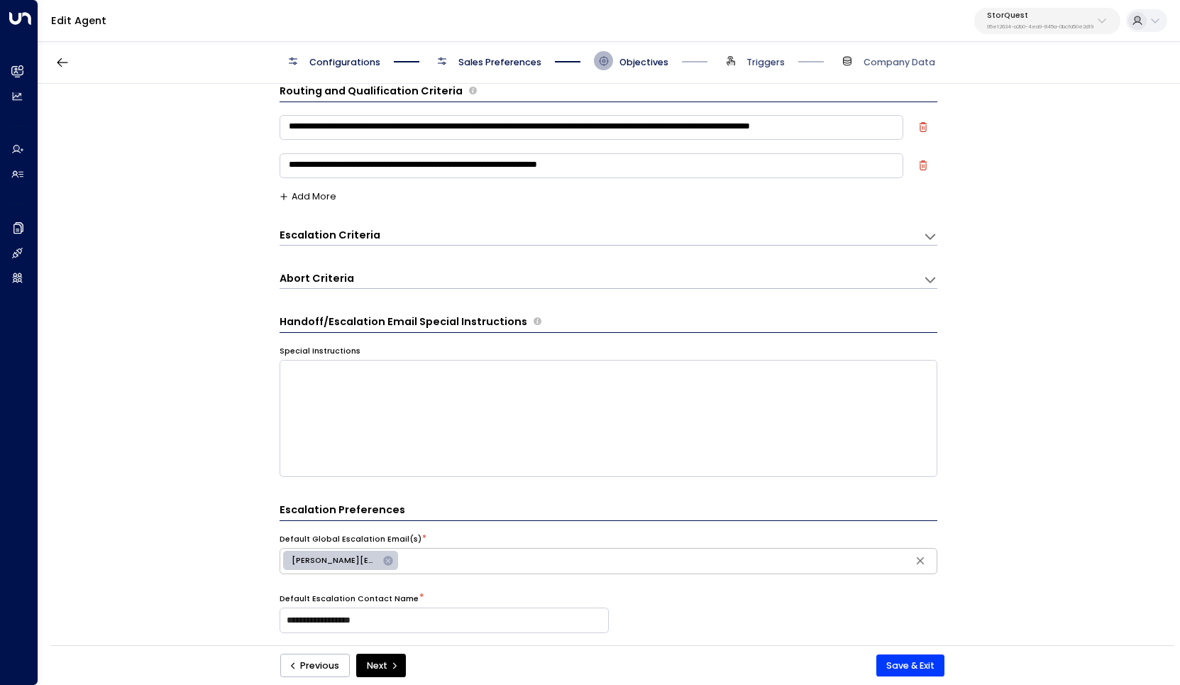
click at [752, 66] on span "Triggers" at bounding box center [766, 62] width 38 height 13
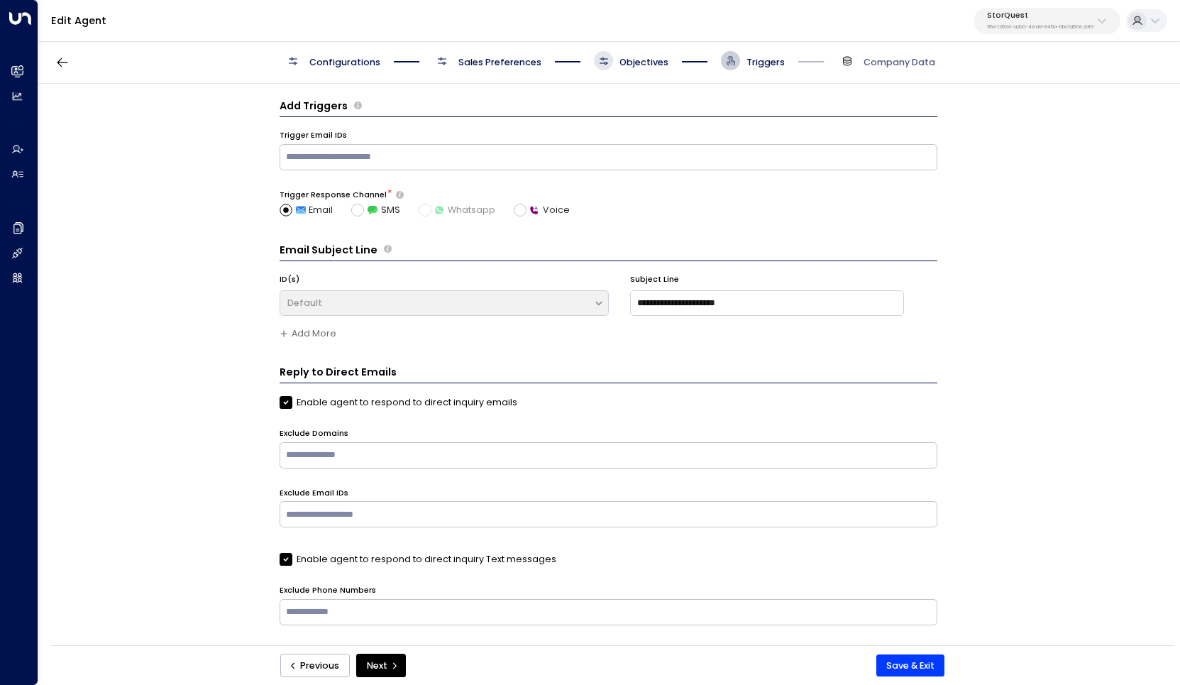
click at [485, 64] on span "Sales Preferences" at bounding box center [499, 62] width 83 height 13
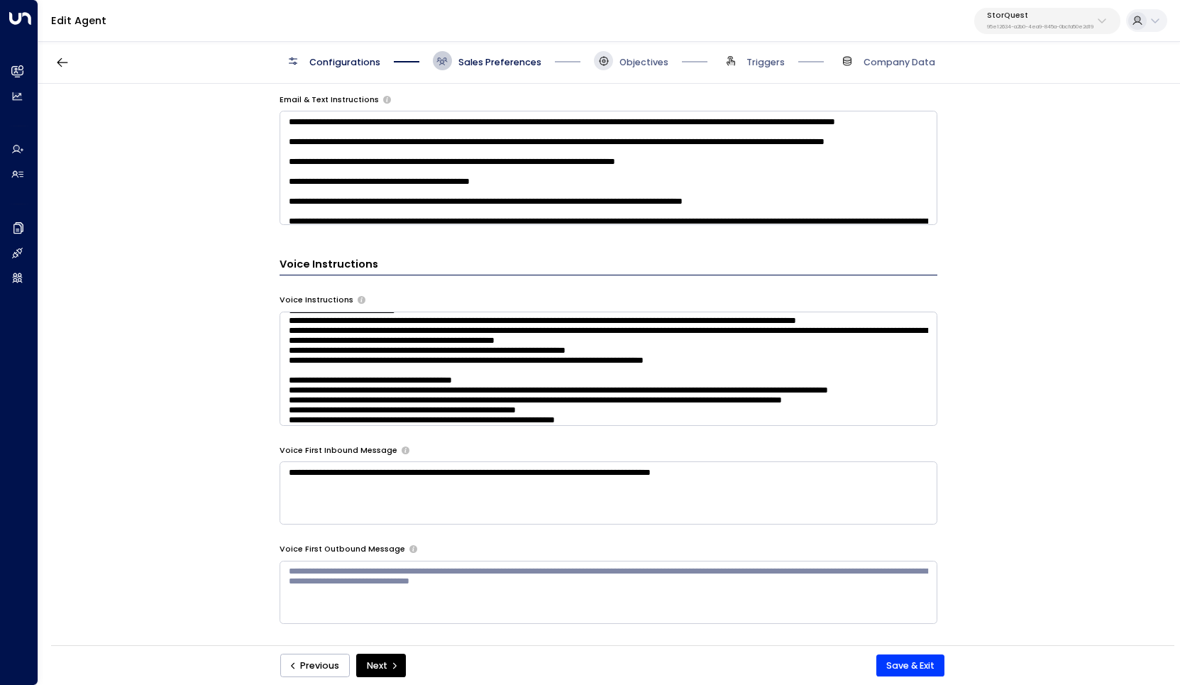
scroll to position [121, 0]
click at [681, 370] on textarea at bounding box center [609, 369] width 658 height 114
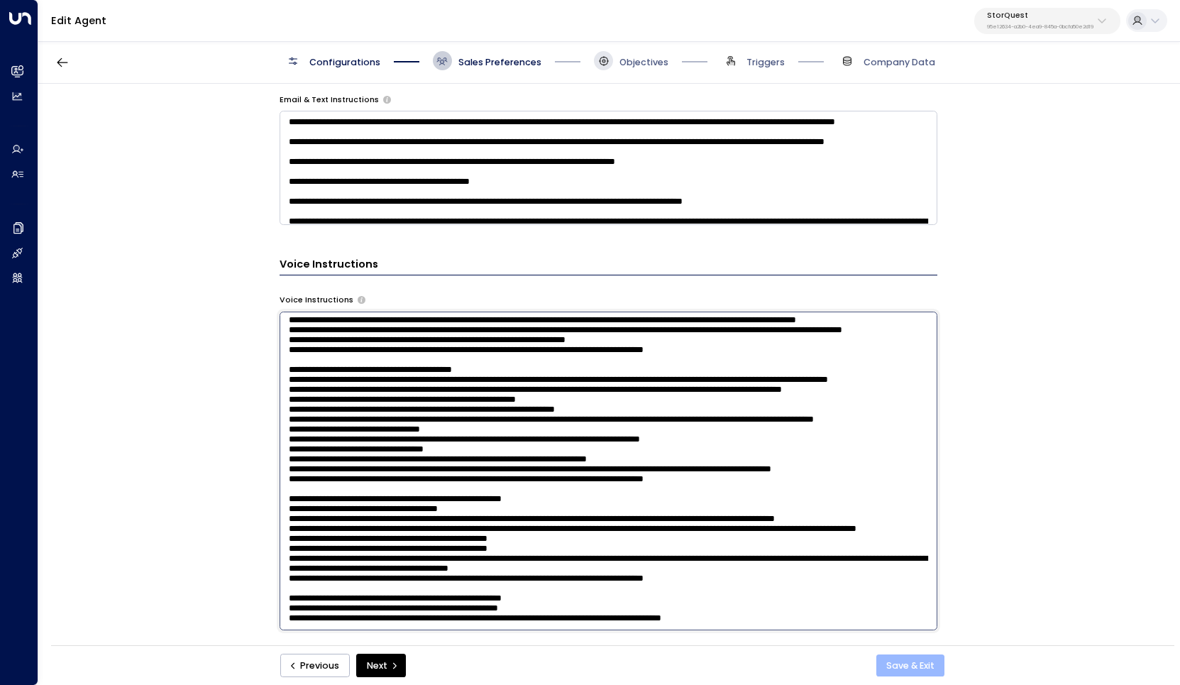
type textarea "**********"
click at [908, 663] on button "Save & Exit" at bounding box center [910, 665] width 69 height 23
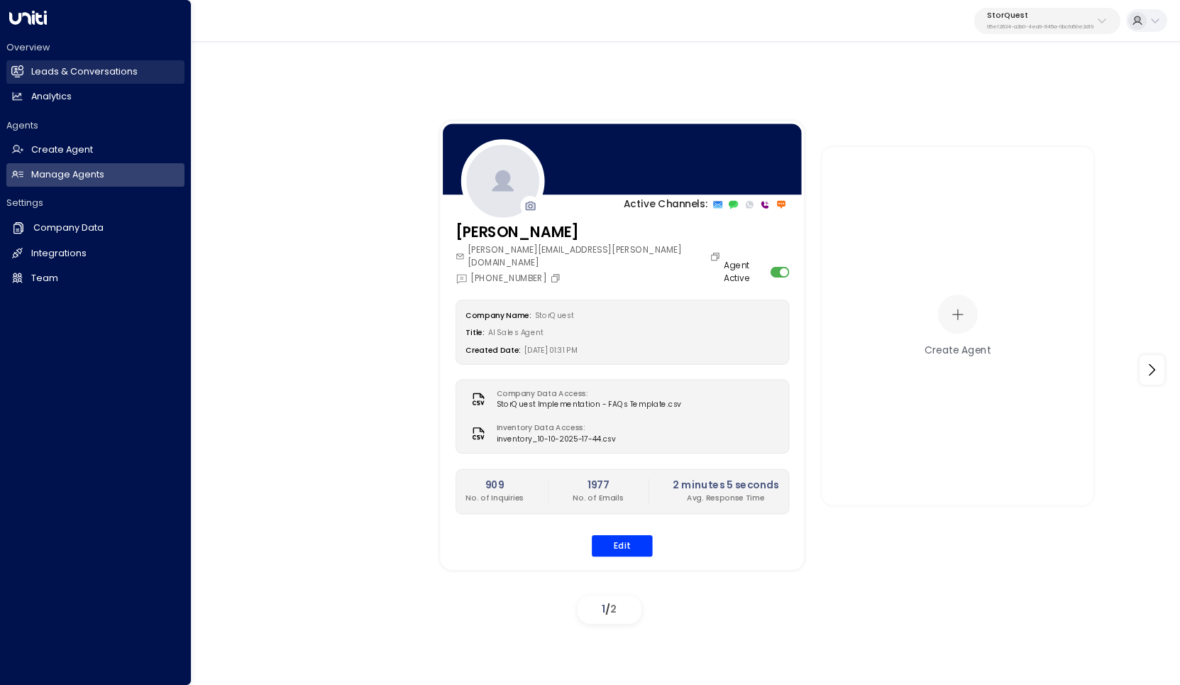
click at [55, 82] on link "Leads & Conversations Leads & Conversations" at bounding box center [95, 71] width 178 height 23
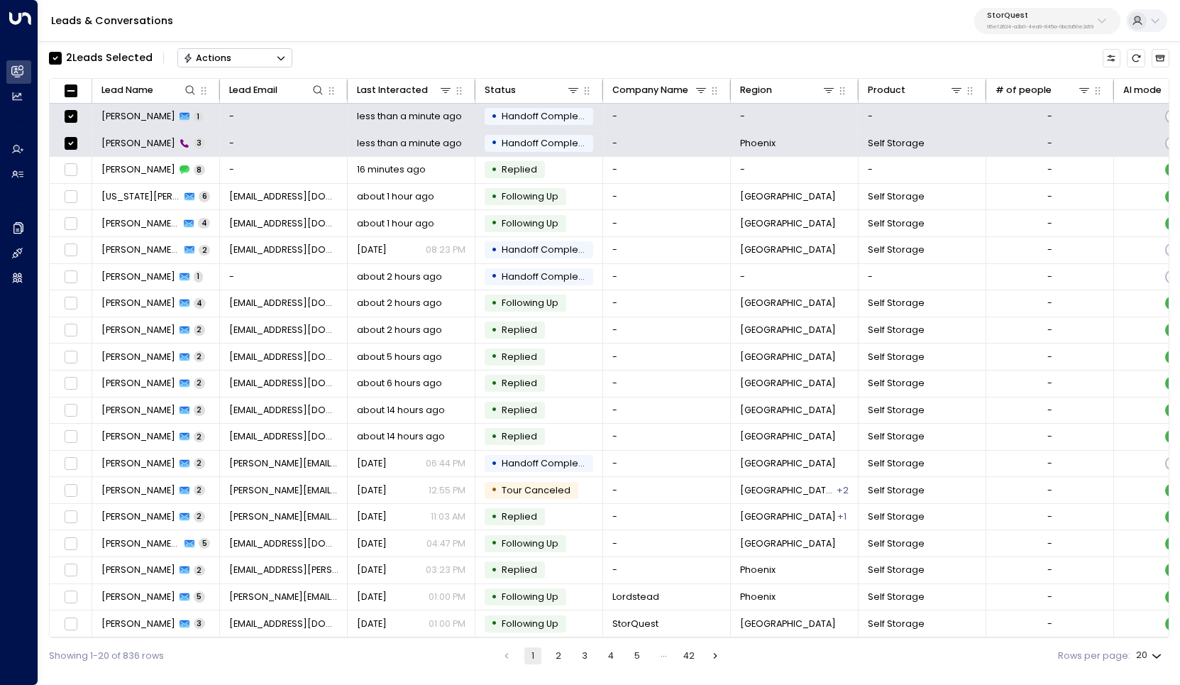
click at [226, 55] on div "Actions" at bounding box center [207, 58] width 49 height 11
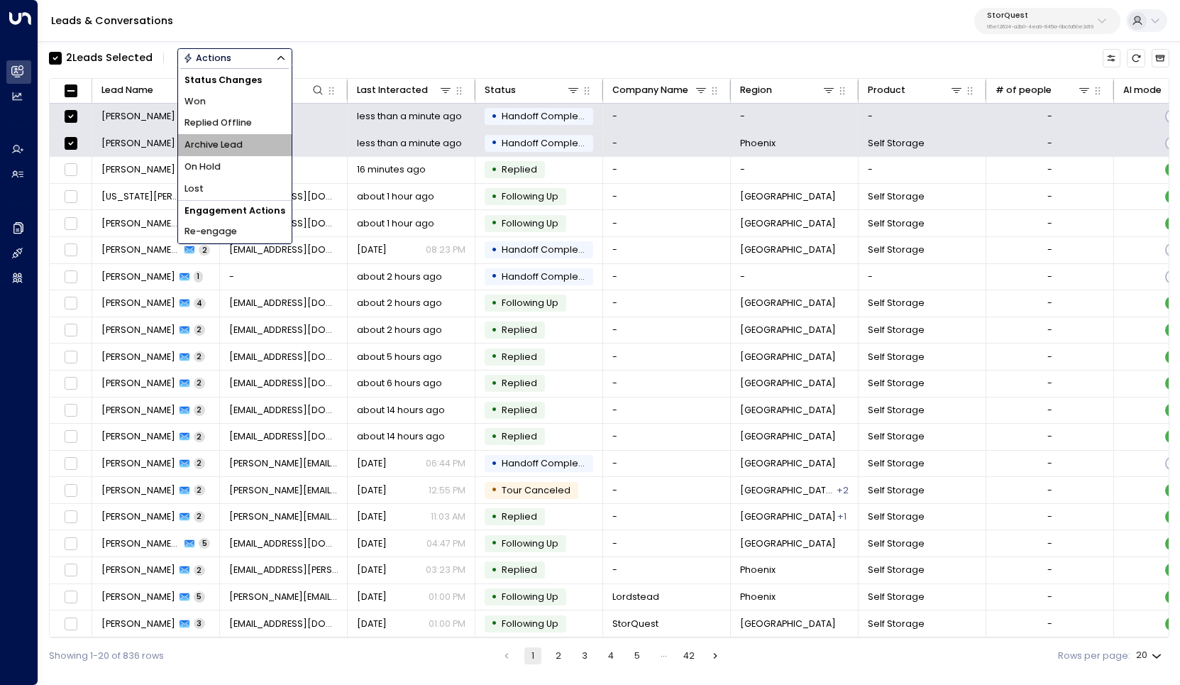
click at [243, 144] on li "Archive Lead" at bounding box center [235, 145] width 114 height 22
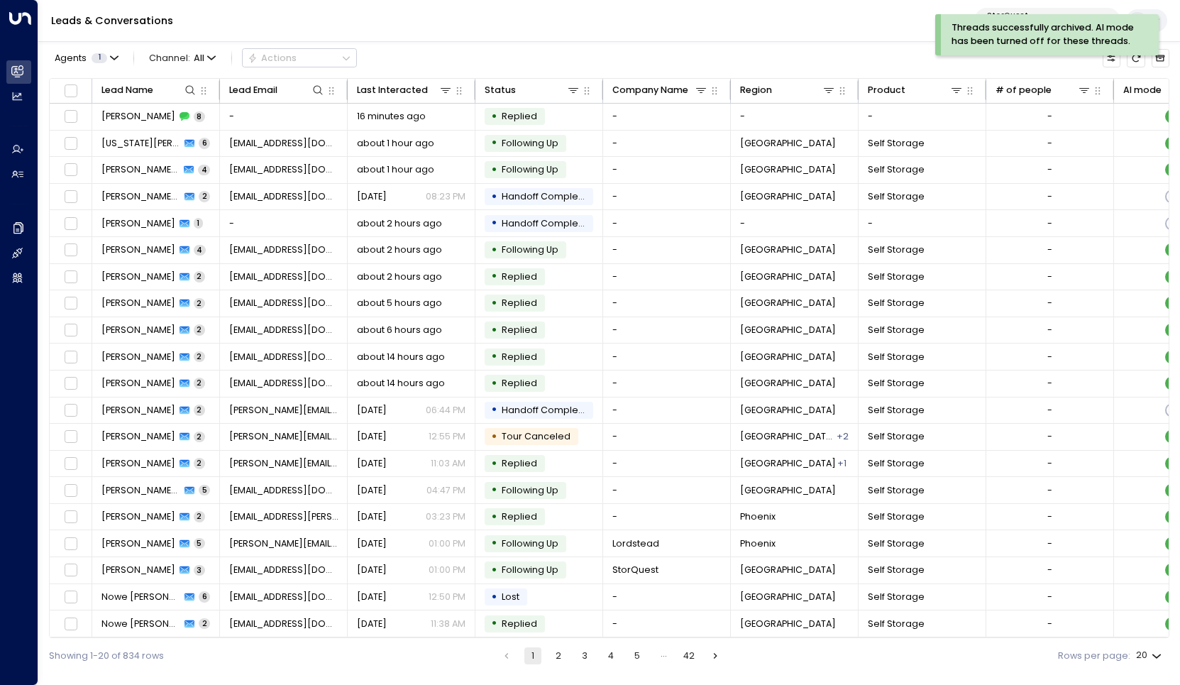
click at [542, 26] on div "Leads & Conversations StorQuest 95e12634-a2b0-4ea9-845a-0bcfa50e2d19" at bounding box center [609, 21] width 1142 height 42
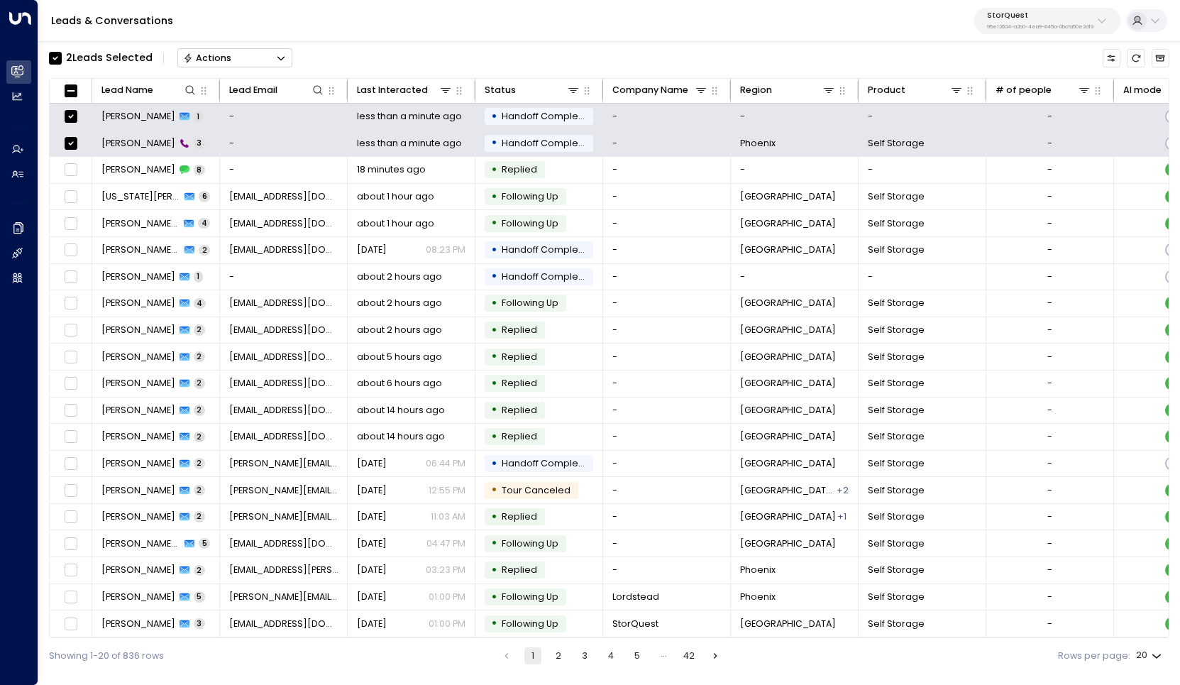
click at [241, 51] on button "Actions" at bounding box center [234, 57] width 115 height 19
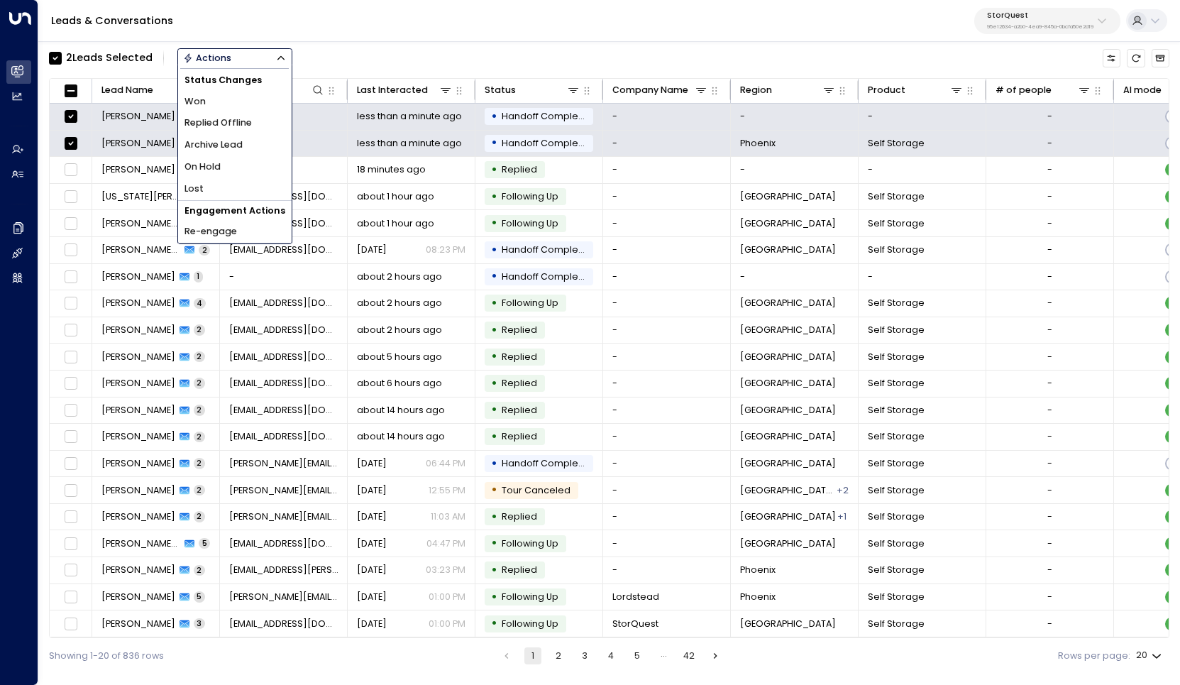
click at [252, 141] on li "Archive Lead" at bounding box center [235, 145] width 114 height 22
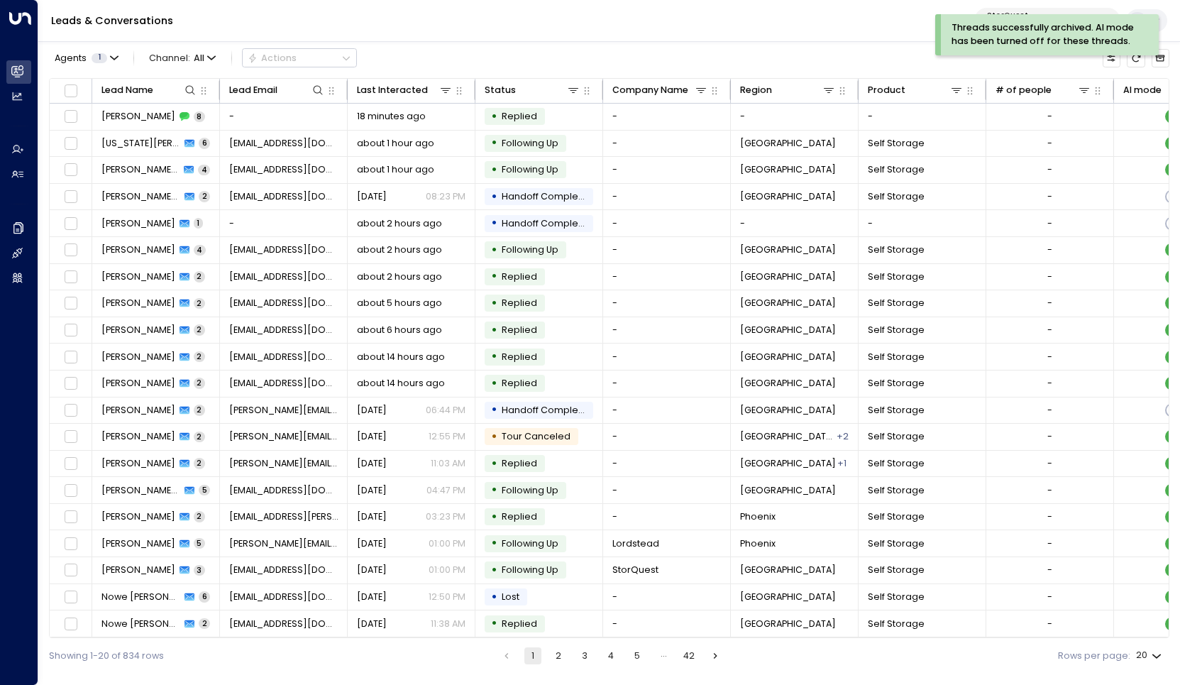
click at [481, 46] on div "Agents 1 Channel: All Actions" at bounding box center [609, 58] width 1121 height 27
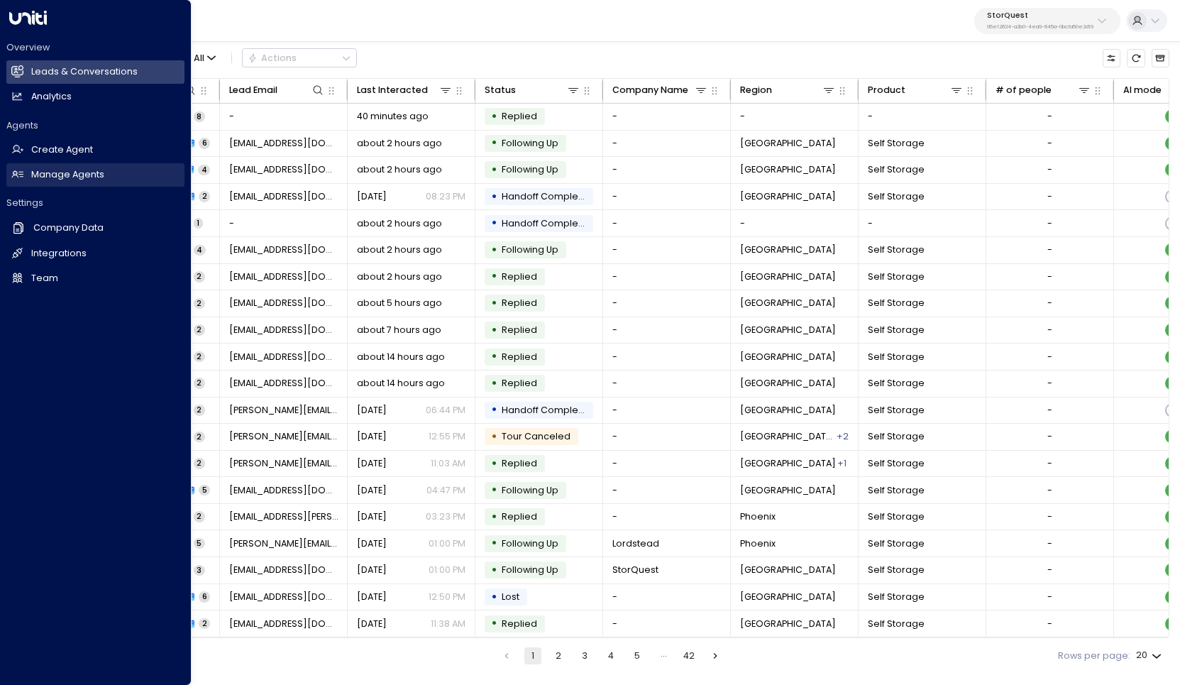
click at [55, 170] on h2 "Manage Agents" at bounding box center [67, 174] width 73 height 13
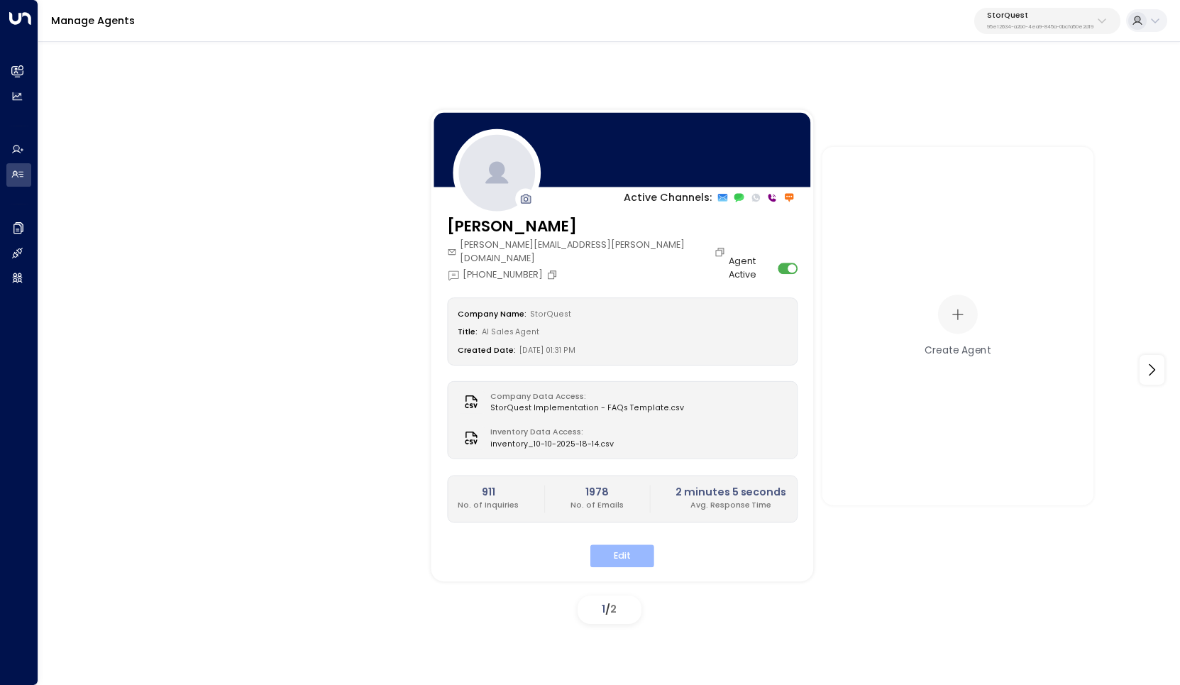
click at [621, 546] on button "Edit" at bounding box center [622, 556] width 64 height 22
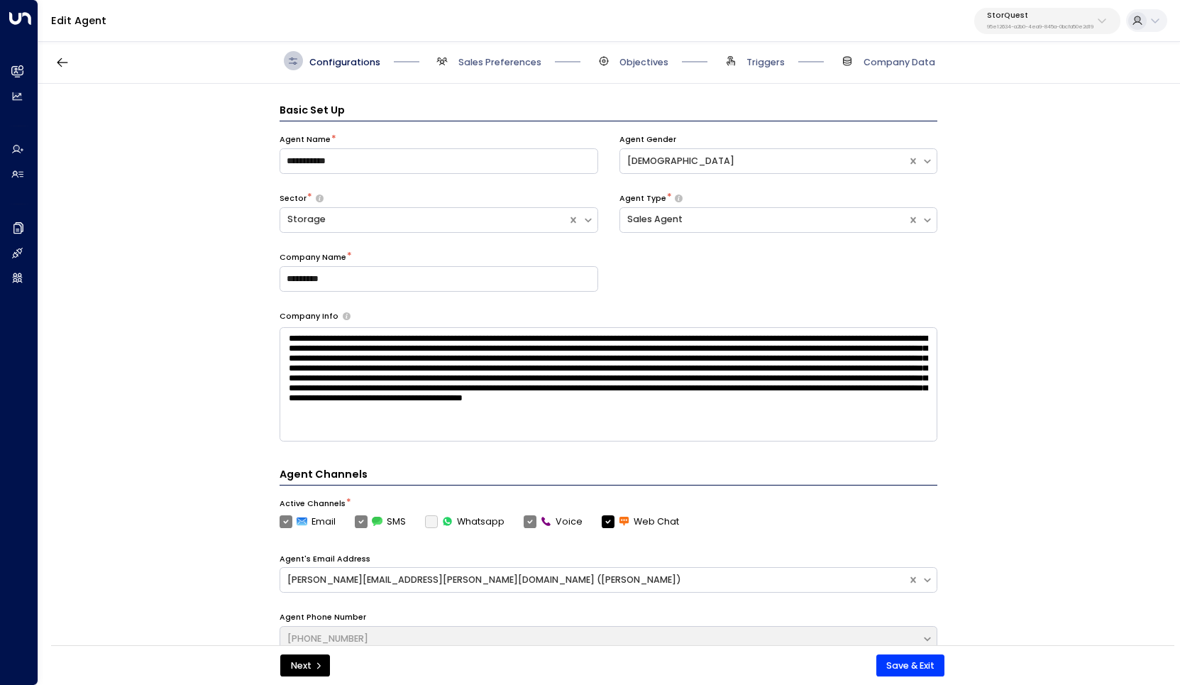
scroll to position [19, 0]
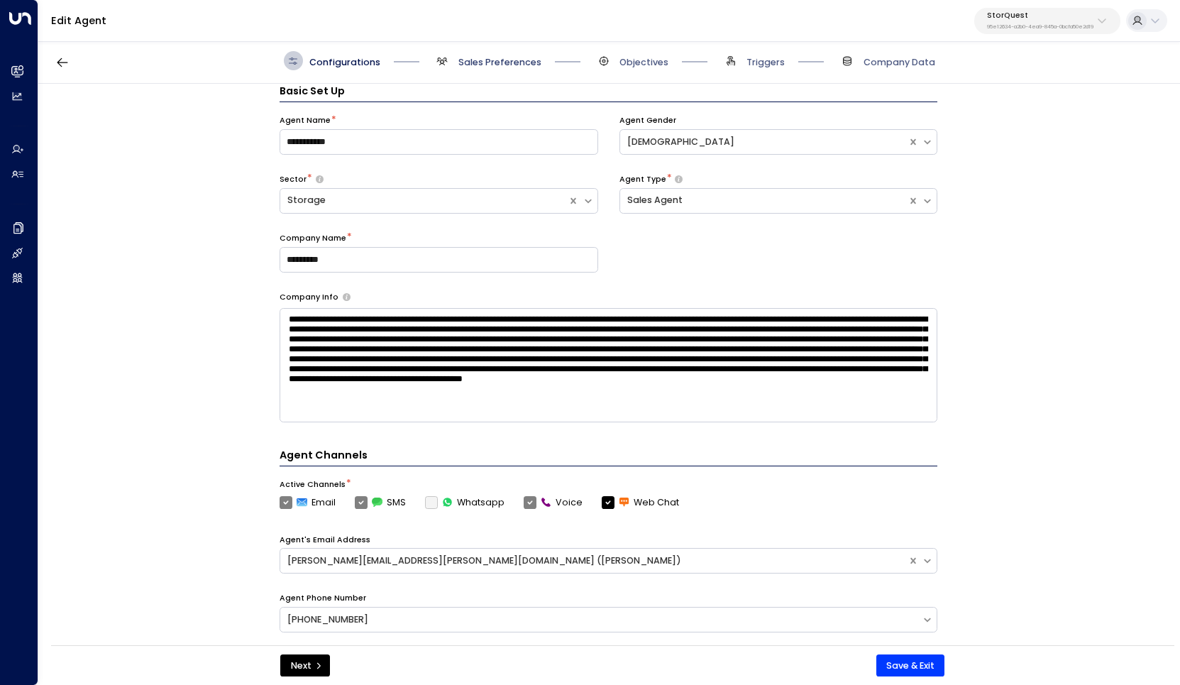
click at [499, 57] on span "Sales Preferences" at bounding box center [499, 62] width 83 height 13
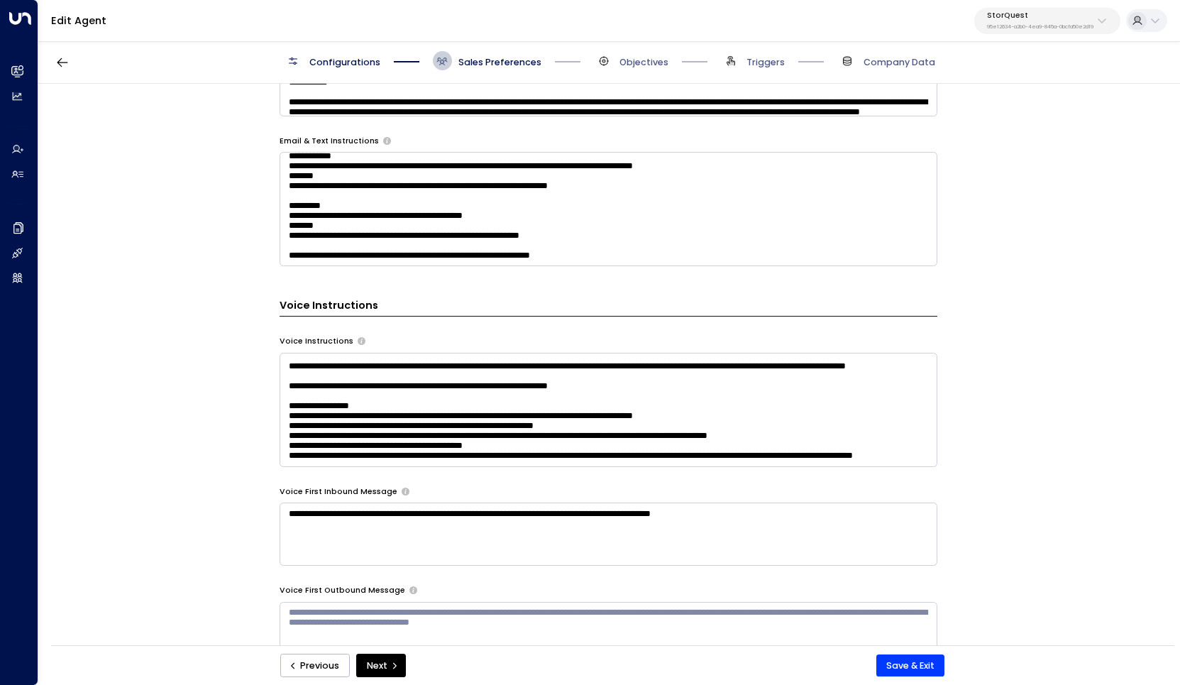
scroll to position [913, 0]
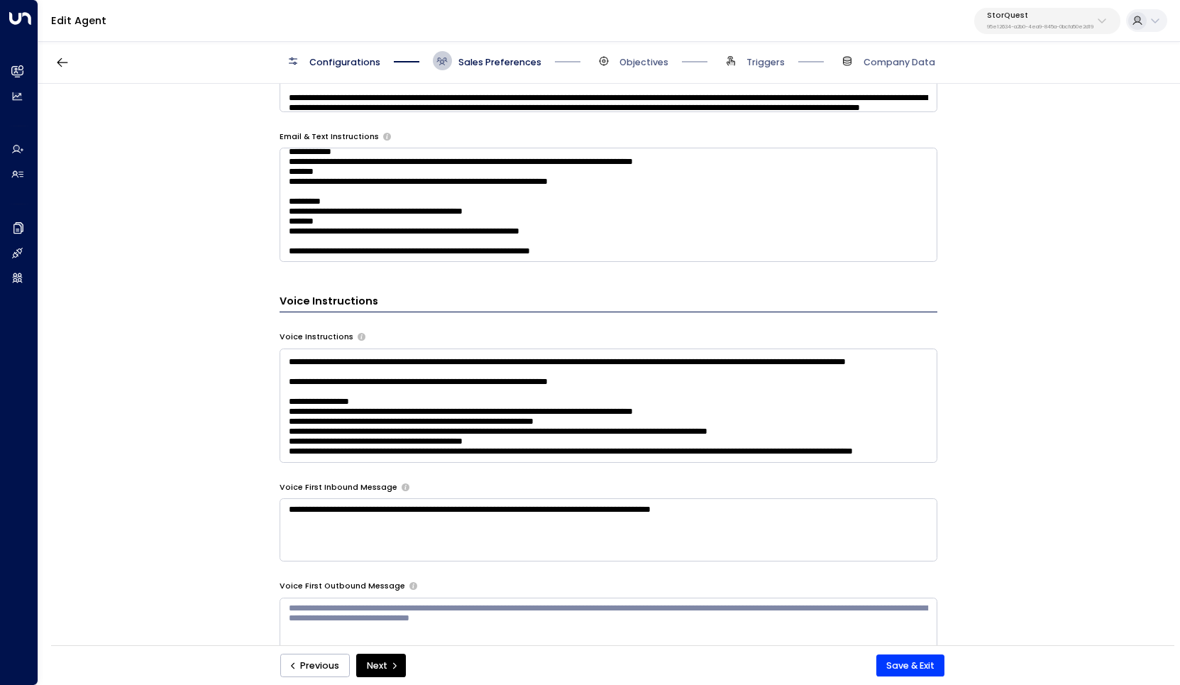
click at [424, 410] on textarea at bounding box center [609, 405] width 658 height 114
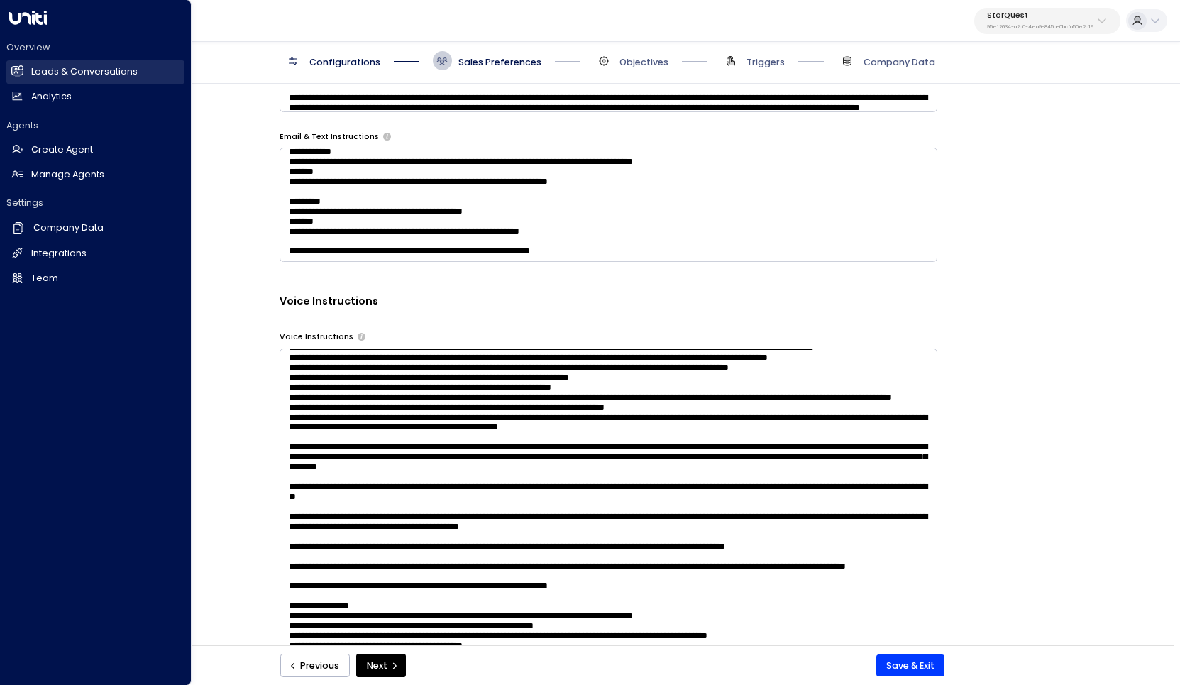
click at [67, 74] on h2 "Leads & Conversations" at bounding box center [84, 71] width 106 height 13
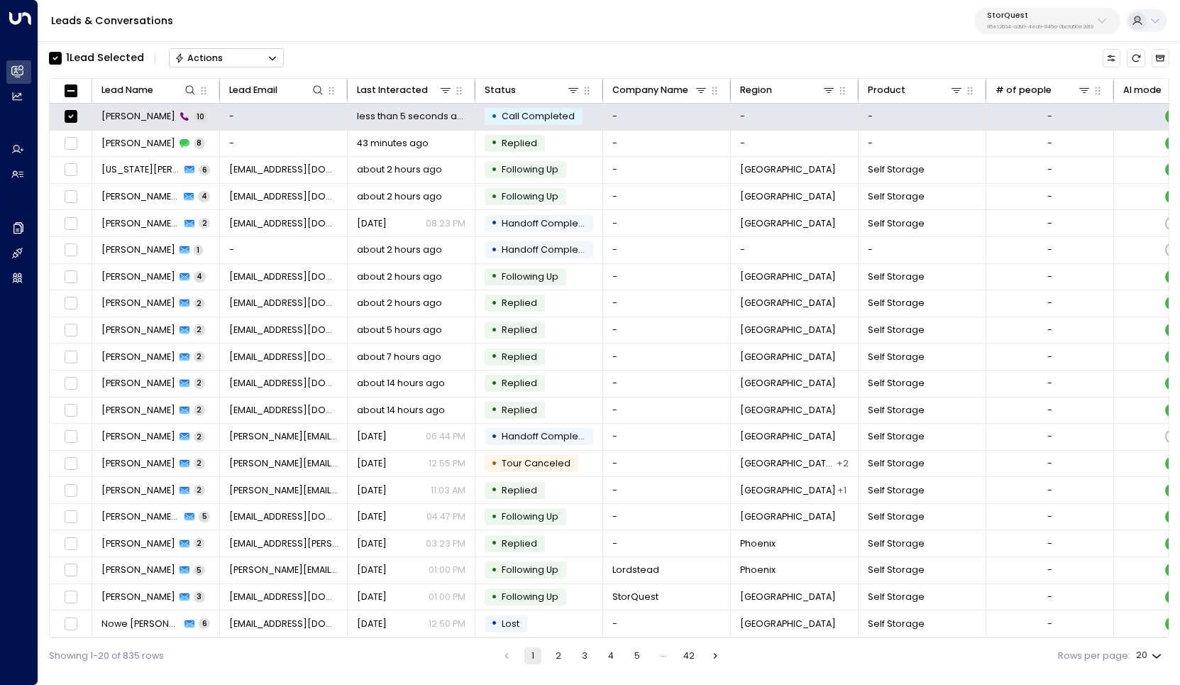
click at [235, 54] on button "Actions" at bounding box center [226, 57] width 115 height 19
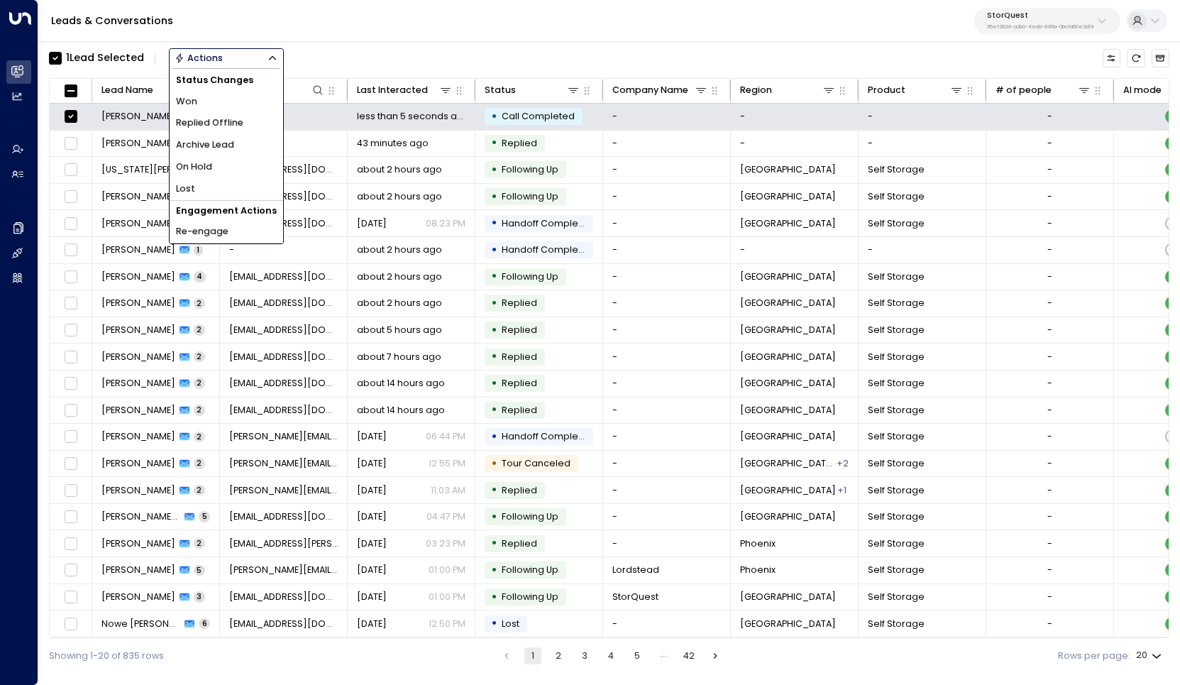
click at [245, 136] on li "Archive Lead" at bounding box center [227, 145] width 114 height 22
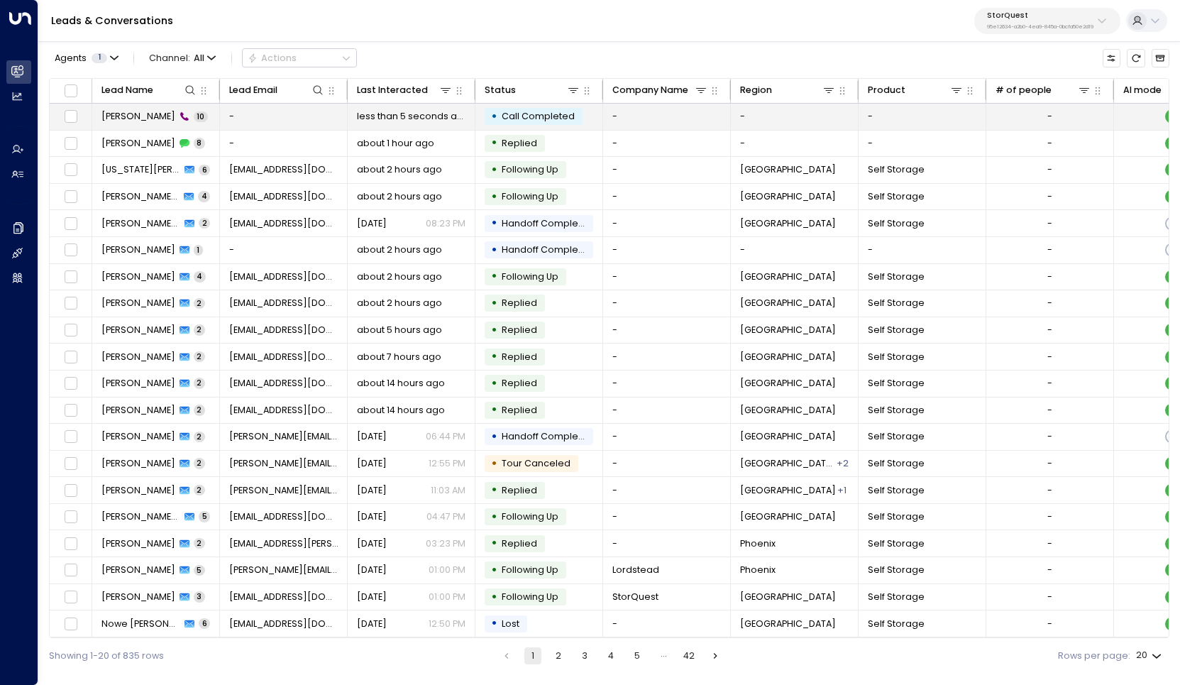
click at [123, 118] on span "[PERSON_NAME]" at bounding box center [138, 116] width 74 height 13
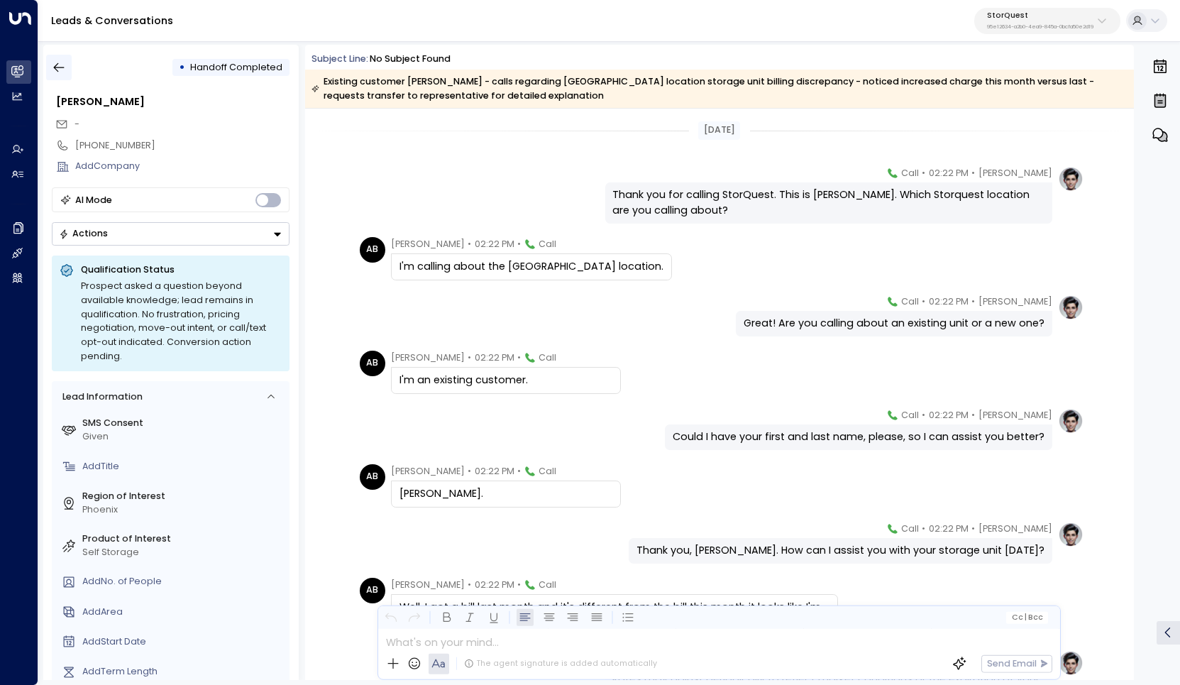
click at [64, 67] on icon "button" at bounding box center [59, 67] width 14 height 14
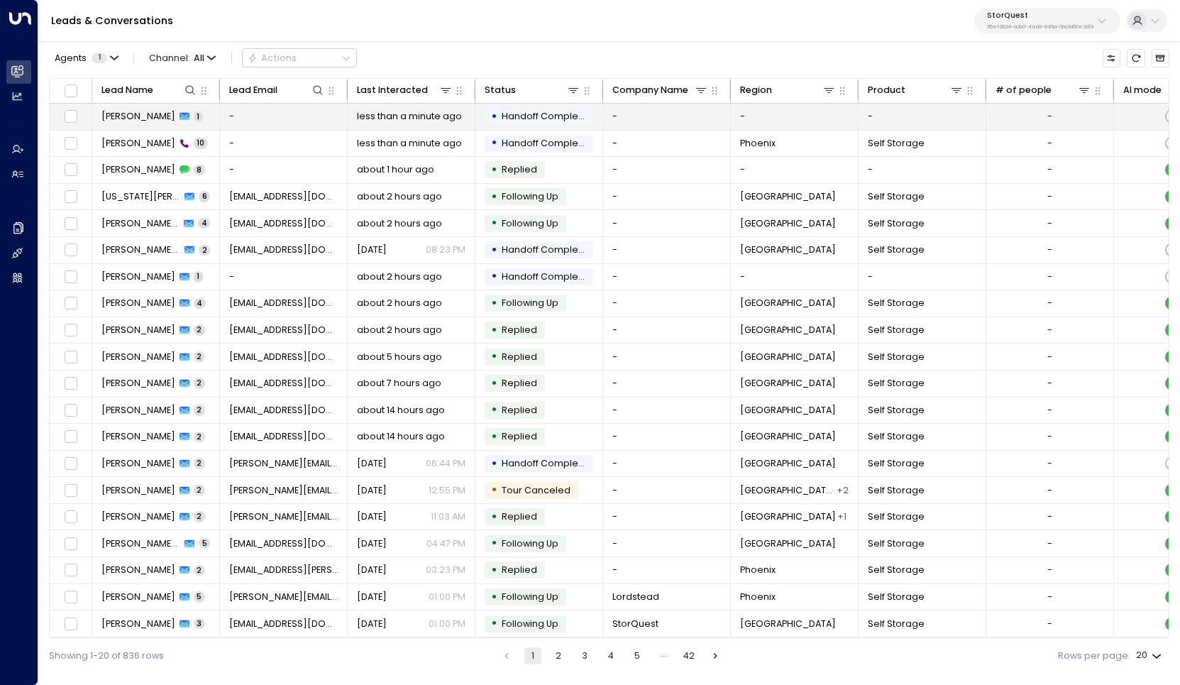
click at [124, 114] on span "[PERSON_NAME]" at bounding box center [138, 116] width 74 height 13
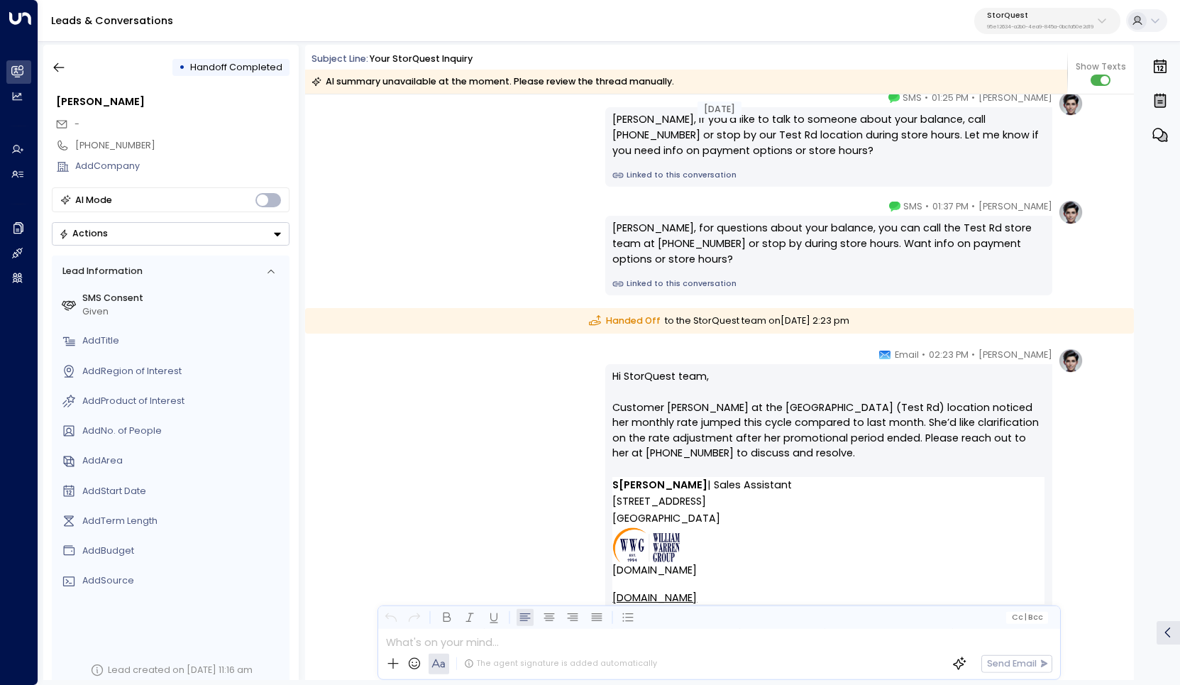
scroll to position [1221, 0]
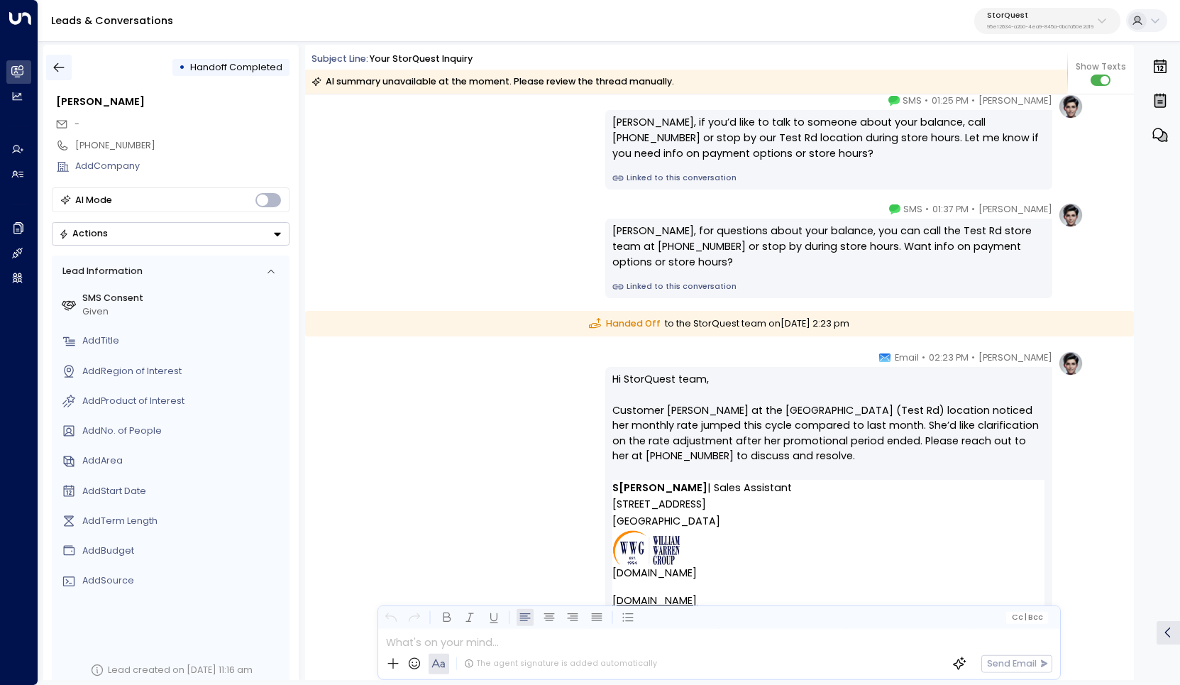
click at [62, 70] on icon "button" at bounding box center [59, 67] width 14 height 14
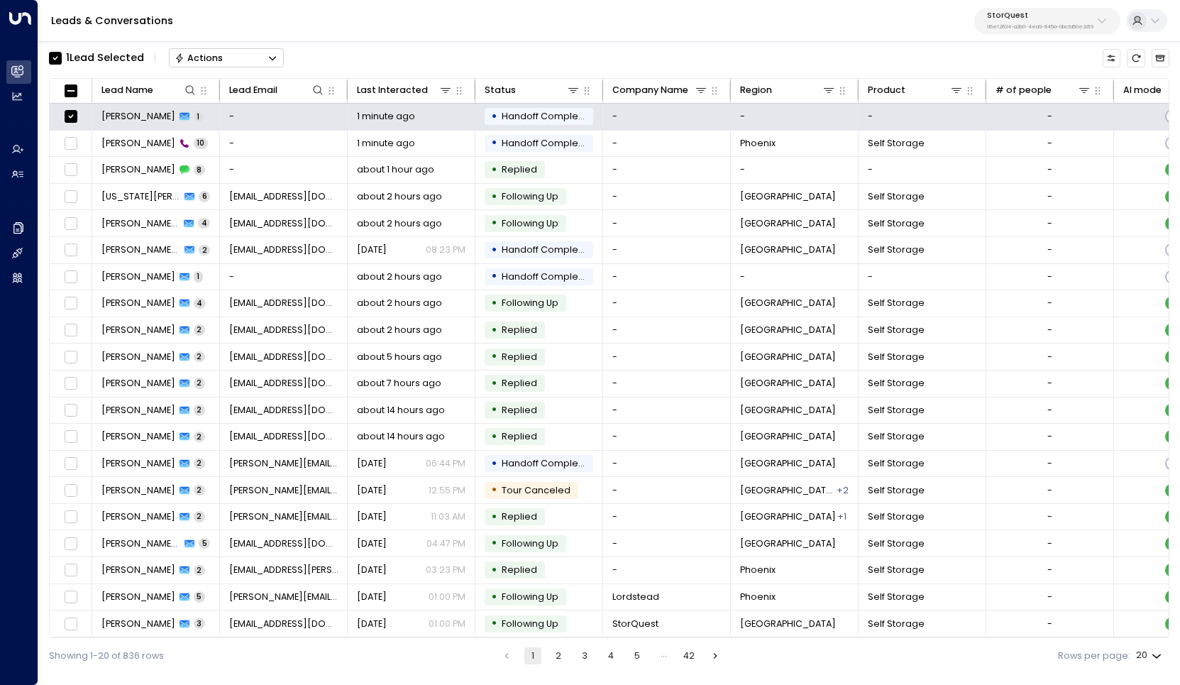
click at [245, 62] on button "Actions" at bounding box center [226, 57] width 115 height 19
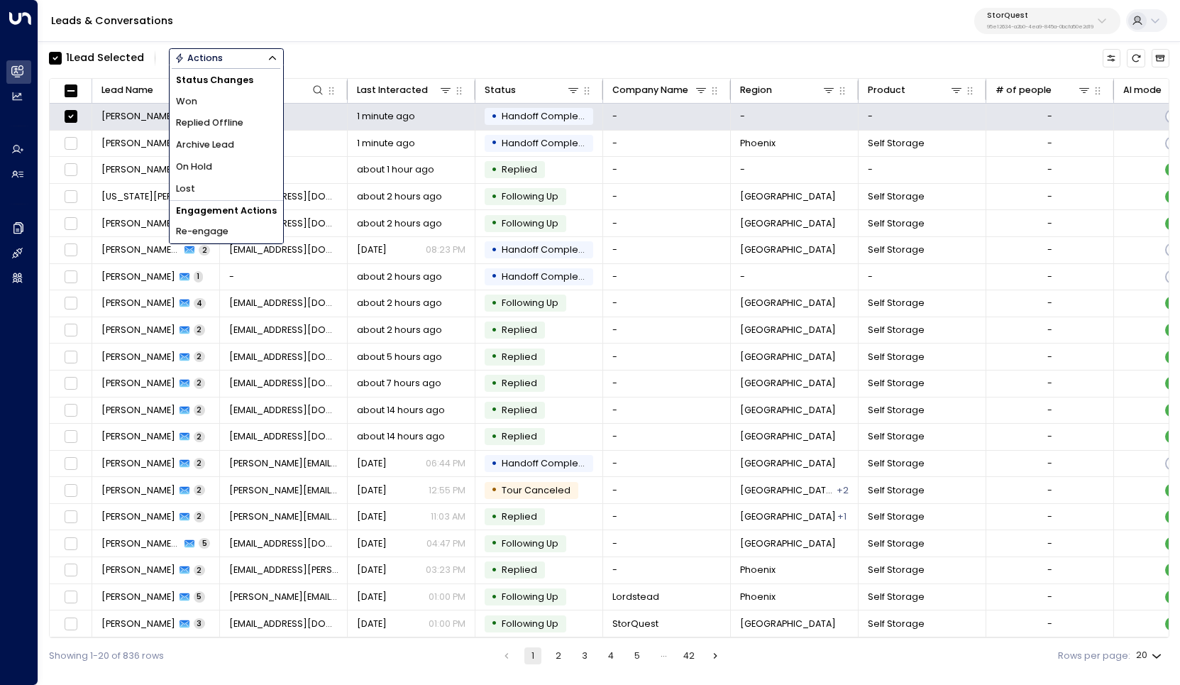
click at [241, 145] on li "Archive Lead" at bounding box center [227, 145] width 114 height 22
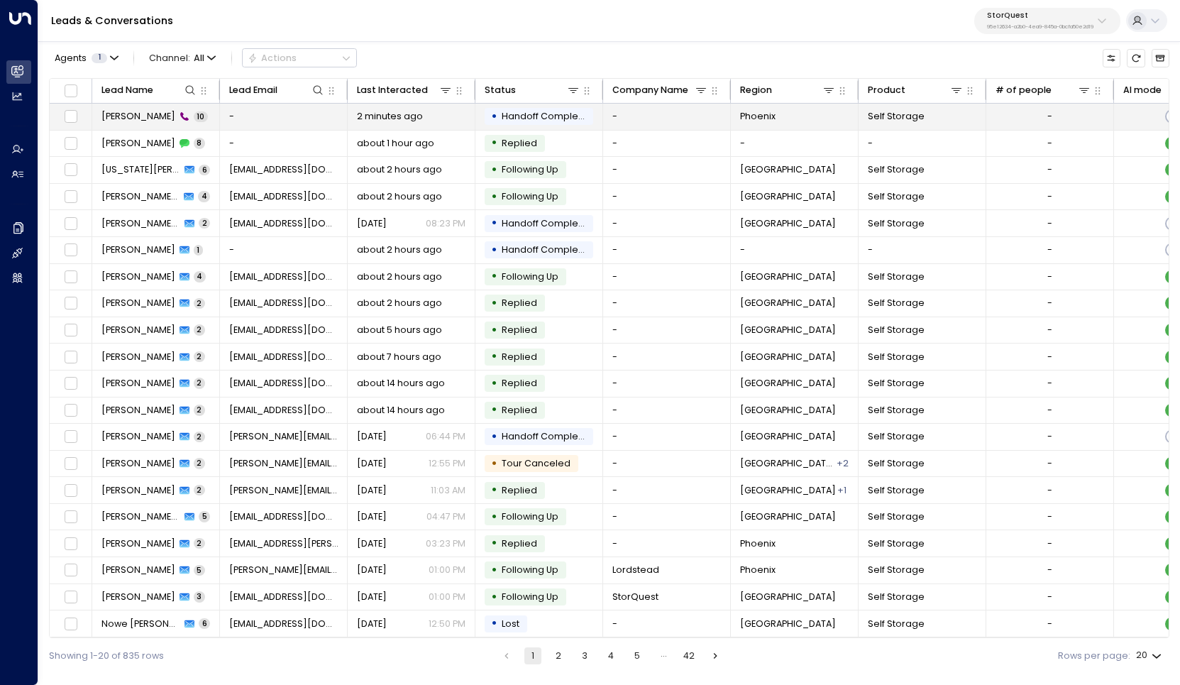
click at [132, 116] on span "[PERSON_NAME]" at bounding box center [138, 116] width 74 height 13
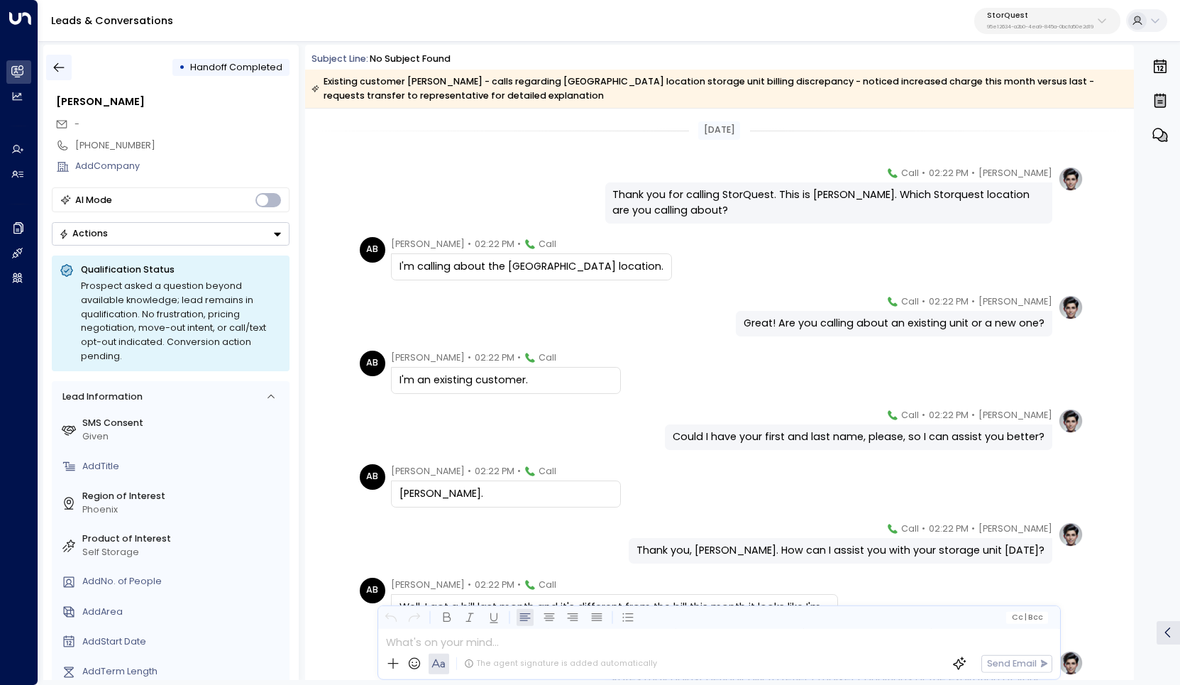
click at [55, 67] on icon "button" at bounding box center [59, 67] width 11 height 9
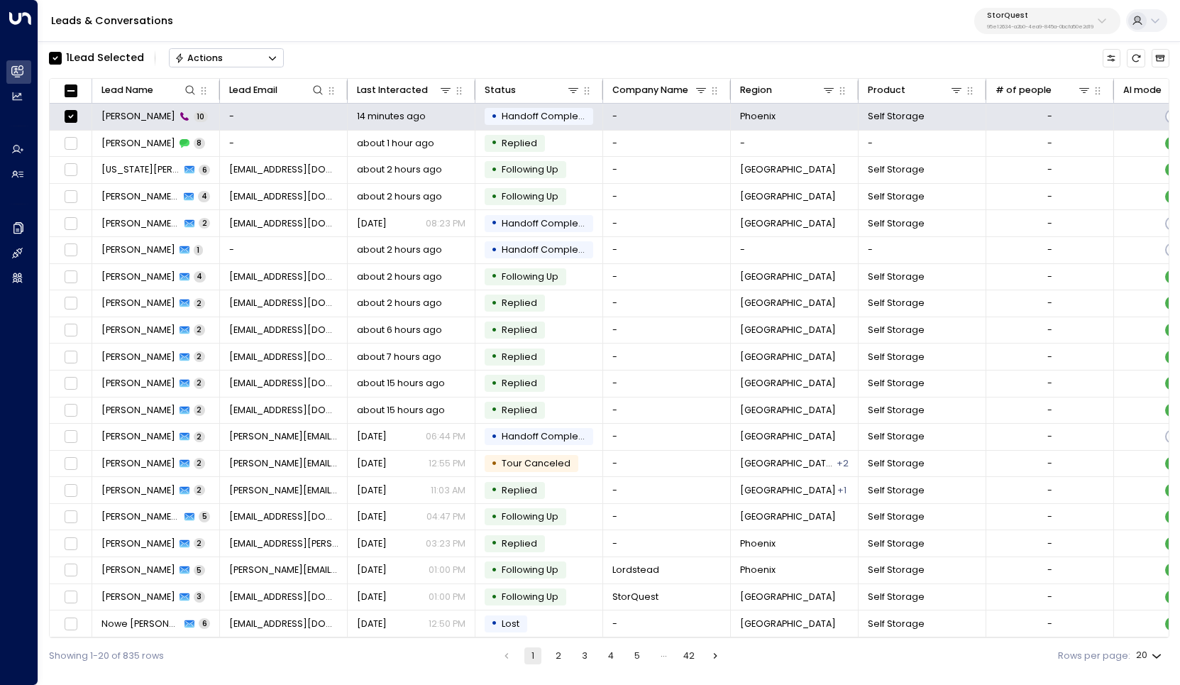
click at [264, 61] on button "Actions" at bounding box center [226, 57] width 115 height 19
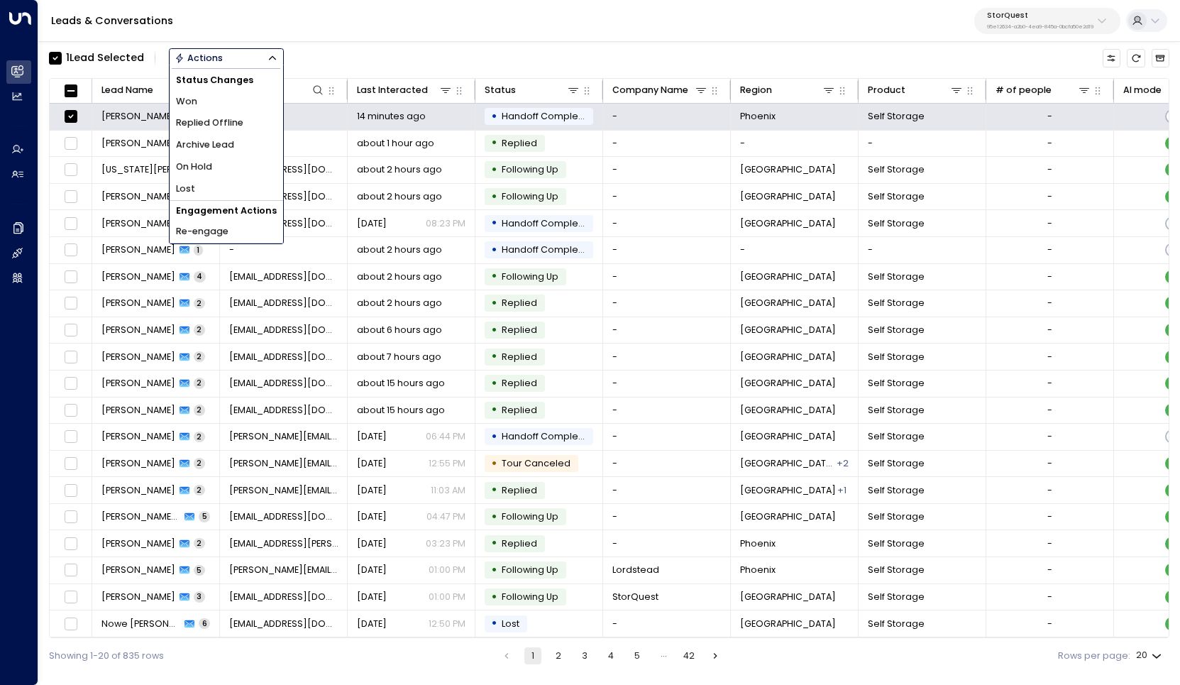
click at [255, 140] on li "Archive Lead" at bounding box center [227, 145] width 114 height 22
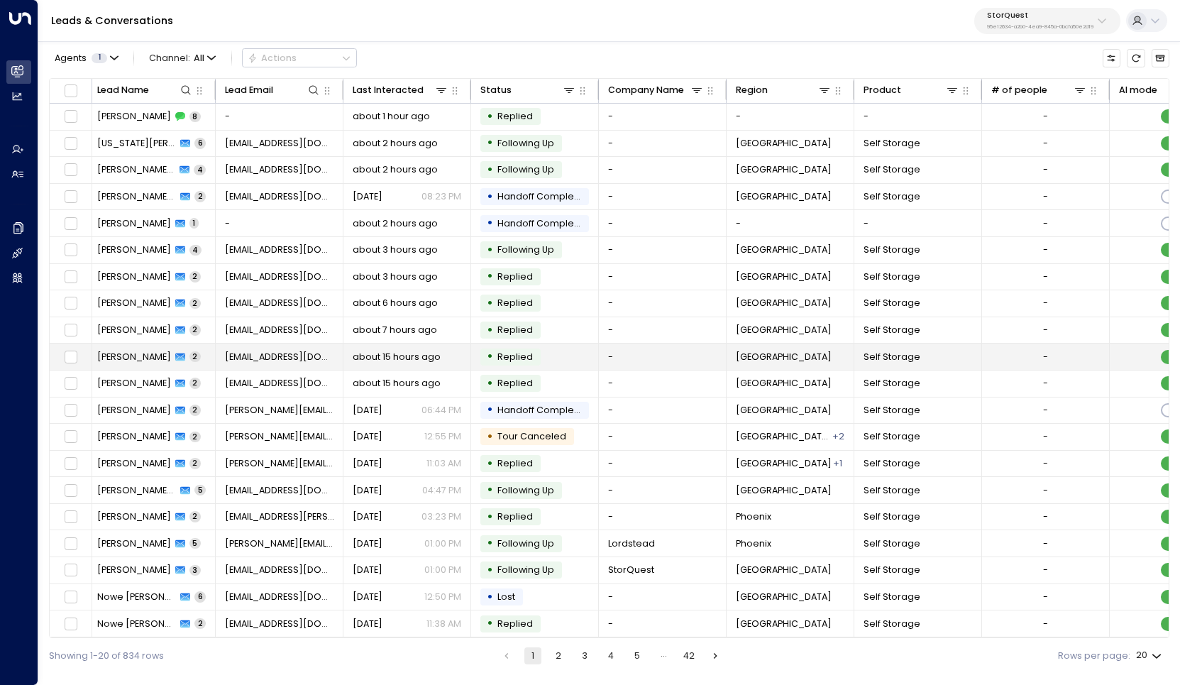
scroll to position [4, 4]
